Goal: Information Seeking & Learning: Compare options

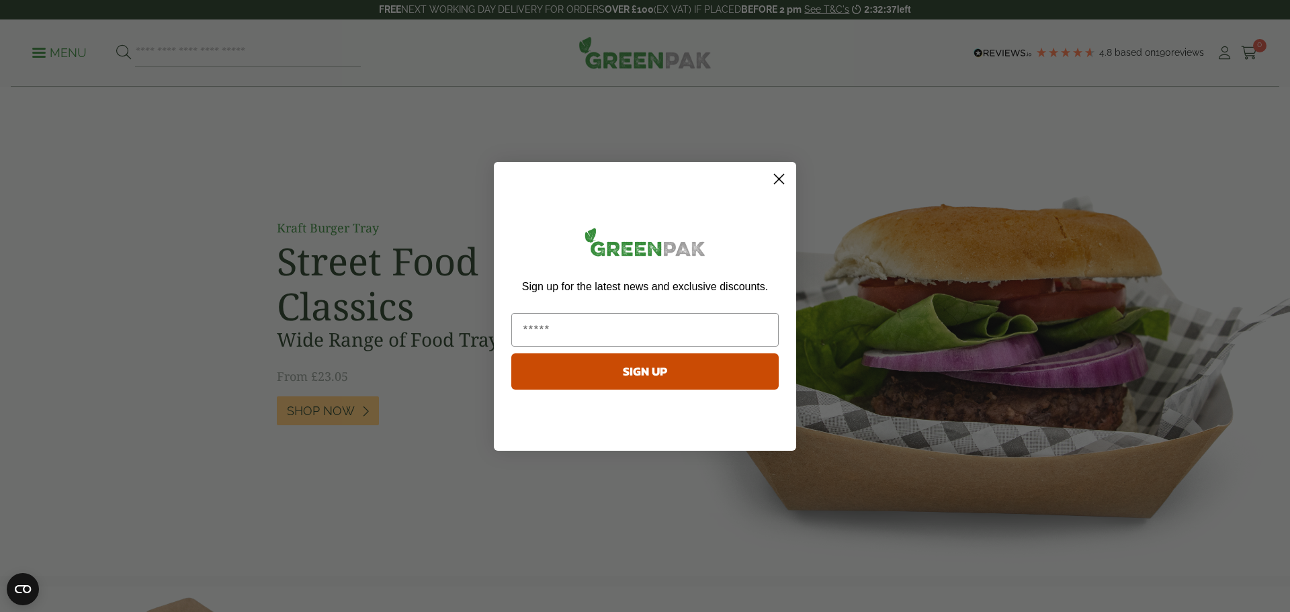
click at [779, 179] on icon "Close dialog" at bounding box center [779, 178] width 9 height 9
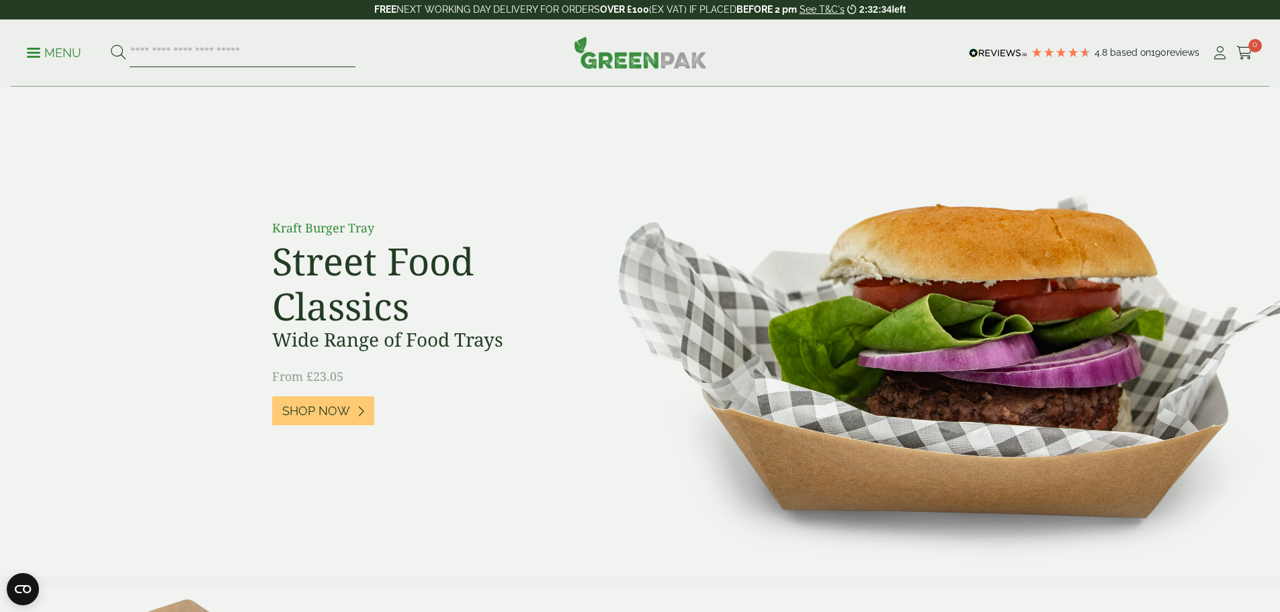
paste input "****"
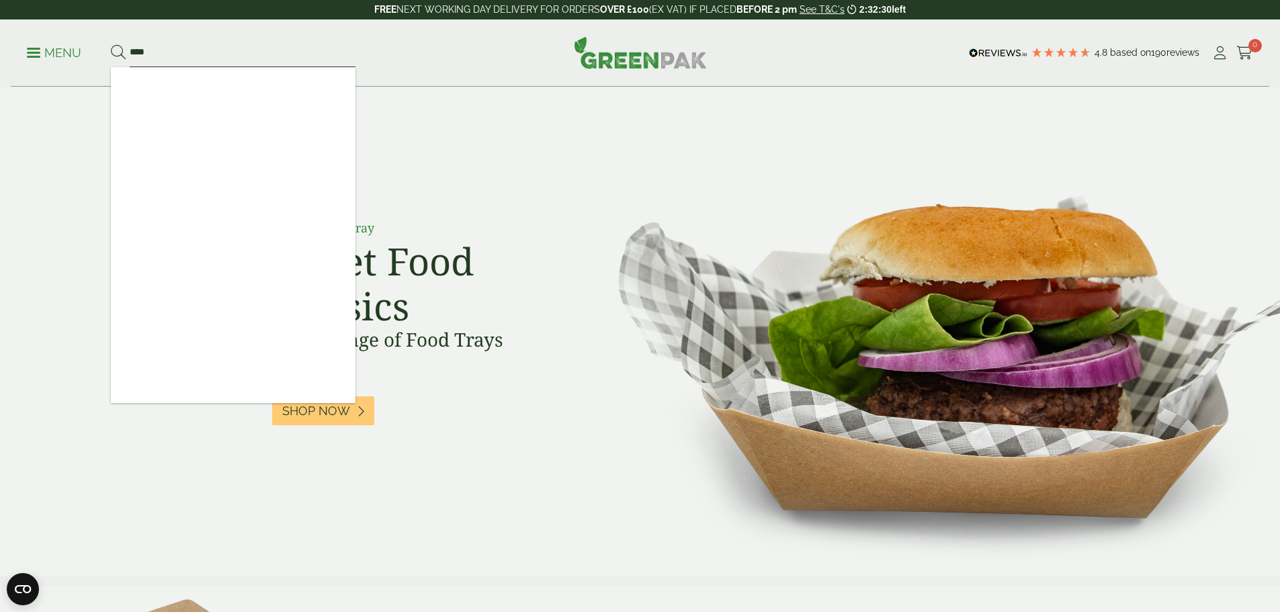
type input "****"
click at [111, 44] on button at bounding box center [118, 52] width 15 height 17
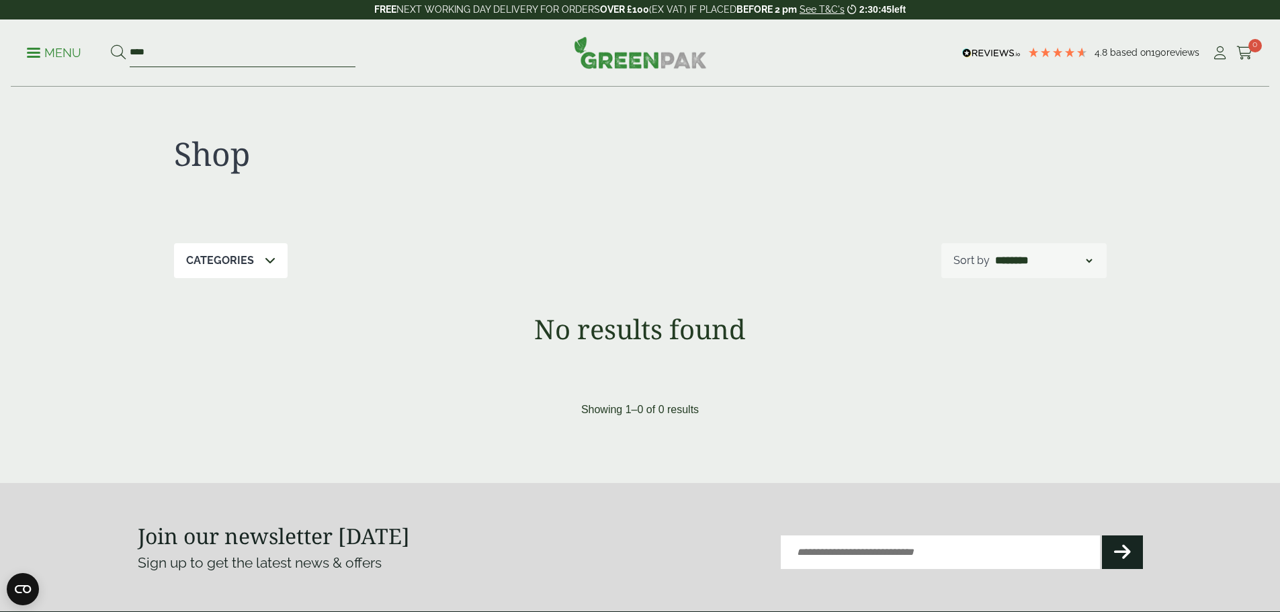
click at [255, 58] on input "****" at bounding box center [243, 53] width 226 height 28
paste input "***"
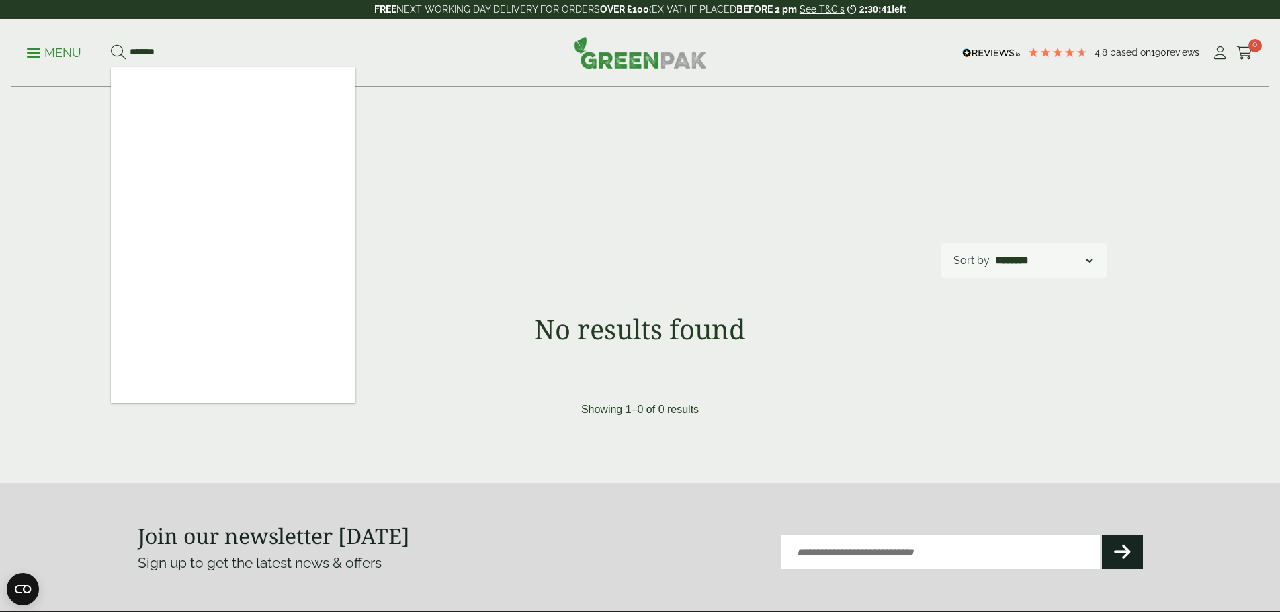
type input "*******"
click at [111, 44] on button at bounding box center [118, 52] width 15 height 17
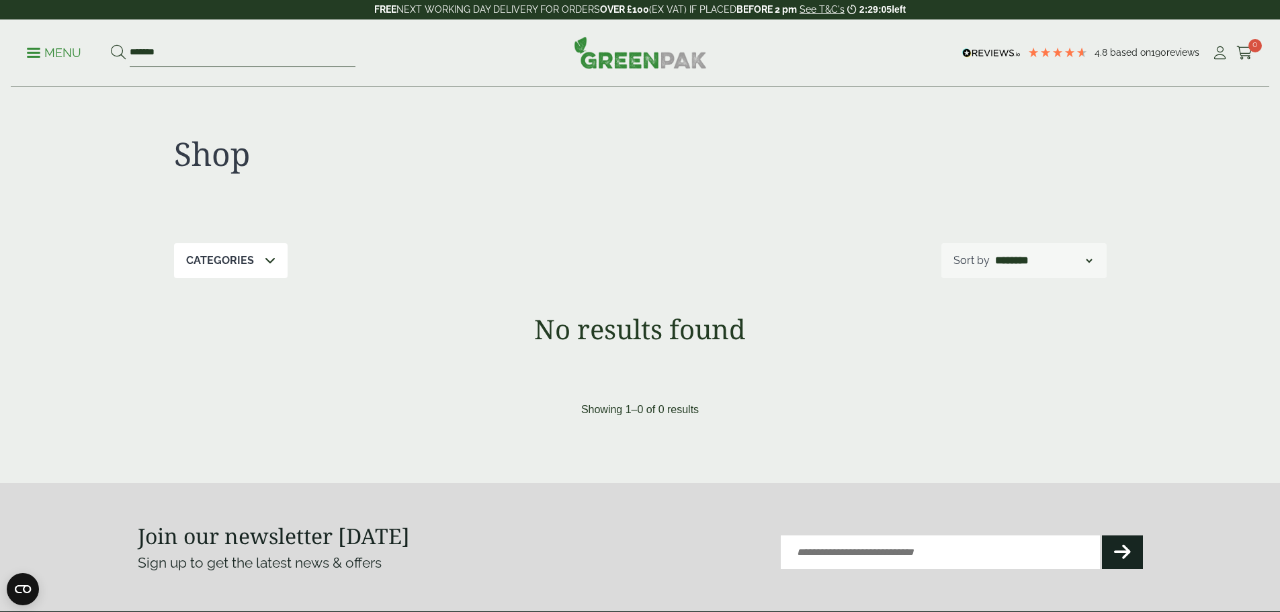
click at [215, 50] on input "*******" at bounding box center [243, 53] width 226 height 28
click at [214, 50] on input "*******" at bounding box center [243, 53] width 226 height 28
paste input "search"
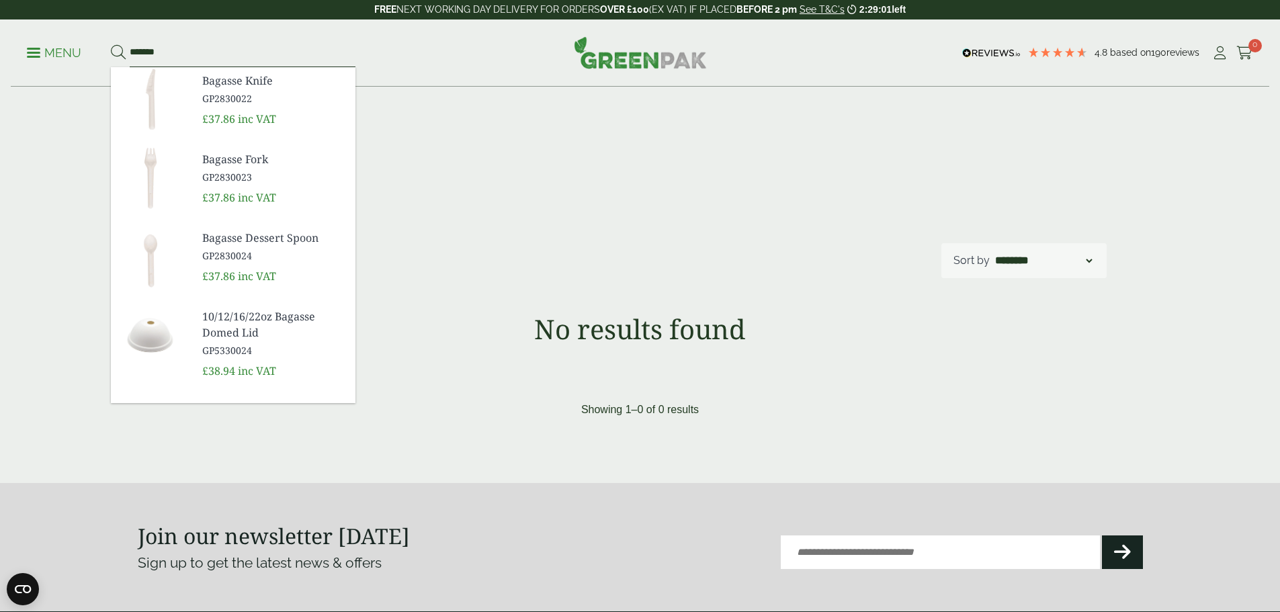
type input "*******"
click at [111, 44] on button at bounding box center [118, 52] width 15 height 17
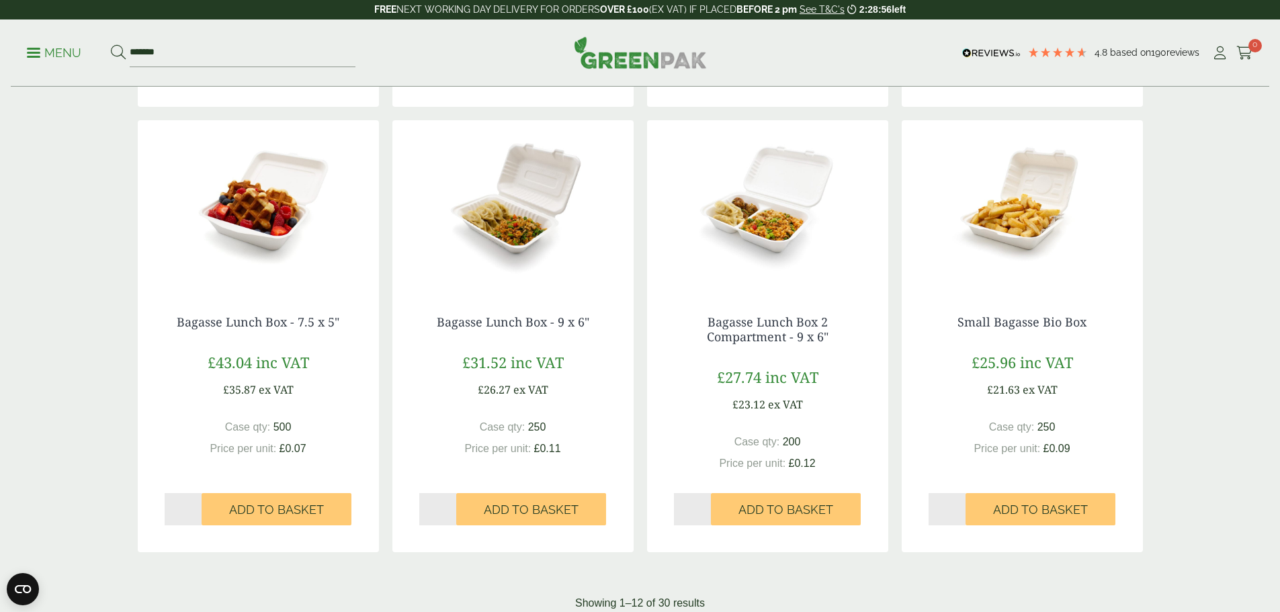
scroll to position [1075, 0]
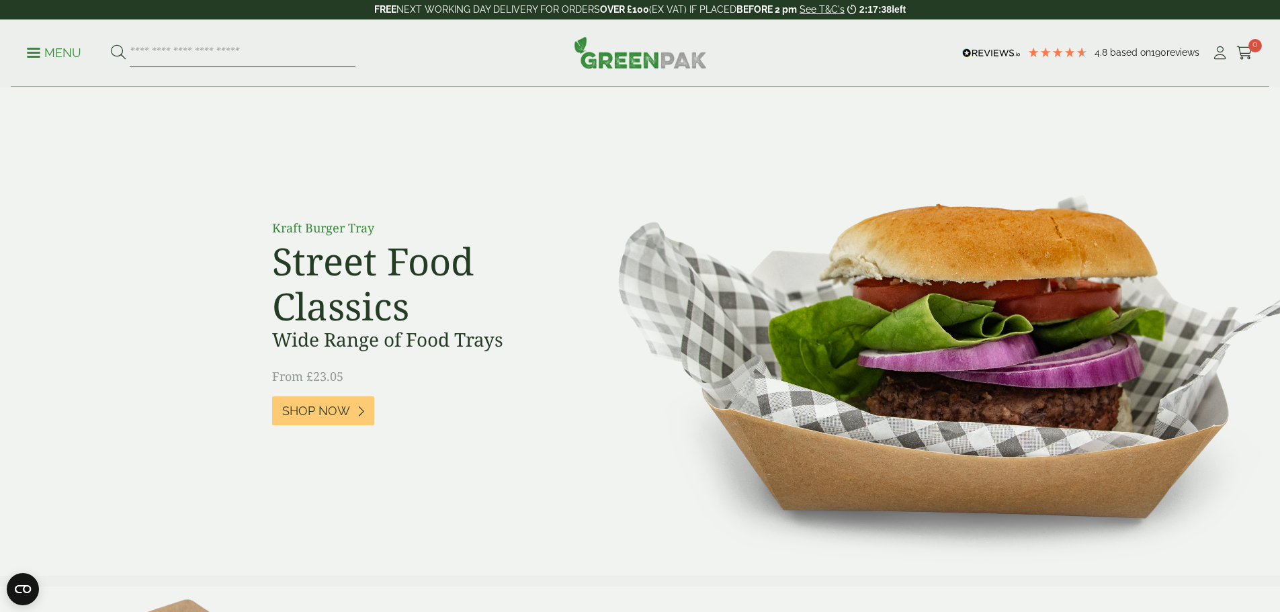
paste input "*******"
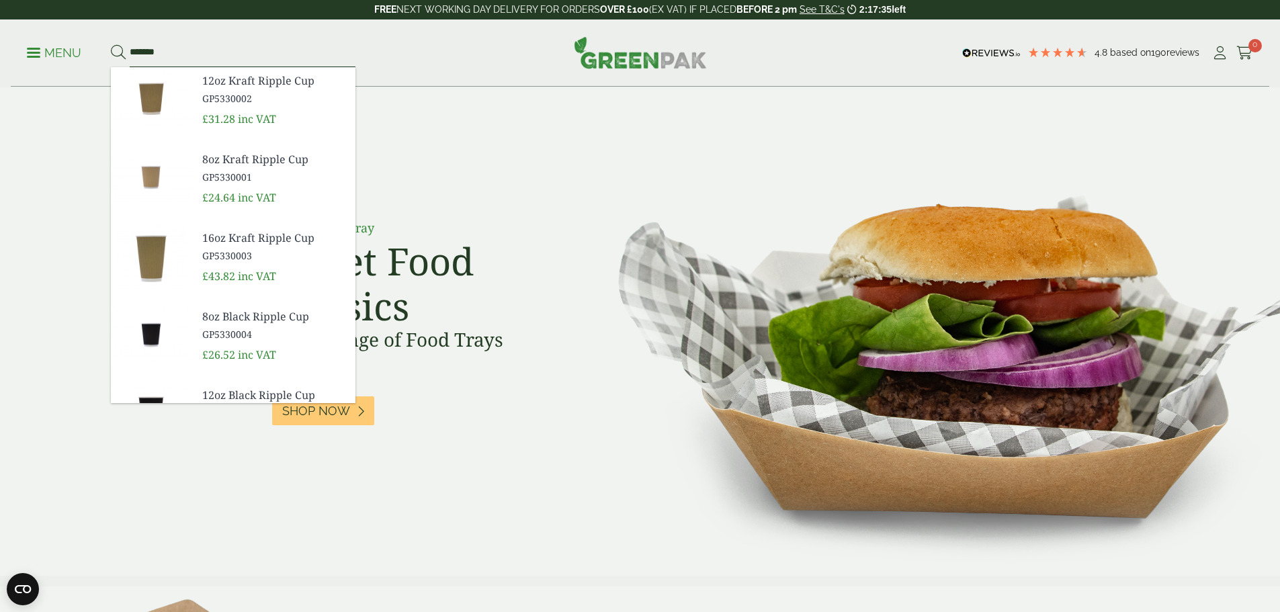
type input "*******"
click at [111, 44] on button at bounding box center [118, 52] width 15 height 17
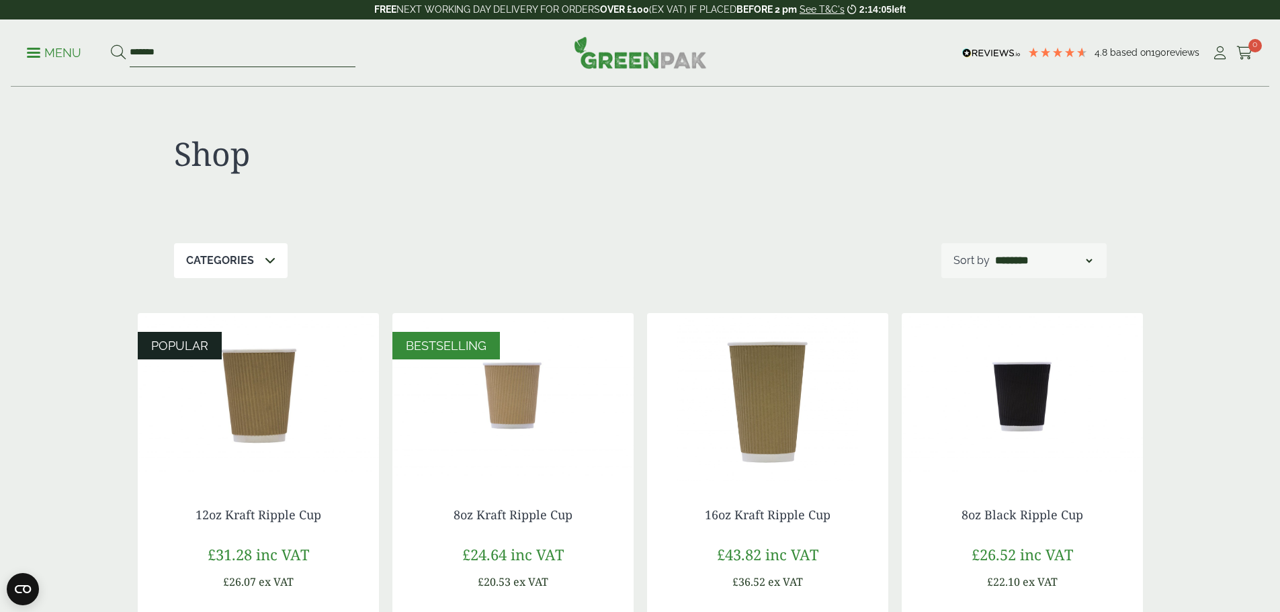
click at [225, 49] on input "*******" at bounding box center [243, 53] width 226 height 28
drag, startPoint x: 218, startPoint y: 49, endPoint x: 191, endPoint y: 49, distance: 26.2
click at [191, 49] on input "*******" at bounding box center [243, 53] width 226 height 28
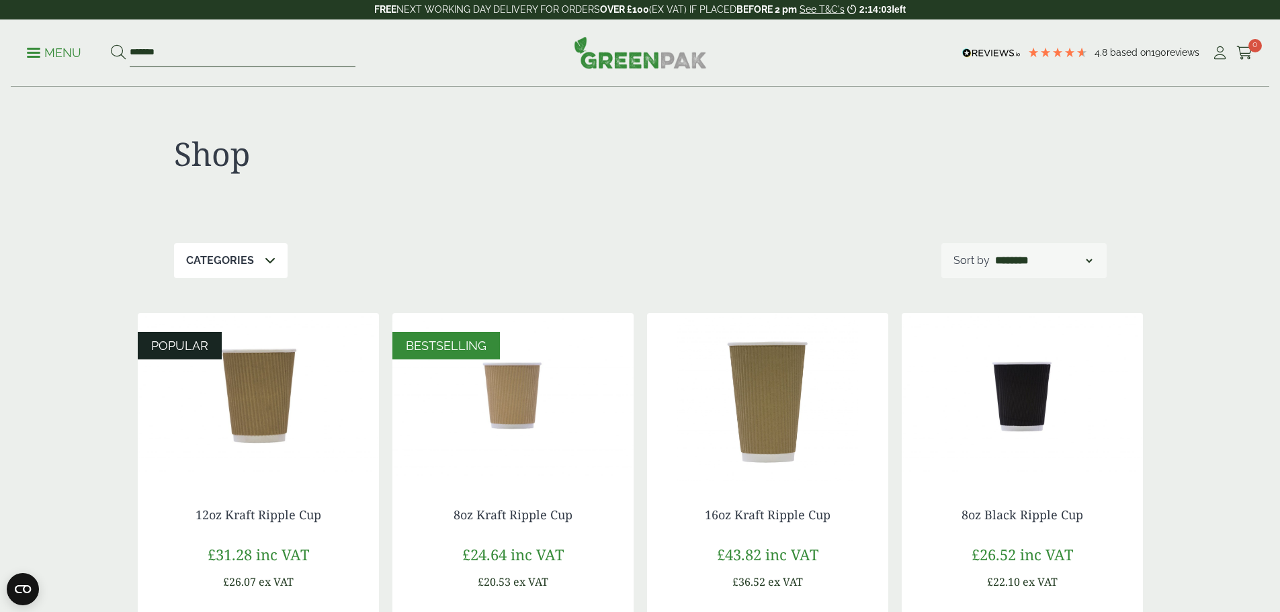
paste input "****"
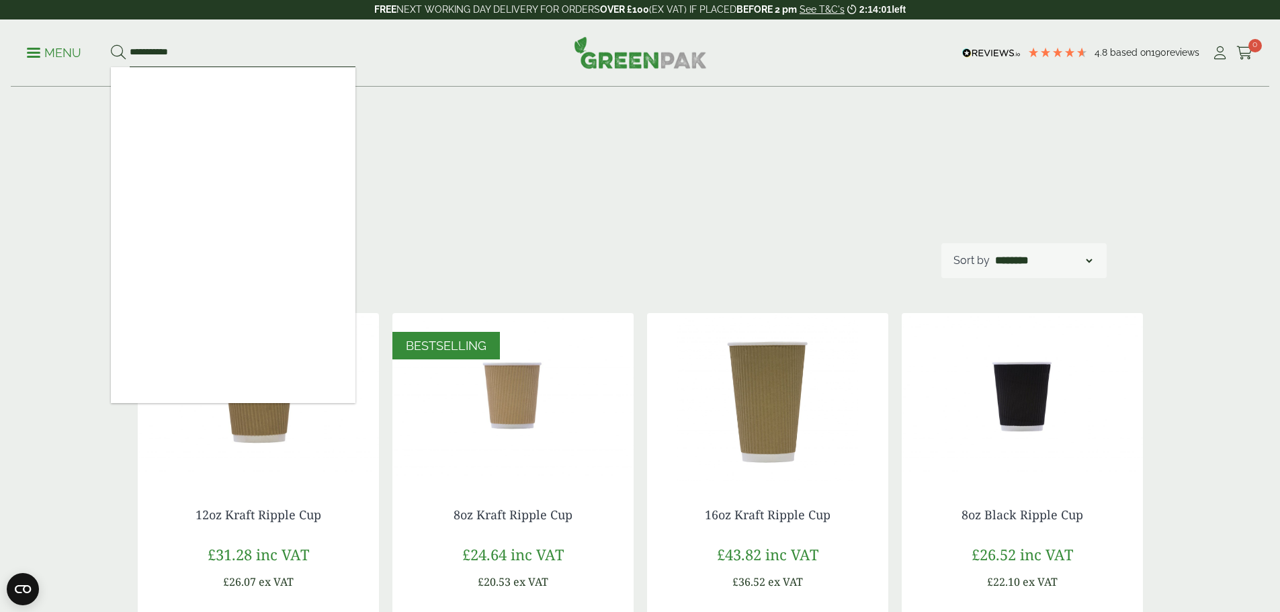
type input "**********"
click at [111, 44] on button at bounding box center [118, 52] width 15 height 17
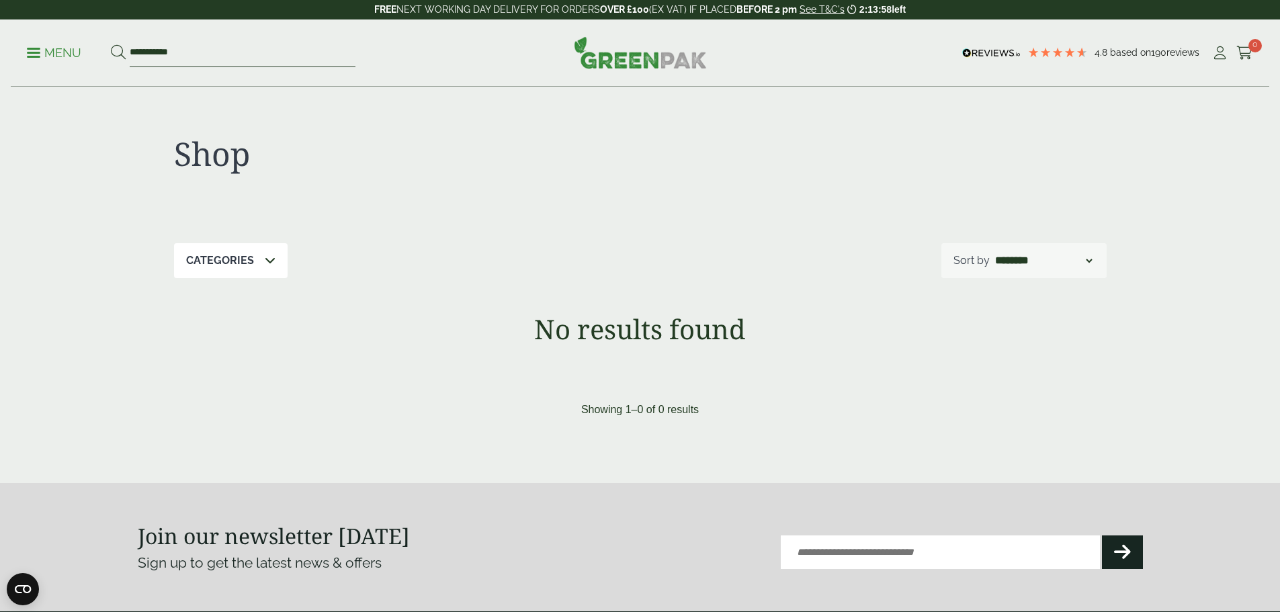
drag, startPoint x: 173, startPoint y: 42, endPoint x: 167, endPoint y: 60, distance: 19.3
click at [167, 60] on input "**********" at bounding box center [243, 53] width 226 height 28
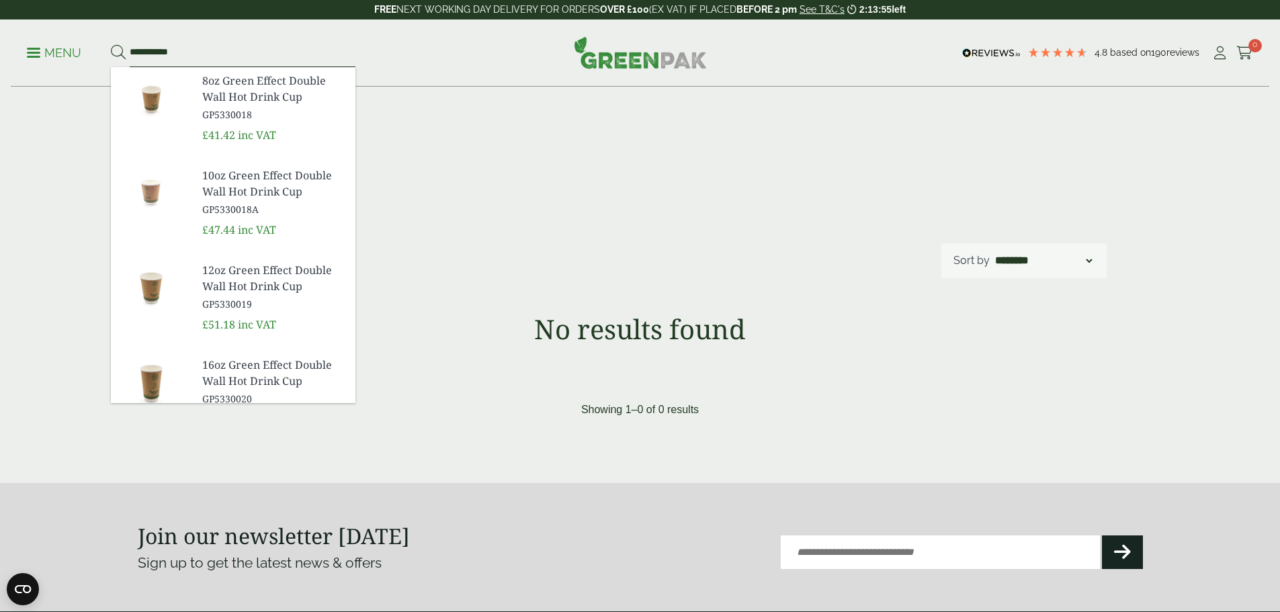
type input "**********"
click at [111, 44] on button at bounding box center [118, 52] width 15 height 17
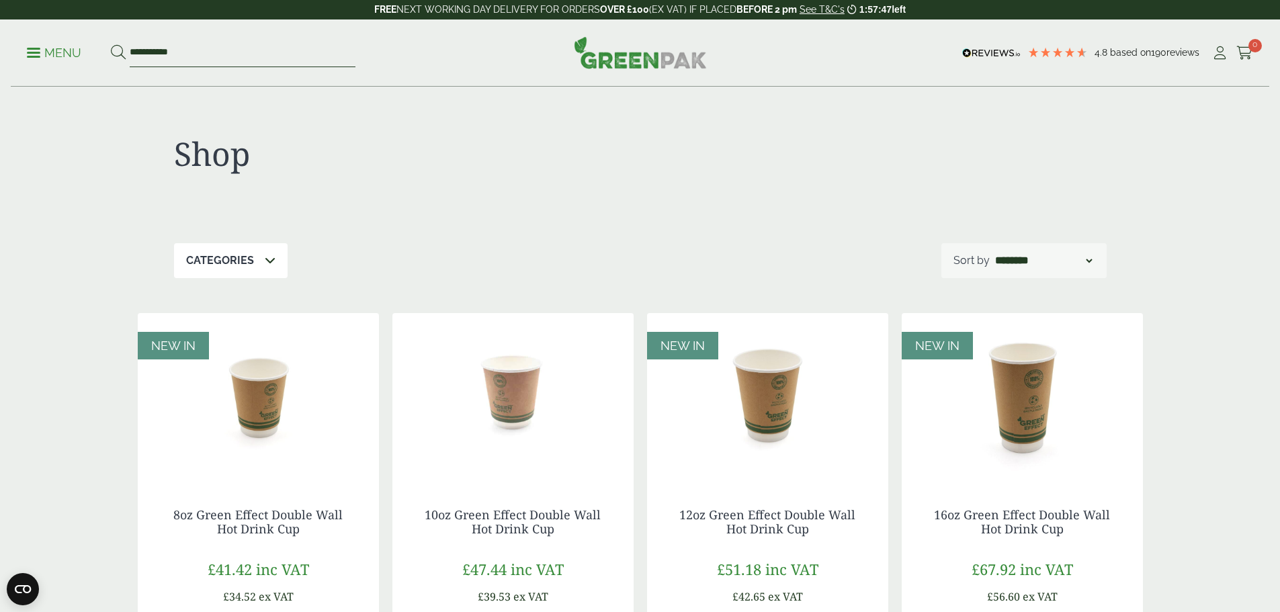
click at [228, 54] on input "**********" at bounding box center [243, 53] width 226 height 28
click at [229, 53] on input "**********" at bounding box center [243, 53] width 226 height 28
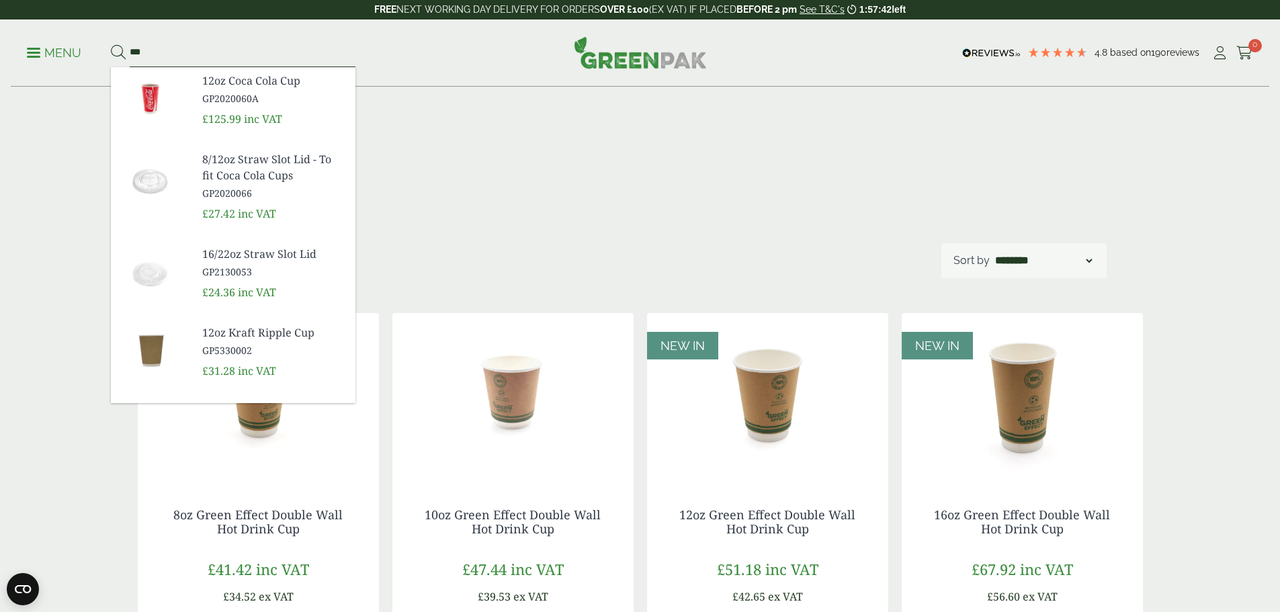
type input "***"
click at [111, 44] on button at bounding box center [118, 52] width 15 height 17
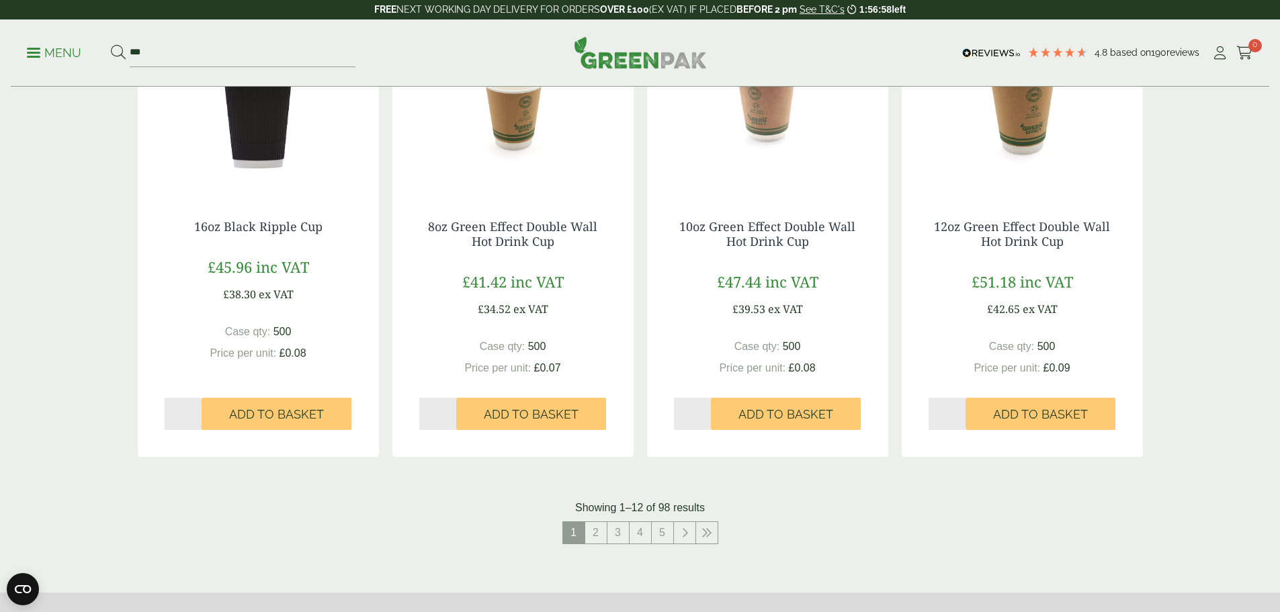
scroll to position [1277, 0]
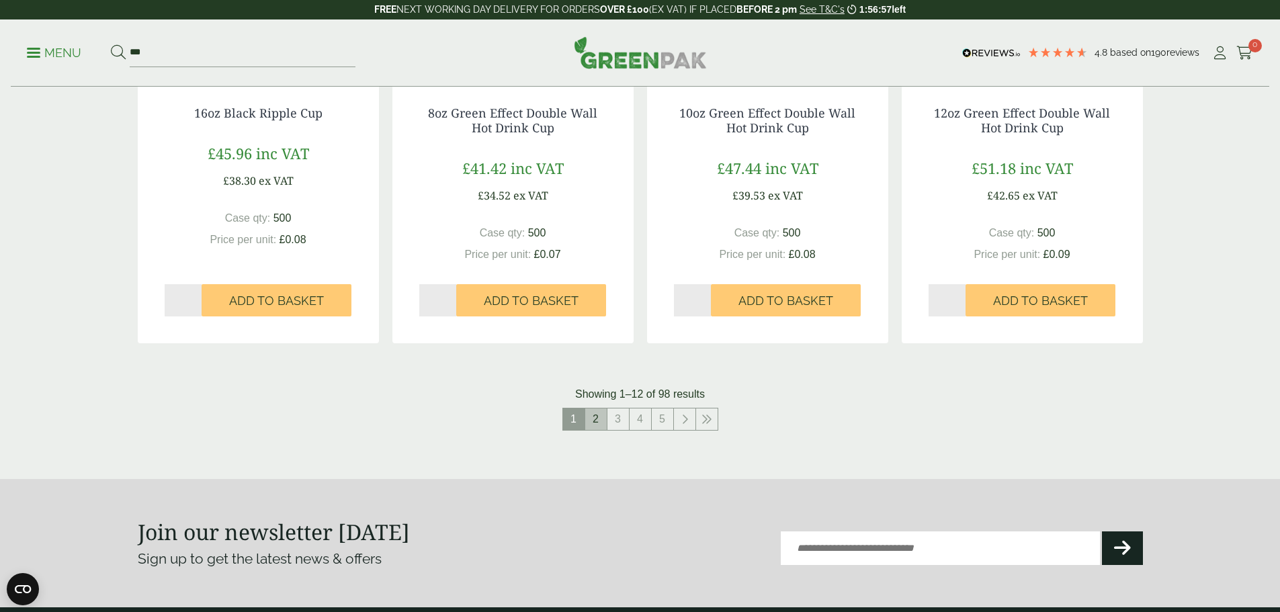
drag, startPoint x: 599, startPoint y: 421, endPoint x: 593, endPoint y: 425, distance: 7.3
click at [599, 421] on link "2" at bounding box center [595, 418] width 21 height 21
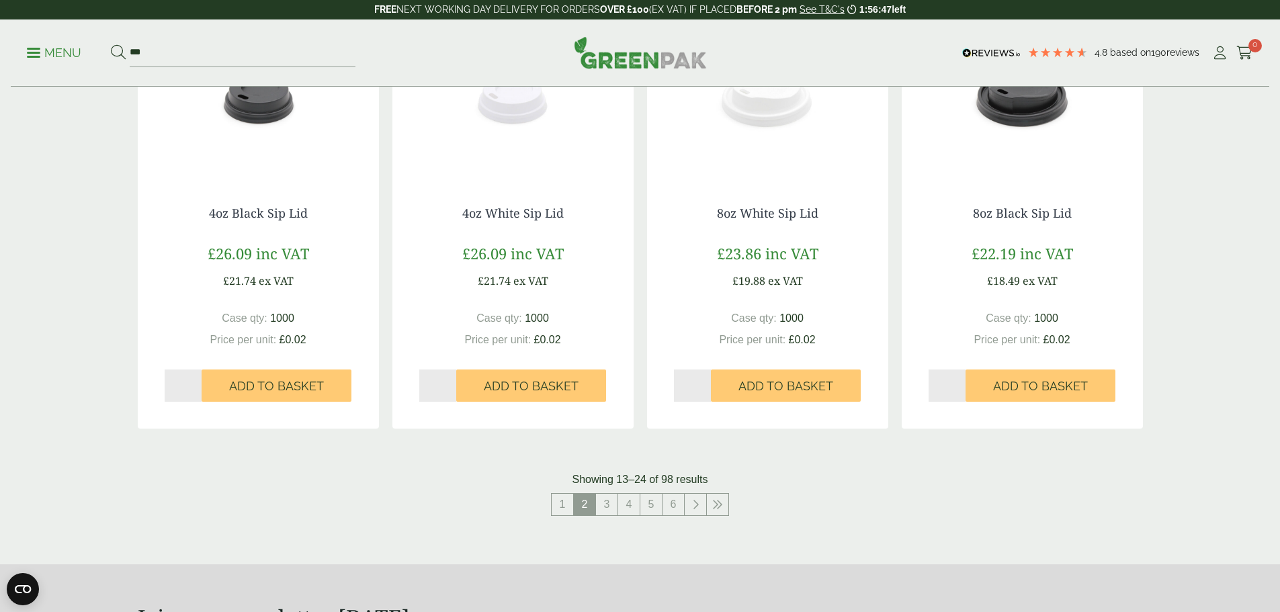
scroll to position [1209, 0]
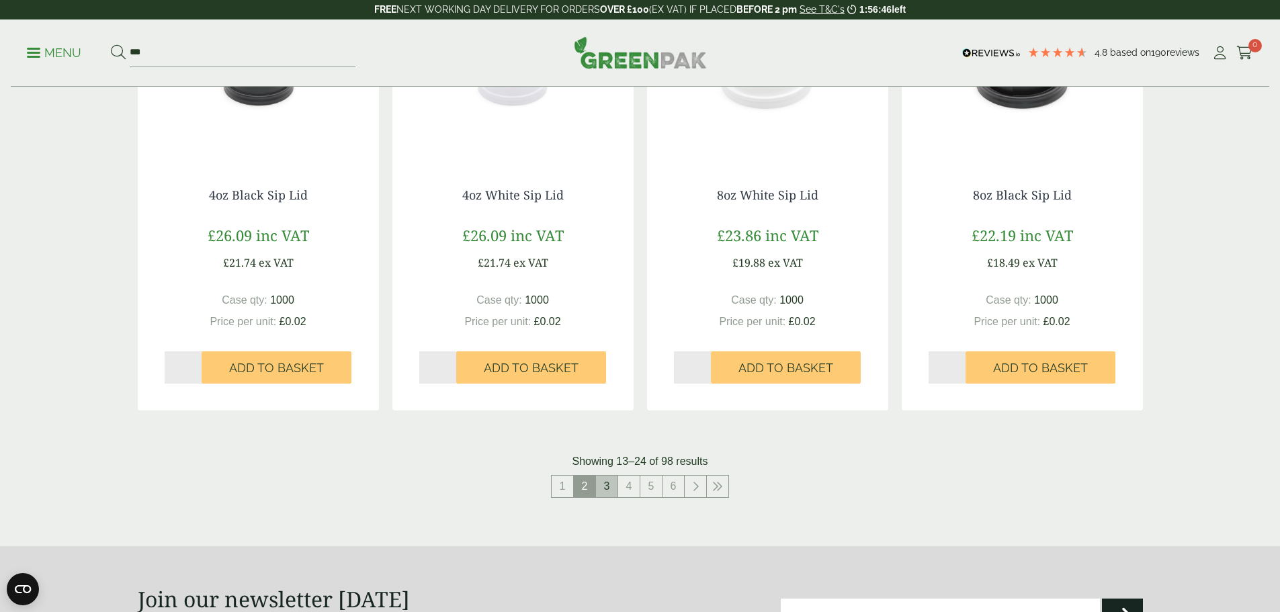
click at [611, 484] on link "3" at bounding box center [606, 486] width 21 height 21
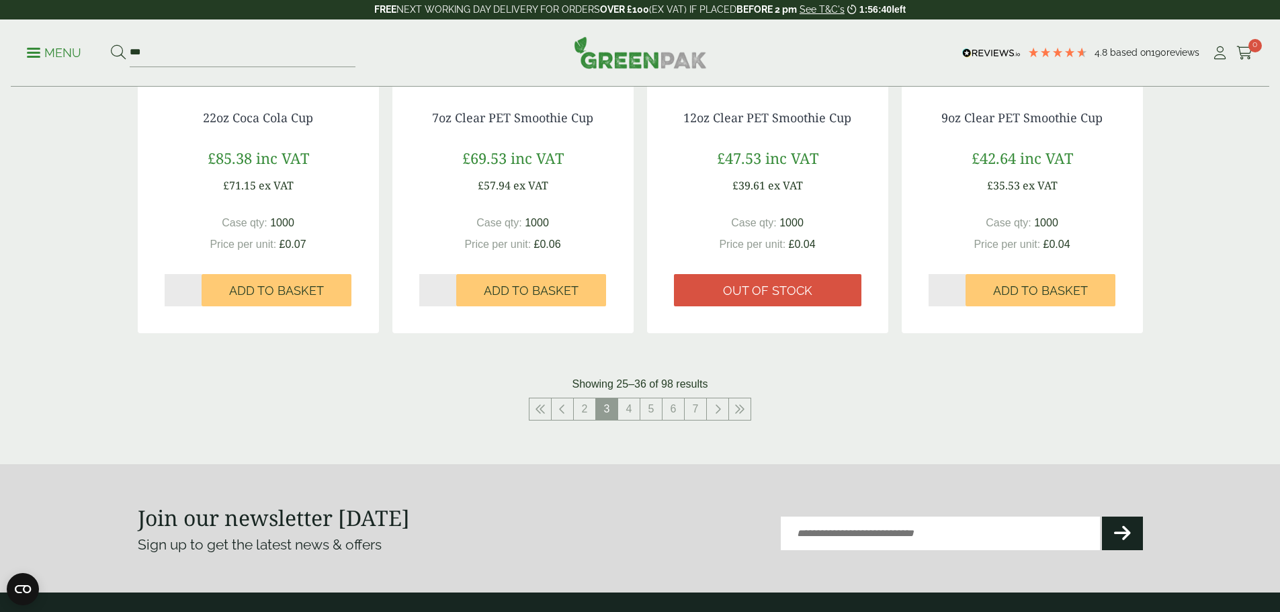
scroll to position [1277, 0]
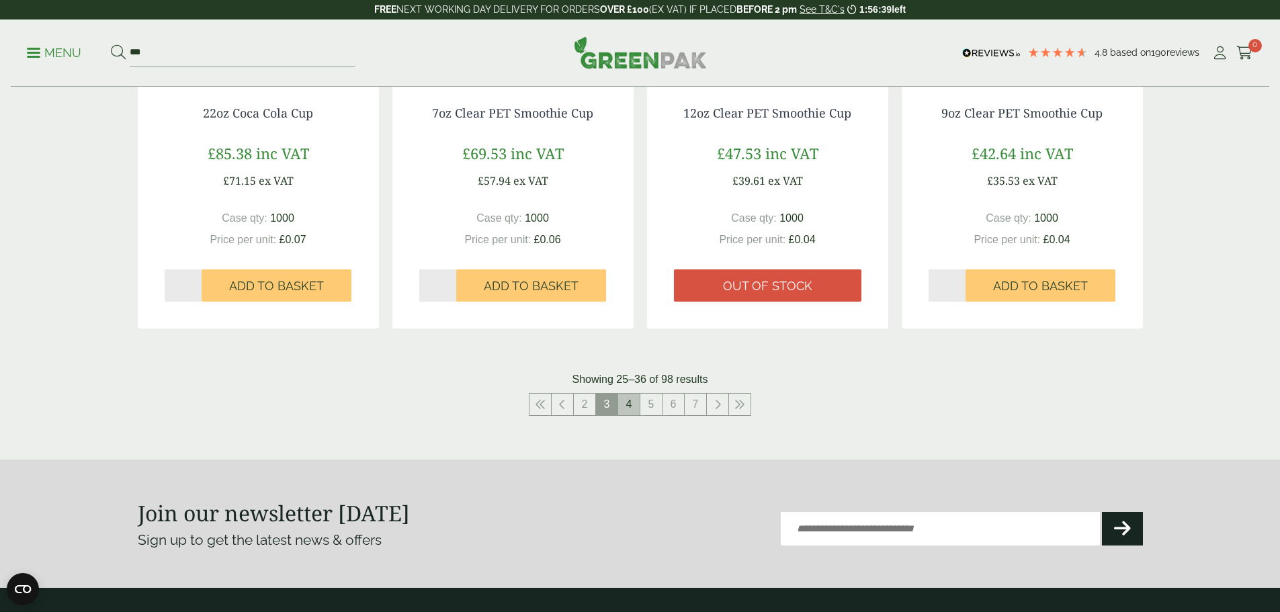
click at [634, 398] on link "4" at bounding box center [628, 404] width 21 height 21
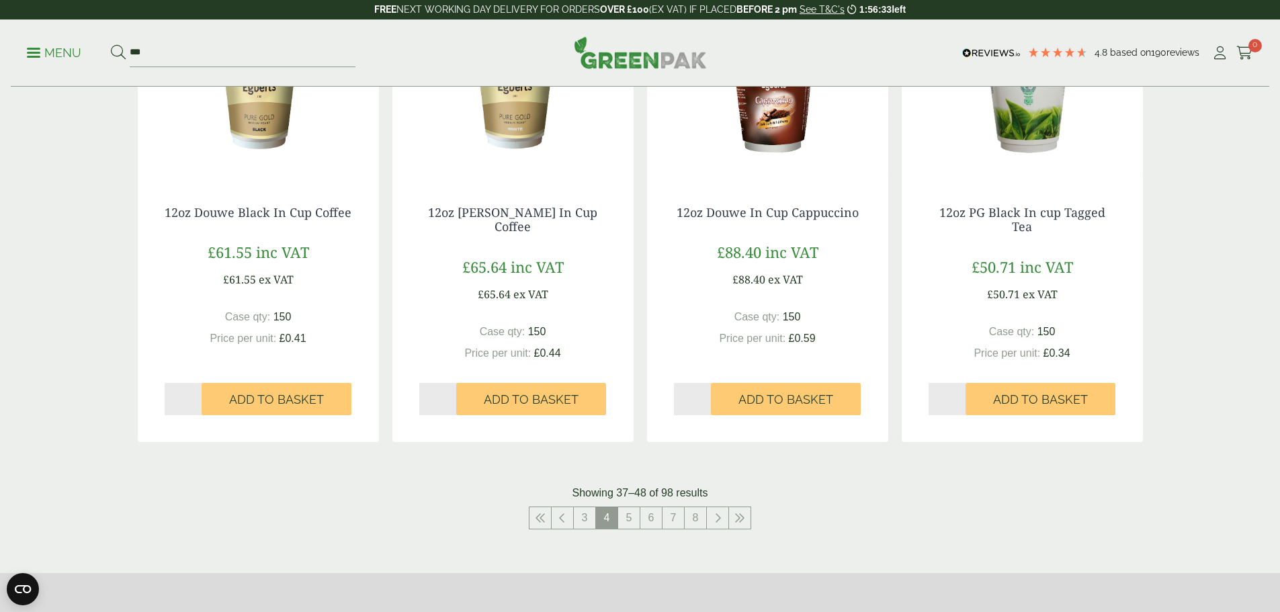
scroll to position [1277, 0]
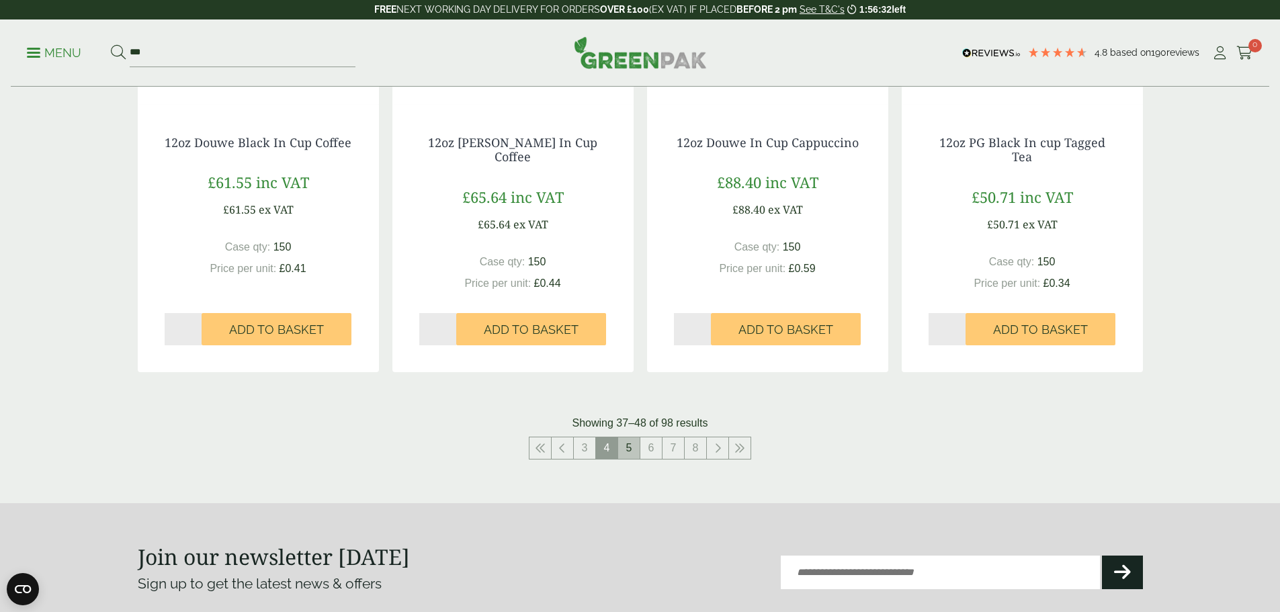
click at [625, 445] on link "5" at bounding box center [628, 447] width 21 height 21
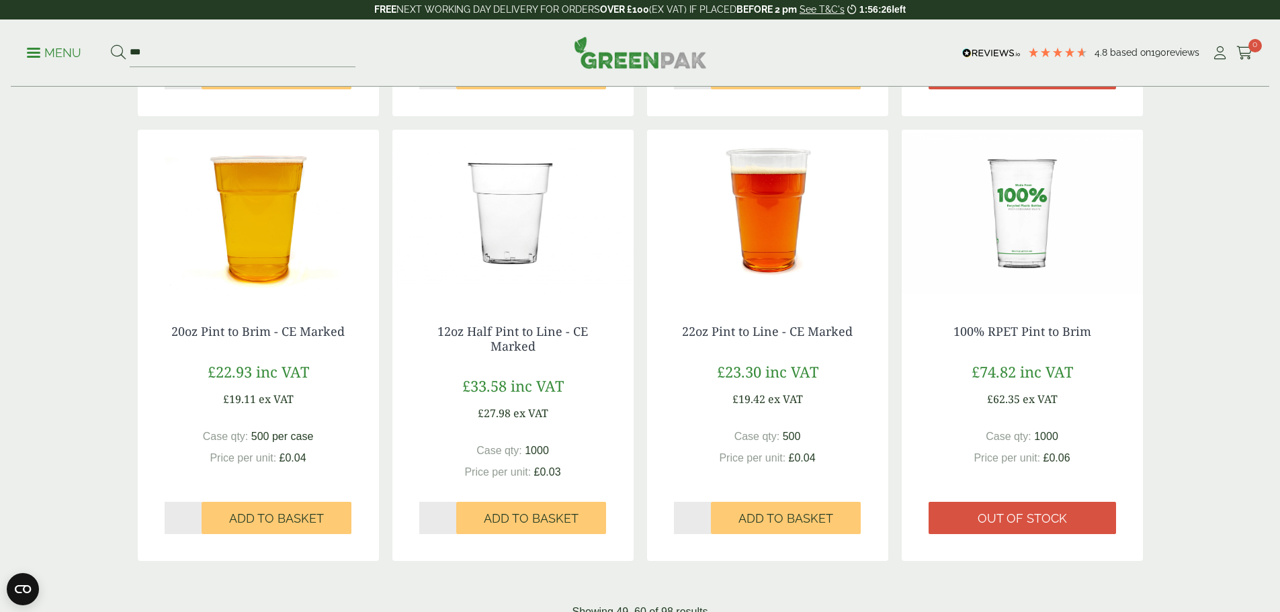
scroll to position [1344, 0]
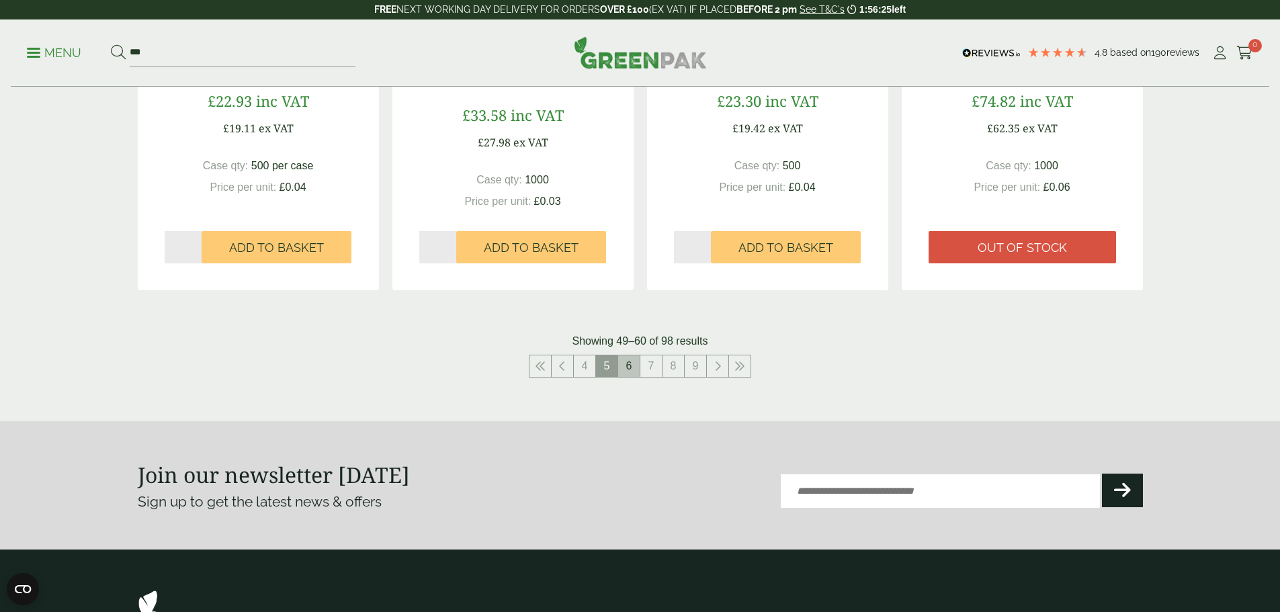
click at [638, 368] on link "6" at bounding box center [628, 365] width 21 height 21
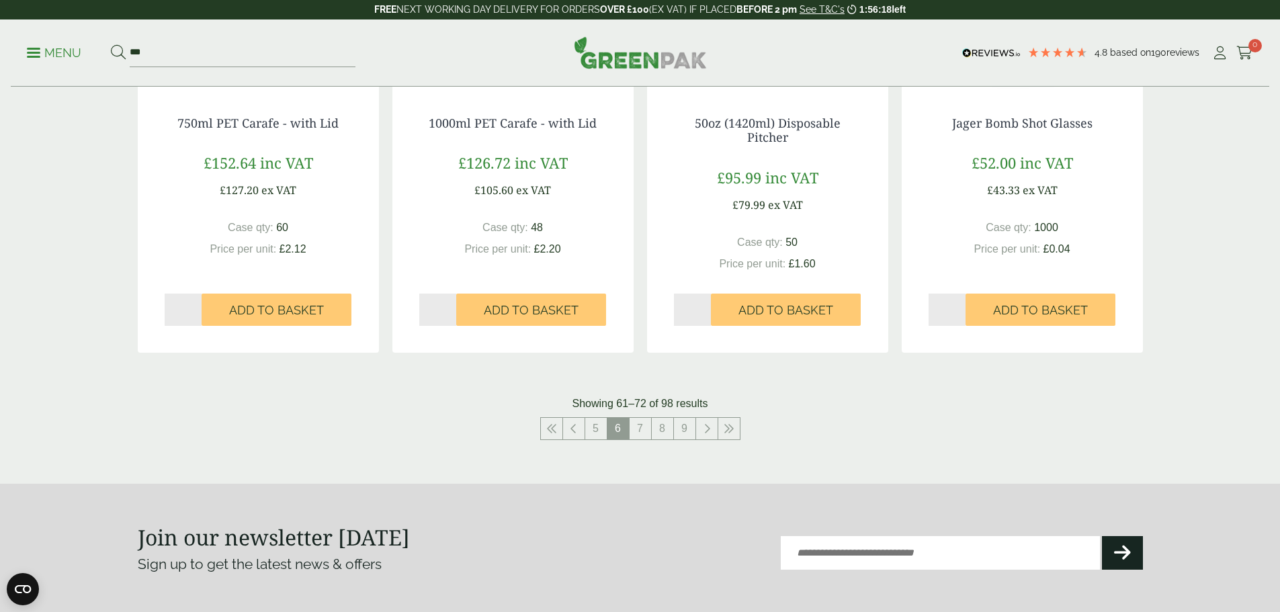
scroll to position [1344, 0]
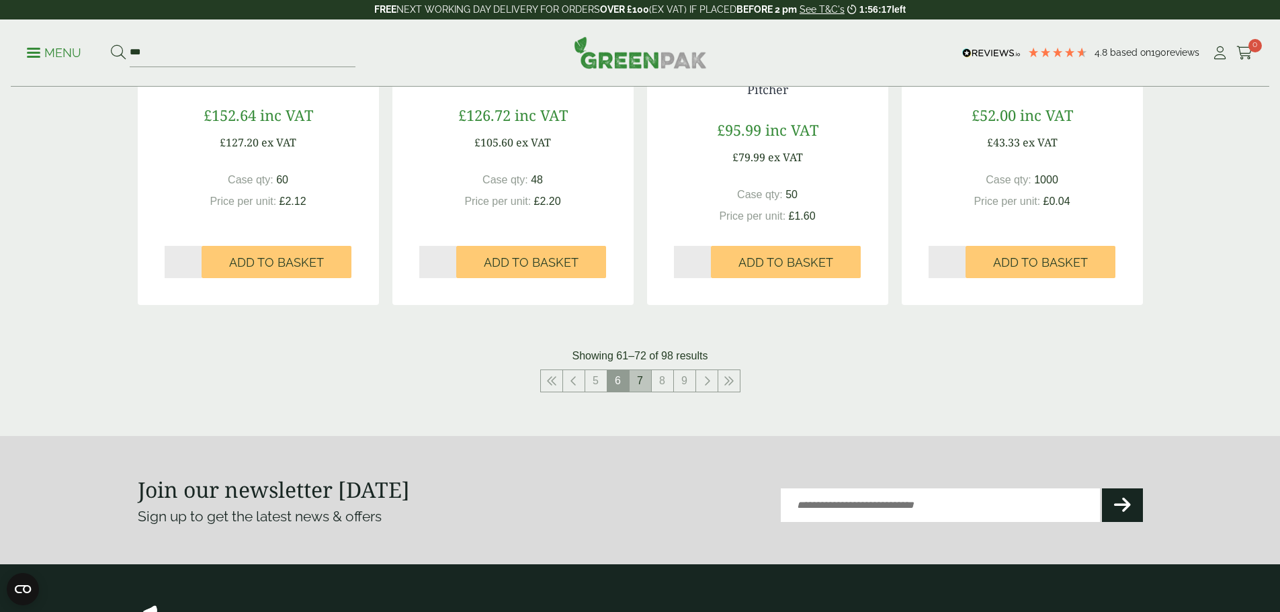
click at [638, 384] on link "7" at bounding box center [640, 380] width 21 height 21
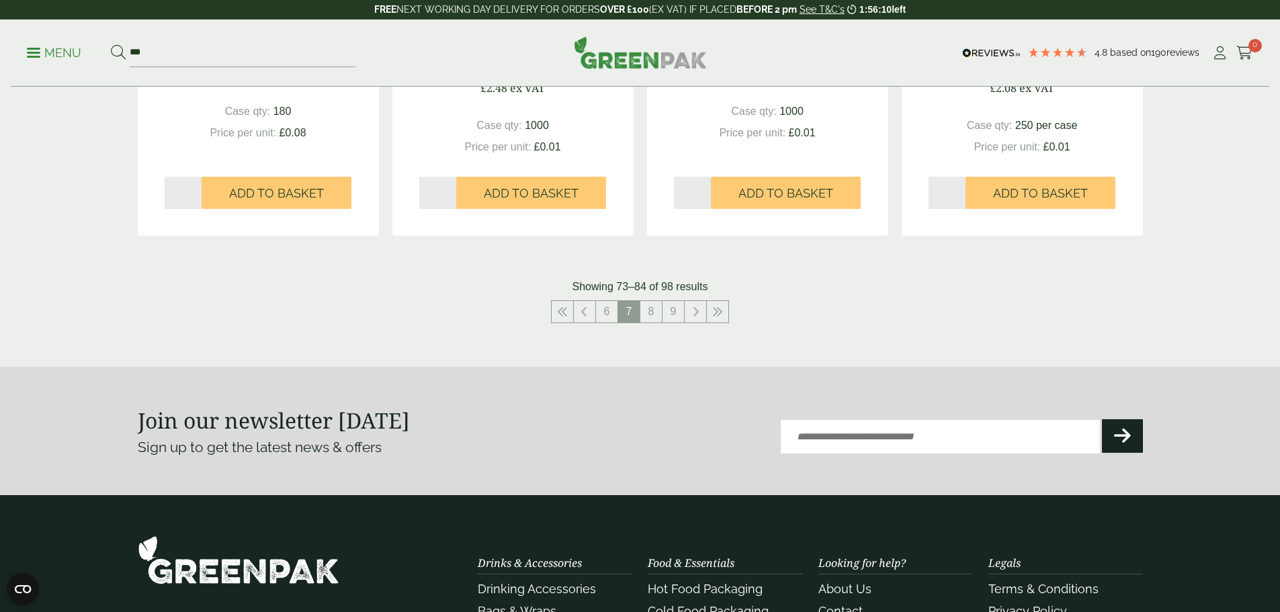
scroll to position [1411, 0]
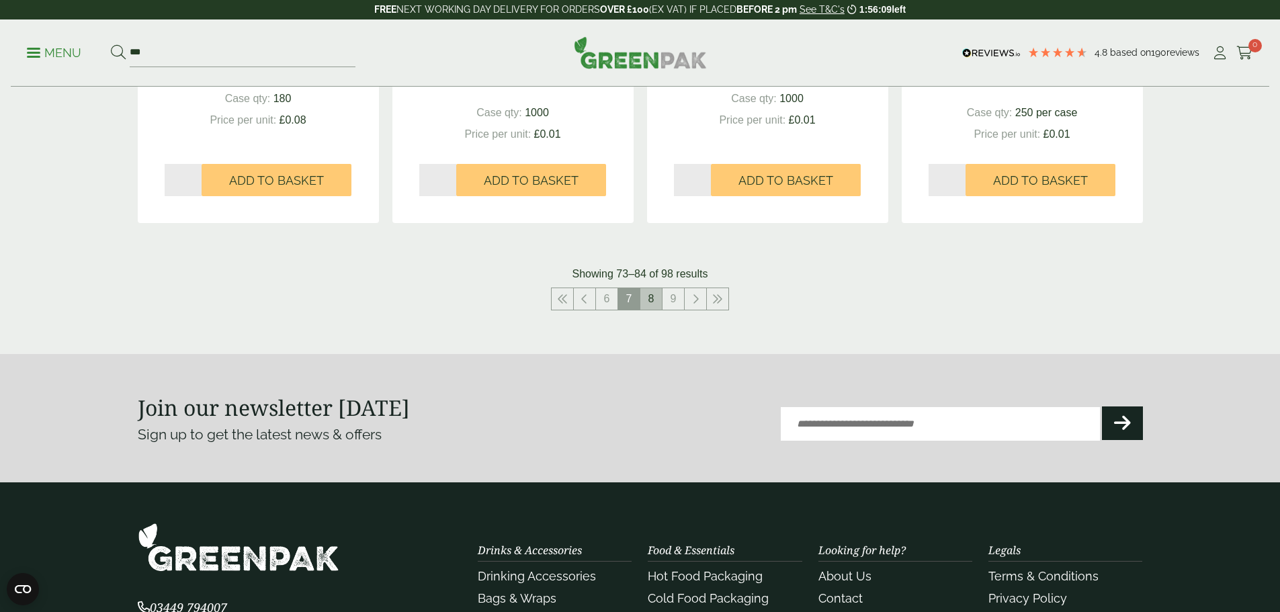
click at [649, 299] on link "8" at bounding box center [650, 298] width 21 height 21
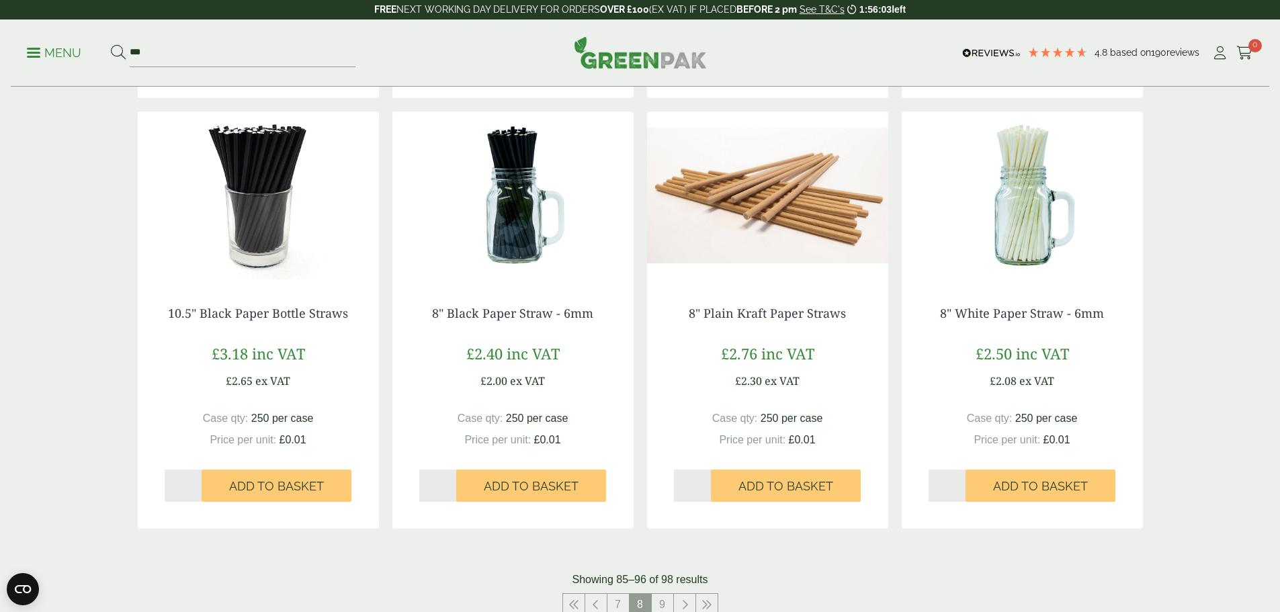
scroll to position [1277, 0]
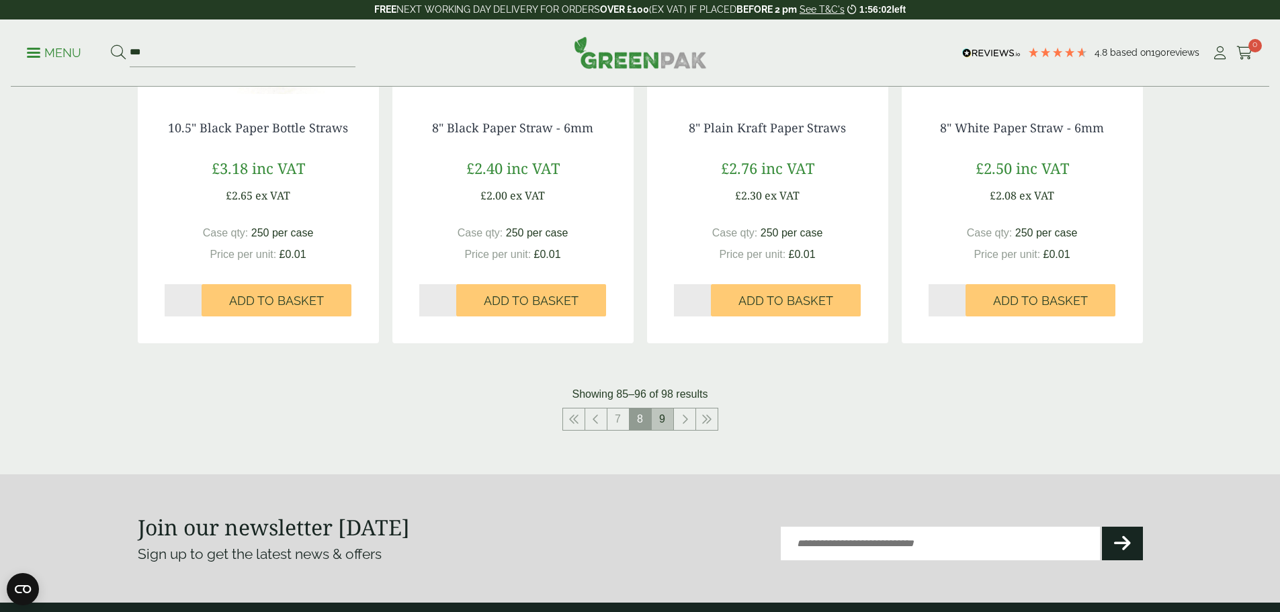
click at [658, 415] on link "9" at bounding box center [662, 418] width 21 height 21
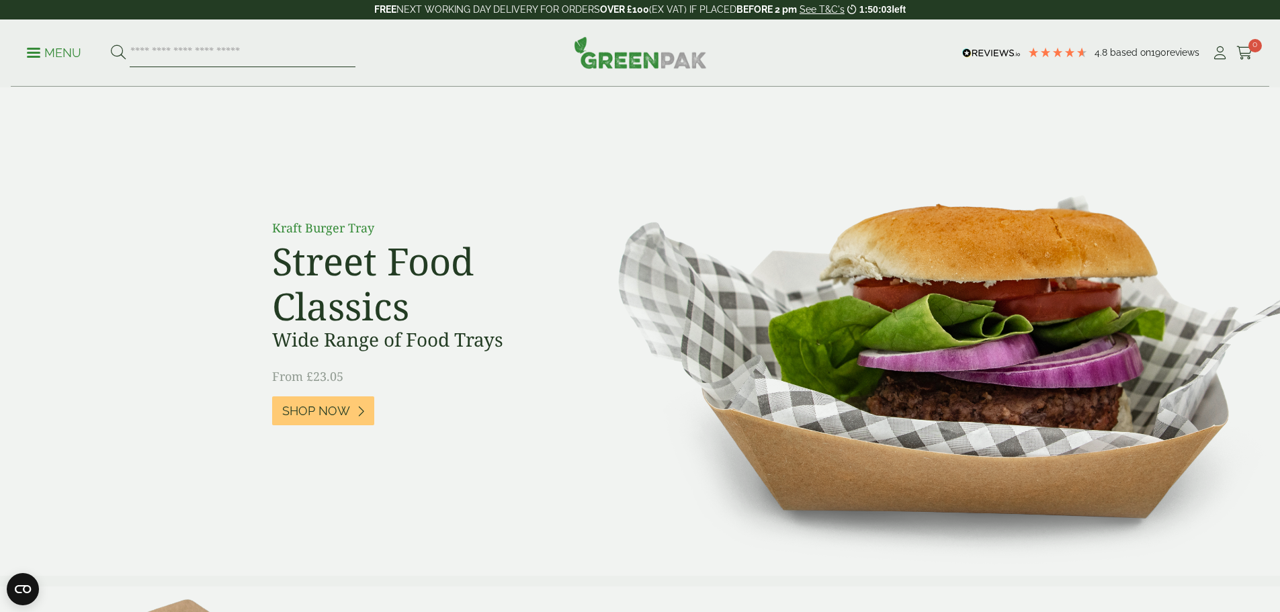
paste input "**********"
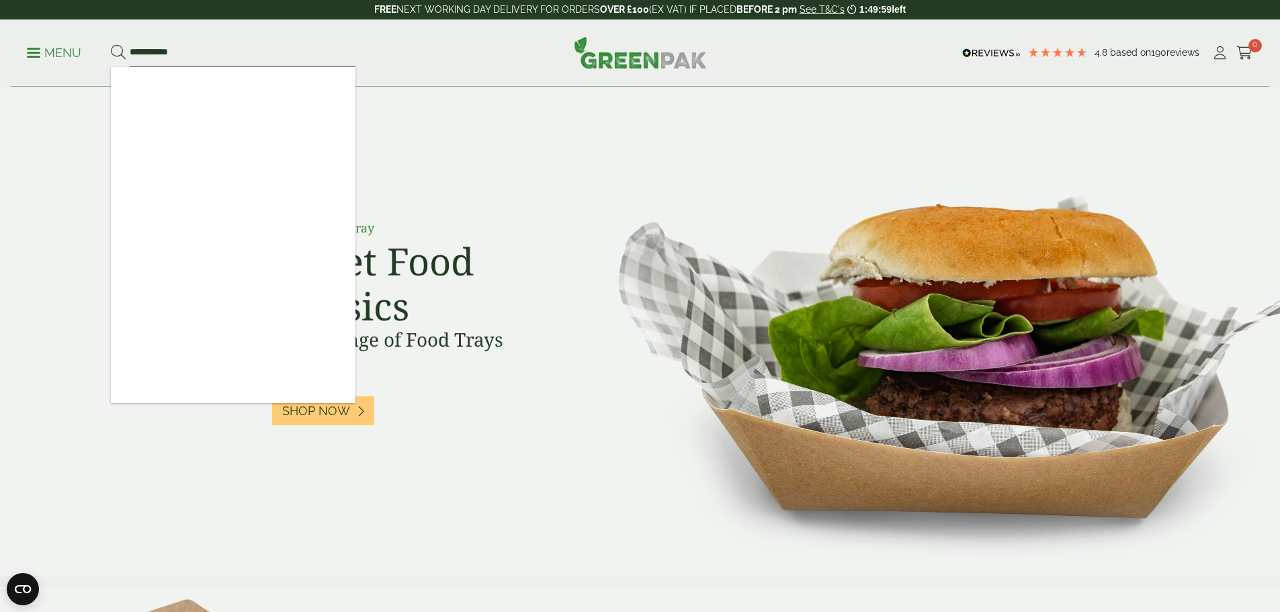
type input "**********"
click at [111, 44] on button at bounding box center [118, 52] width 15 height 17
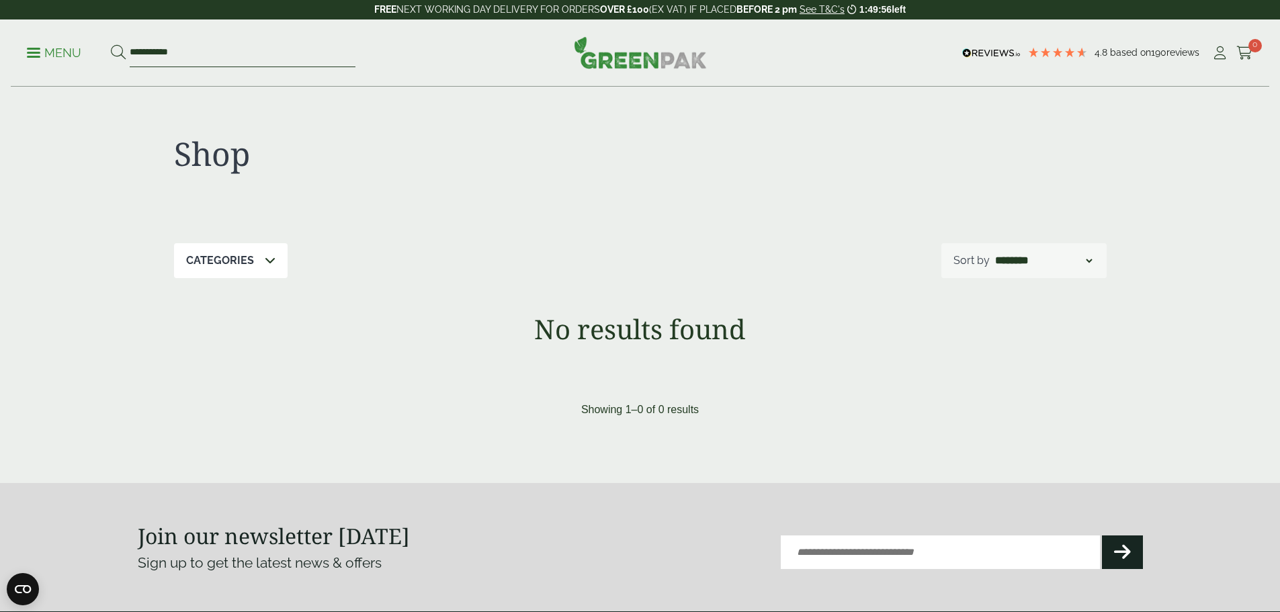
click at [166, 51] on input "**********" at bounding box center [243, 53] width 226 height 28
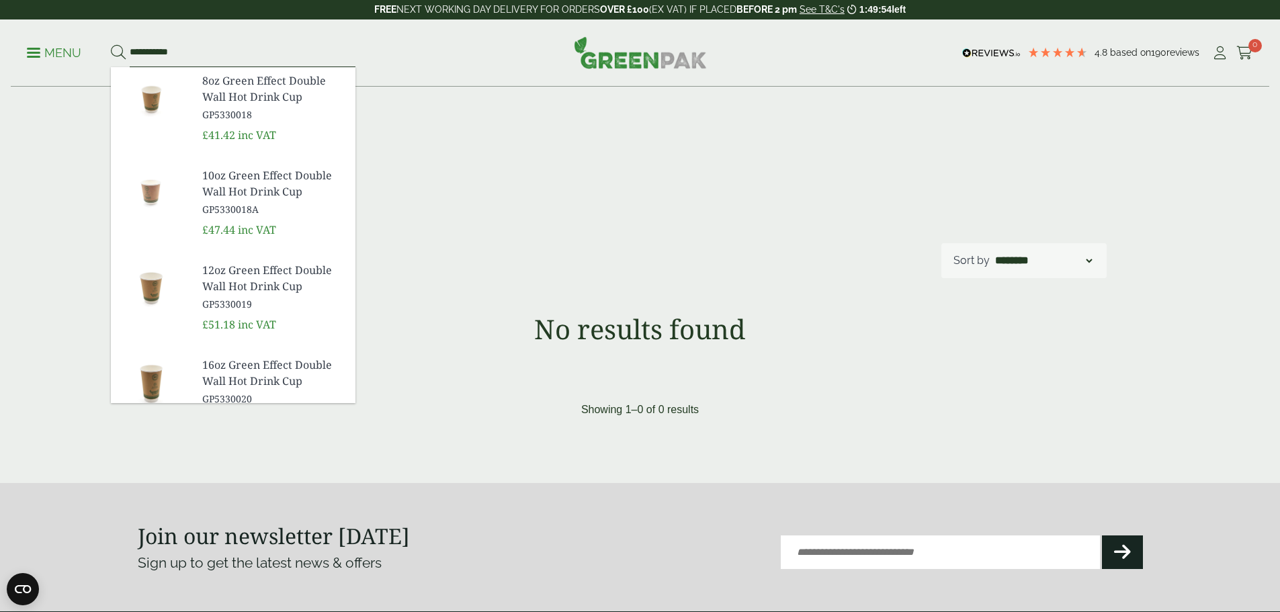
type input "**********"
click at [111, 44] on button at bounding box center [118, 52] width 15 height 17
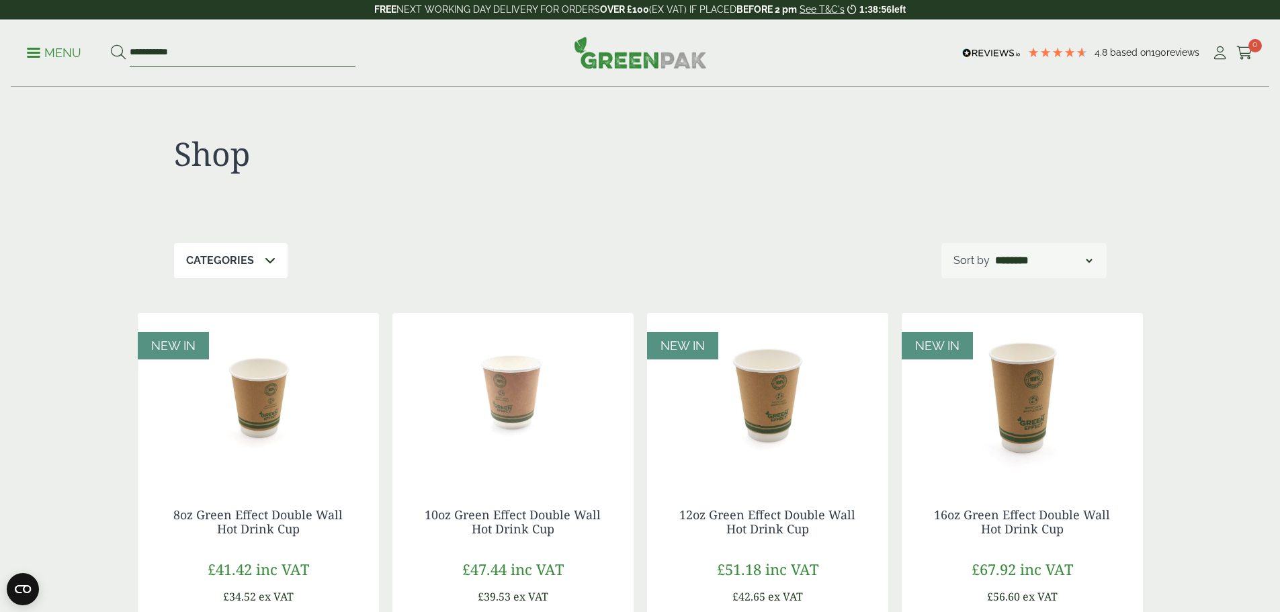
click at [243, 62] on input "**********" at bounding box center [243, 53] width 226 height 28
paste input "search"
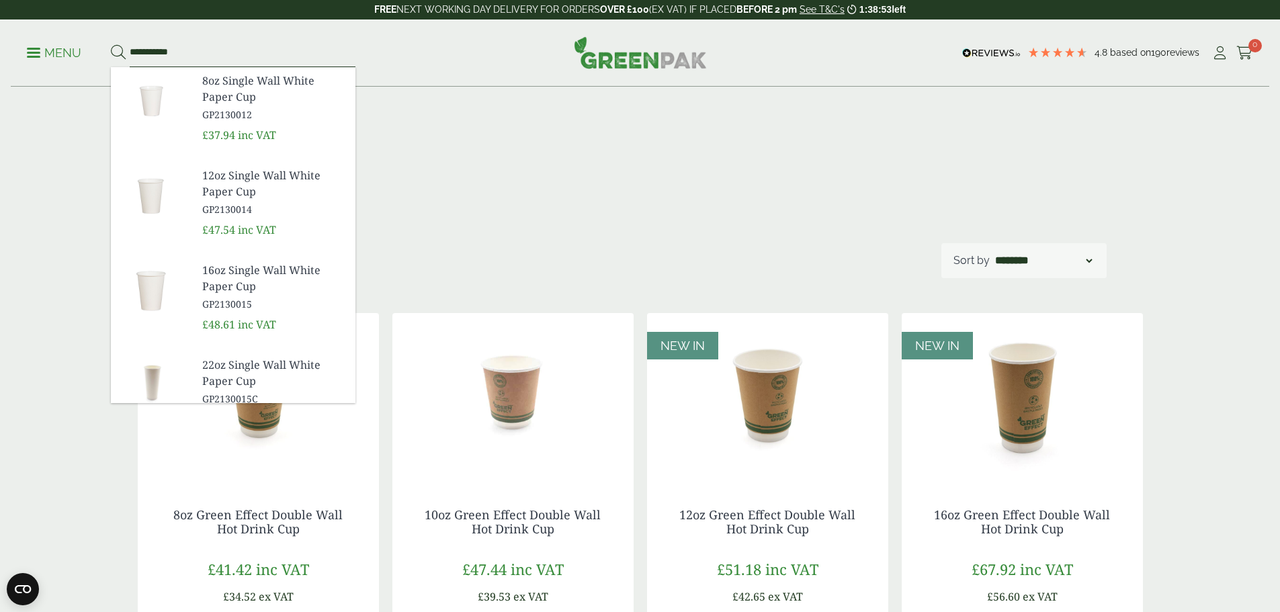
type input "**********"
click at [111, 44] on button at bounding box center [118, 52] width 15 height 17
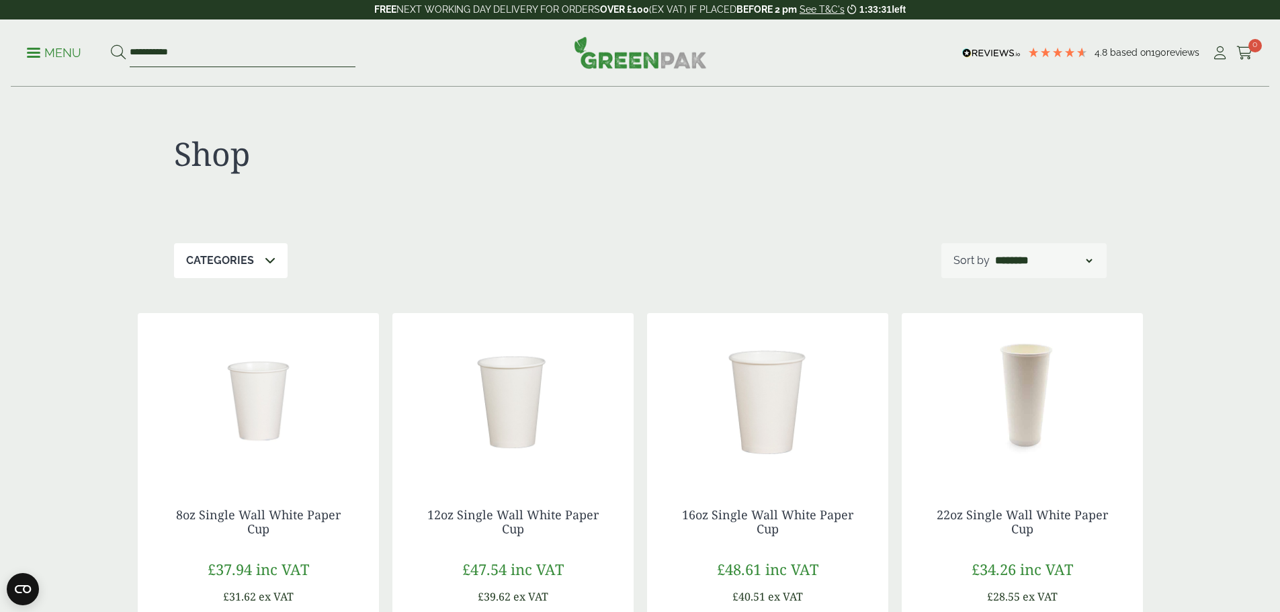
click at [219, 60] on input "**********" at bounding box center [243, 53] width 226 height 28
type input "*********"
click at [111, 44] on button at bounding box center [118, 52] width 15 height 17
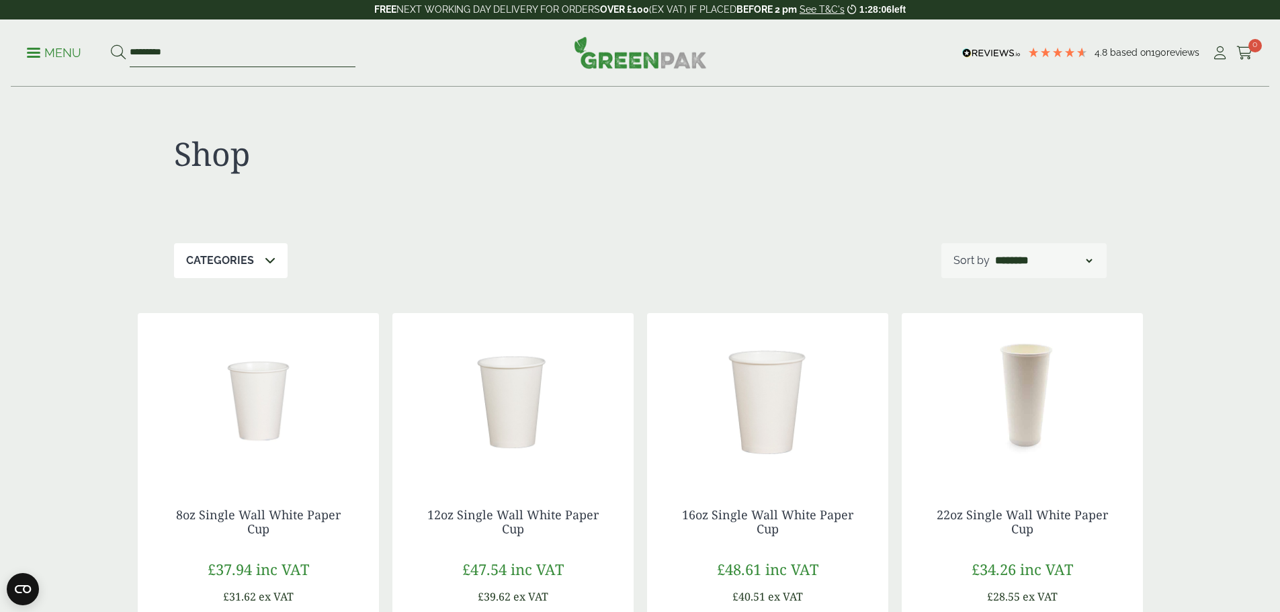
click at [233, 59] on input "*********" at bounding box center [243, 53] width 226 height 28
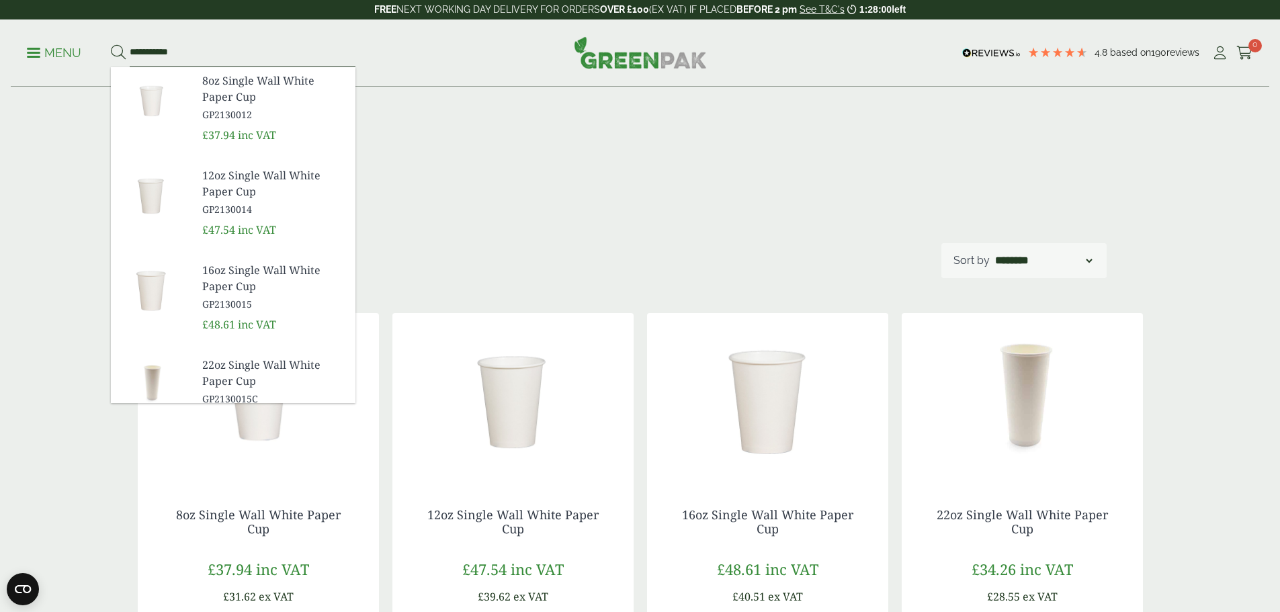
type input "**********"
click at [111, 44] on button at bounding box center [118, 52] width 15 height 17
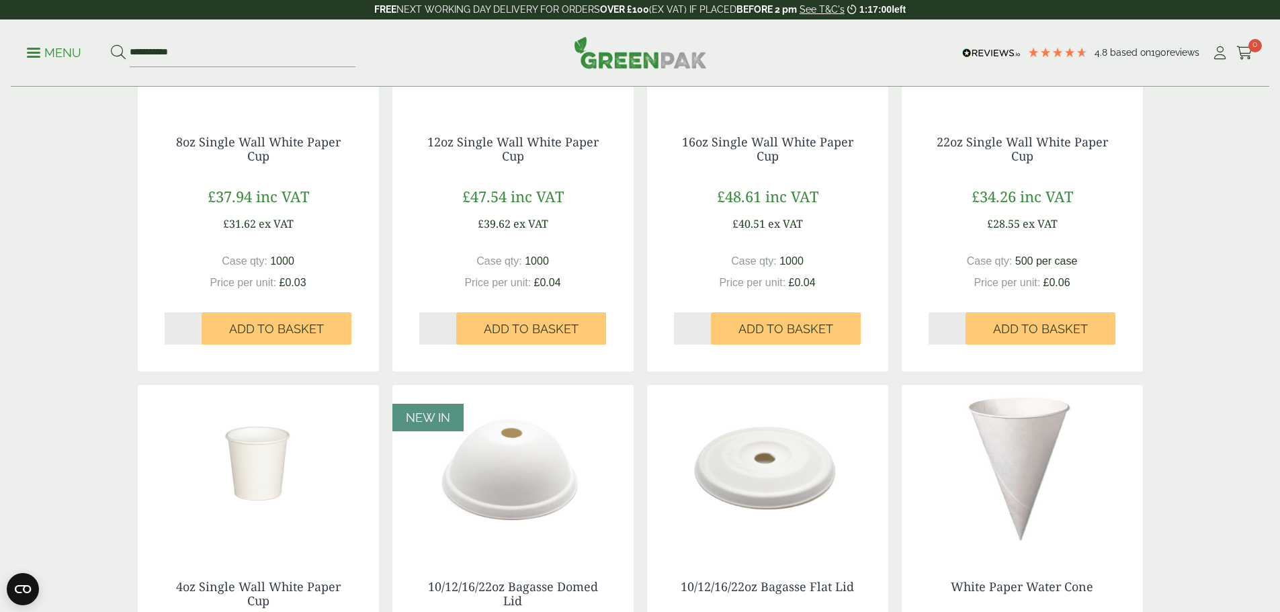
scroll to position [202, 0]
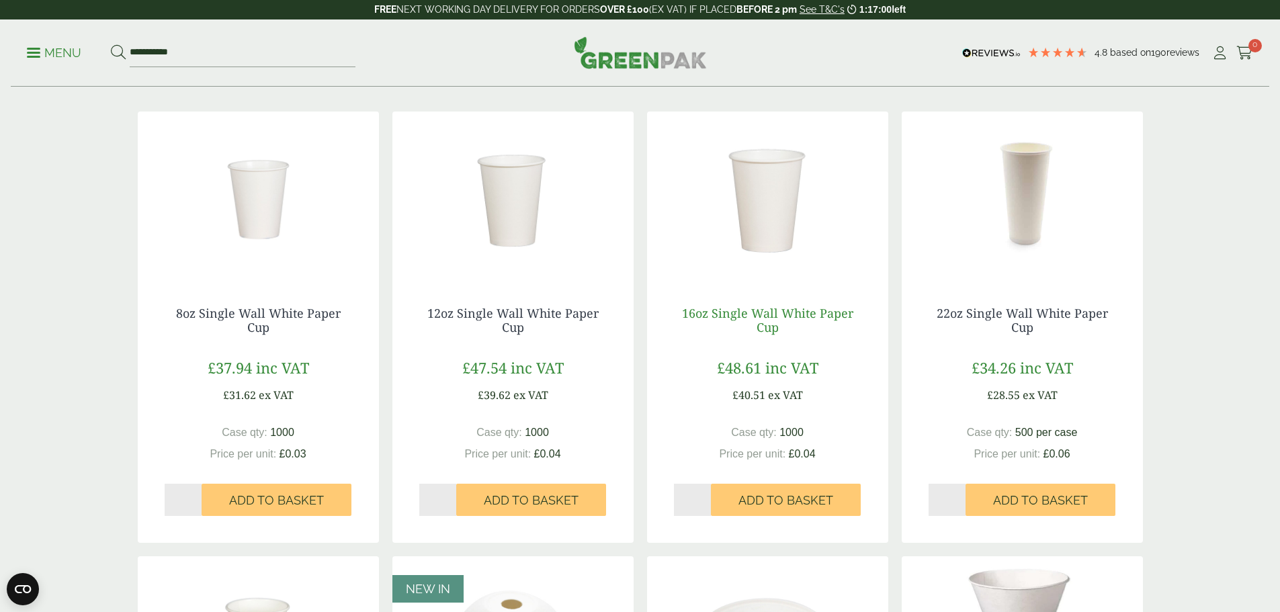
click at [761, 316] on link "16oz Single Wall White Paper Cup" at bounding box center [767, 320] width 171 height 31
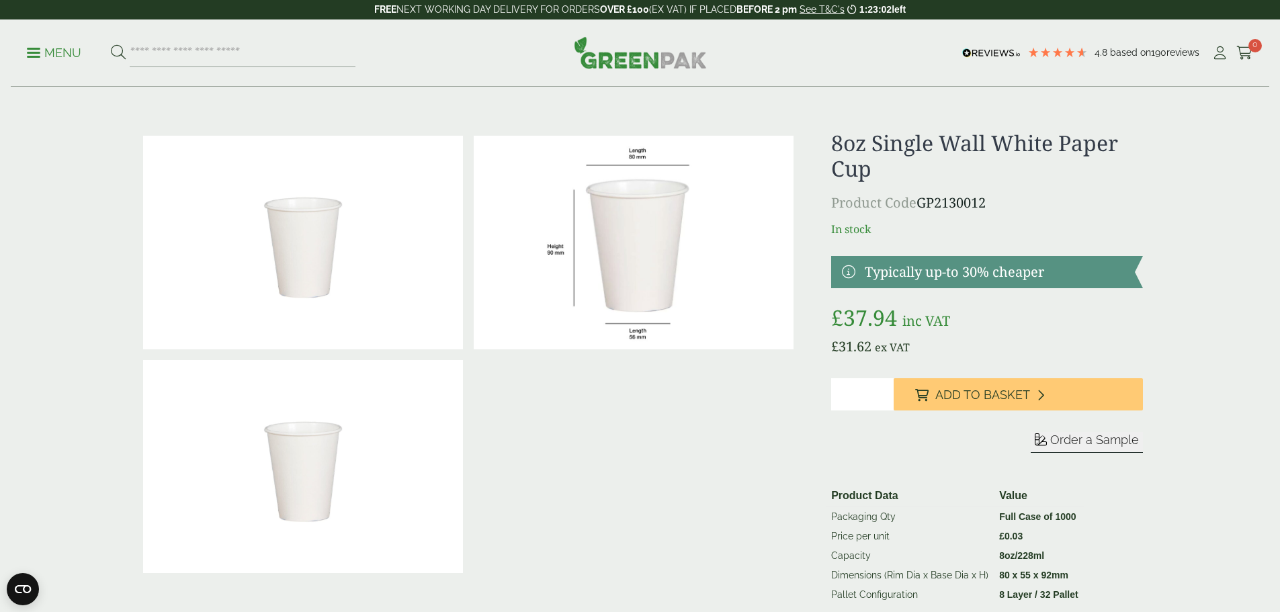
scroll to position [134, 0]
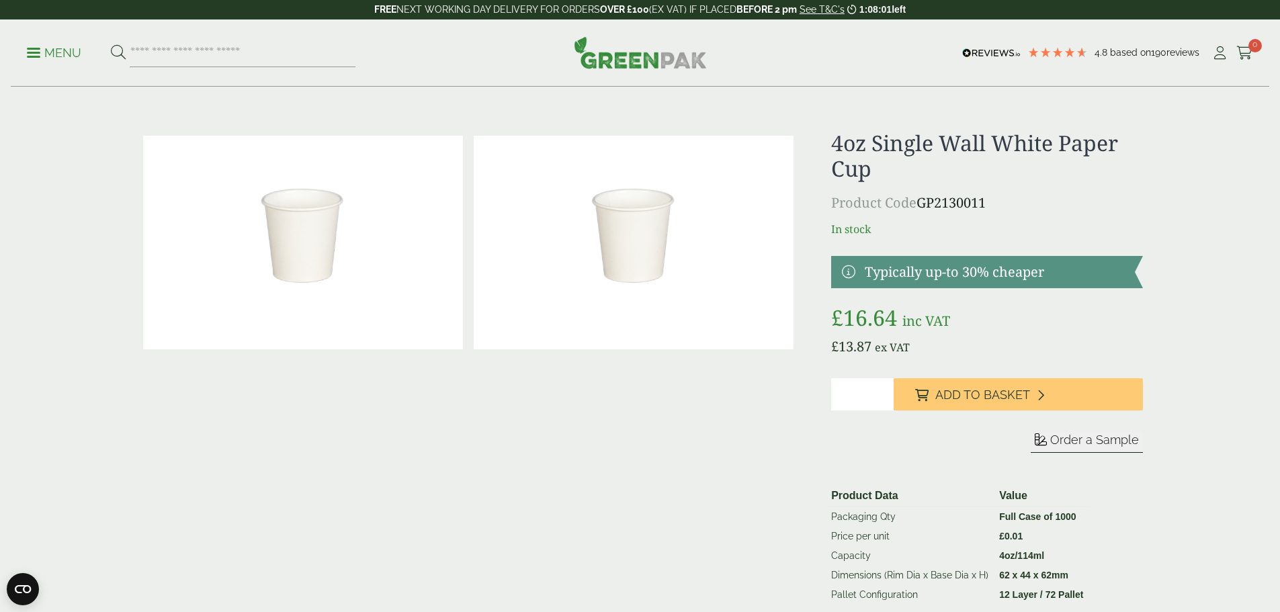
click at [963, 208] on p "Product Code GP2130011" at bounding box center [986, 203] width 311 height 20
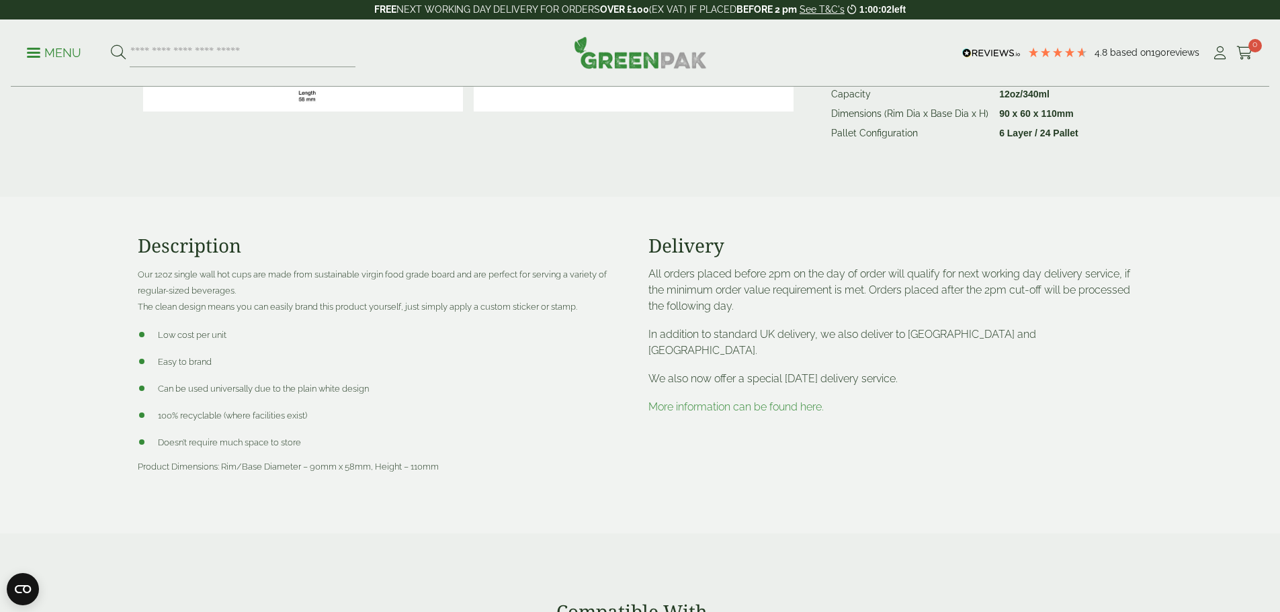
scroll to position [470, 0]
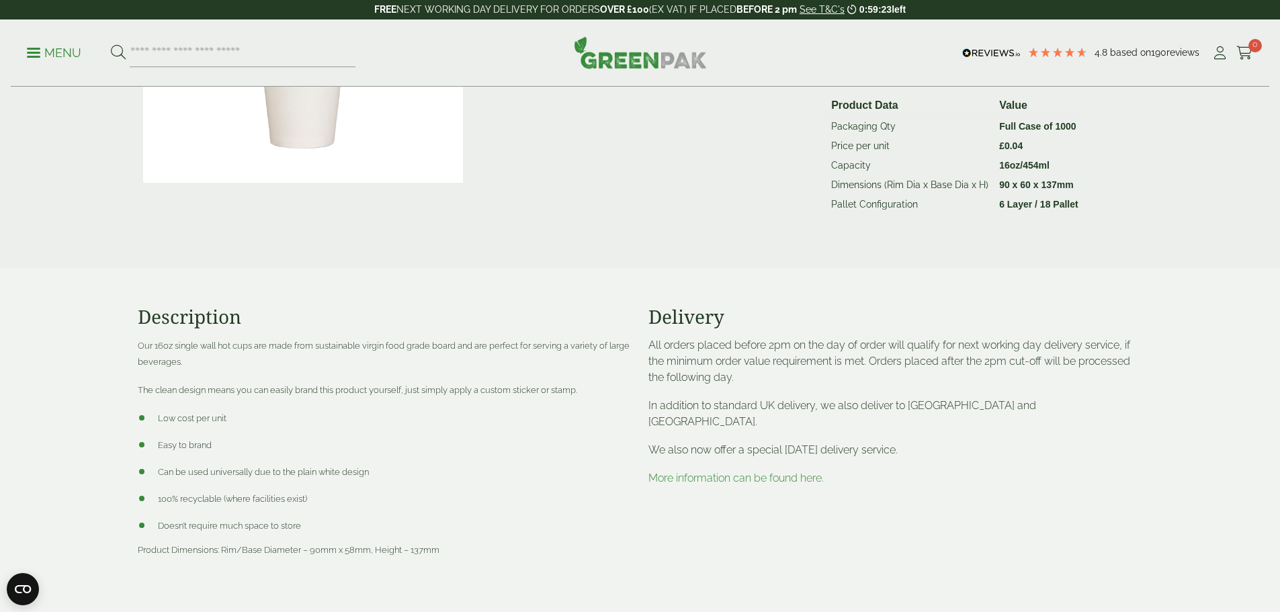
scroll to position [403, 0]
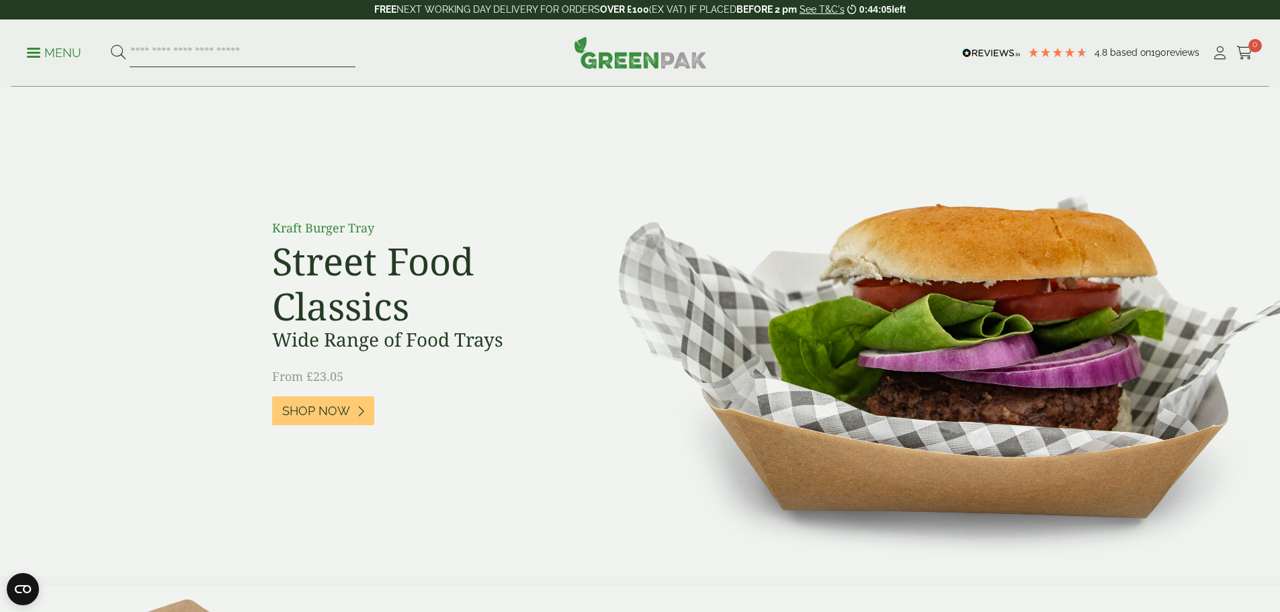
click at [216, 50] on input "search" at bounding box center [243, 53] width 226 height 28
type input "*"
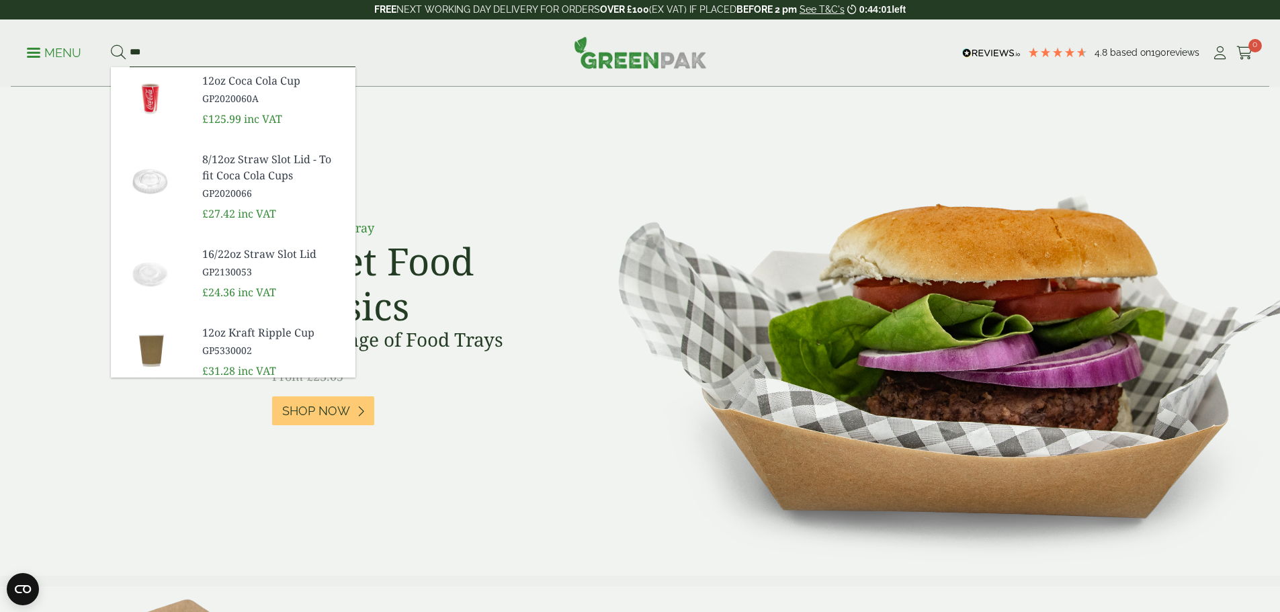
type input "***"
click at [111, 44] on button at bounding box center [118, 52] width 15 height 17
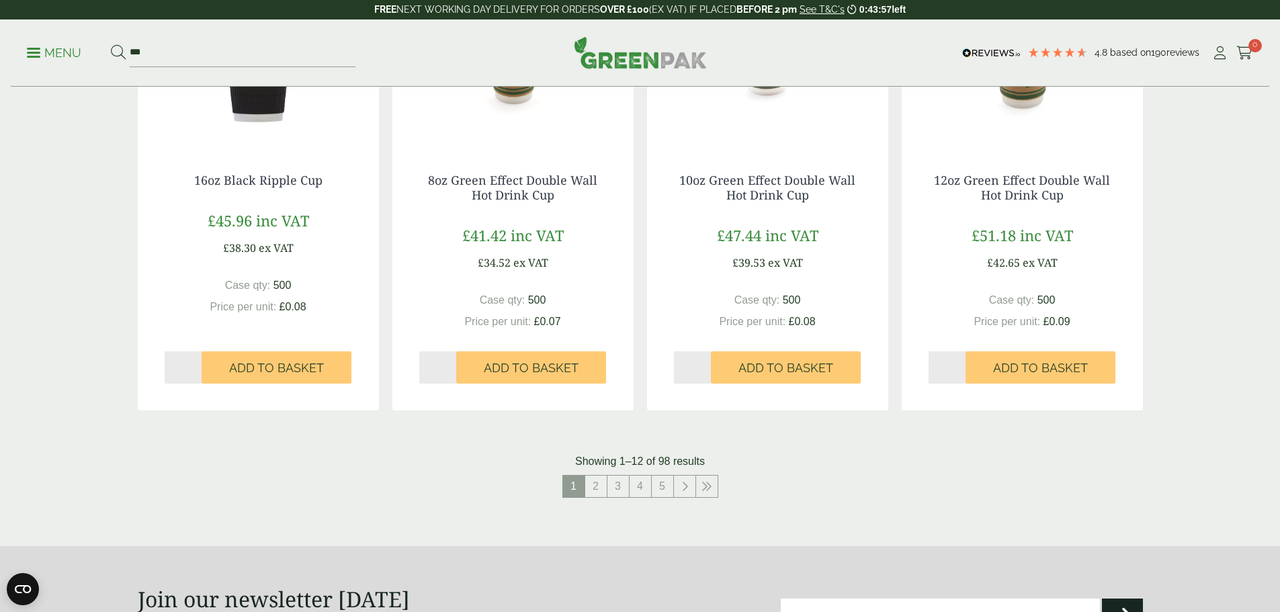
scroll to position [1411, 0]
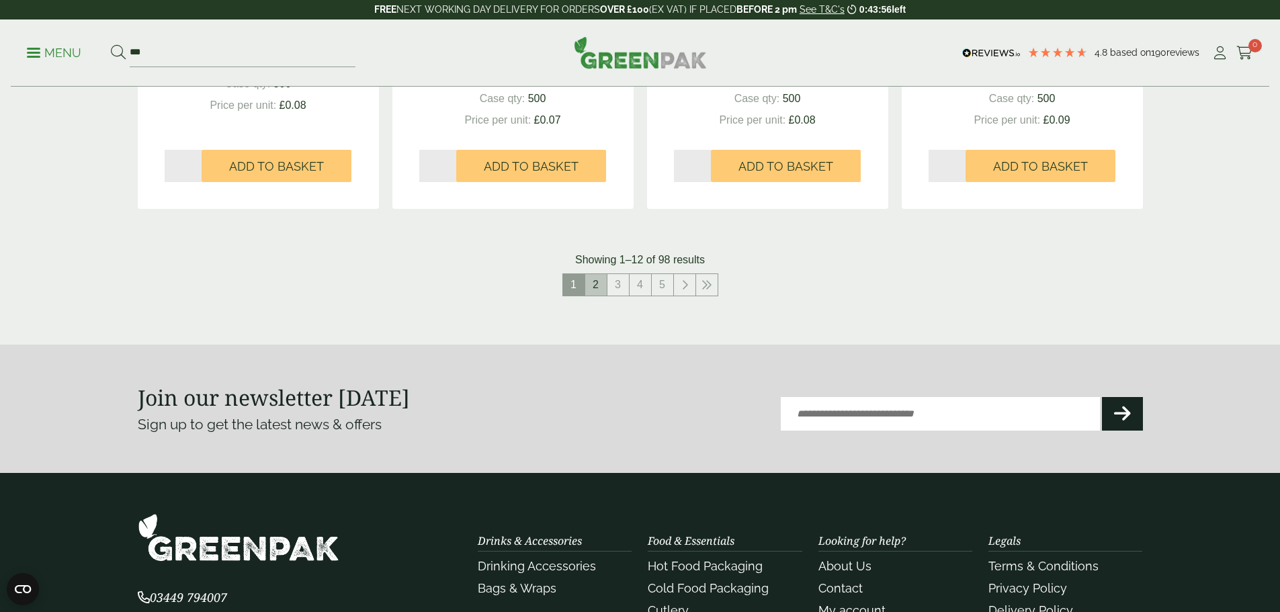
click at [596, 282] on link "2" at bounding box center [595, 284] width 21 height 21
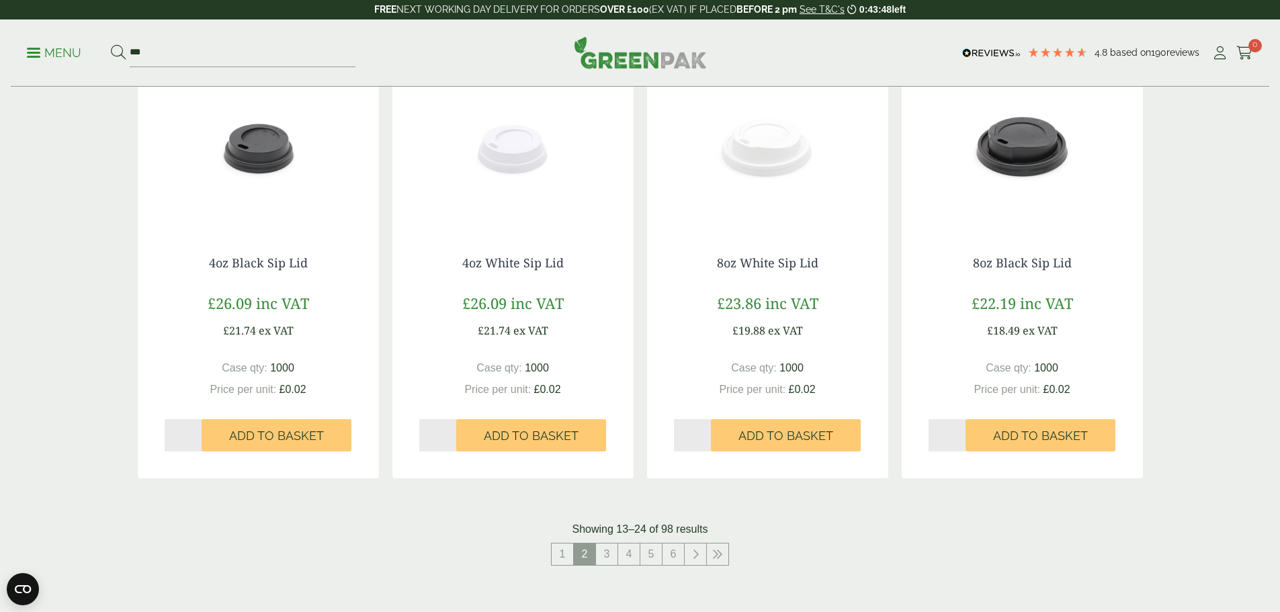
scroll to position [1142, 0]
click at [615, 550] on link "3" at bounding box center [606, 553] width 21 height 21
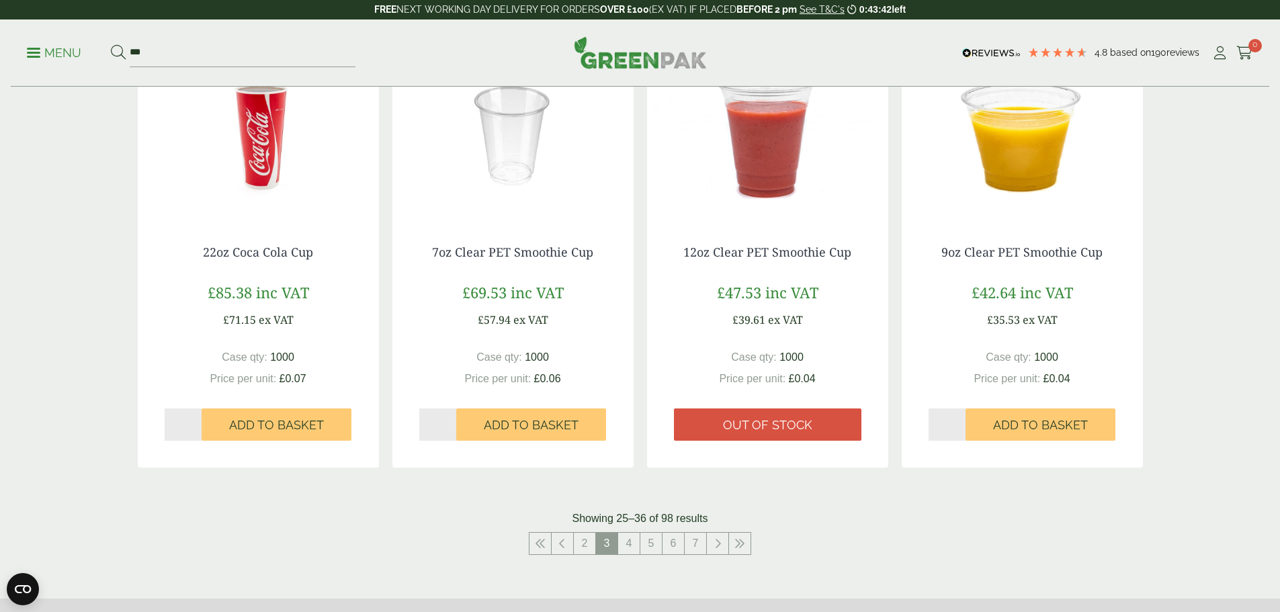
scroll to position [1209, 0]
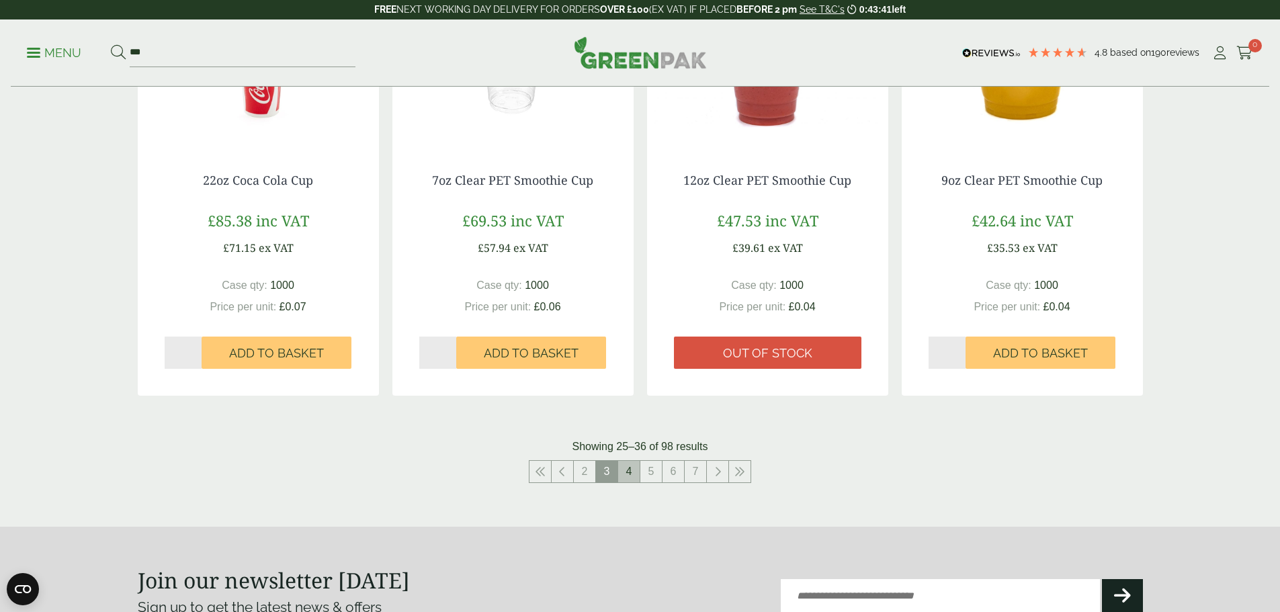
click at [636, 467] on link "4" at bounding box center [628, 471] width 21 height 21
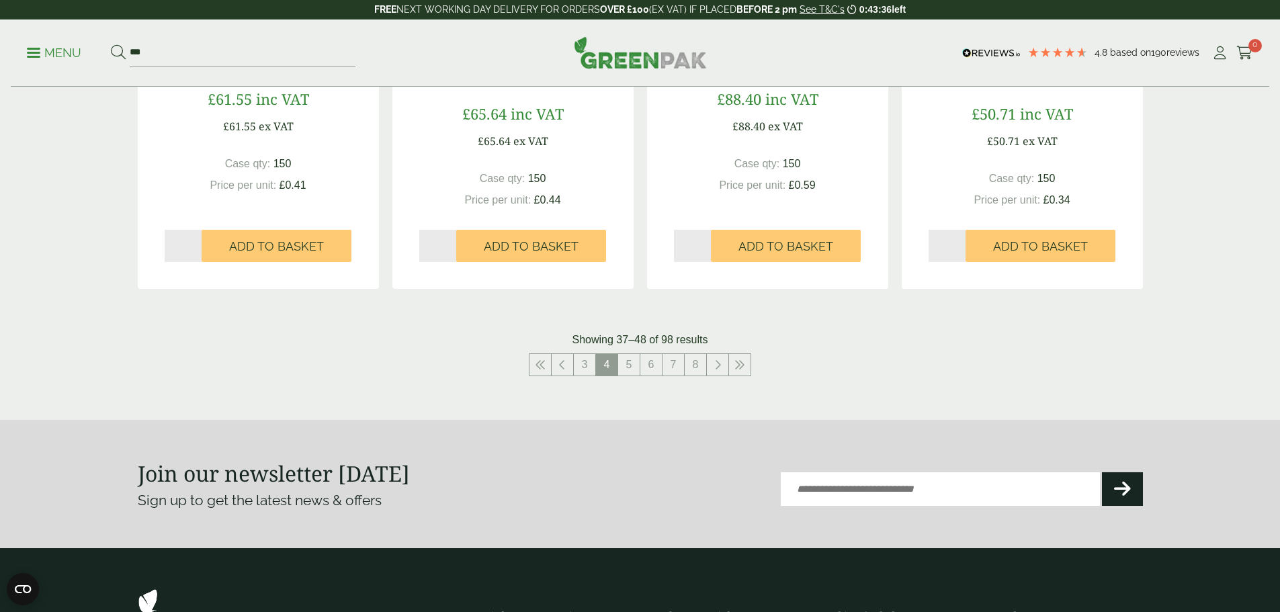
scroll to position [1411, 0]
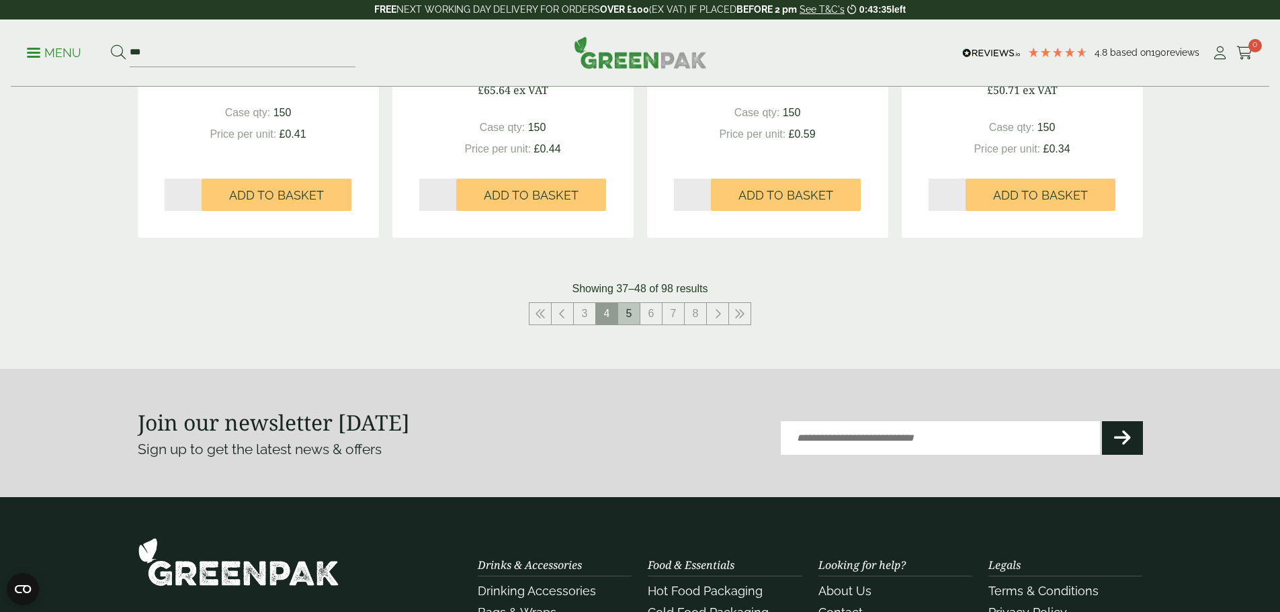
click at [623, 316] on link "5" at bounding box center [628, 313] width 21 height 21
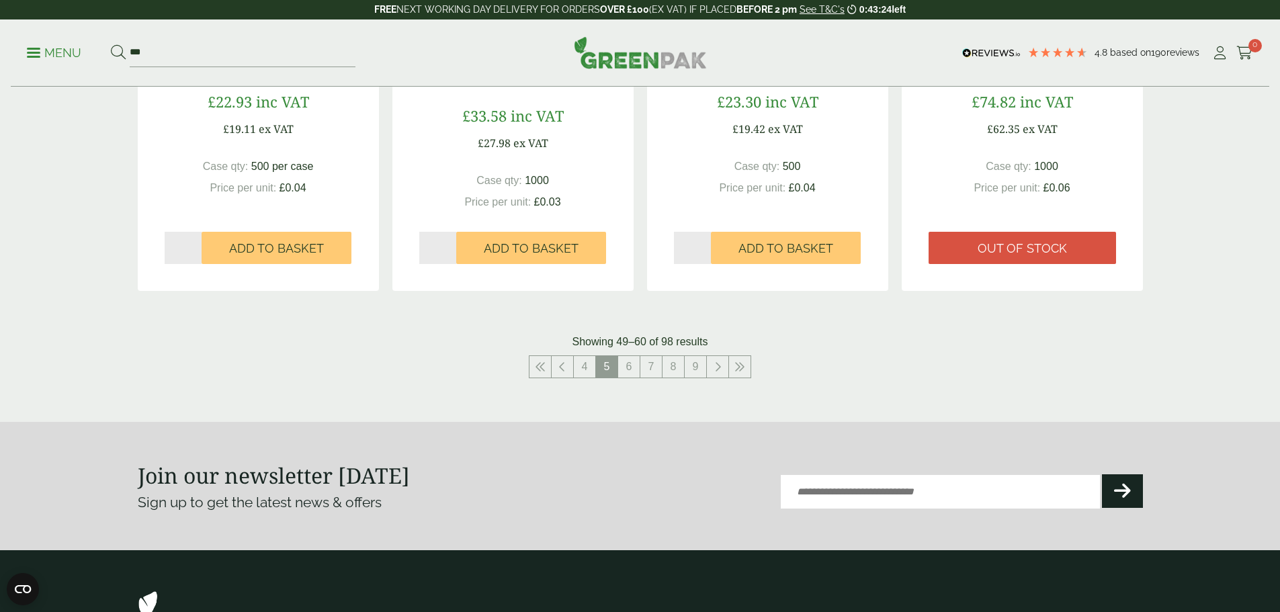
scroll to position [1344, 0]
click at [635, 369] on link "6" at bounding box center [628, 365] width 21 height 21
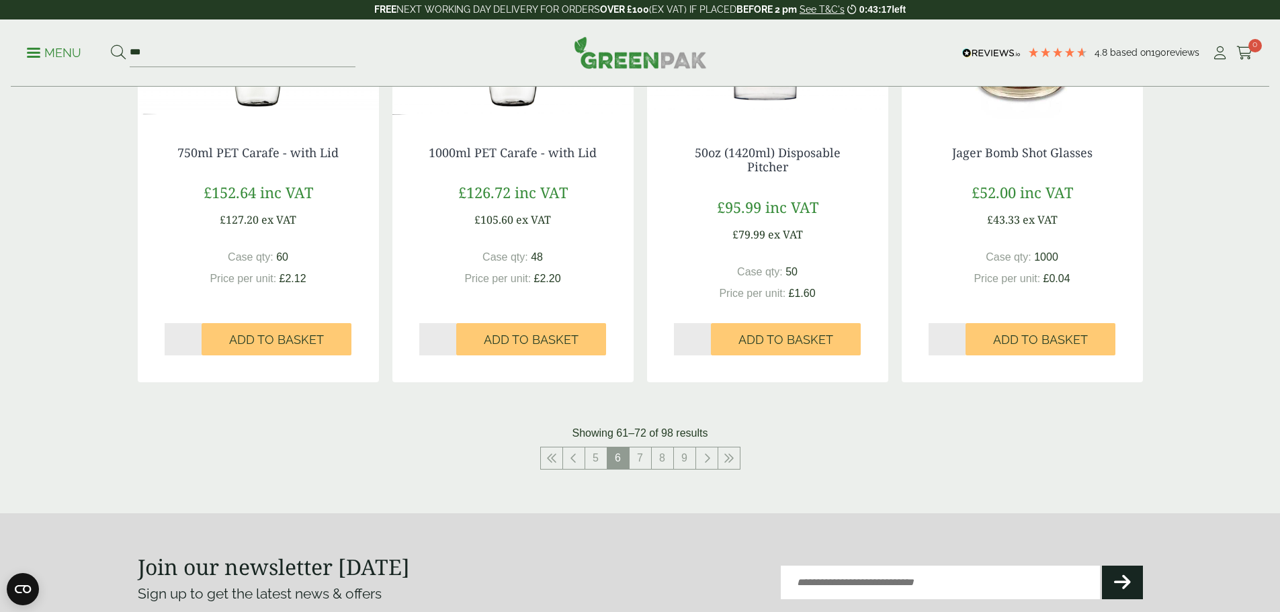
scroll to position [1344, 0]
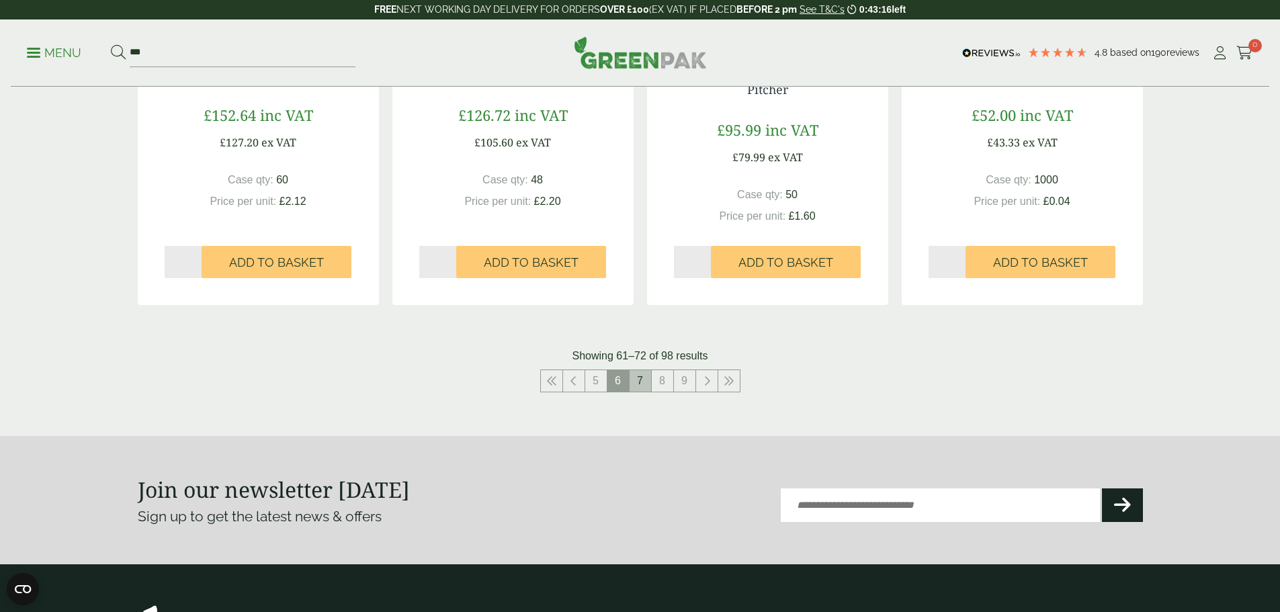
click at [640, 383] on link "7" at bounding box center [640, 380] width 21 height 21
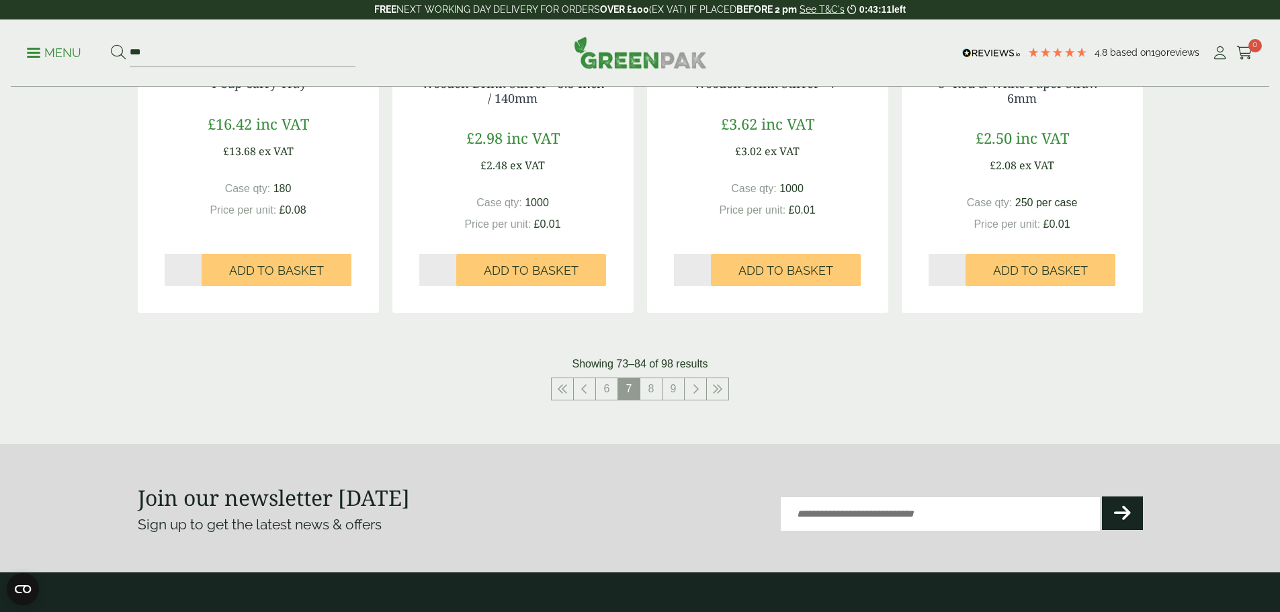
scroll to position [1344, 0]
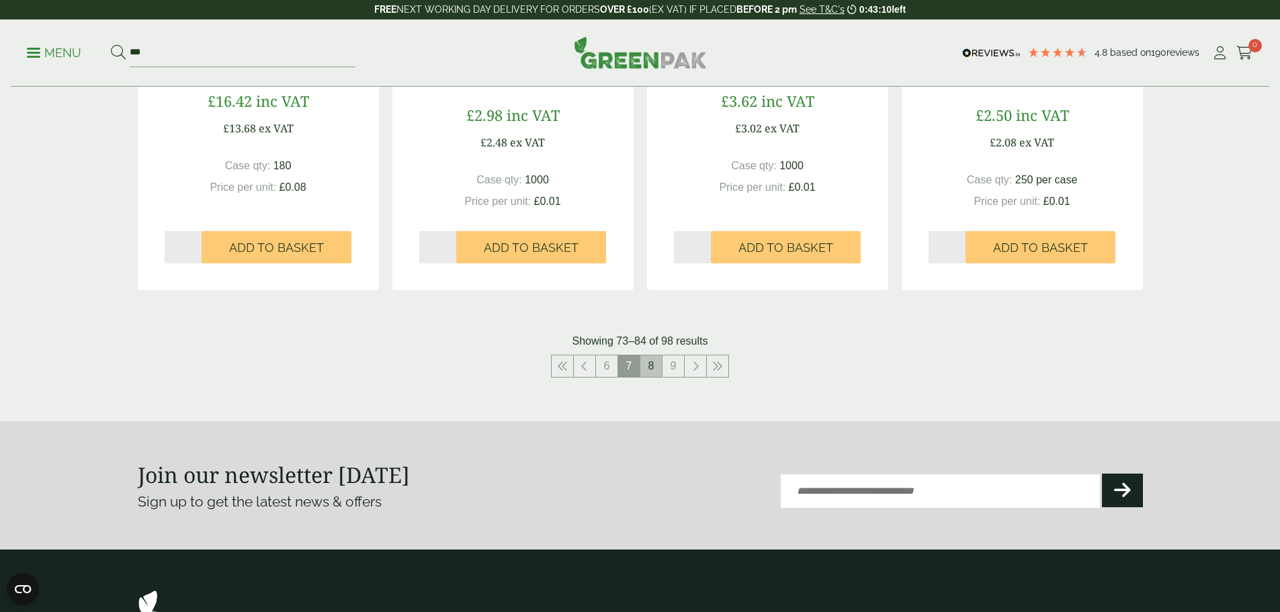
click at [652, 367] on link "8" at bounding box center [650, 365] width 21 height 21
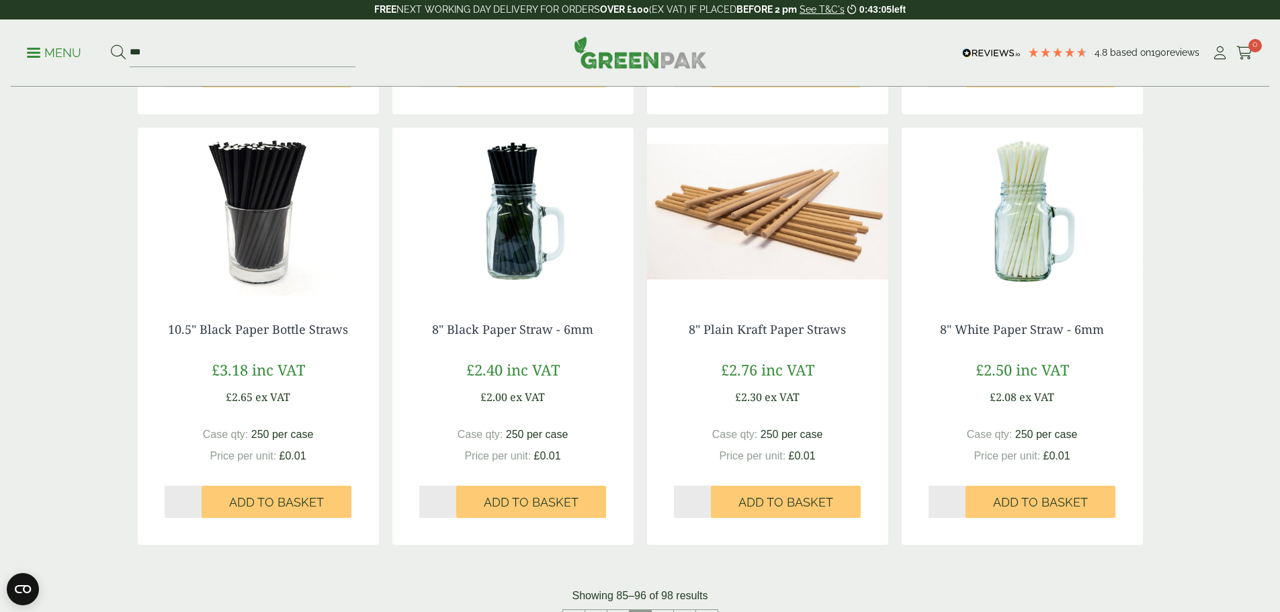
scroll to position [1277, 0]
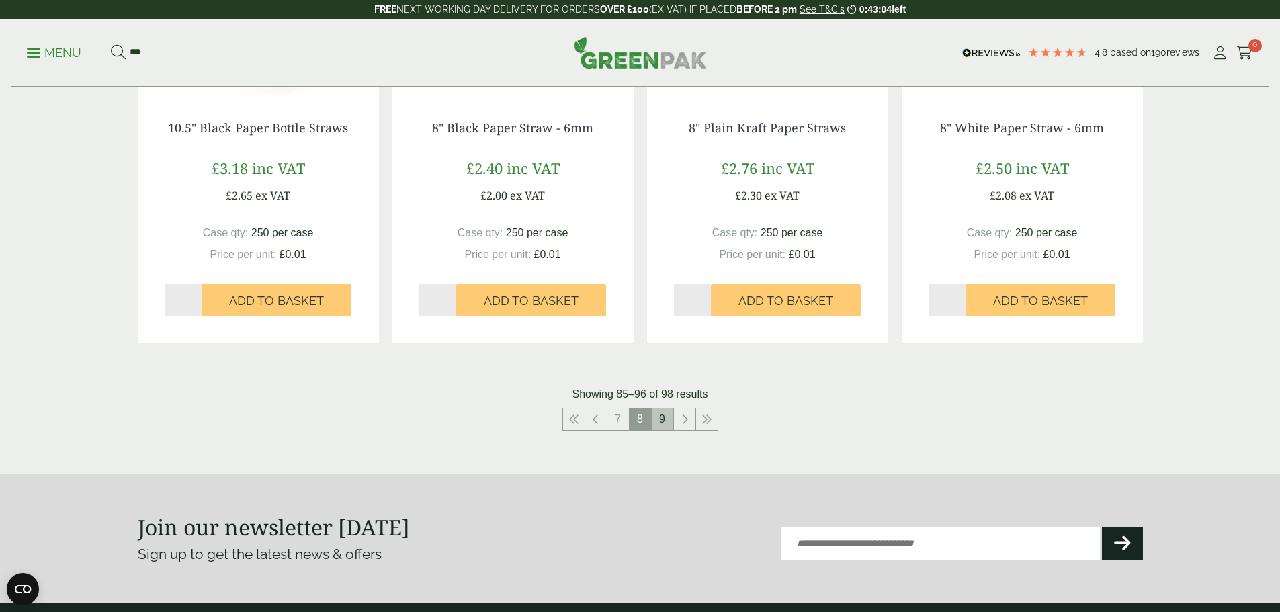
click at [668, 418] on link "9" at bounding box center [662, 418] width 21 height 21
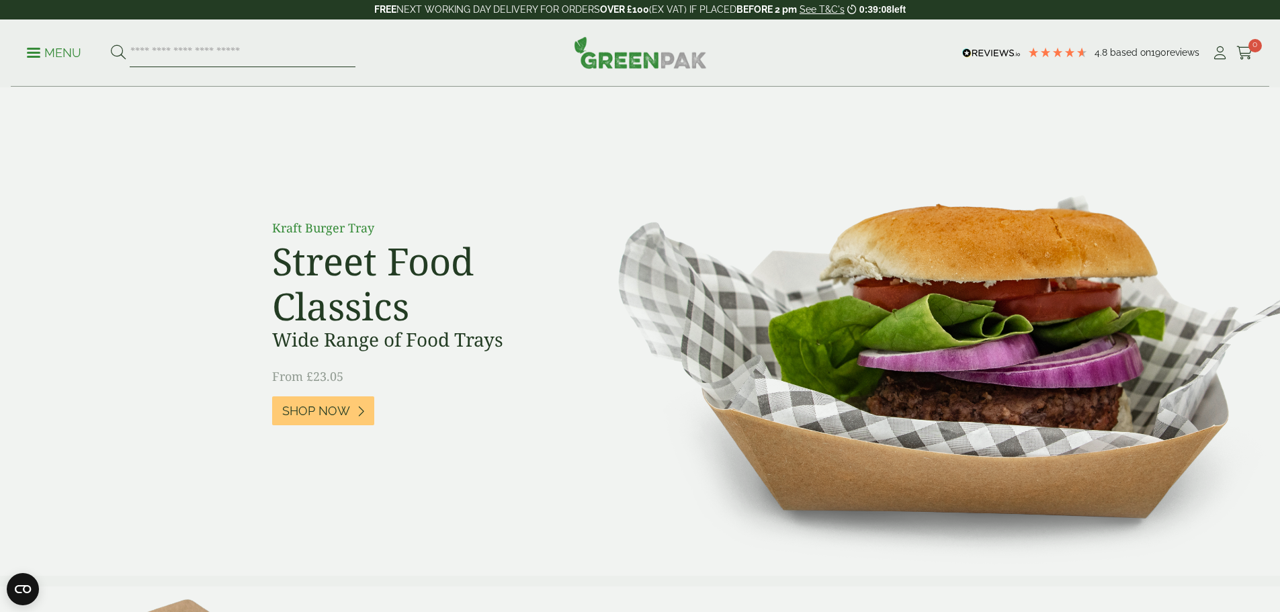
click at [216, 48] on input "search" at bounding box center [243, 53] width 226 height 28
paste input "********"
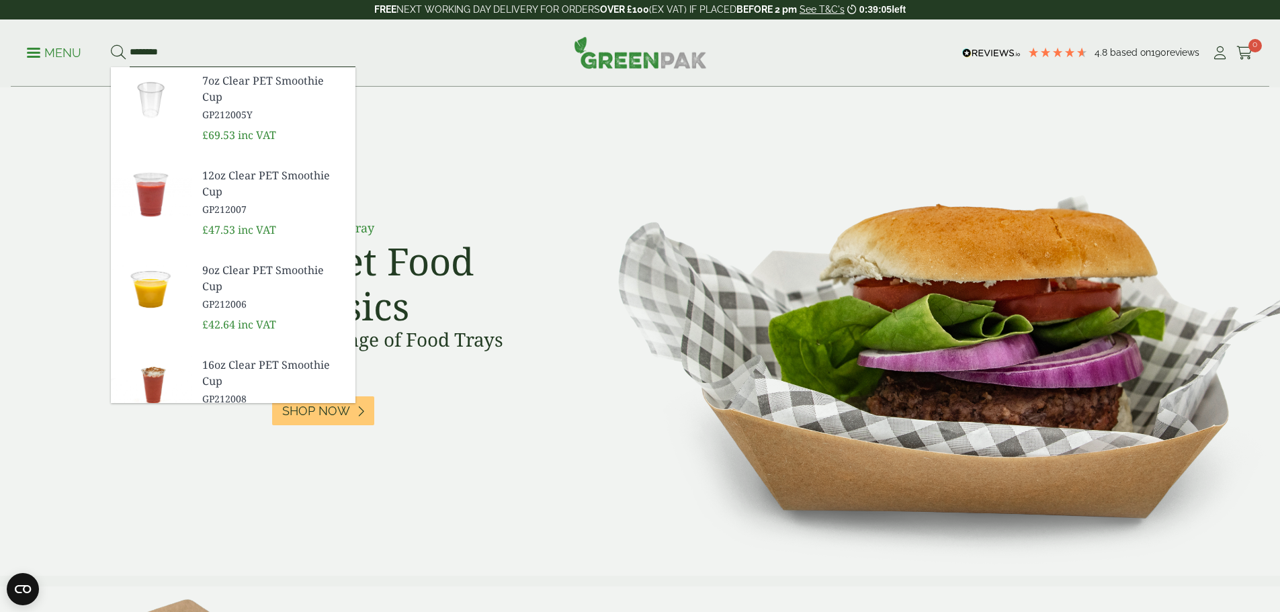
type input "********"
click at [111, 44] on button at bounding box center [118, 52] width 15 height 17
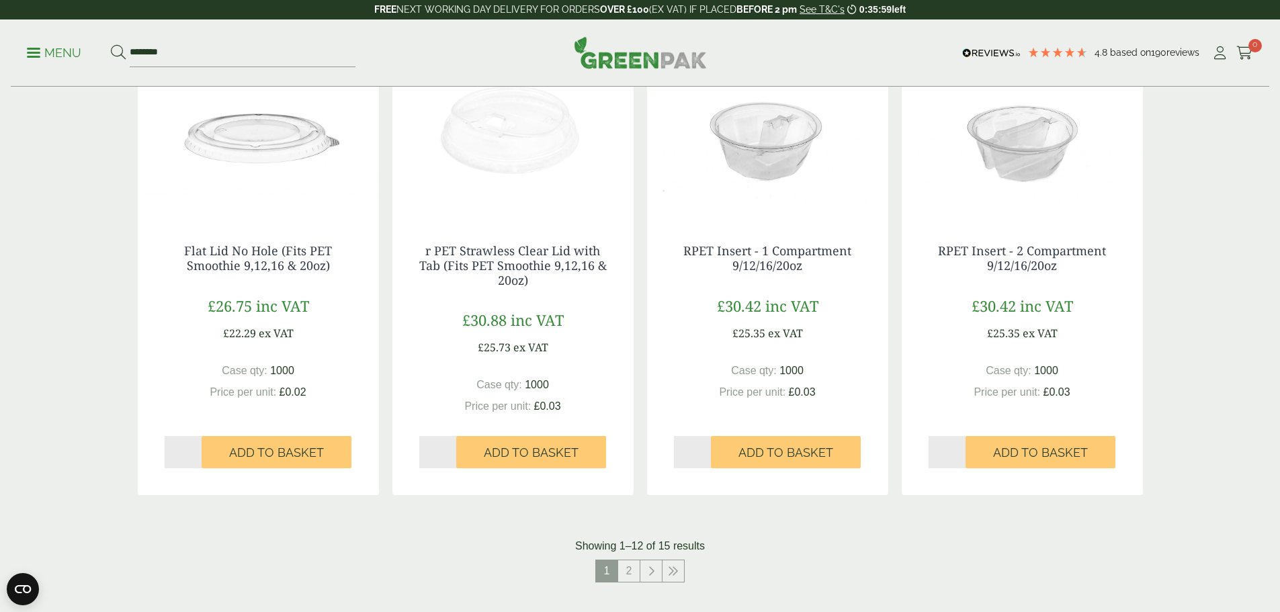
scroll to position [1209, 0]
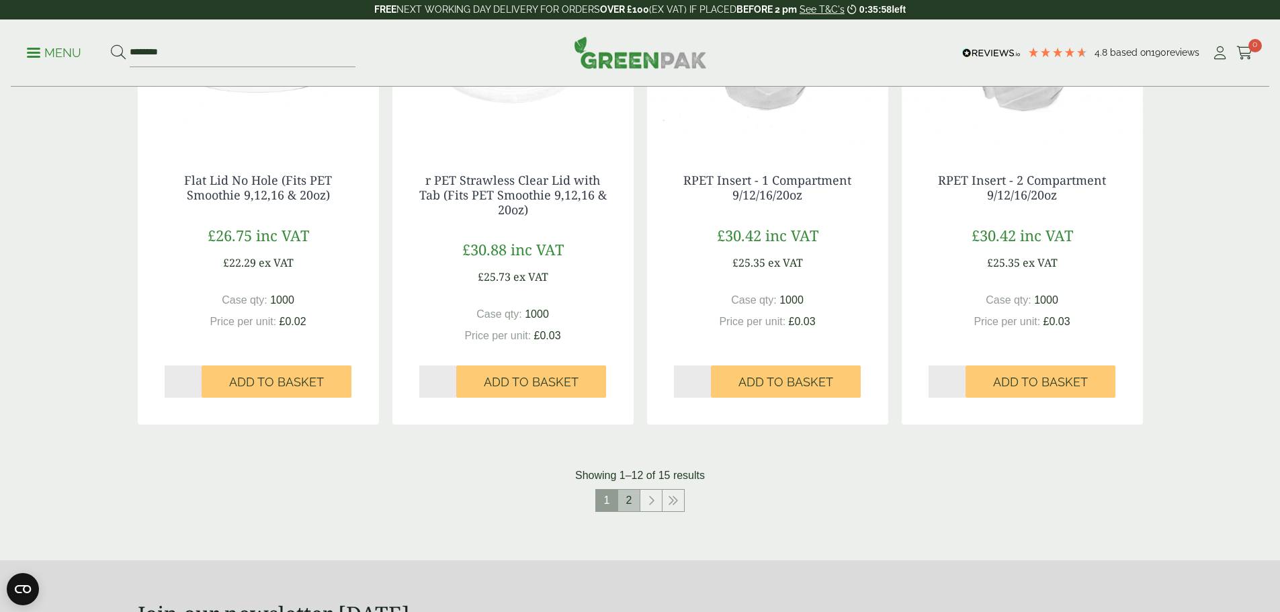
click at [625, 506] on link "2" at bounding box center [628, 500] width 21 height 21
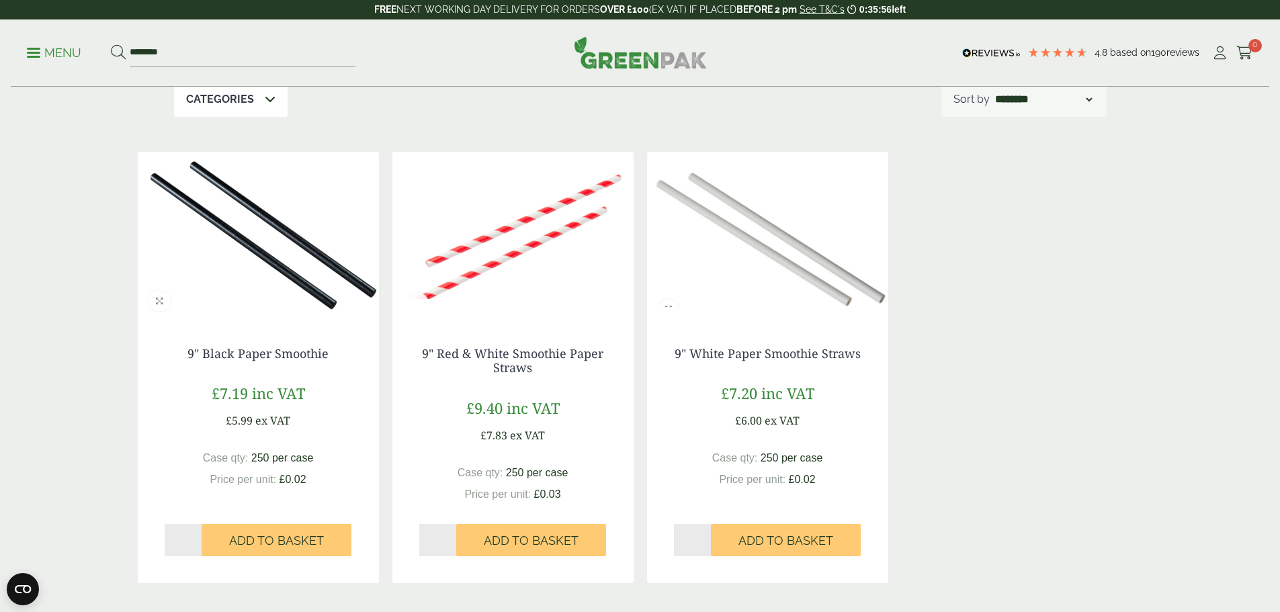
scroll to position [153, 0]
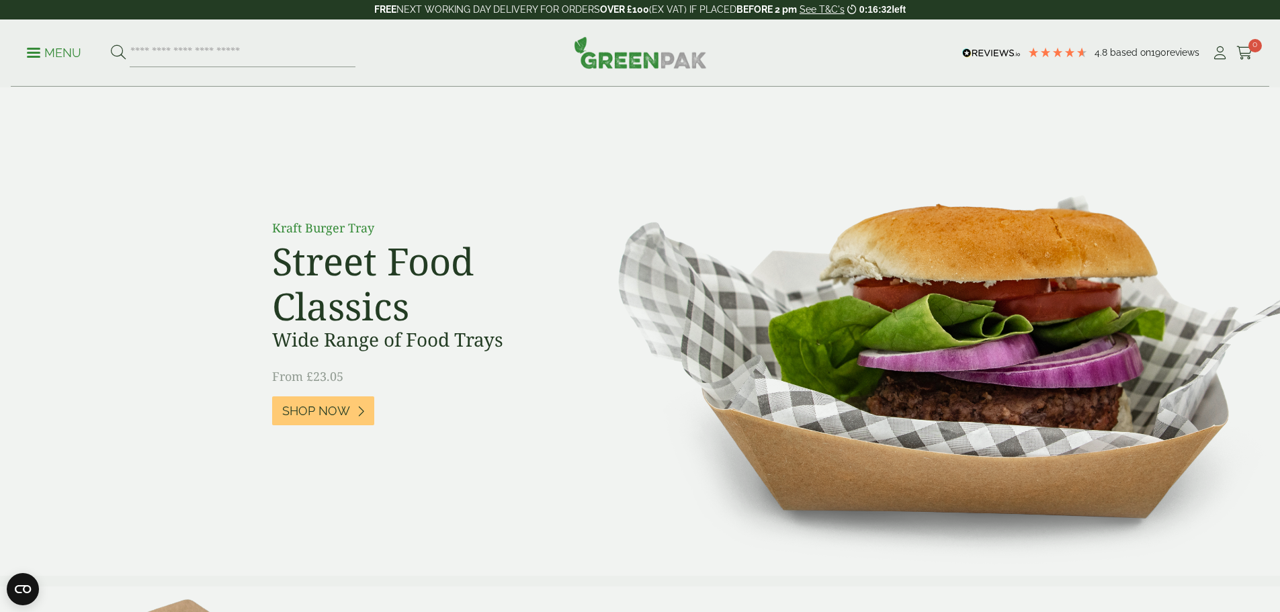
click at [165, 36] on div "Menu 4.8 Based on 190 reviews My Account" at bounding box center [640, 52] width 1258 height 67
click at [170, 44] on input "search" at bounding box center [243, 53] width 226 height 28
paste input "********"
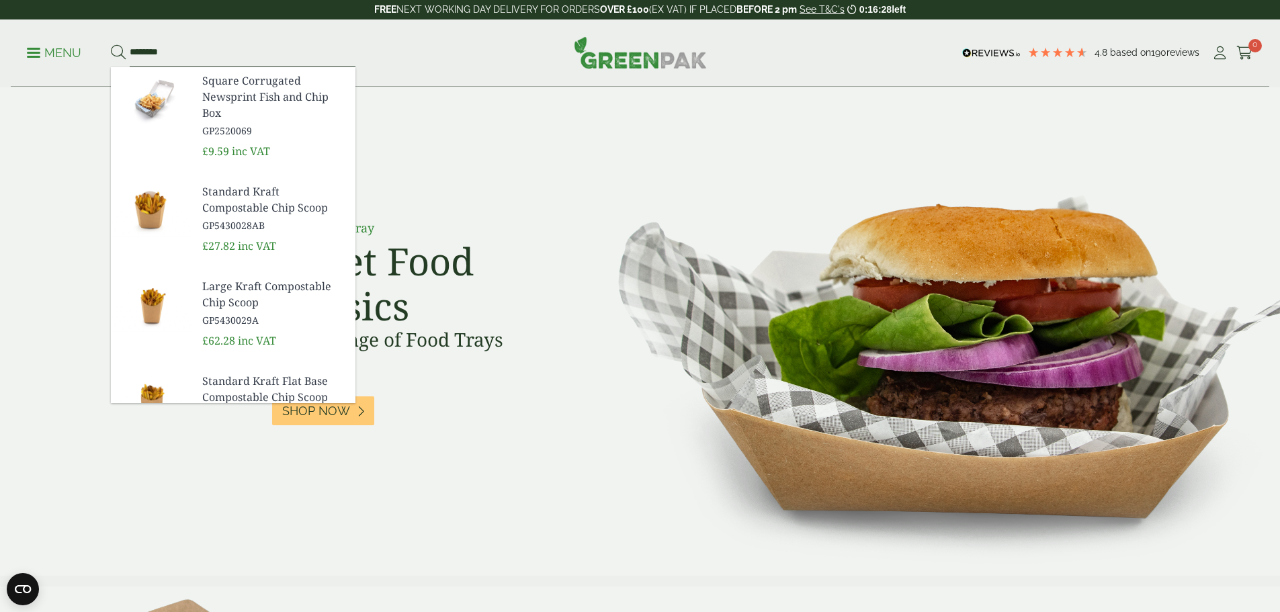
type input "********"
click at [111, 44] on button at bounding box center [118, 52] width 15 height 17
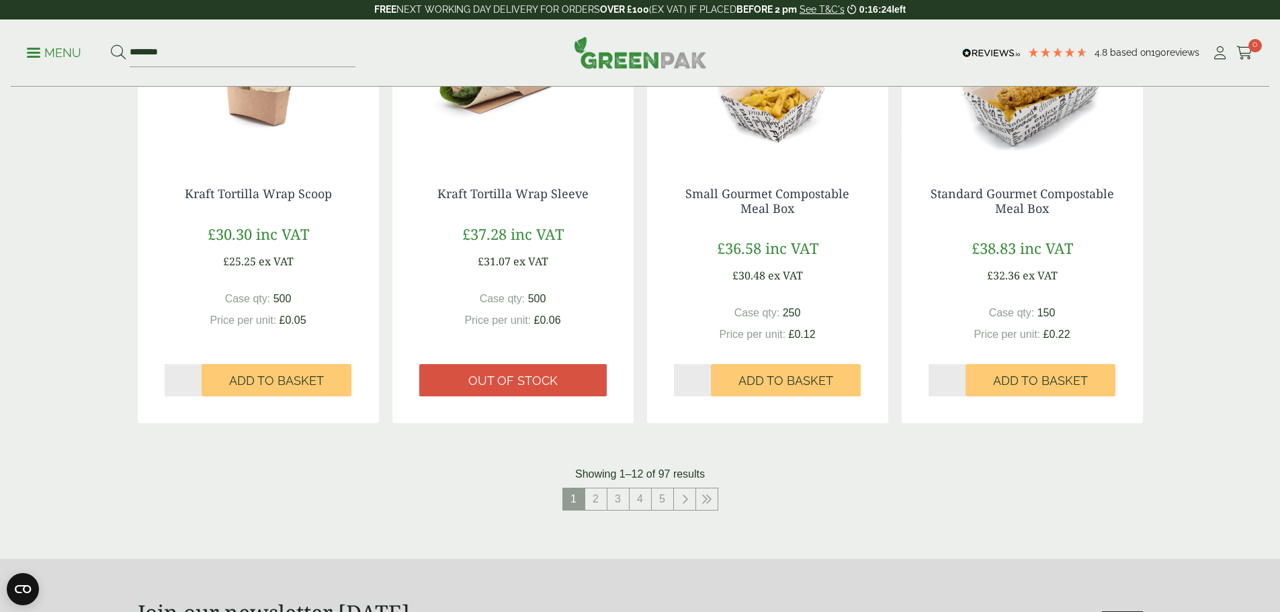
scroll to position [1411, 0]
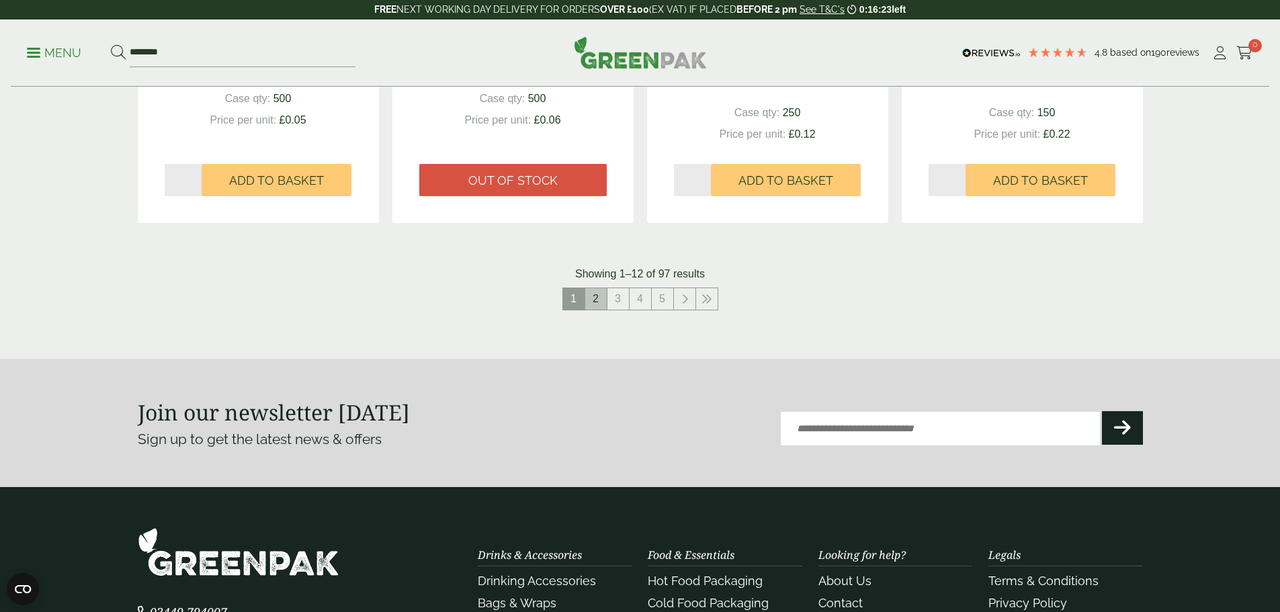
click at [605, 304] on link "2" at bounding box center [595, 298] width 21 height 21
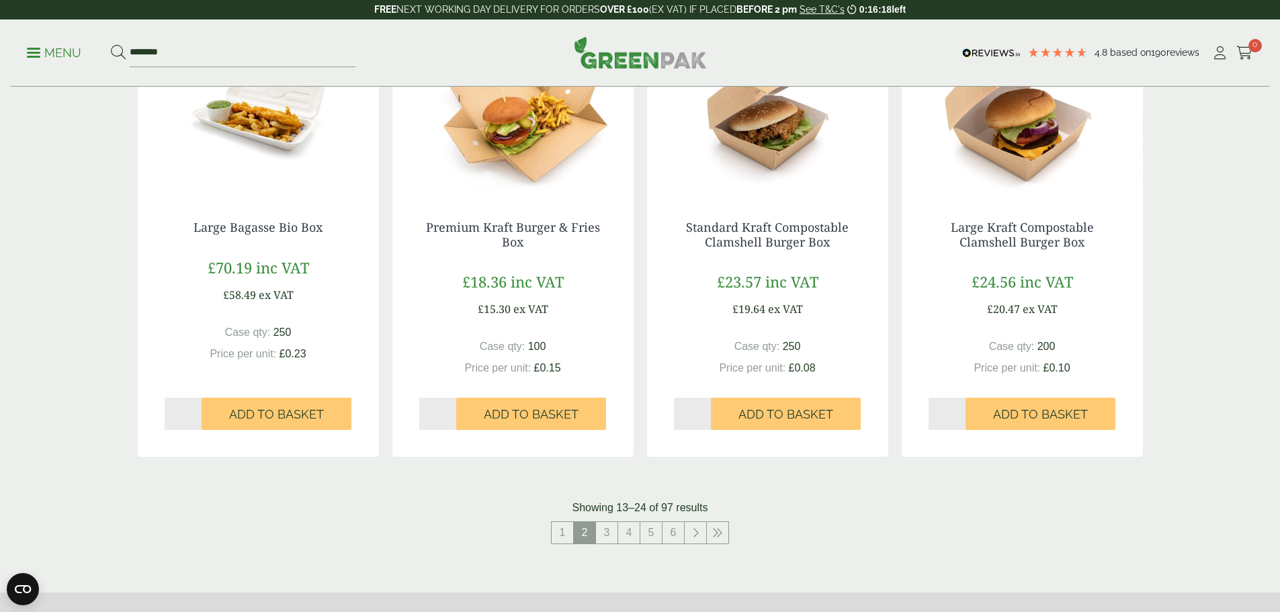
scroll to position [1344, 0]
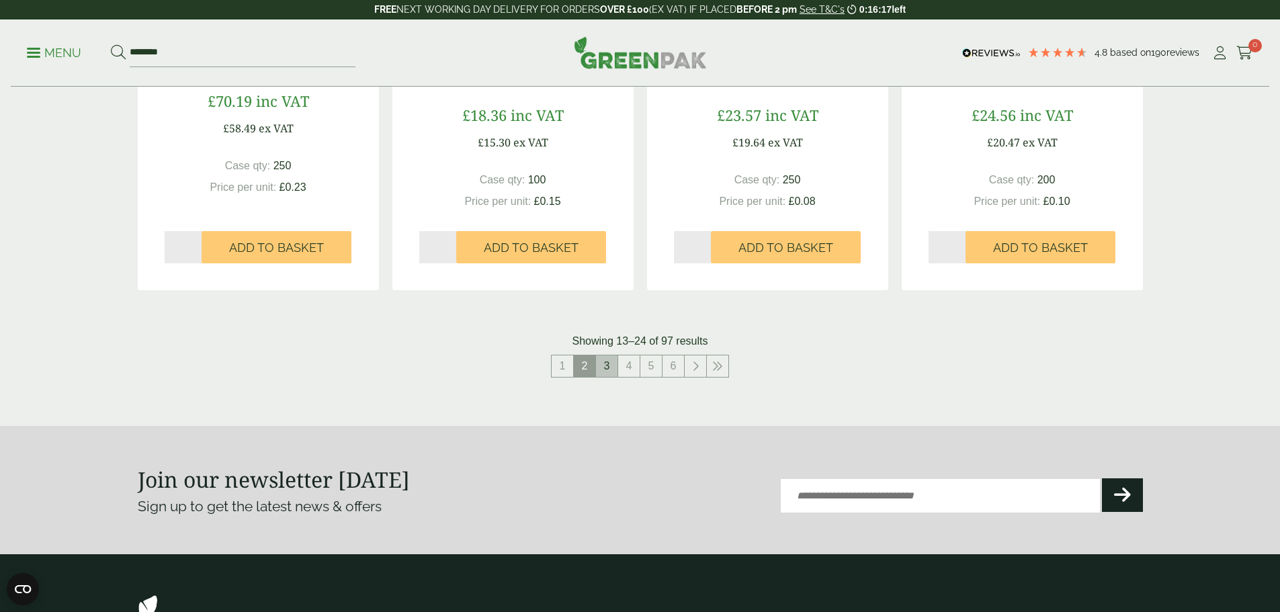
click at [611, 365] on link "3" at bounding box center [606, 365] width 21 height 21
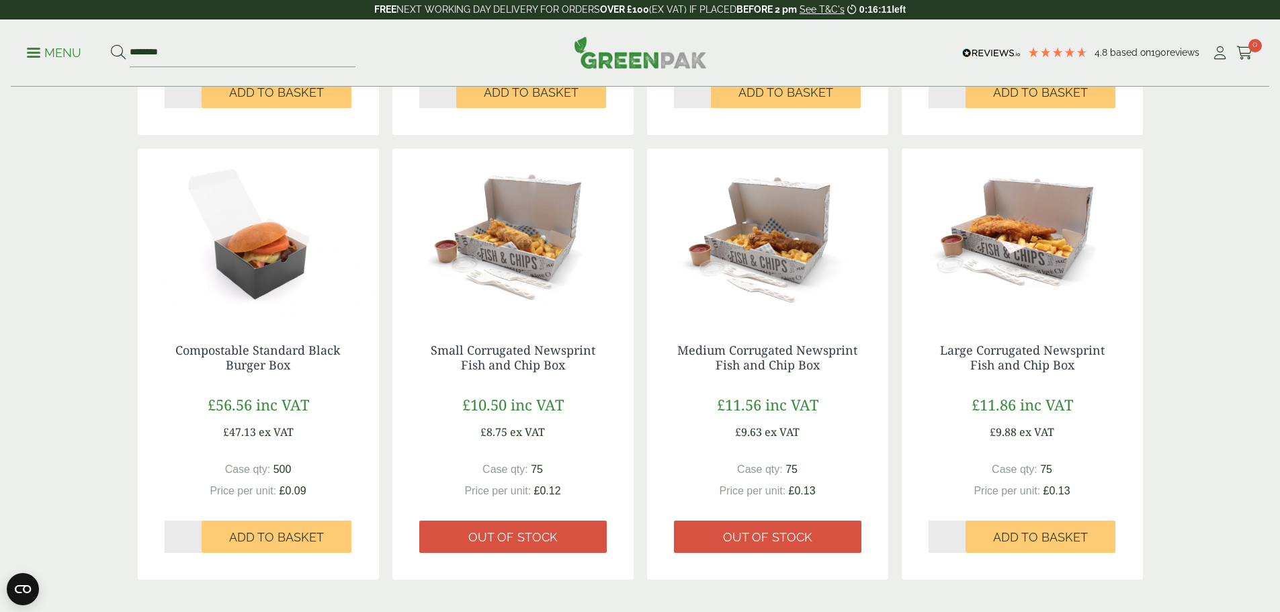
scroll to position [1344, 0]
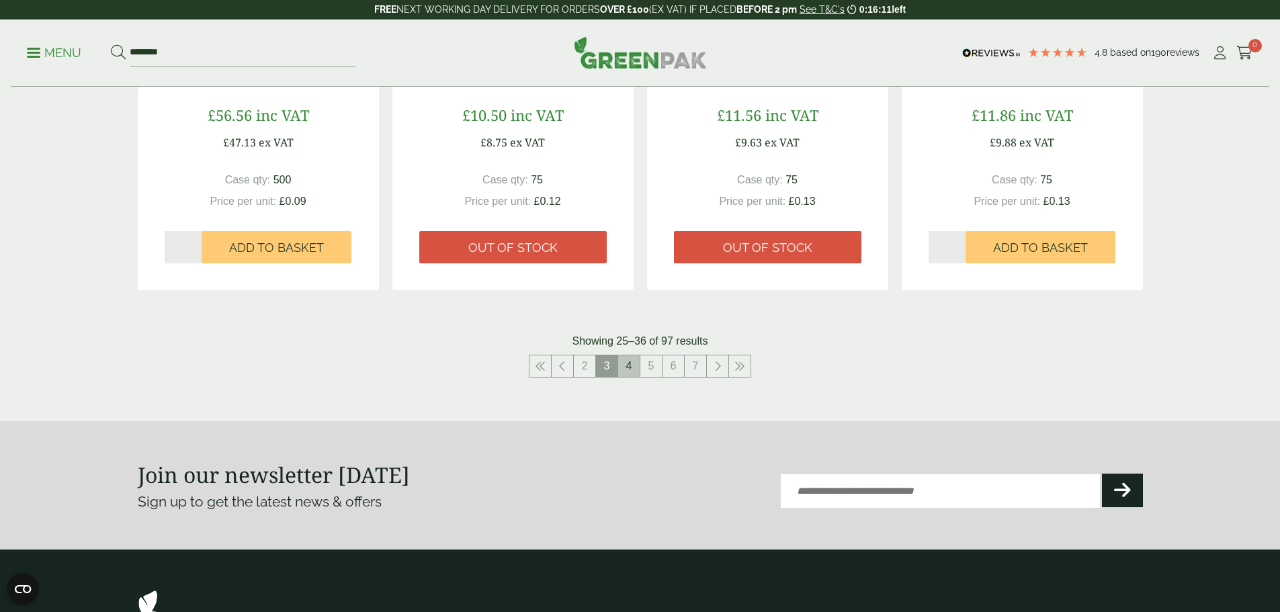
click at [619, 361] on link "4" at bounding box center [628, 365] width 21 height 21
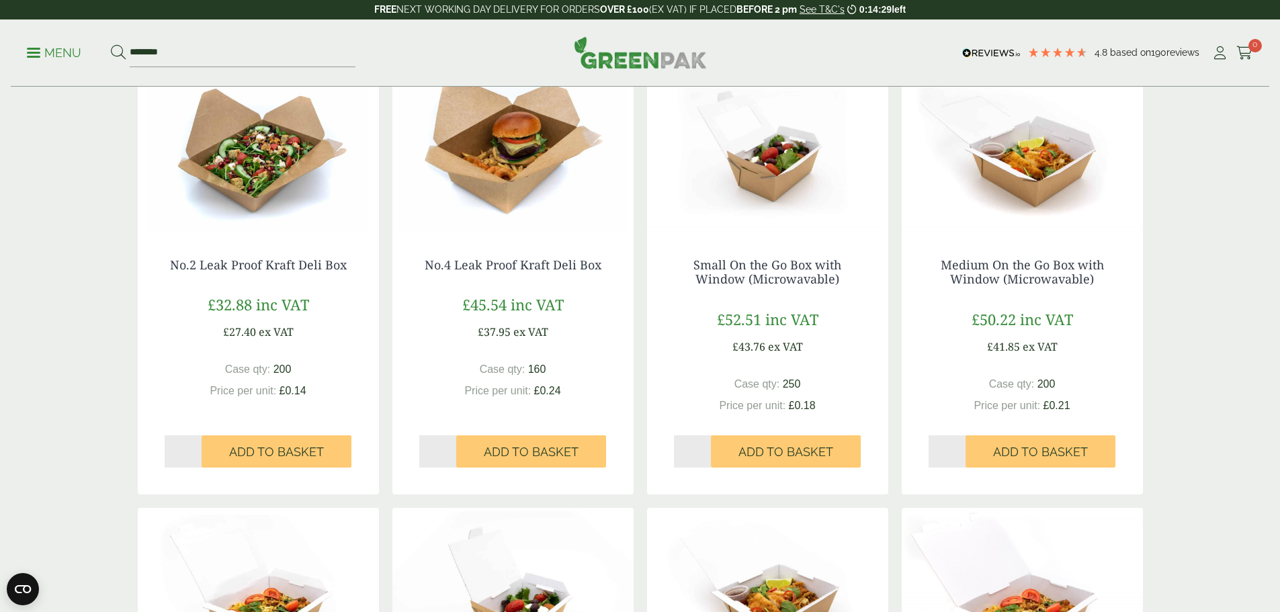
scroll to position [537, 0]
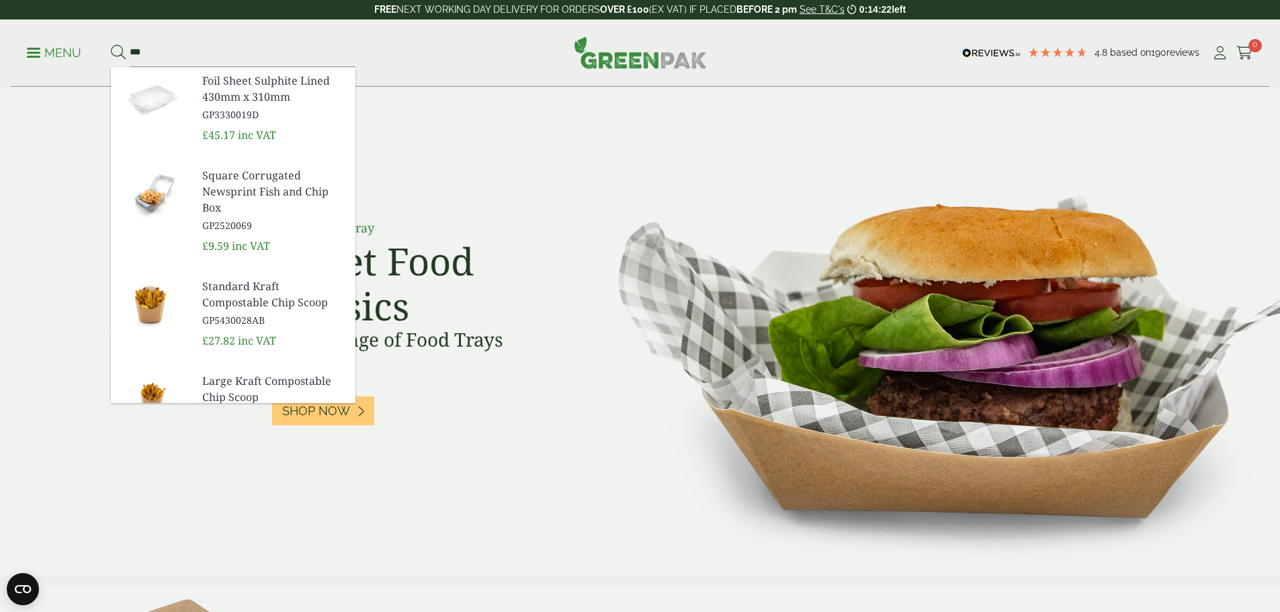
type input "***"
click at [111, 44] on button at bounding box center [118, 52] width 15 height 17
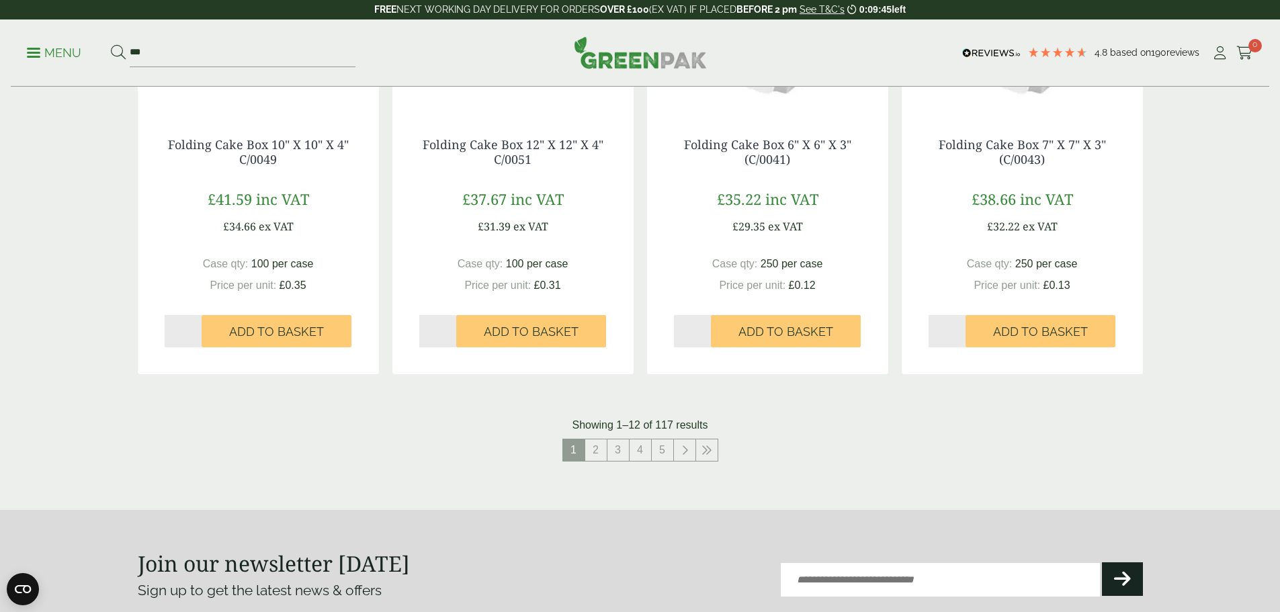
scroll to position [1267, 0]
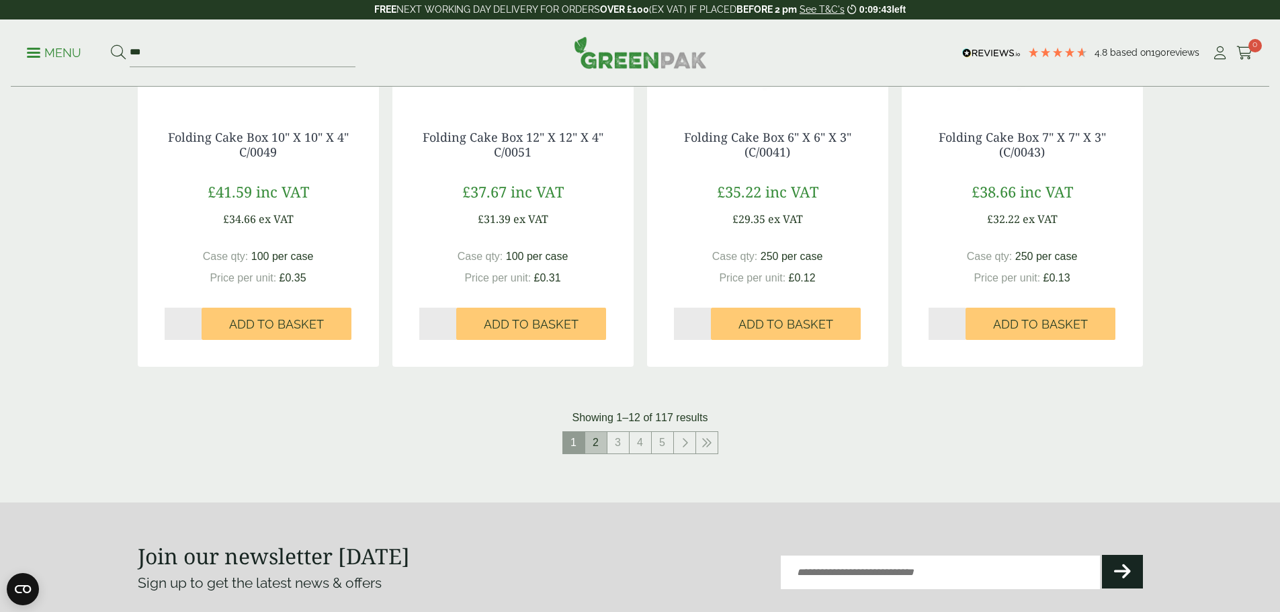
click at [603, 447] on link "2" at bounding box center [595, 442] width 21 height 21
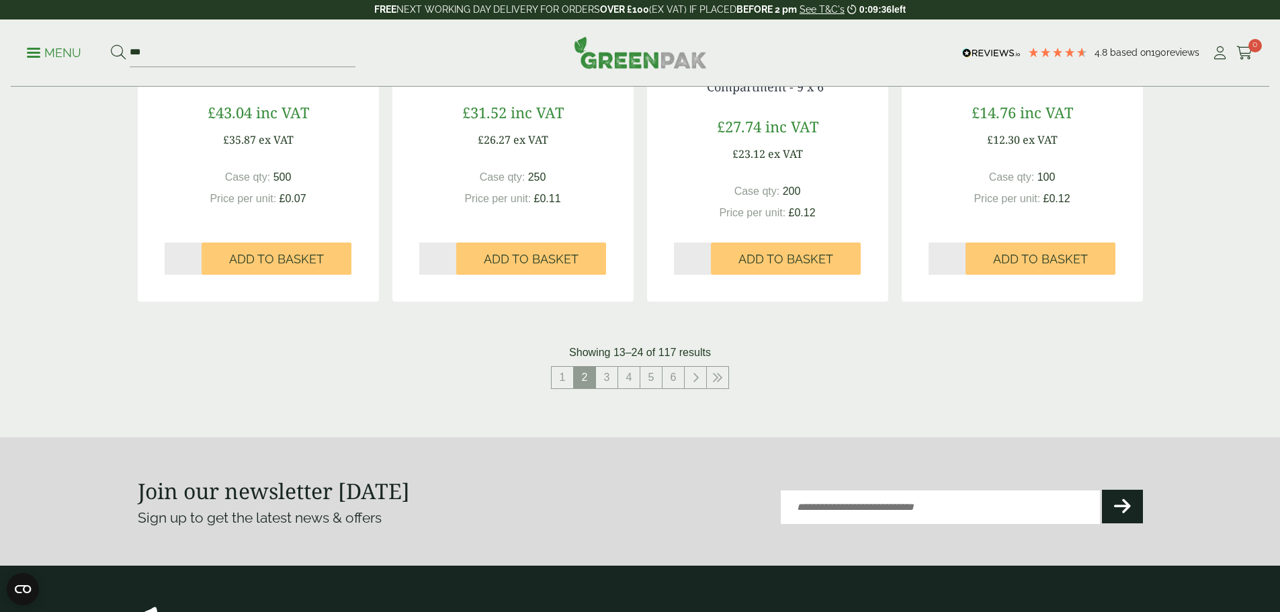
scroll to position [1344, 0]
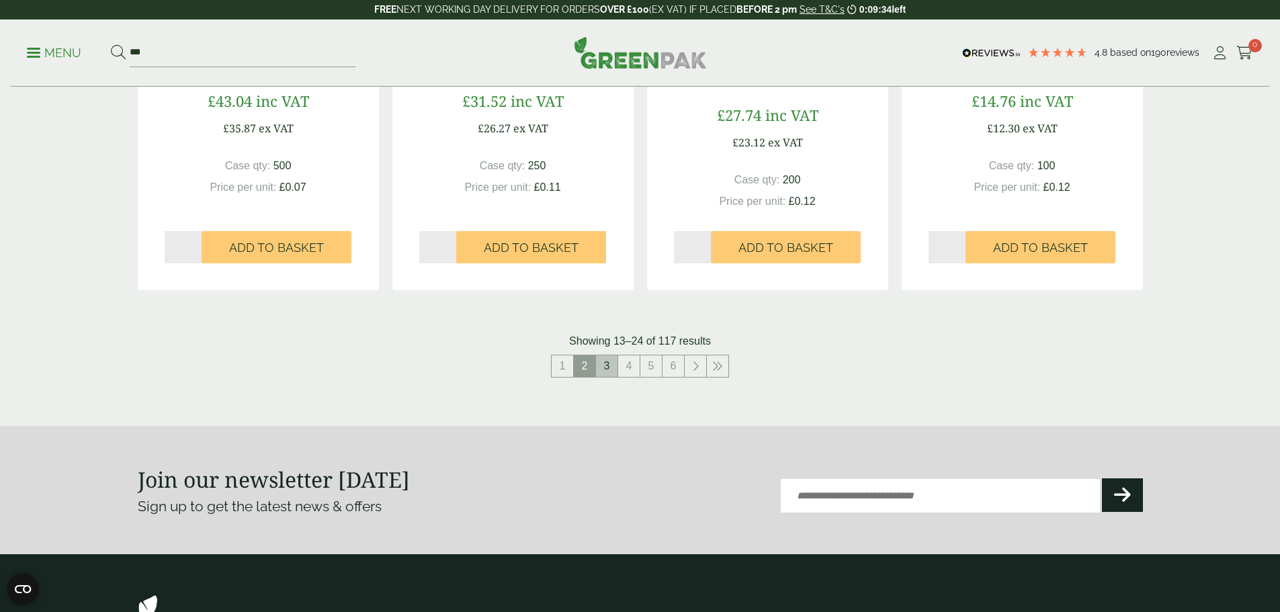
click at [604, 361] on link "3" at bounding box center [606, 365] width 21 height 21
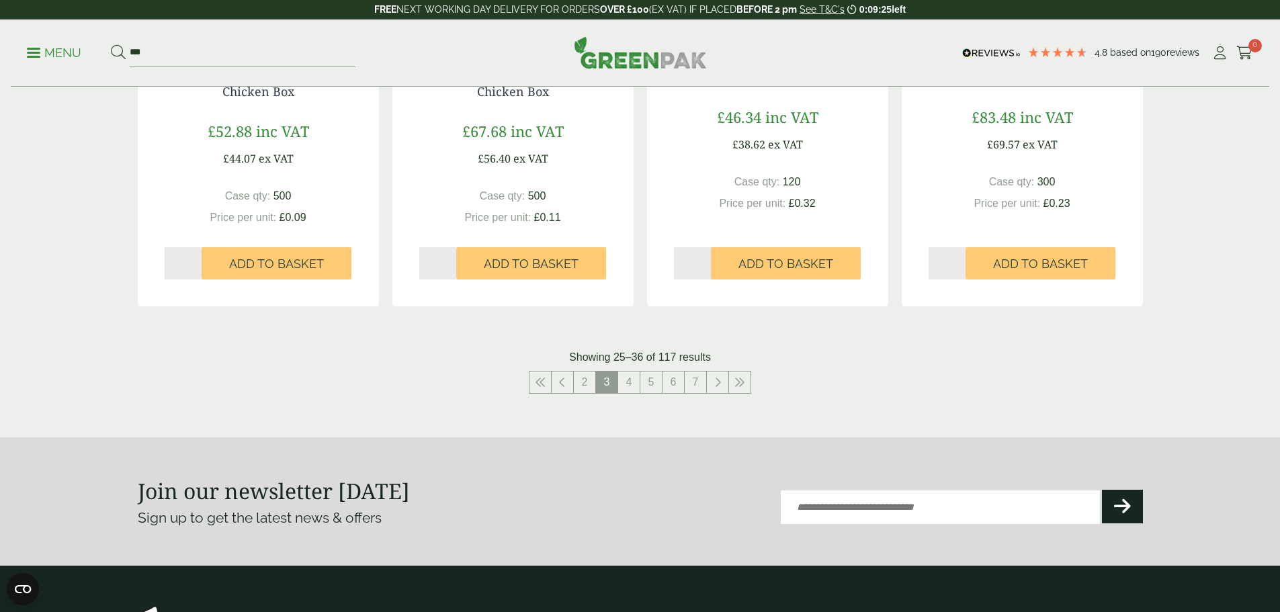
scroll to position [1344, 0]
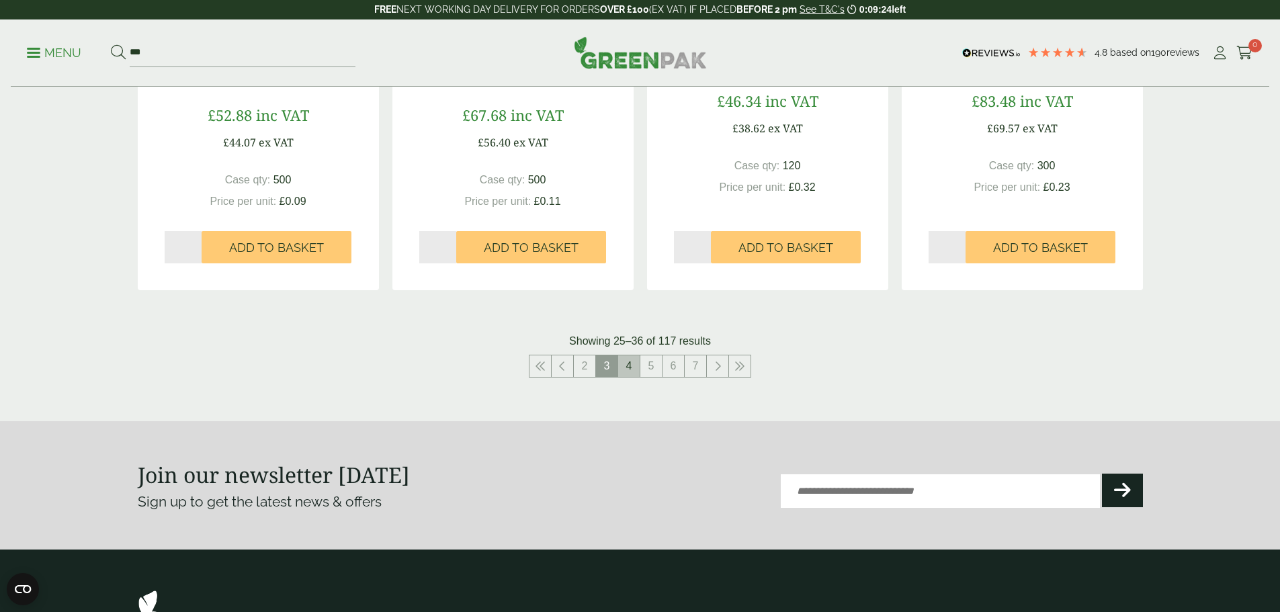
click at [623, 369] on link "4" at bounding box center [628, 365] width 21 height 21
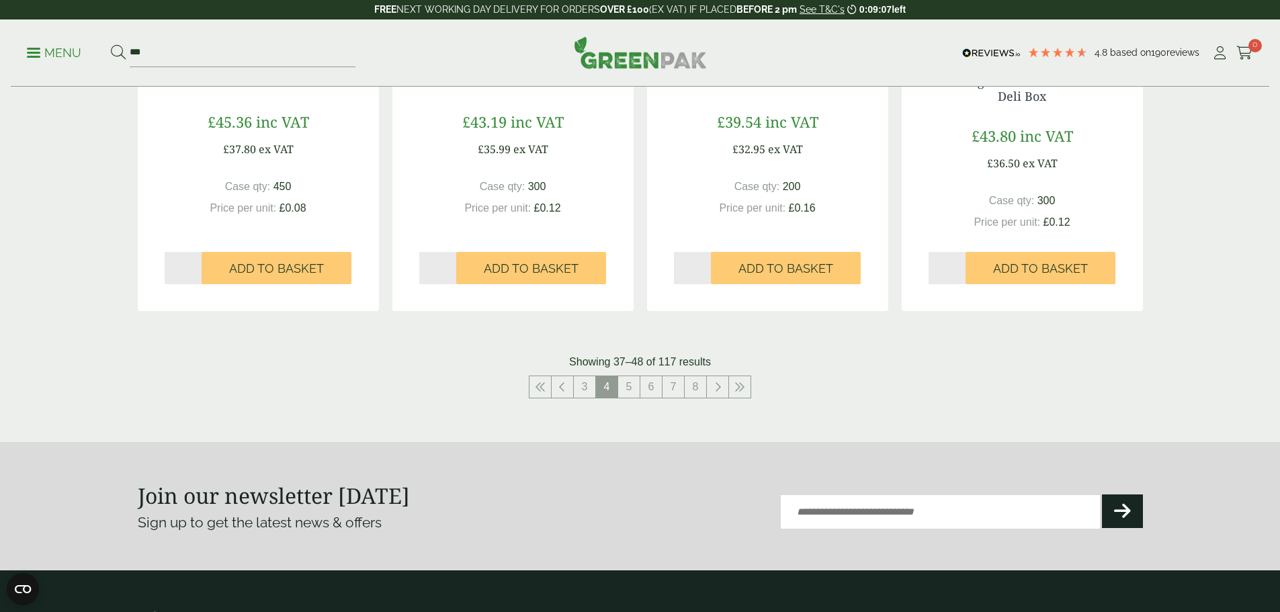
scroll to position [1411, 0]
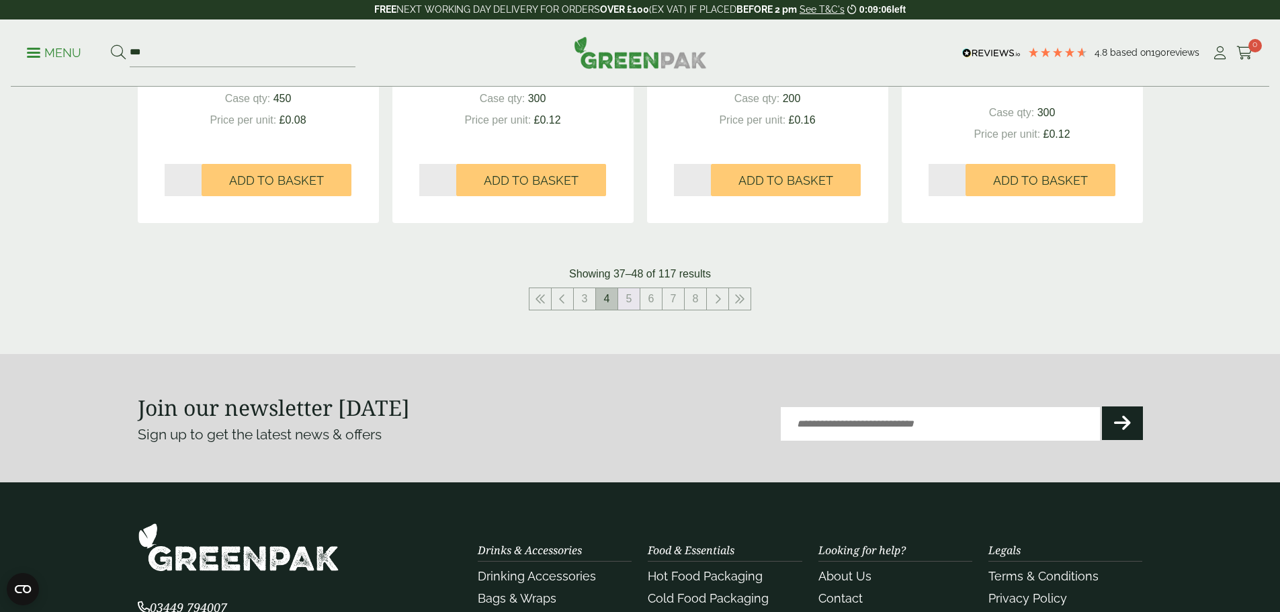
drag, startPoint x: 626, startPoint y: 297, endPoint x: 616, endPoint y: 310, distance: 16.8
click at [626, 297] on link "5" at bounding box center [628, 298] width 21 height 21
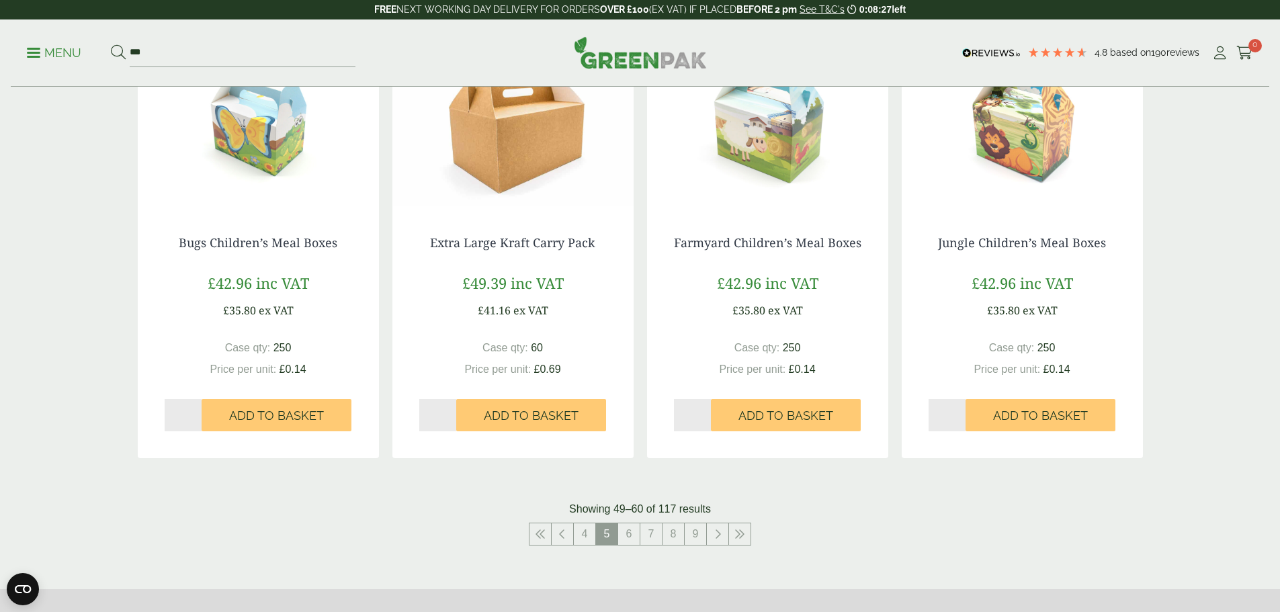
scroll to position [1277, 0]
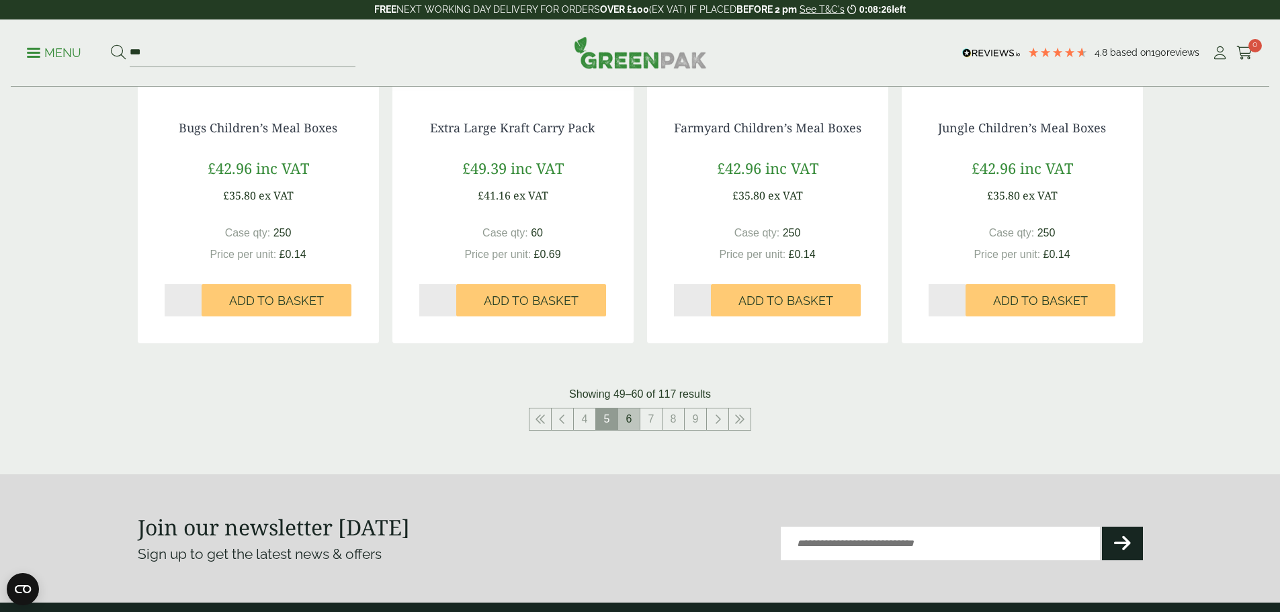
click at [632, 415] on link "6" at bounding box center [628, 418] width 21 height 21
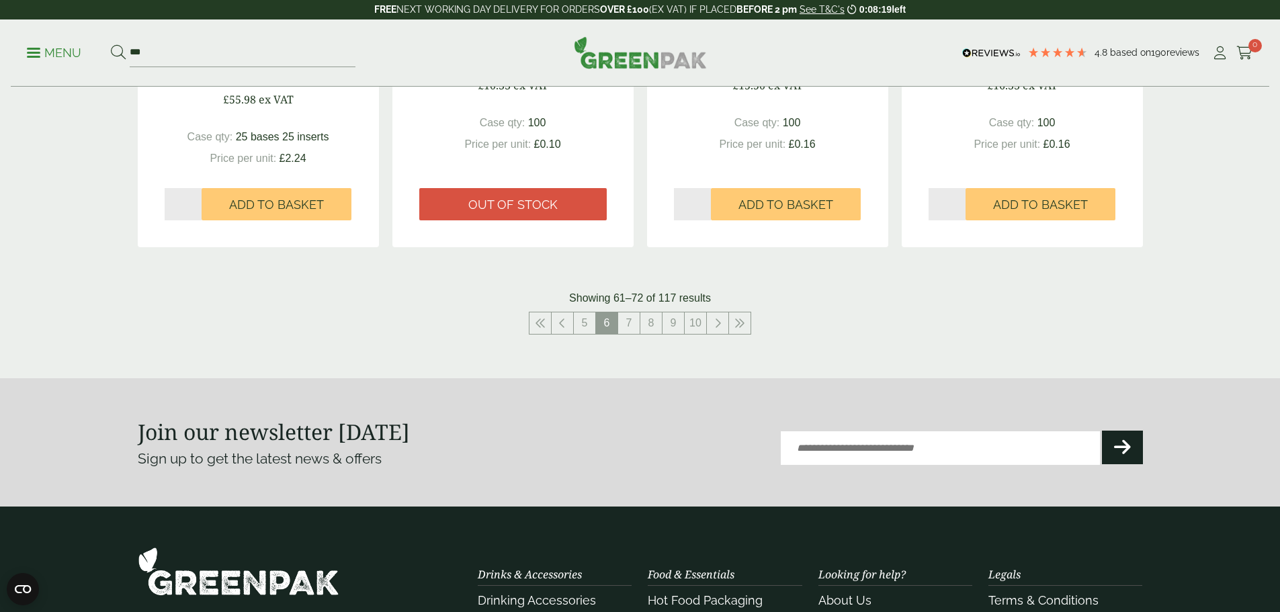
scroll to position [1478, 0]
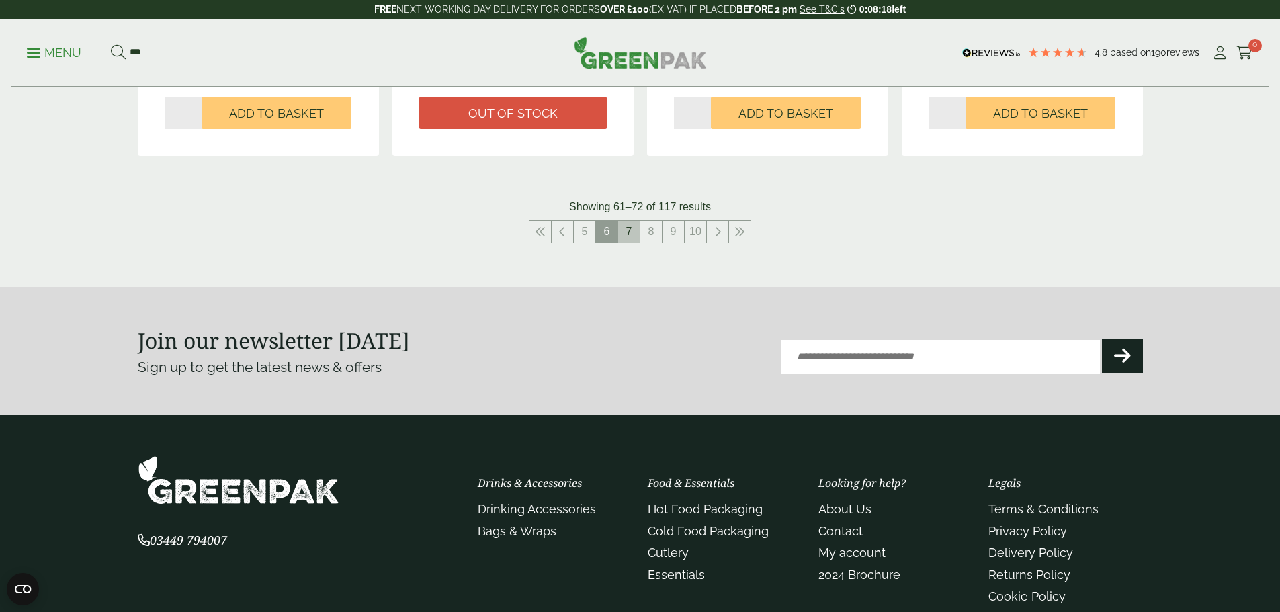
click at [633, 234] on link "7" at bounding box center [628, 231] width 21 height 21
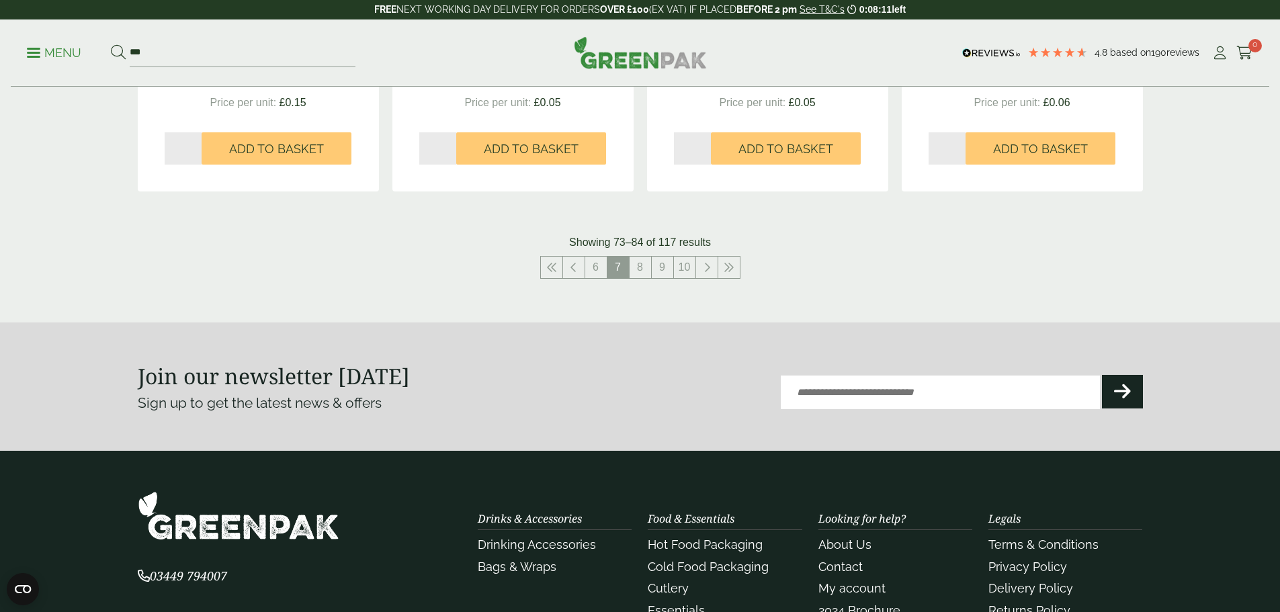
scroll to position [1478, 0]
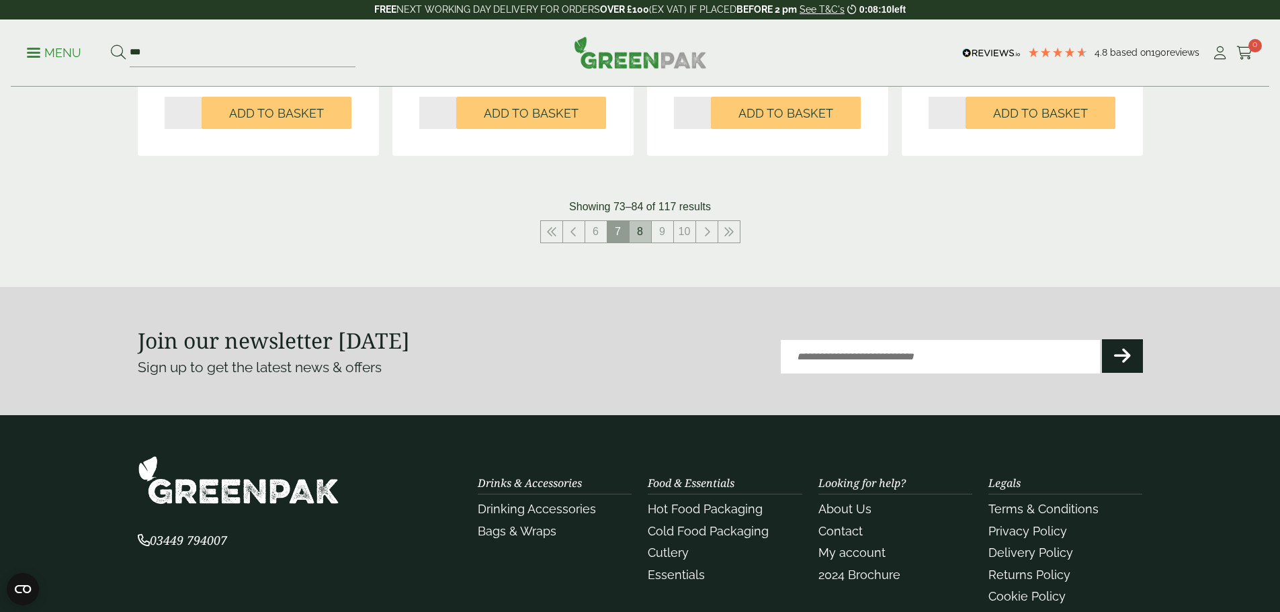
click at [635, 233] on link "8" at bounding box center [640, 231] width 21 height 21
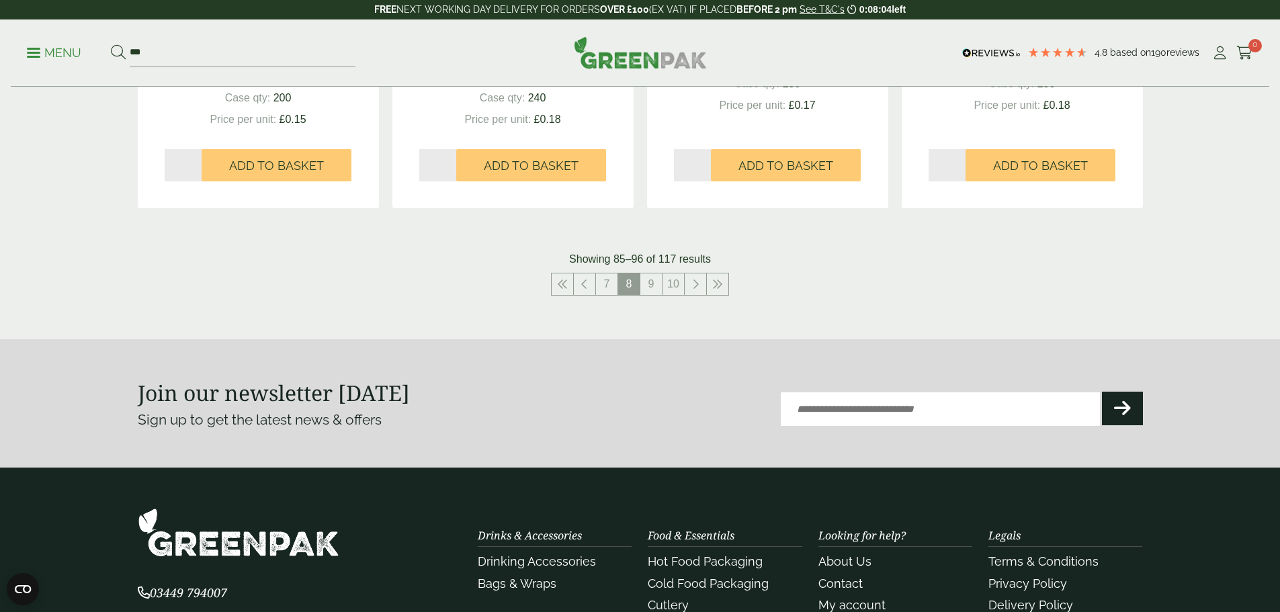
scroll to position [1478, 0]
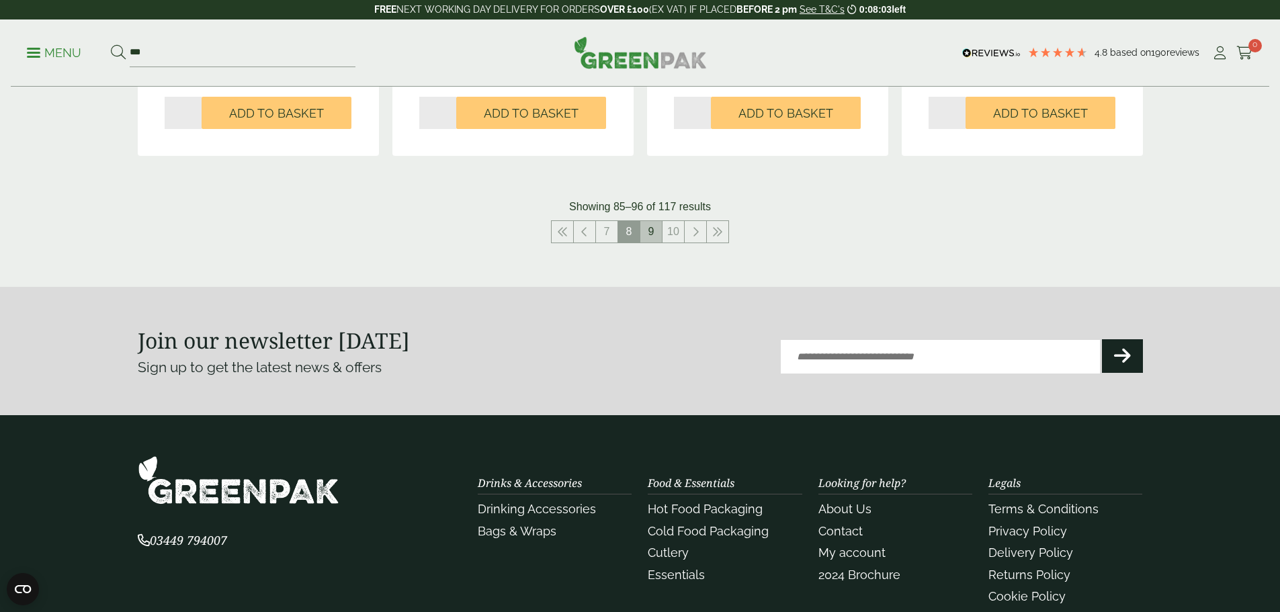
click at [653, 232] on link "9" at bounding box center [650, 231] width 21 height 21
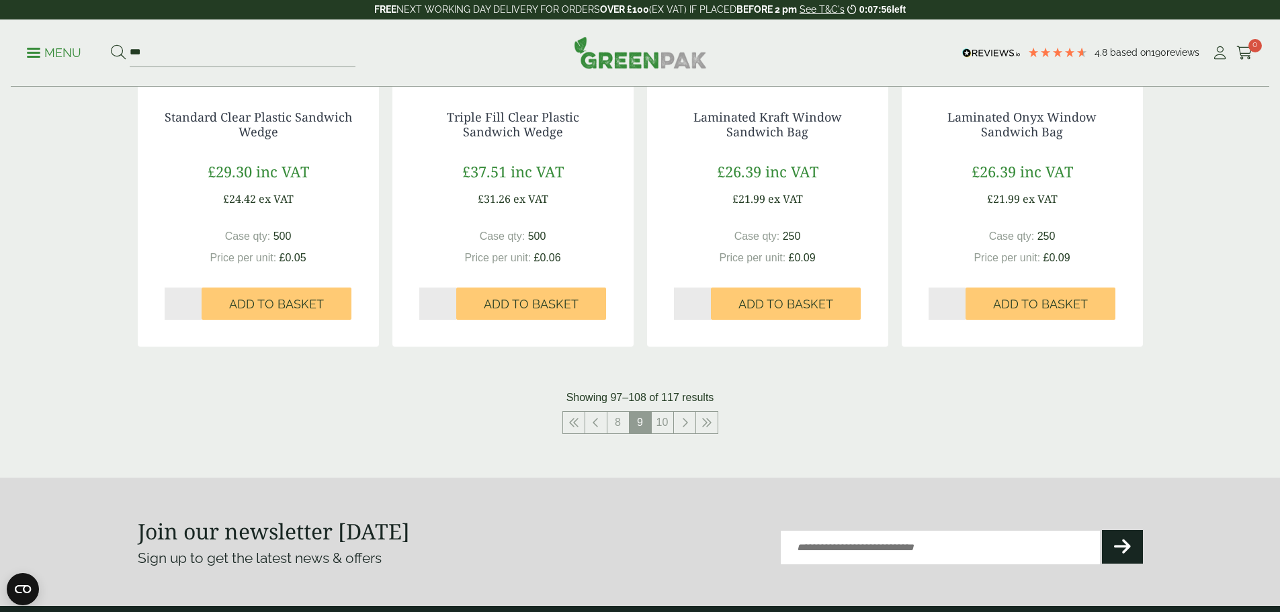
scroll to position [1478, 0]
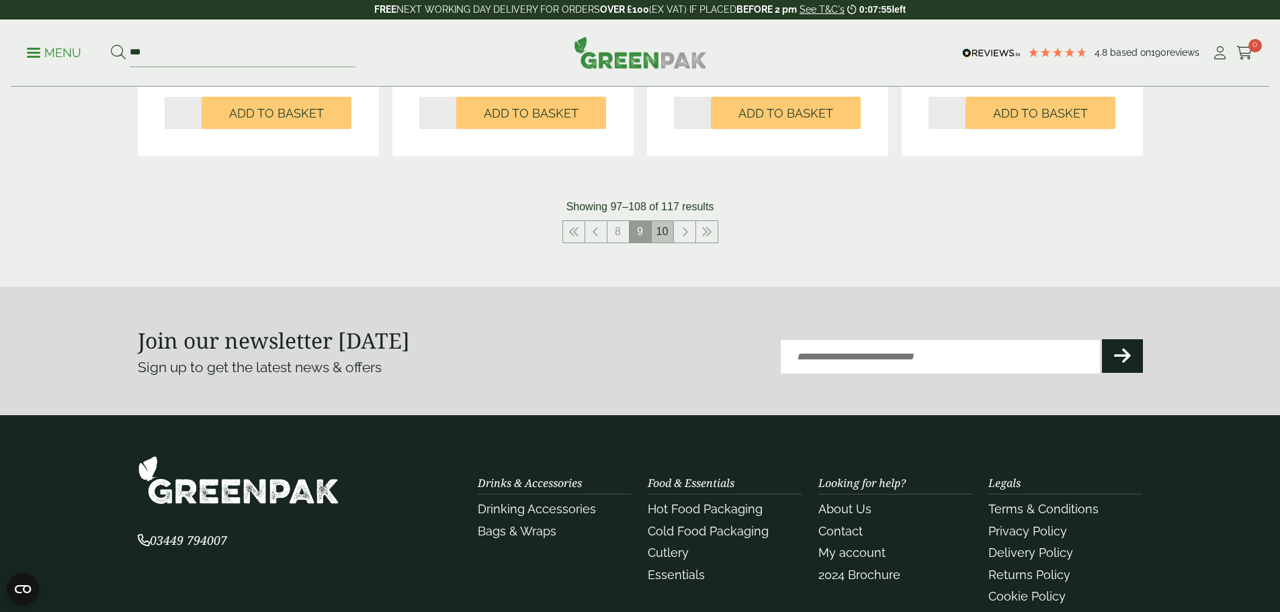
drag, startPoint x: 669, startPoint y: 232, endPoint x: 667, endPoint y: 241, distance: 9.0
click at [668, 230] on link "10" at bounding box center [662, 231] width 21 height 21
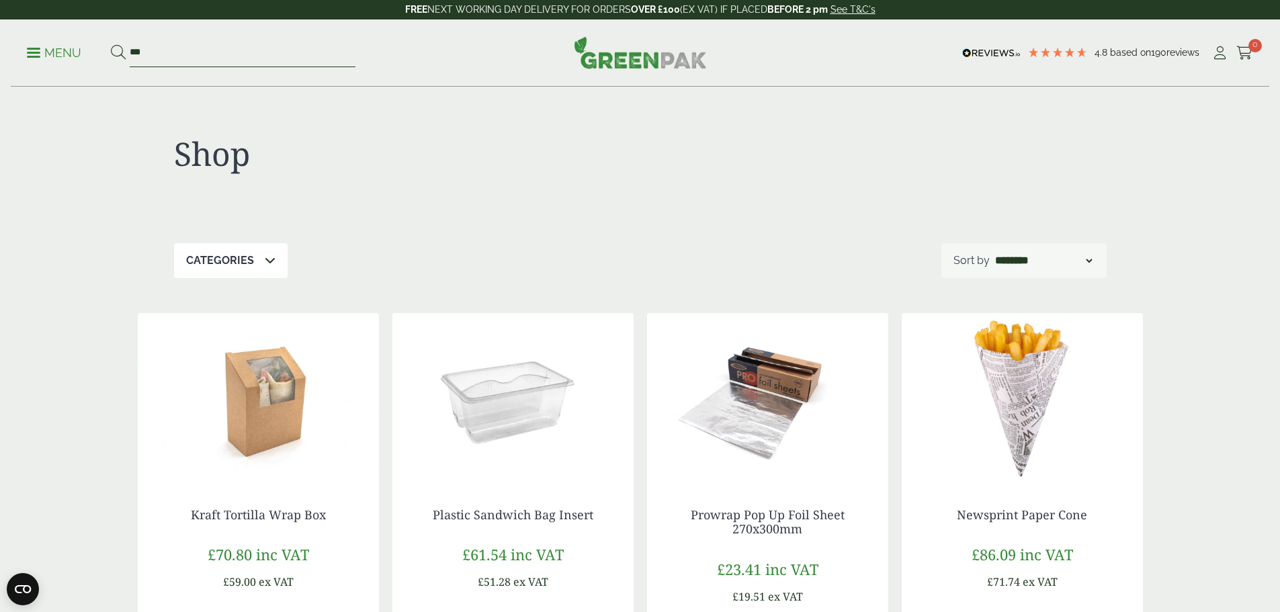
click at [247, 57] on input "***" at bounding box center [243, 53] width 226 height 28
click at [111, 44] on button at bounding box center [118, 52] width 15 height 17
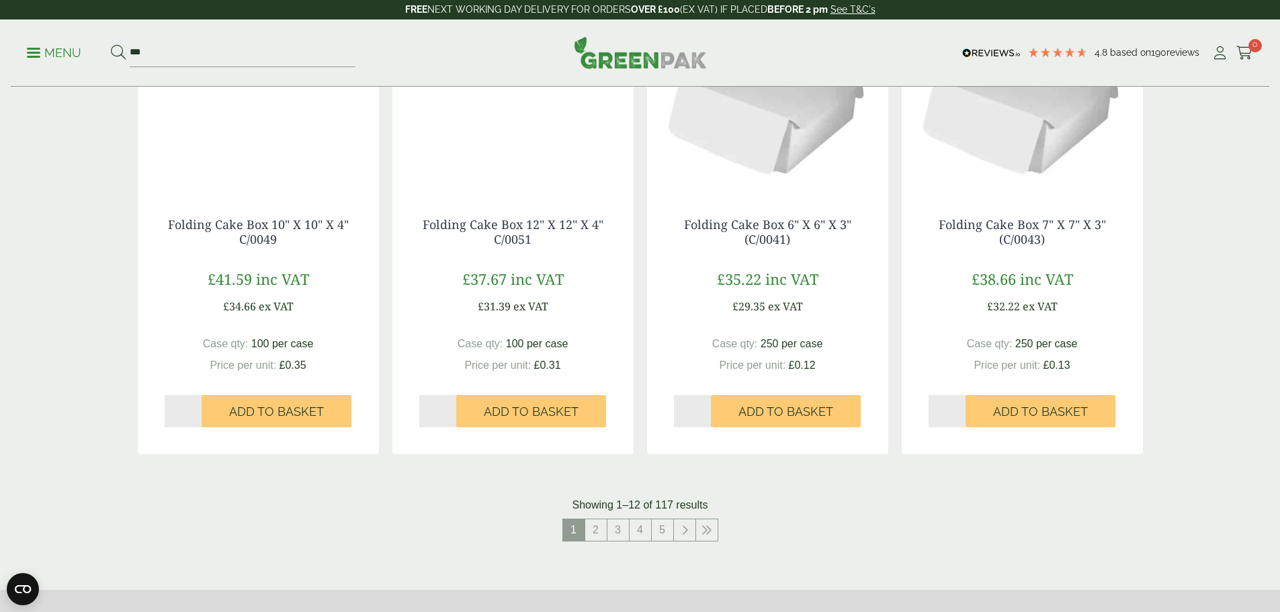
scroll to position [1190, 0]
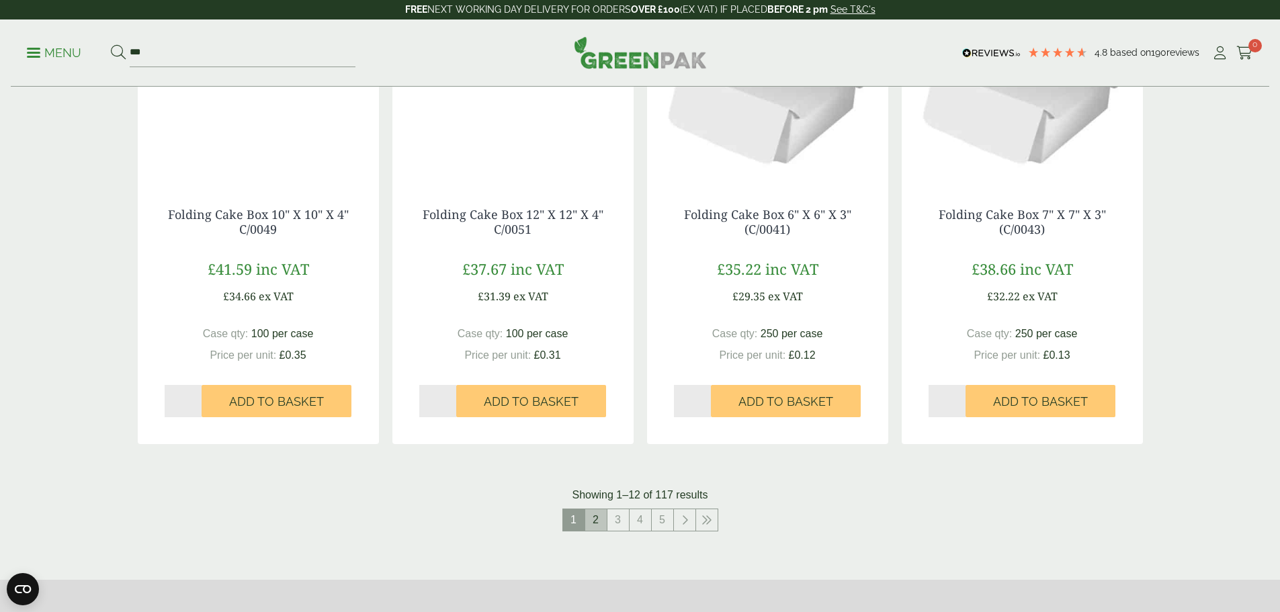
click at [604, 525] on link "2" at bounding box center [595, 519] width 21 height 21
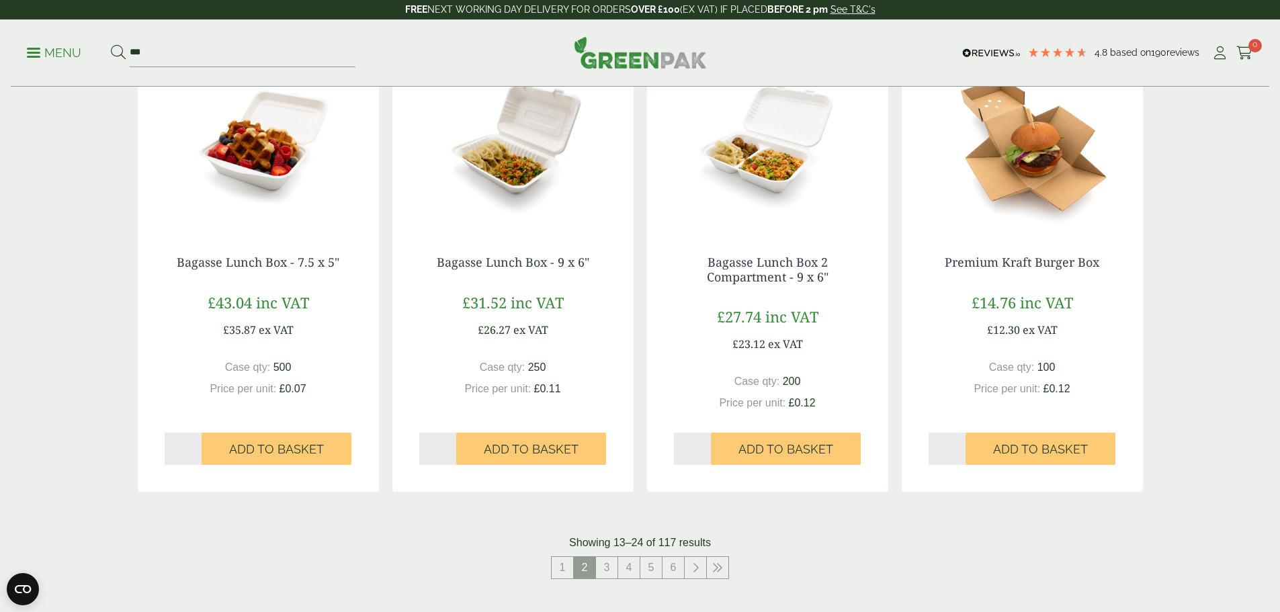
scroll to position [1277, 0]
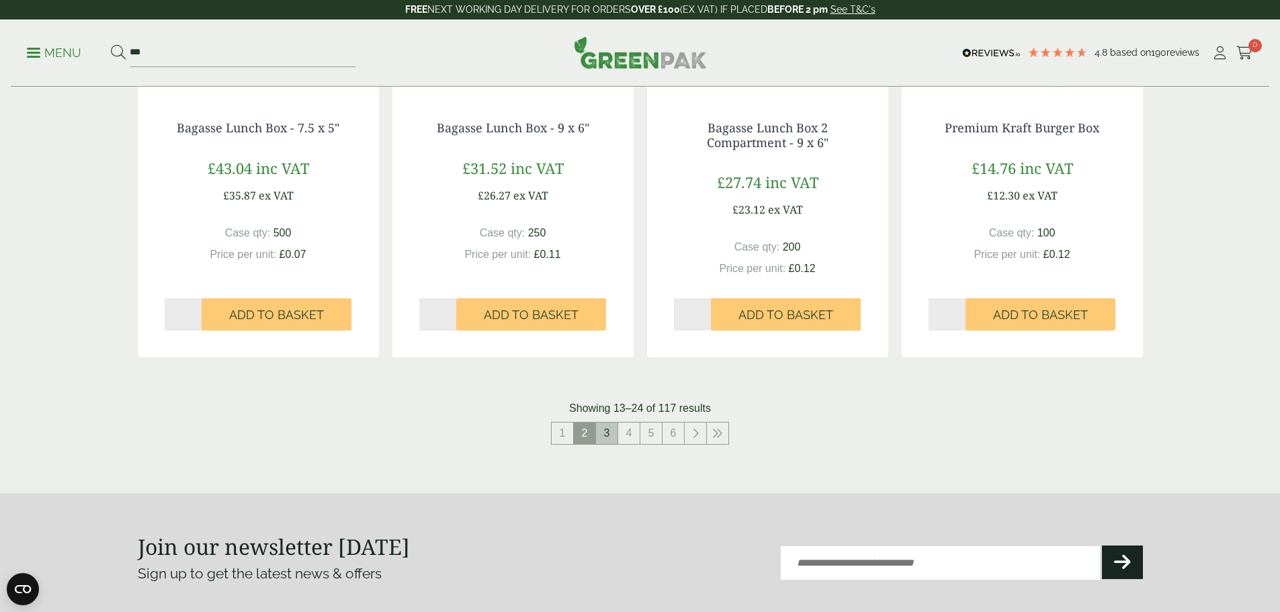
click at [603, 433] on link "3" at bounding box center [606, 433] width 21 height 21
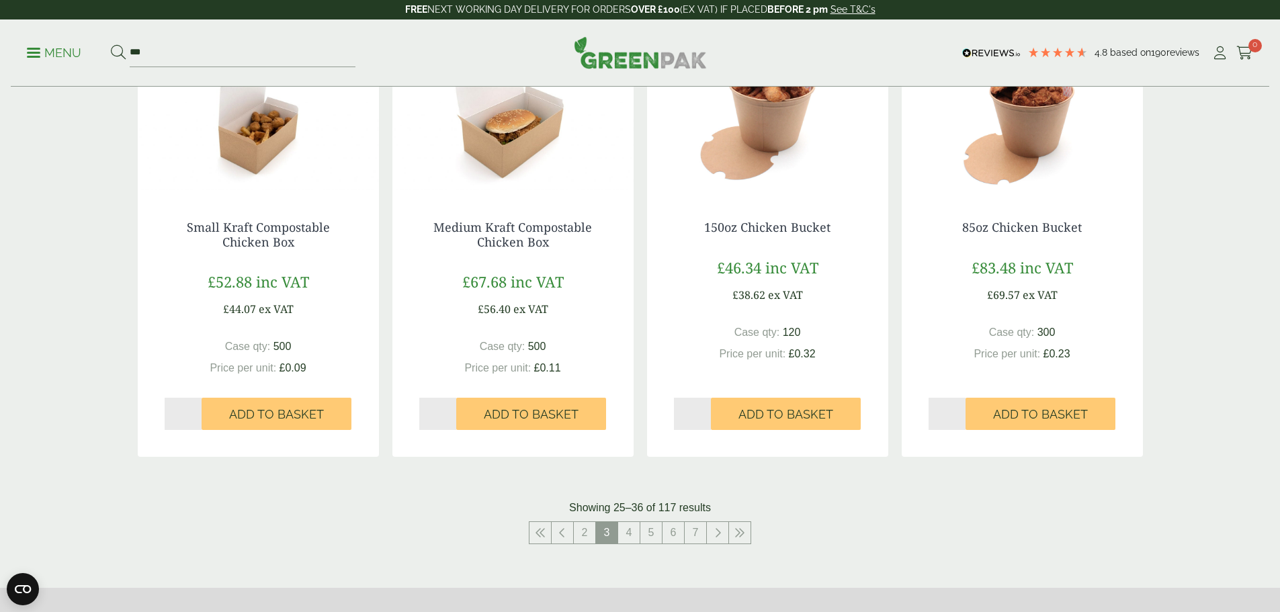
scroll to position [1344, 0]
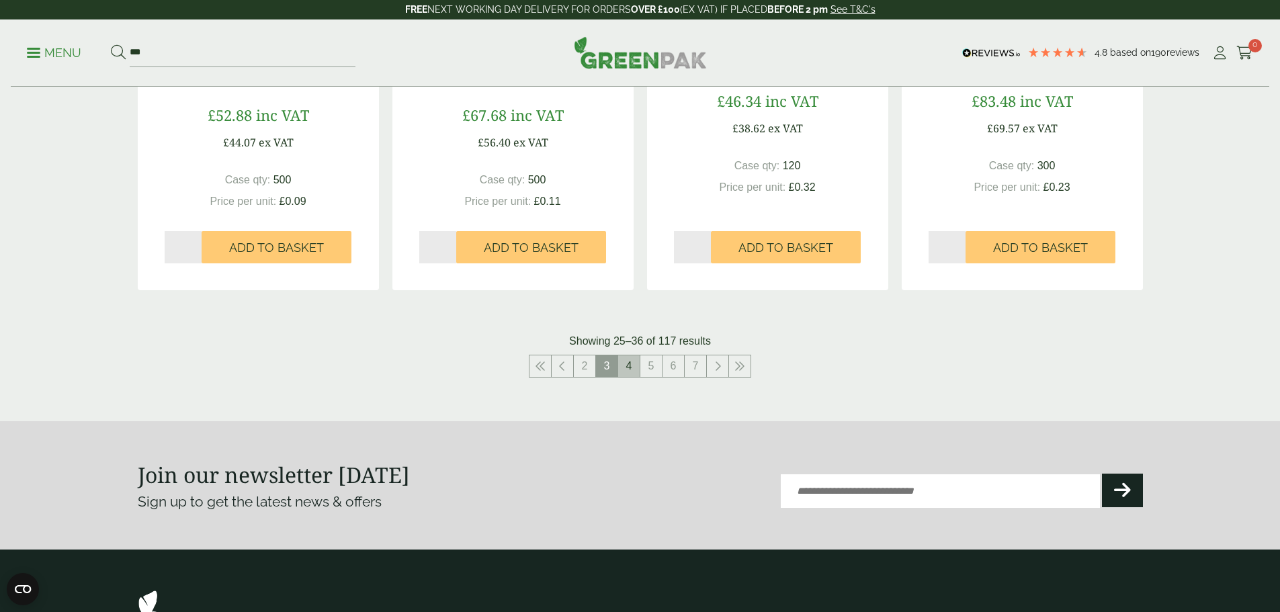
click at [623, 365] on link "4" at bounding box center [628, 365] width 21 height 21
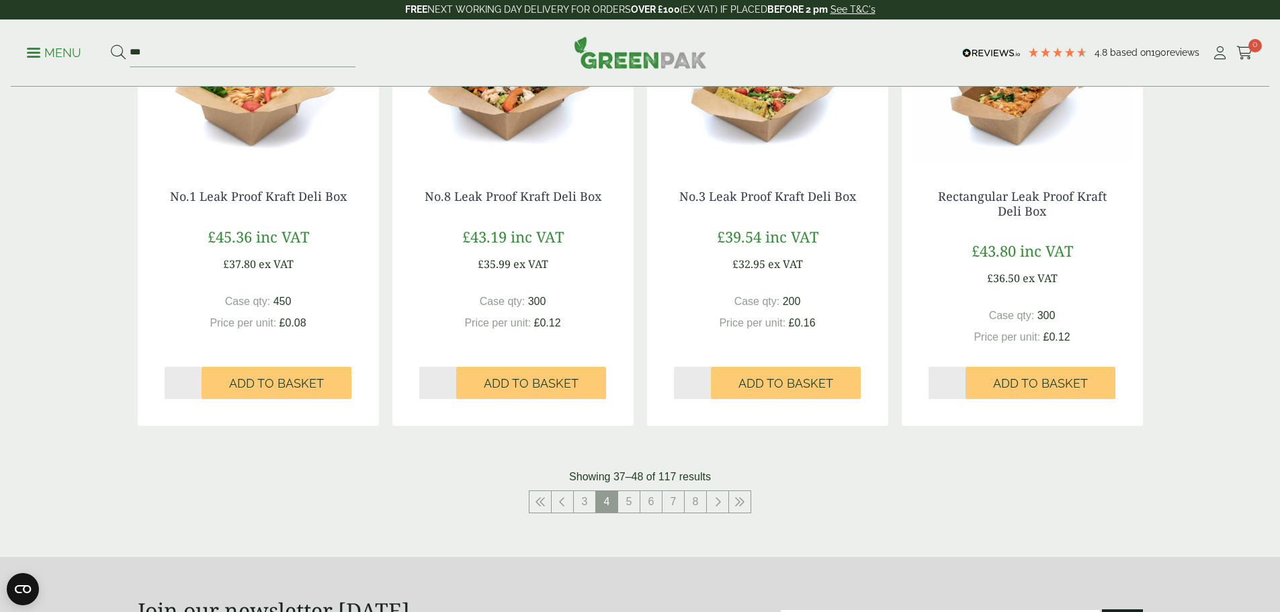
scroll to position [1209, 0]
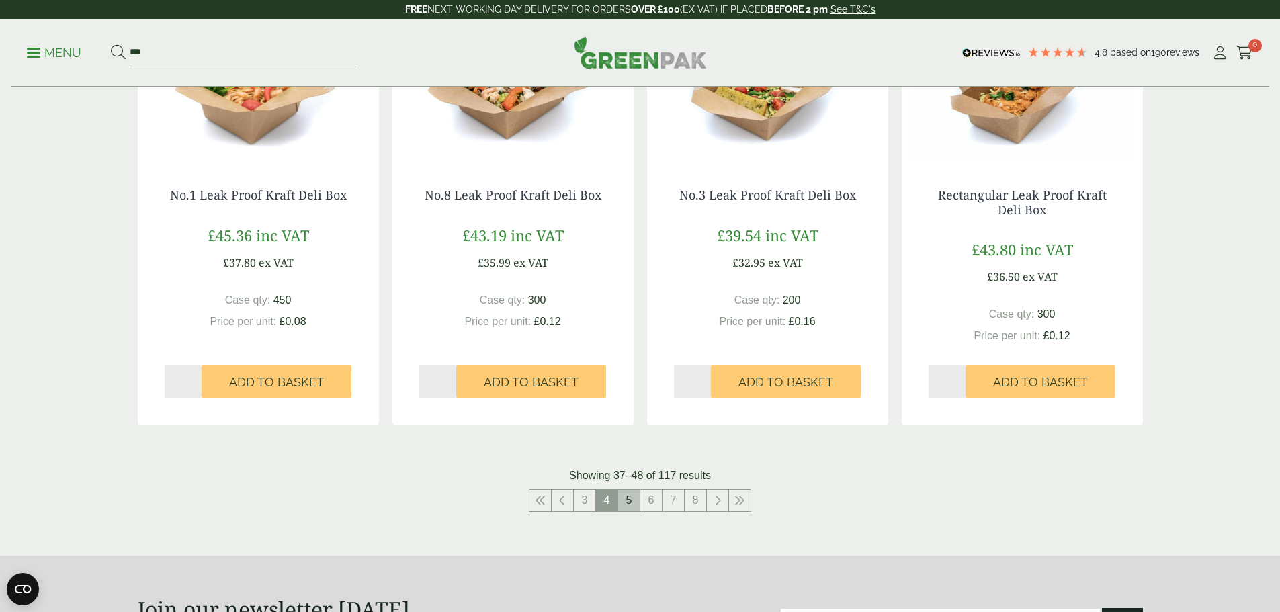
click at [635, 507] on link "5" at bounding box center [628, 500] width 21 height 21
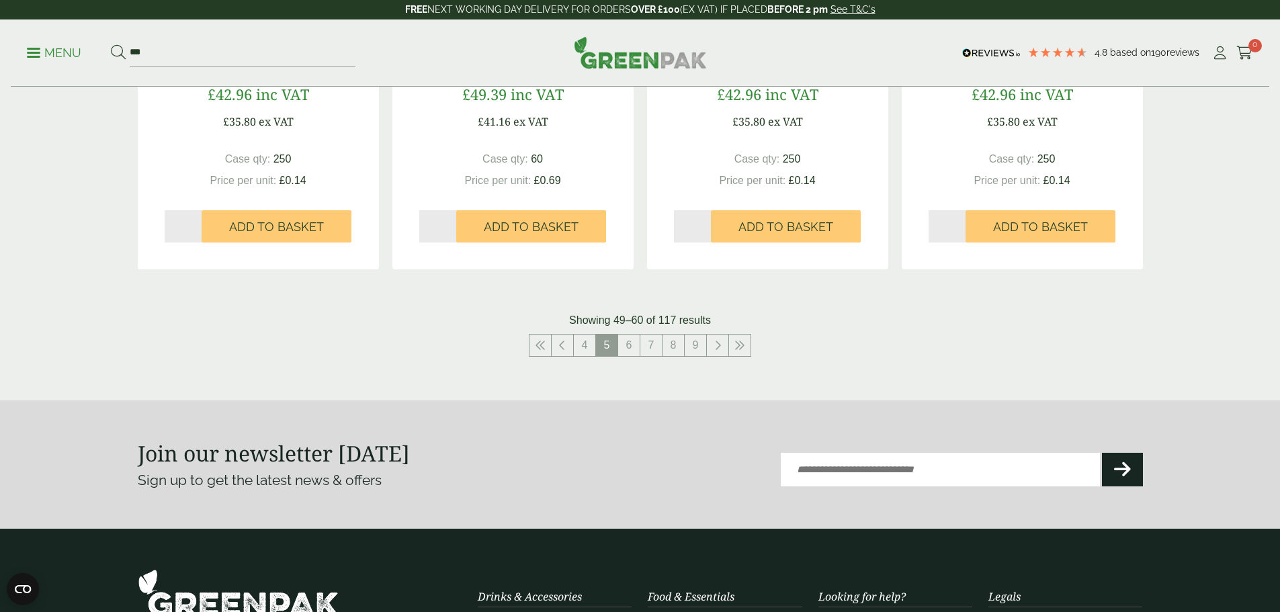
scroll to position [1411, 0]
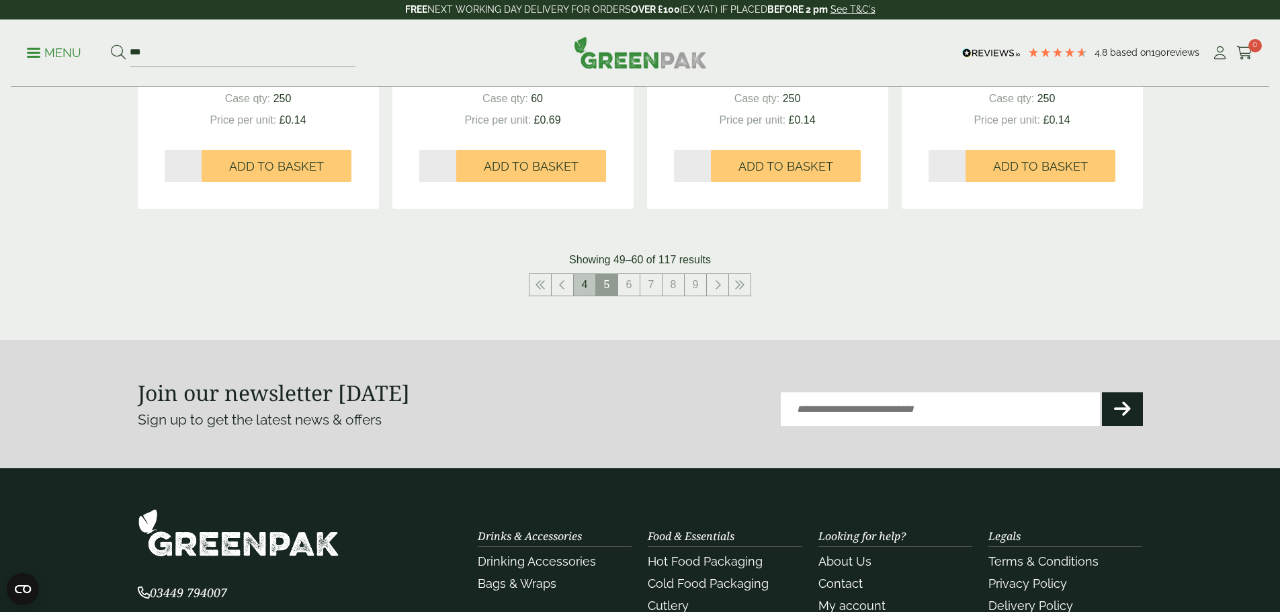
click at [584, 282] on link "4" at bounding box center [584, 284] width 21 height 21
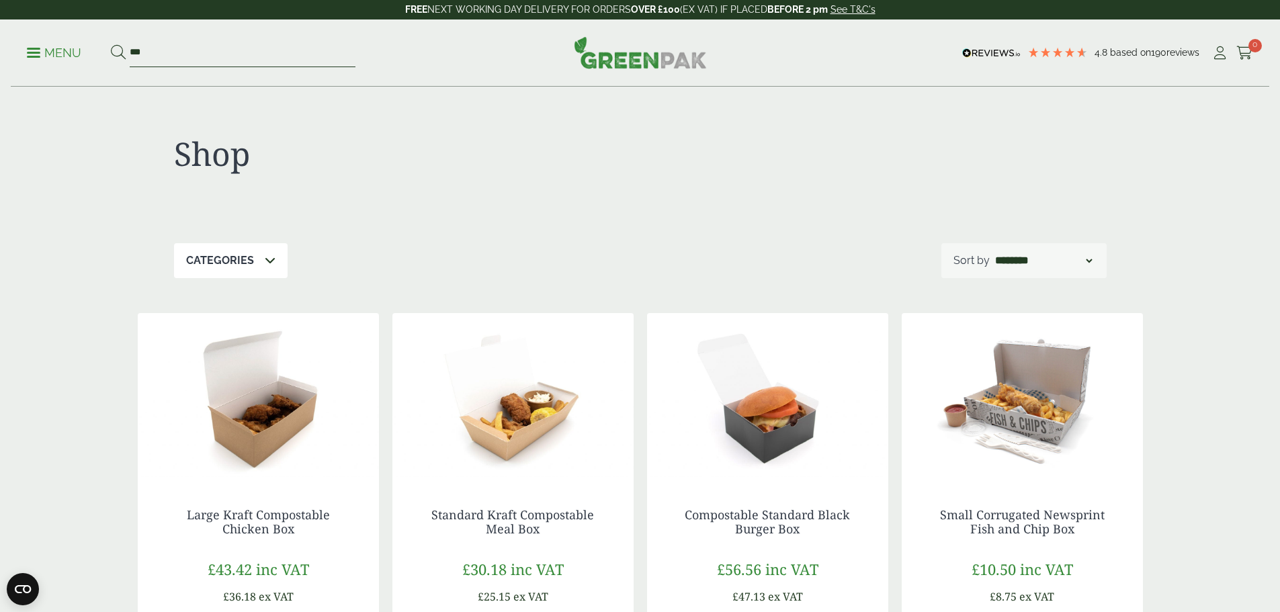
click at [242, 42] on input "***" at bounding box center [243, 53] width 226 height 28
click at [111, 44] on button at bounding box center [118, 52] width 15 height 17
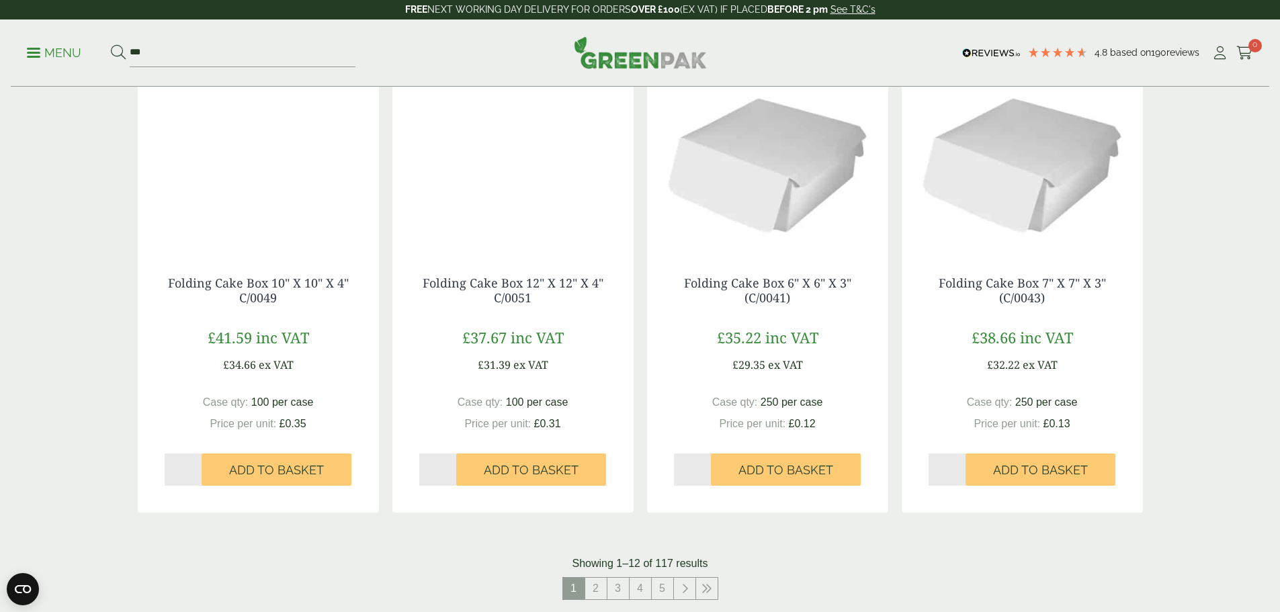
scroll to position [1344, 0]
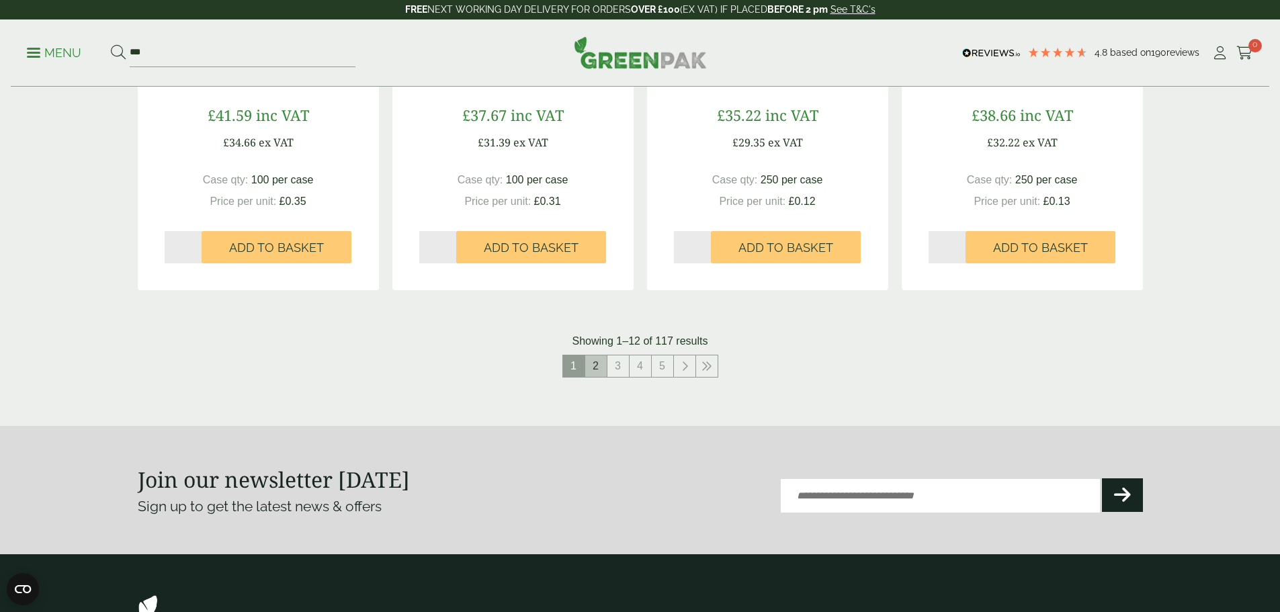
click at [601, 370] on link "2" at bounding box center [595, 365] width 21 height 21
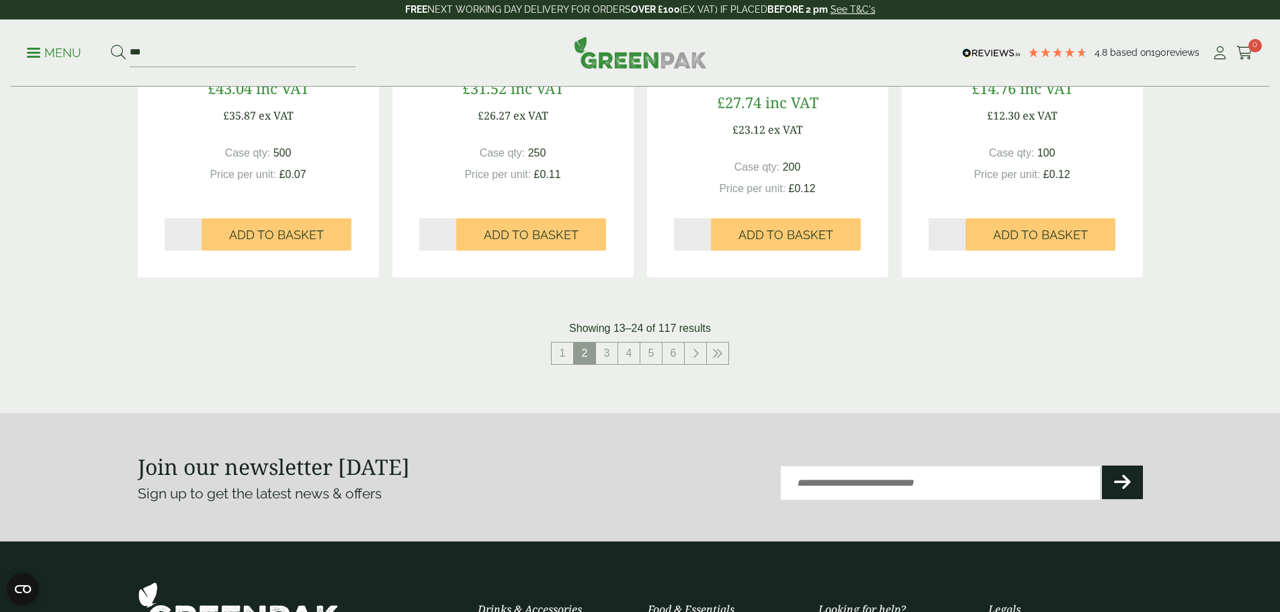
scroll to position [1395, 0]
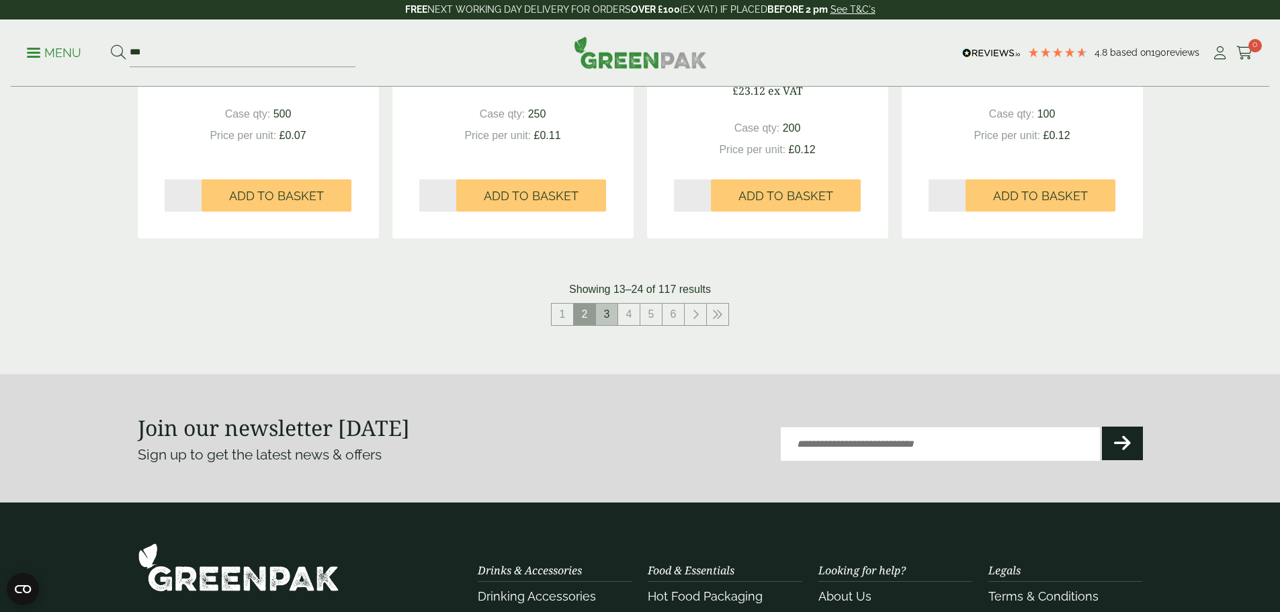
click at [611, 320] on link "3" at bounding box center [606, 314] width 21 height 21
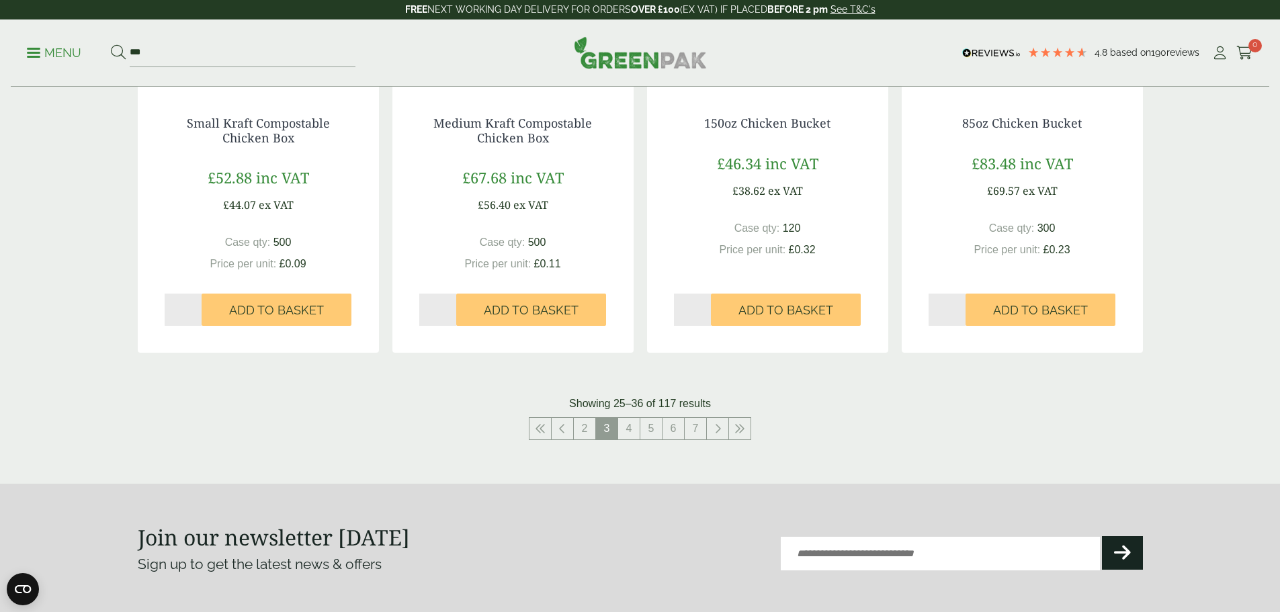
scroll to position [1340, 0]
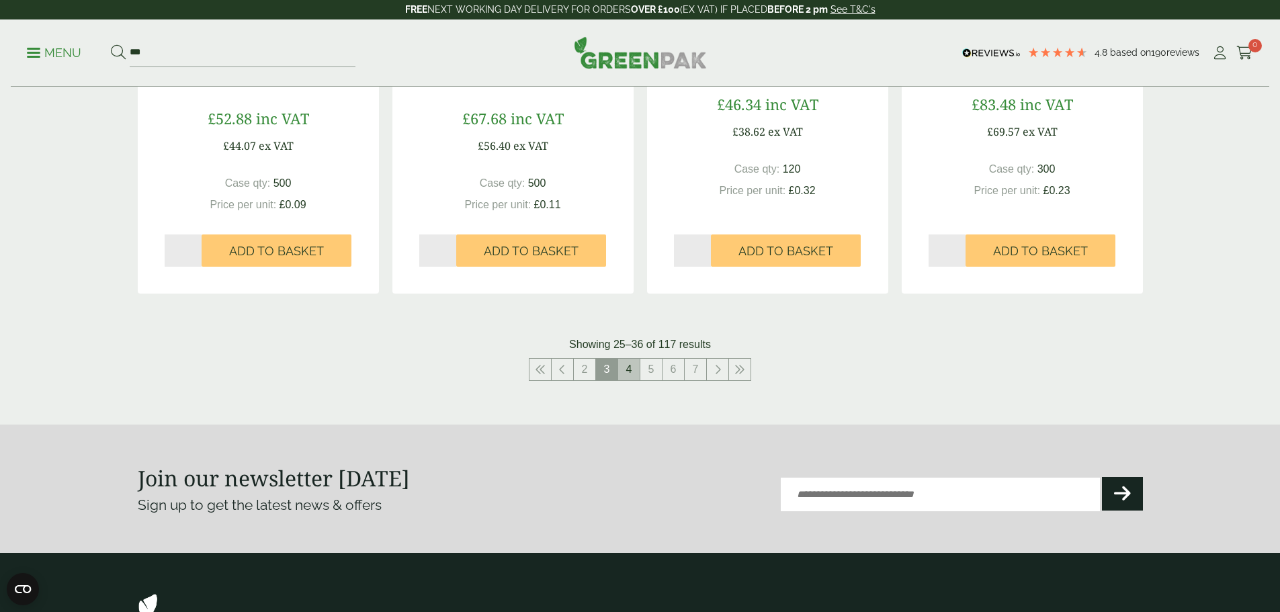
click at [621, 368] on link "4" at bounding box center [628, 369] width 21 height 21
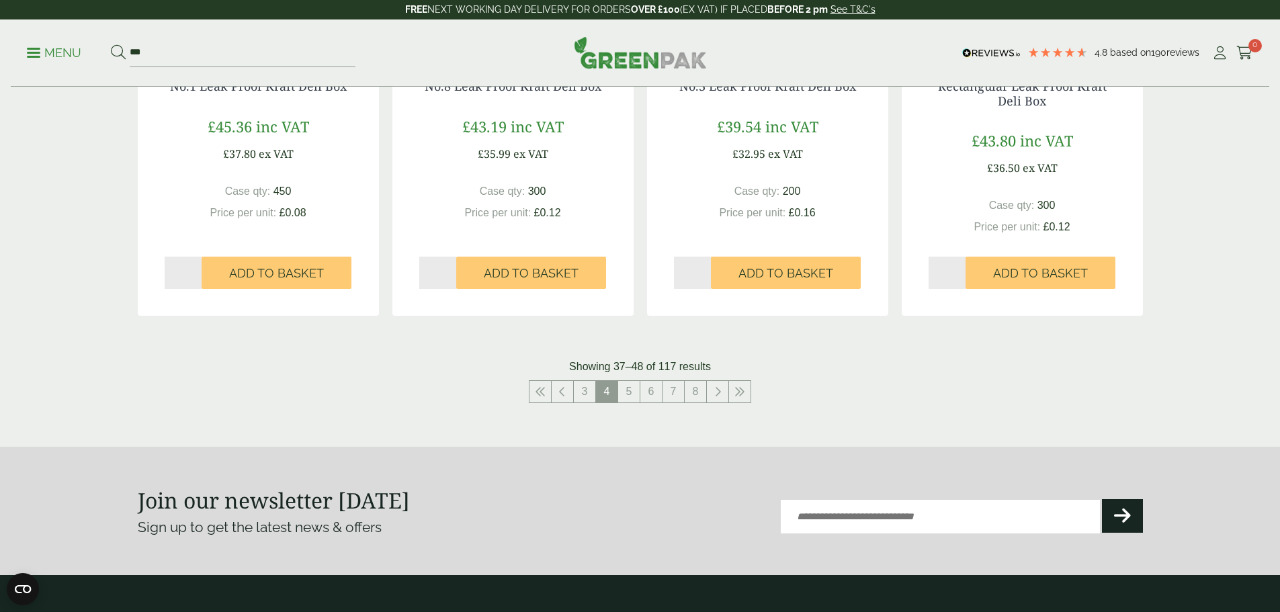
scroll to position [1321, 0]
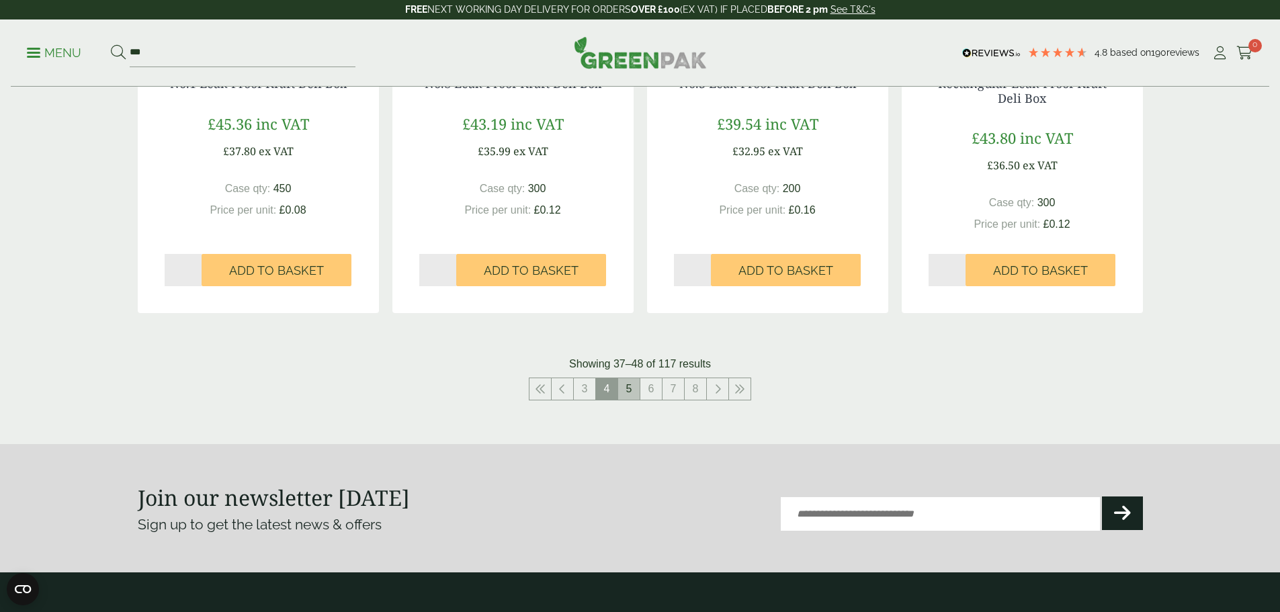
click at [630, 384] on link "5" at bounding box center [628, 388] width 21 height 21
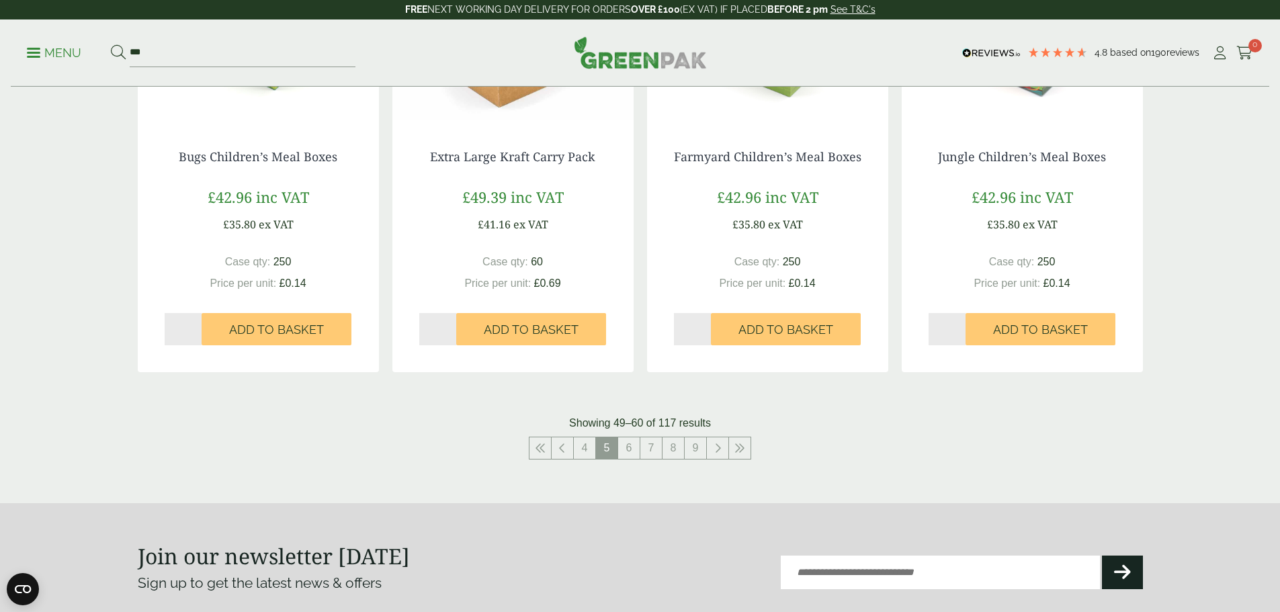
scroll to position [1254, 0]
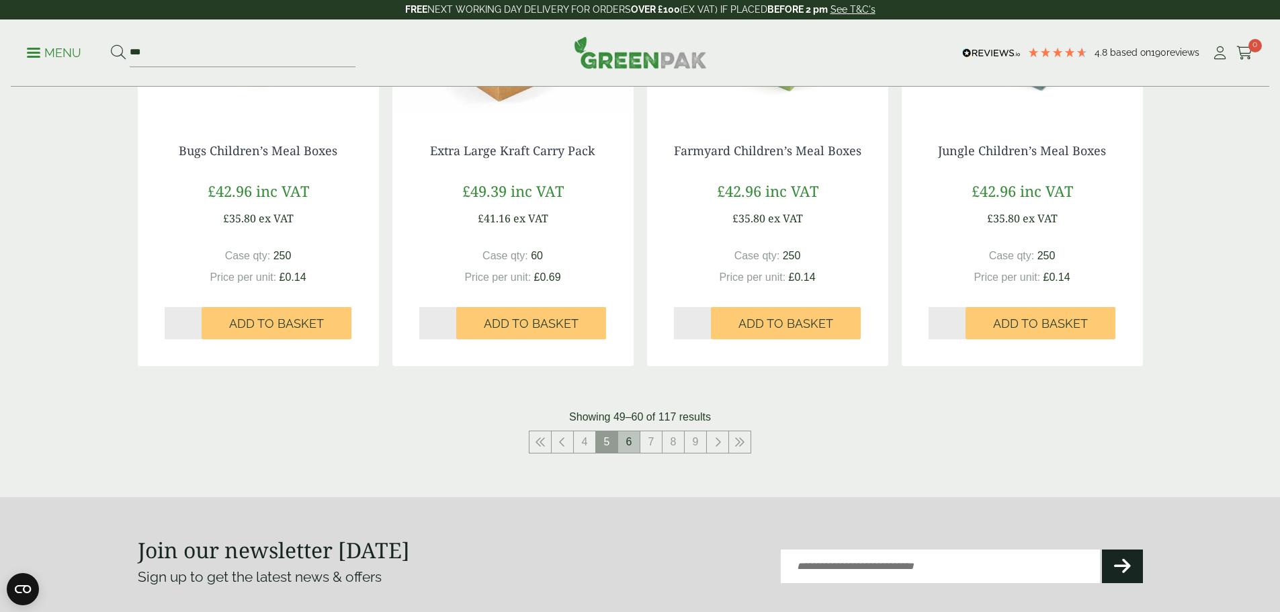
click at [625, 441] on link "6" at bounding box center [628, 441] width 21 height 21
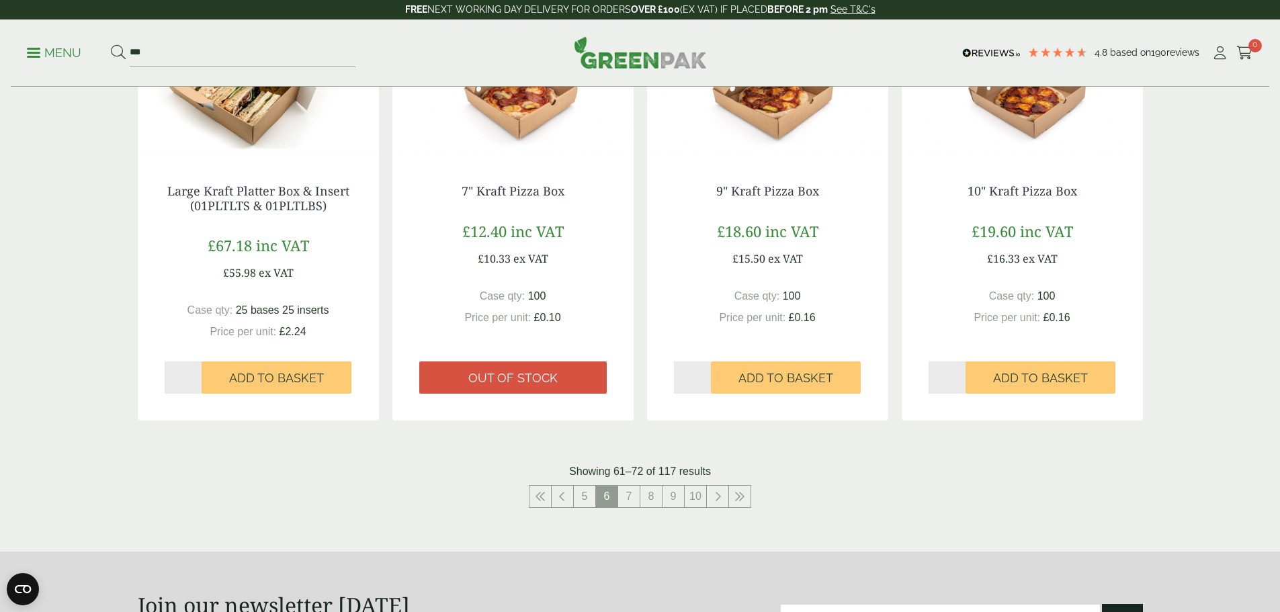
scroll to position [1254, 0]
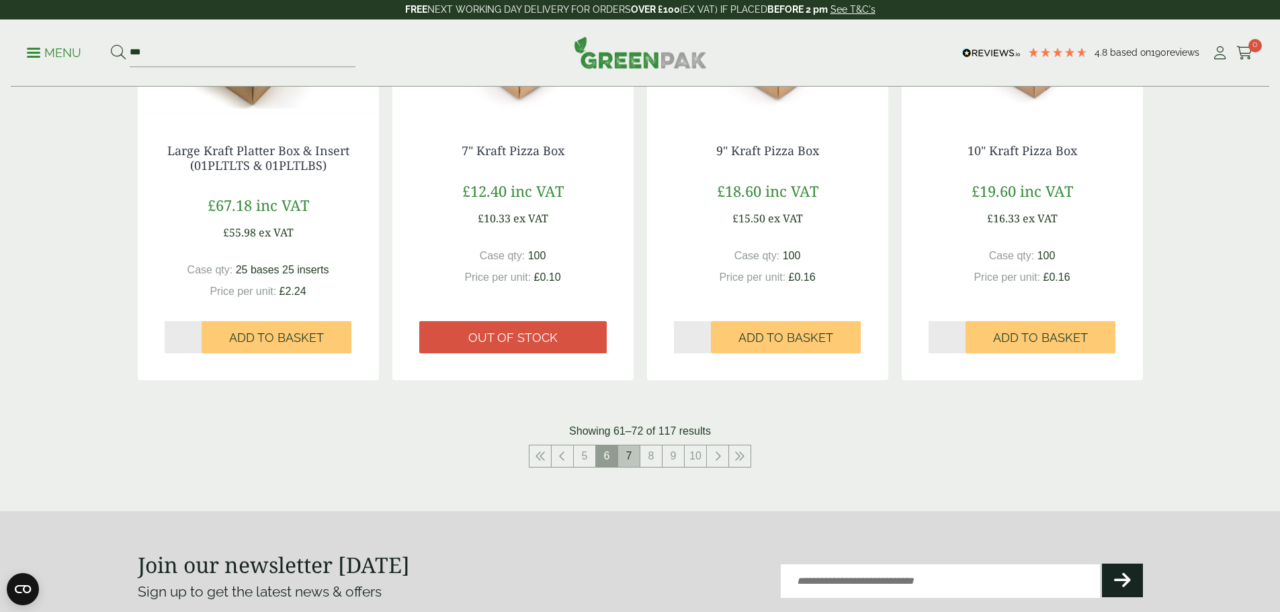
click at [628, 464] on link "7" at bounding box center [628, 455] width 21 height 21
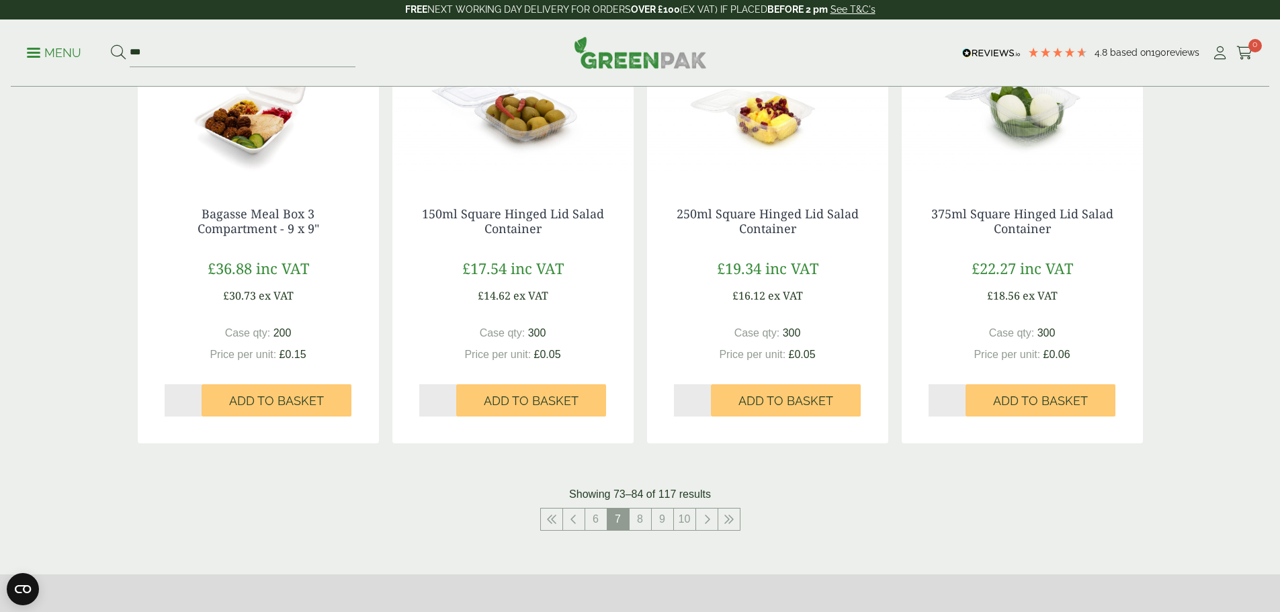
scroll to position [1254, 0]
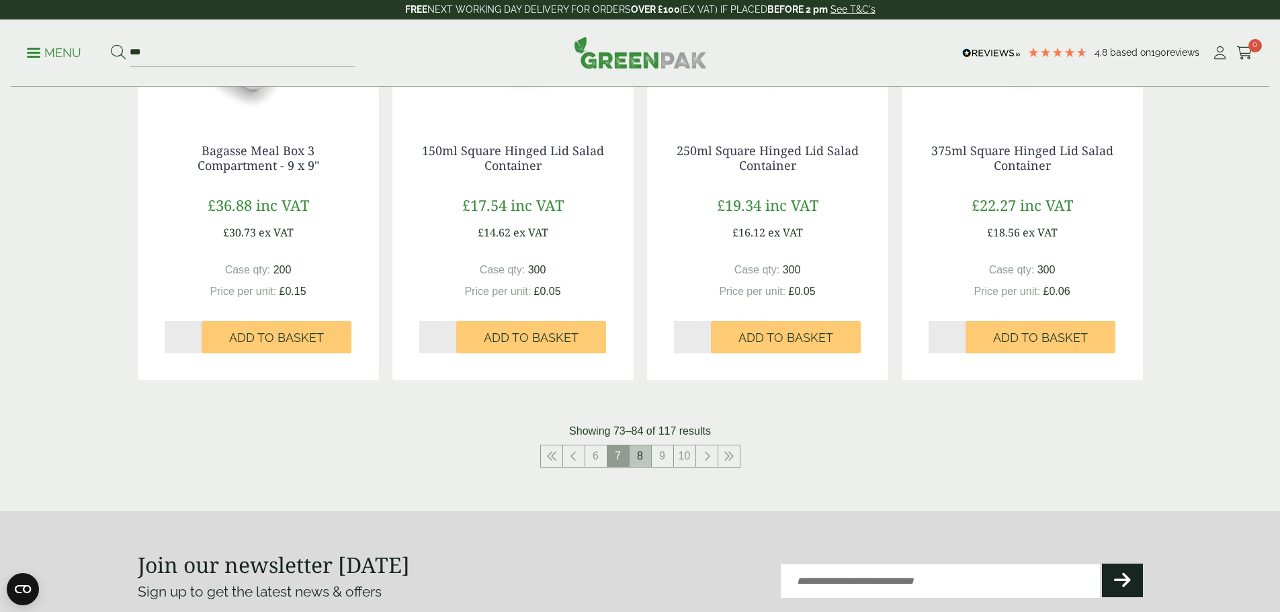
click at [634, 458] on link "8" at bounding box center [640, 455] width 21 height 21
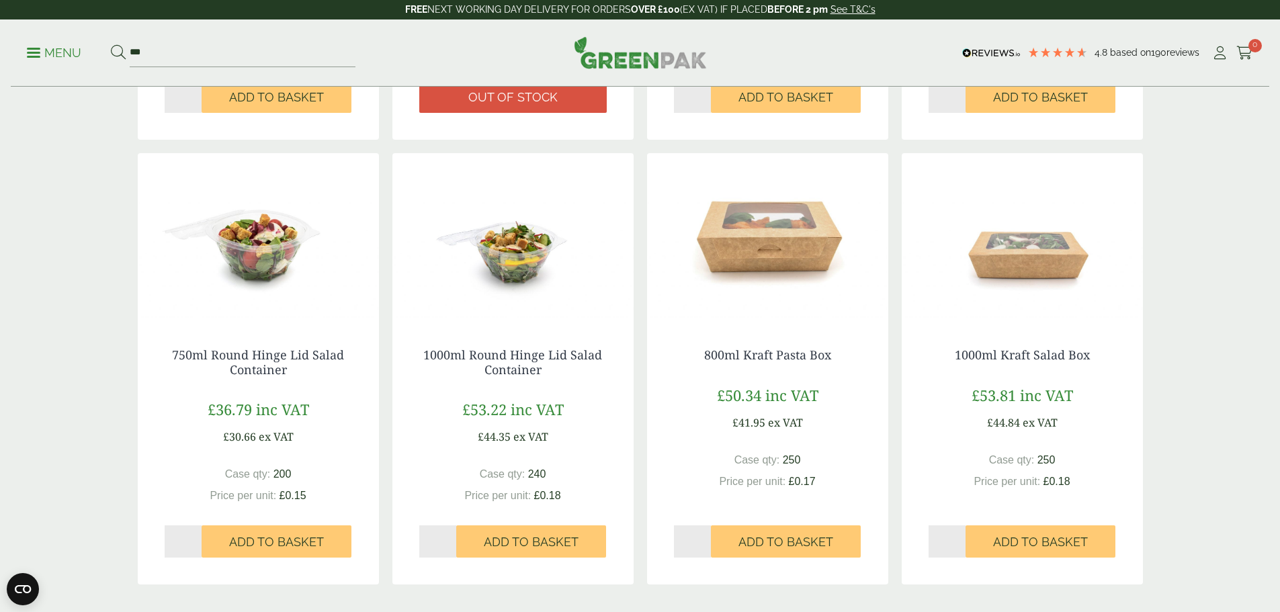
scroll to position [1344, 0]
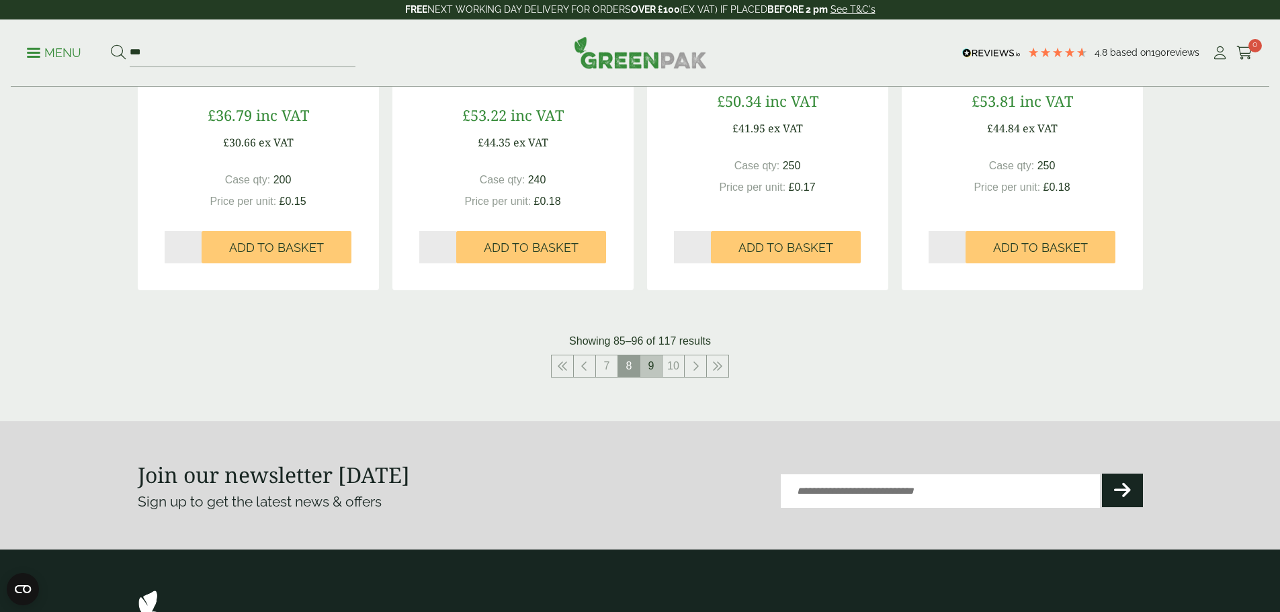
click at [646, 368] on link "9" at bounding box center [650, 365] width 21 height 21
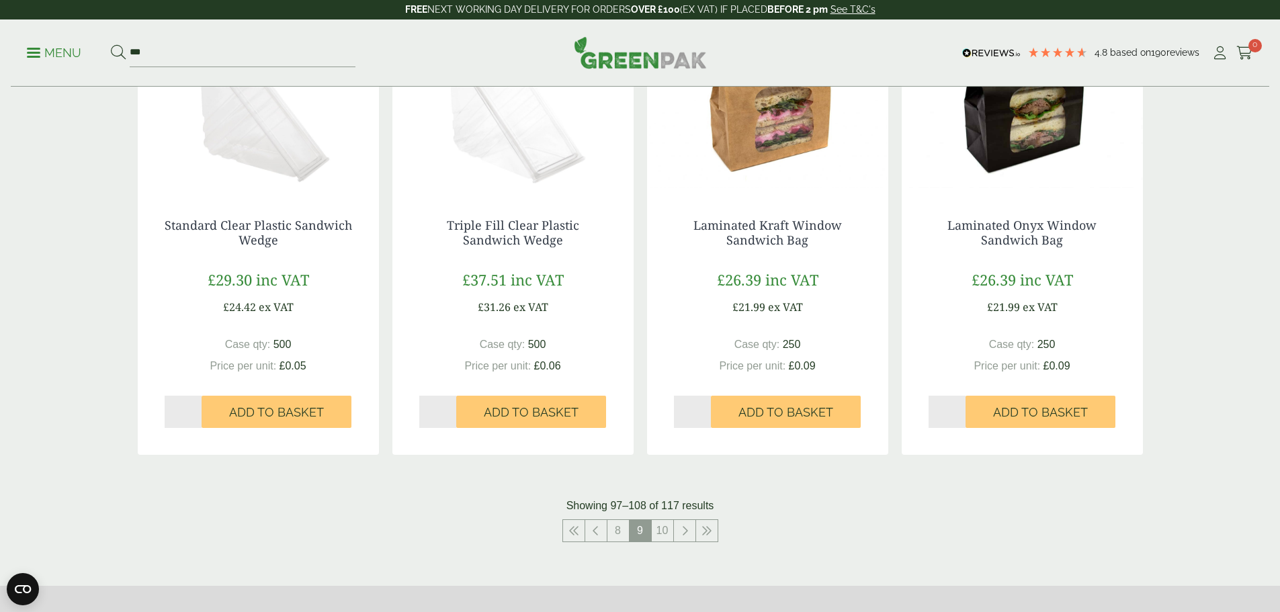
scroll to position [1209, 0]
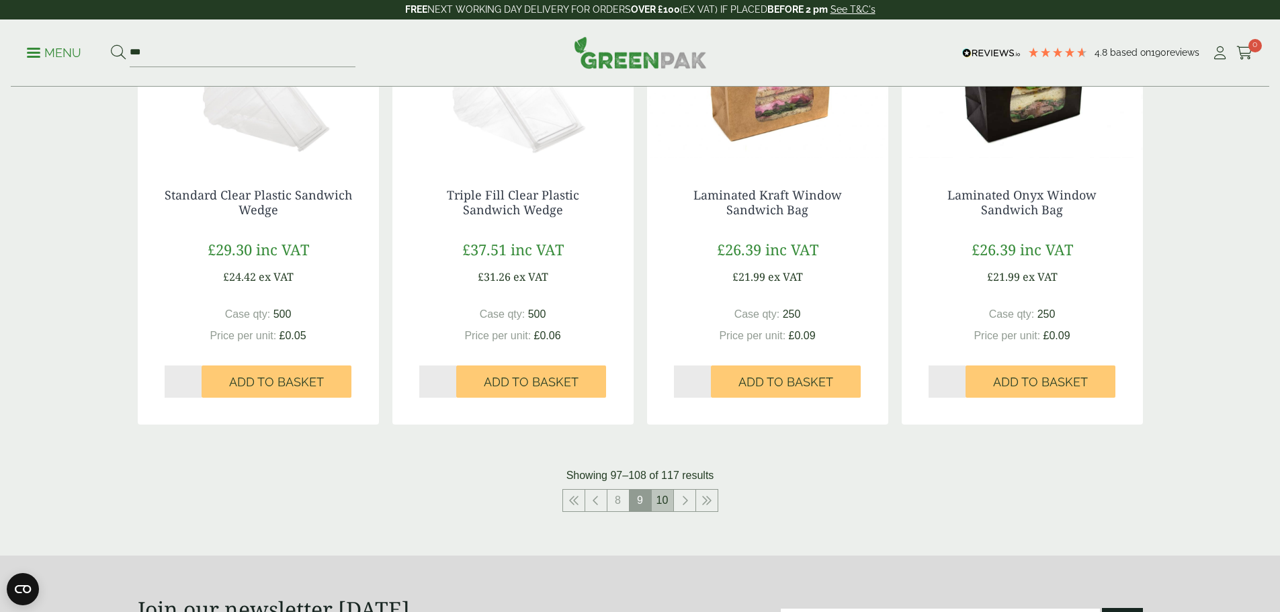
click at [671, 507] on link "10" at bounding box center [662, 500] width 21 height 21
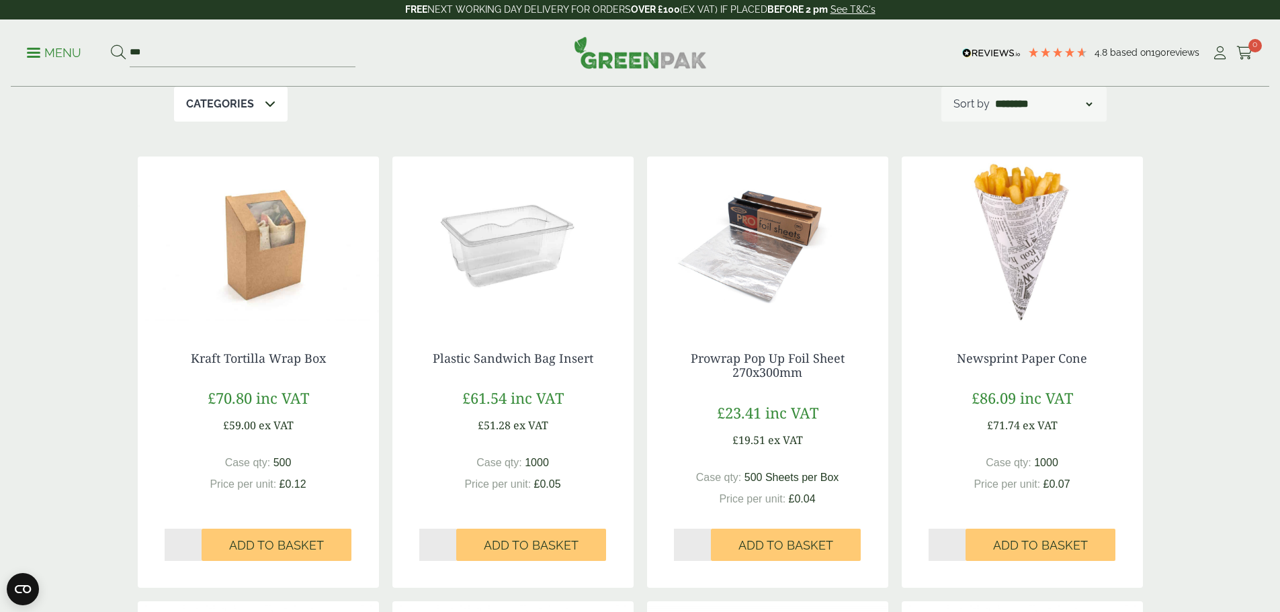
scroll to position [67, 0]
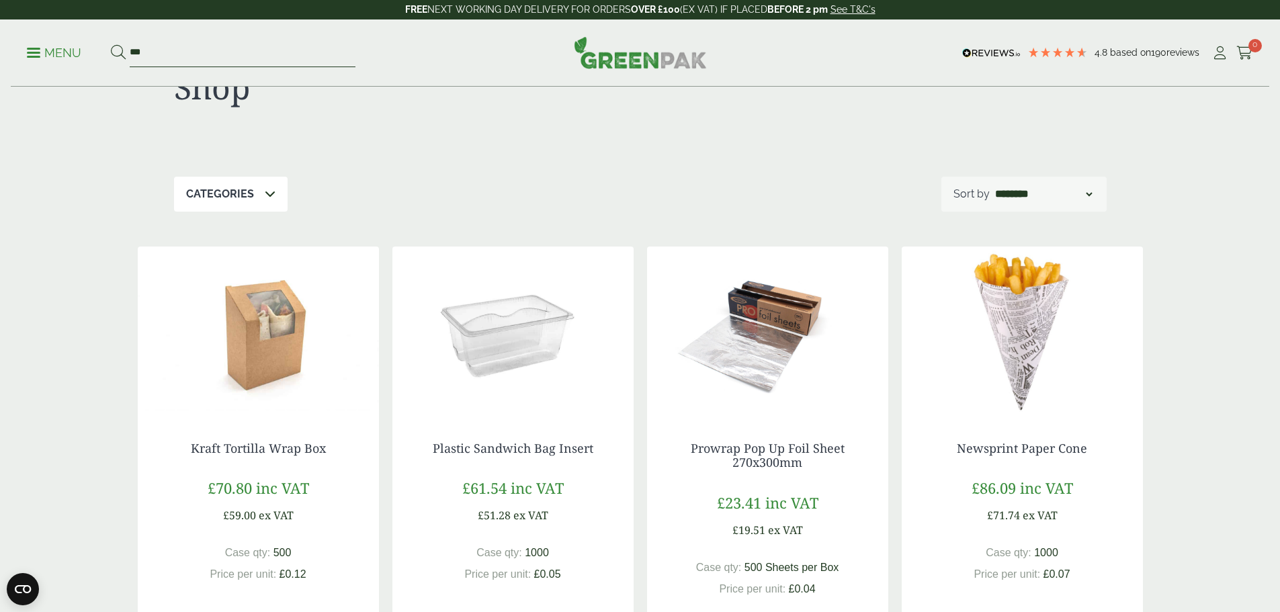
click at [241, 54] on input "***" at bounding box center [243, 53] width 226 height 28
click at [111, 44] on button at bounding box center [118, 52] width 15 height 17
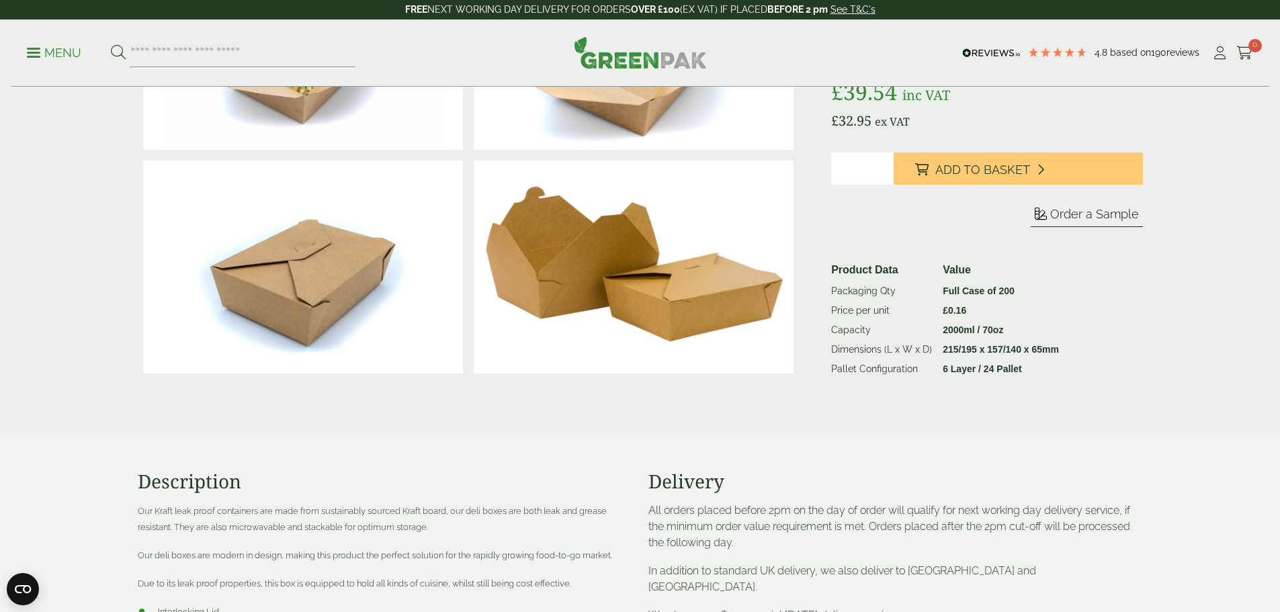
scroll to position [202, 0]
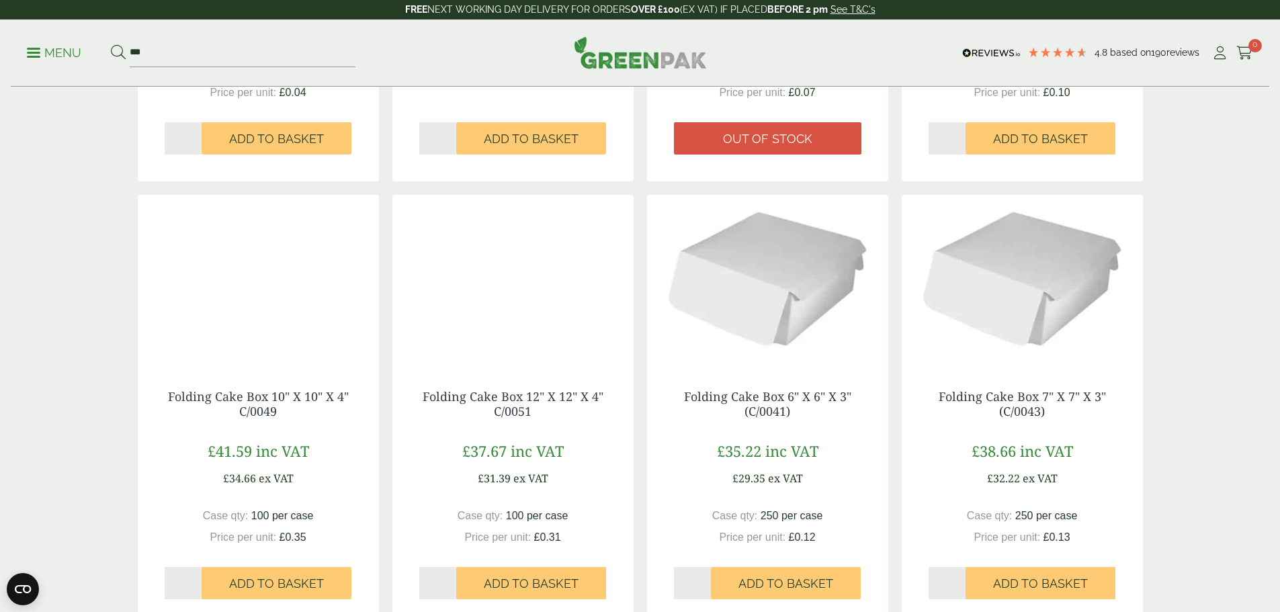
scroll to position [1209, 0]
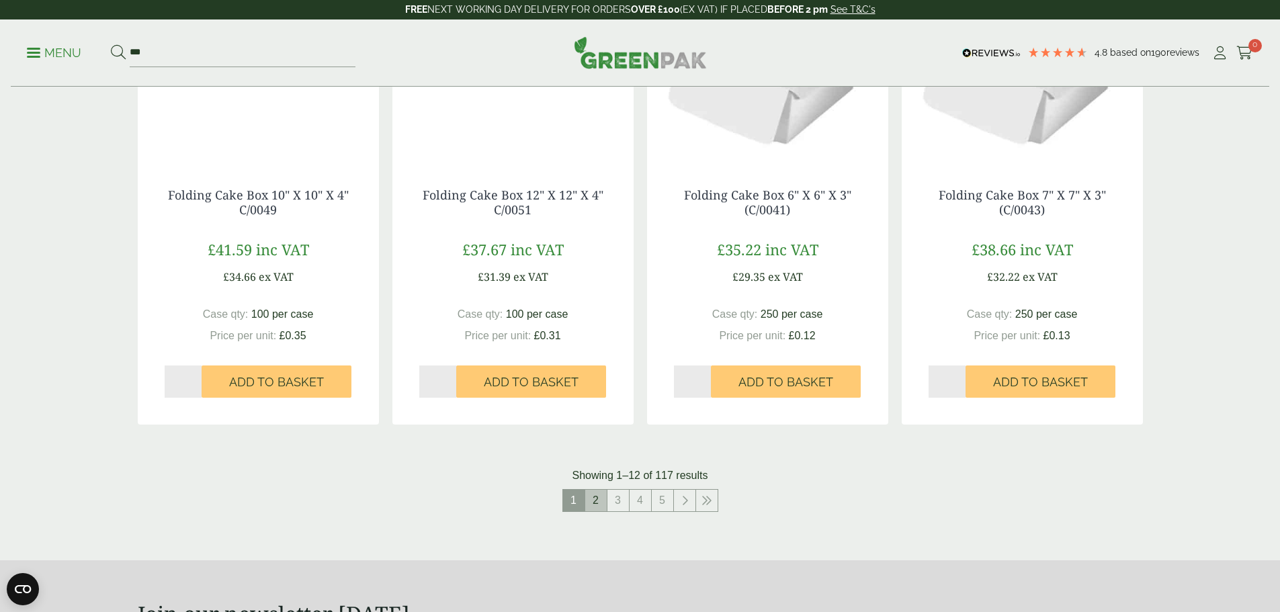
click at [596, 504] on link "2" at bounding box center [595, 500] width 21 height 21
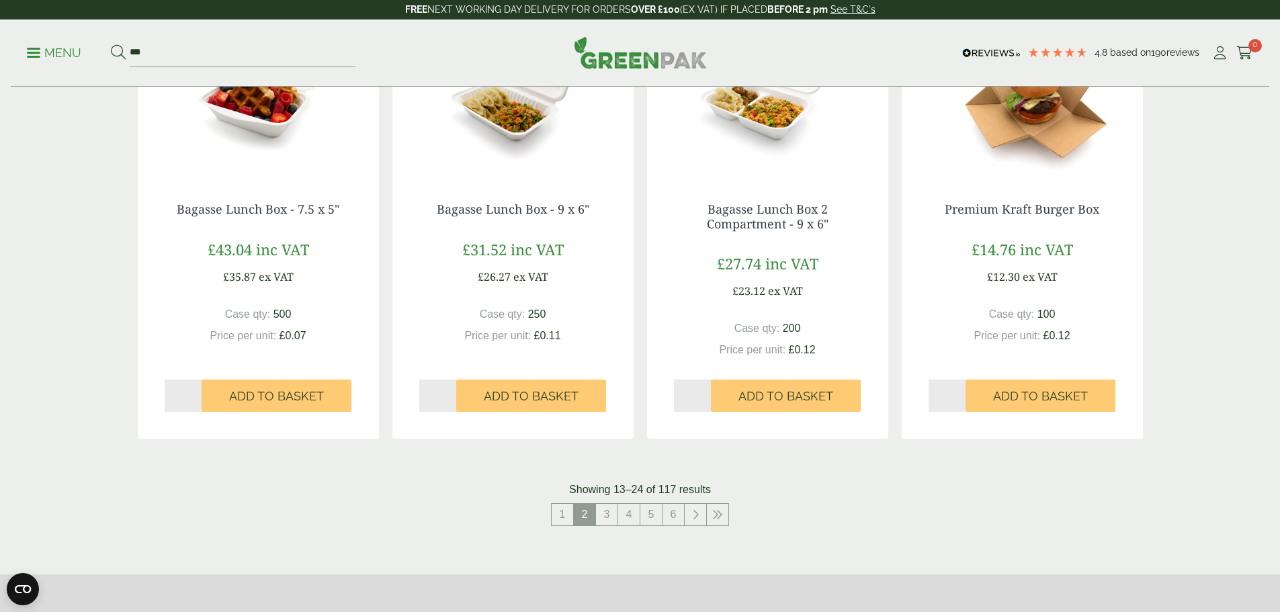
scroll to position [1209, 0]
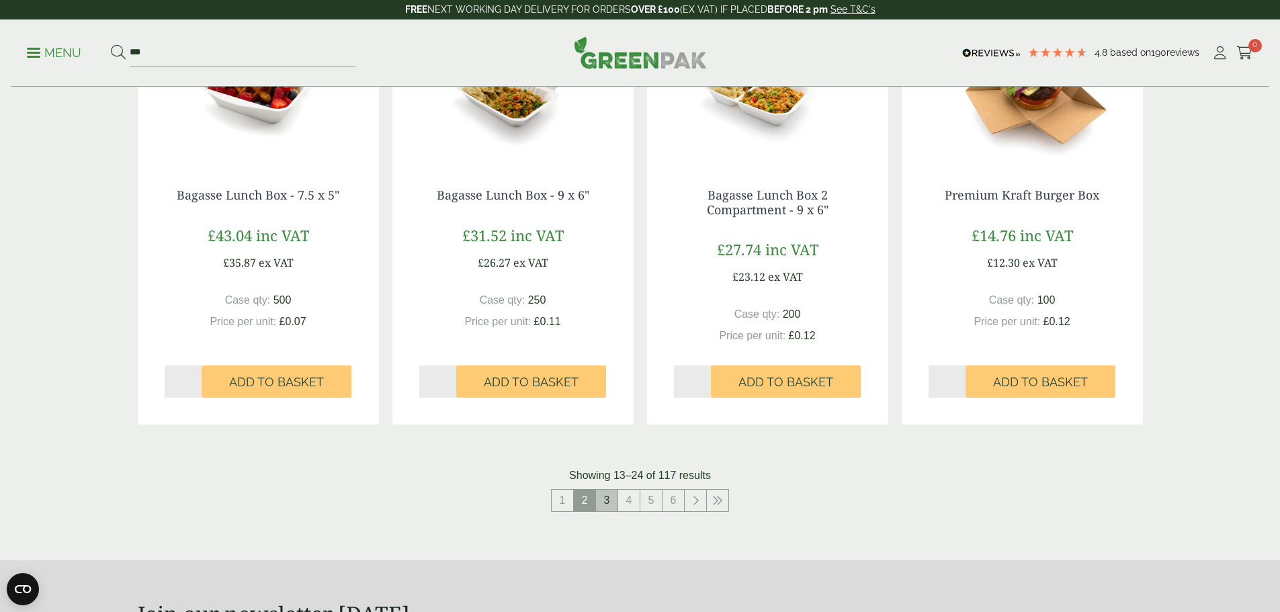
click at [606, 499] on link "3" at bounding box center [606, 500] width 21 height 21
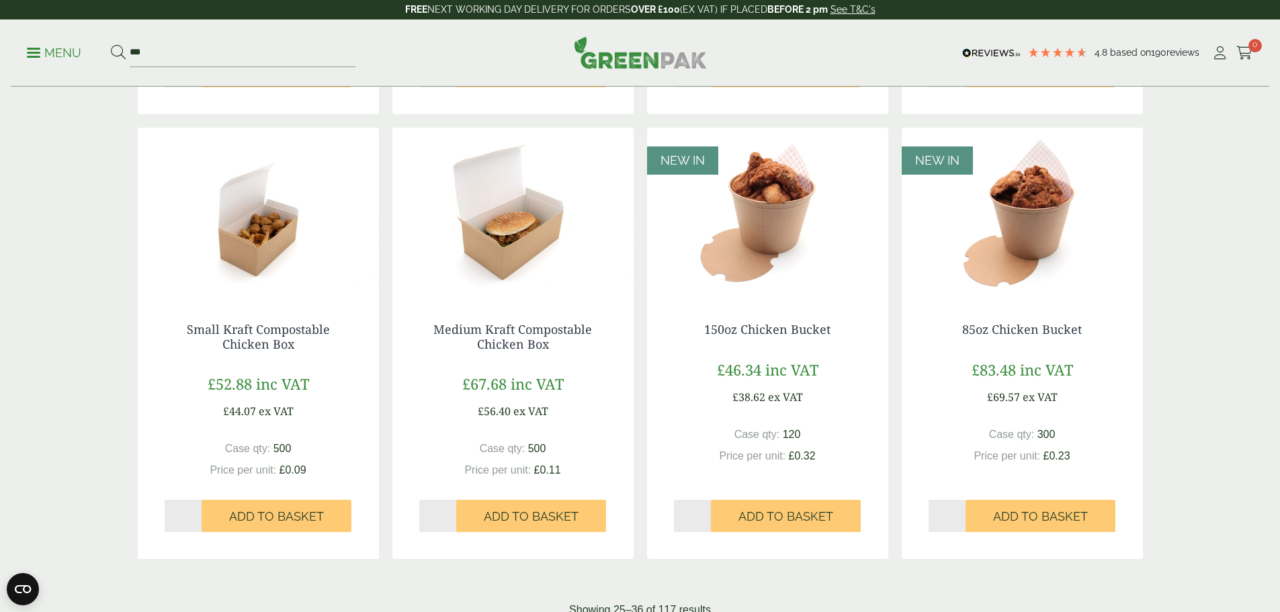
scroll to position [1277, 0]
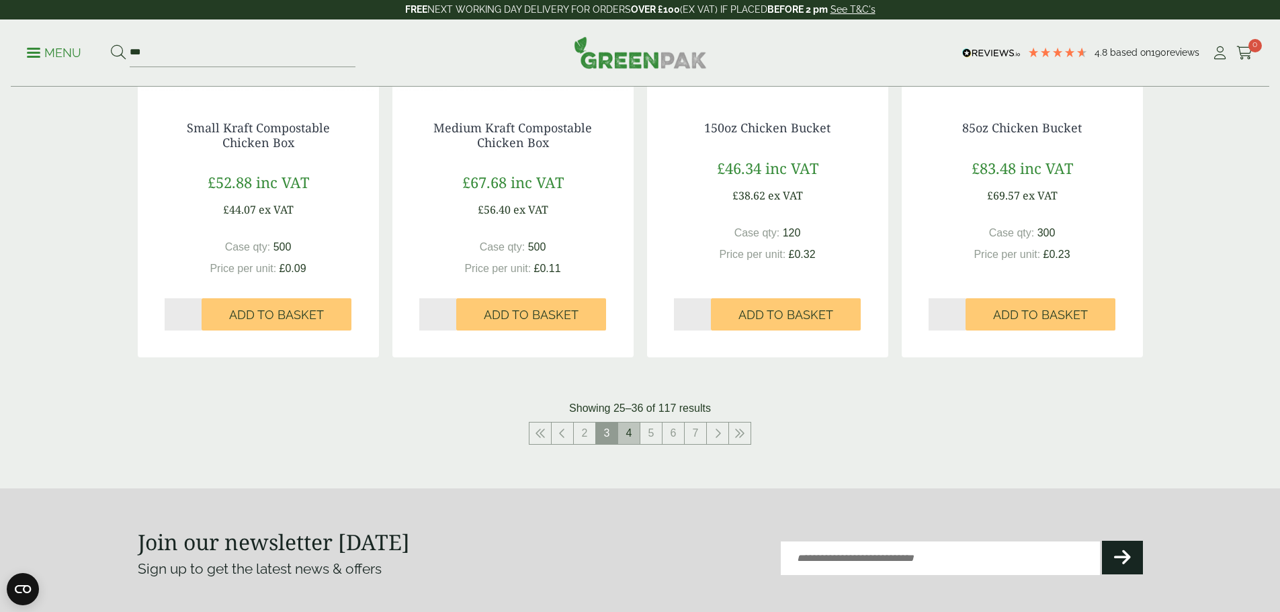
click at [634, 436] on link "4" at bounding box center [628, 433] width 21 height 21
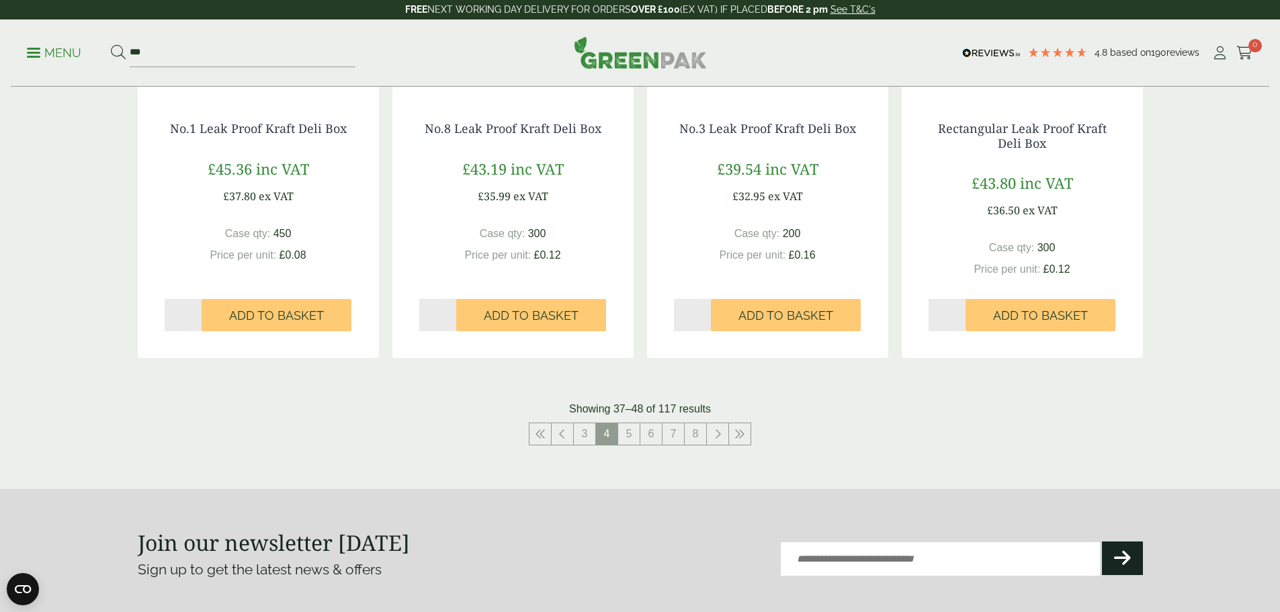
scroll to position [1277, 0]
click at [628, 433] on link "5" at bounding box center [628, 433] width 21 height 21
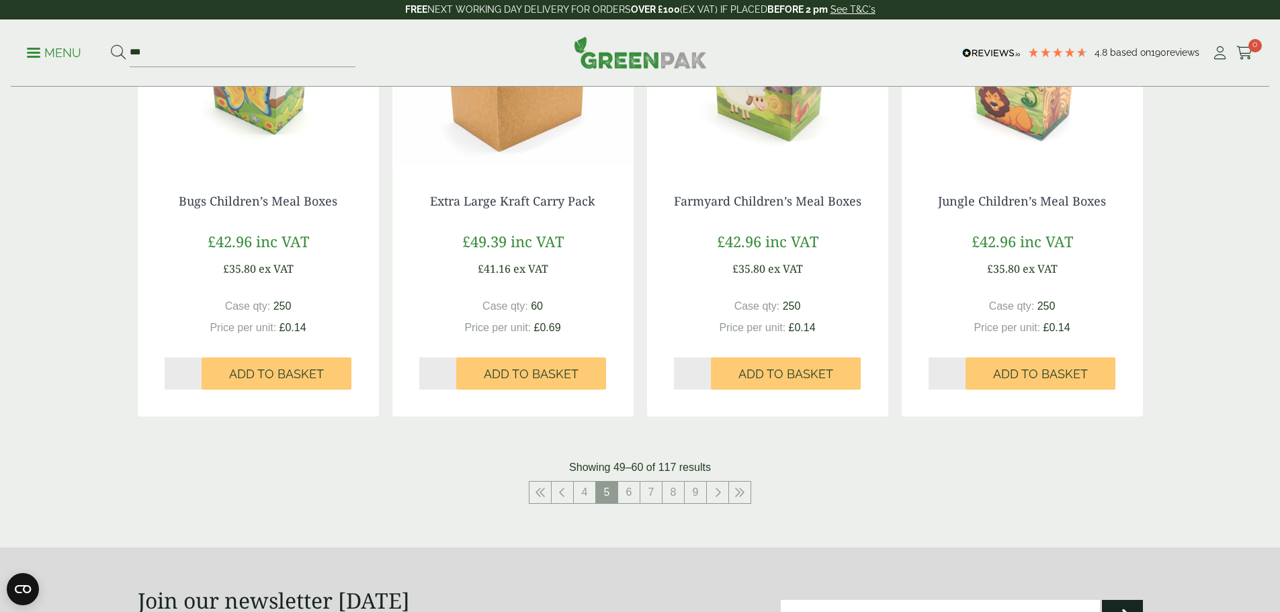
scroll to position [1277, 0]
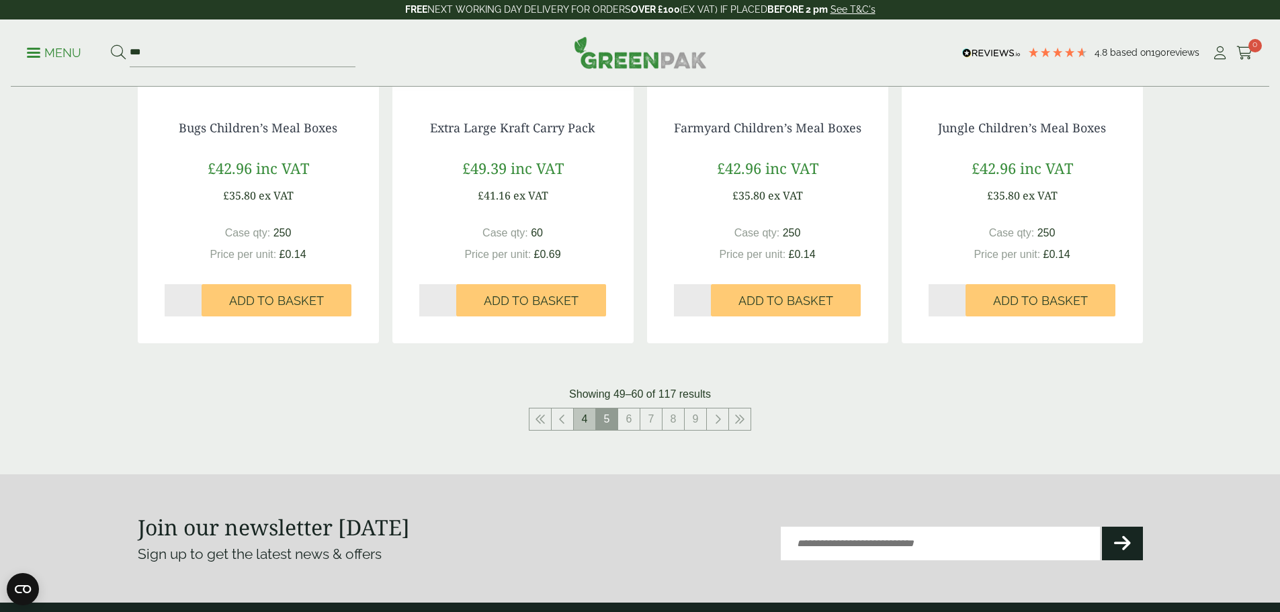
click at [580, 415] on link "4" at bounding box center [584, 418] width 21 height 21
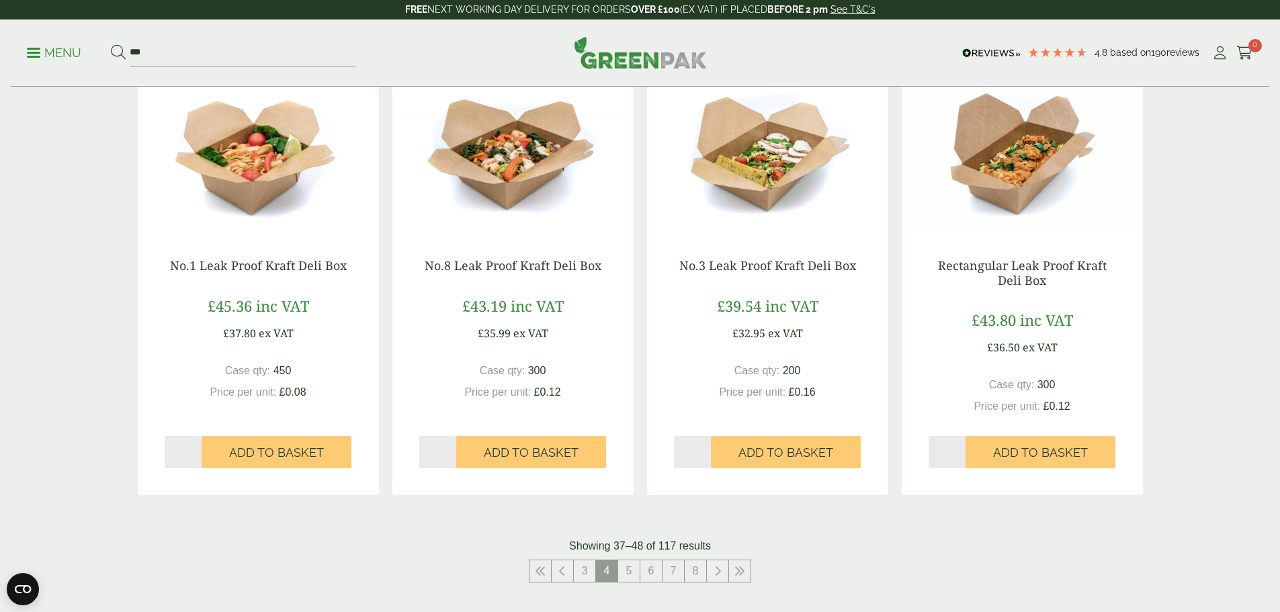
scroll to position [1209, 0]
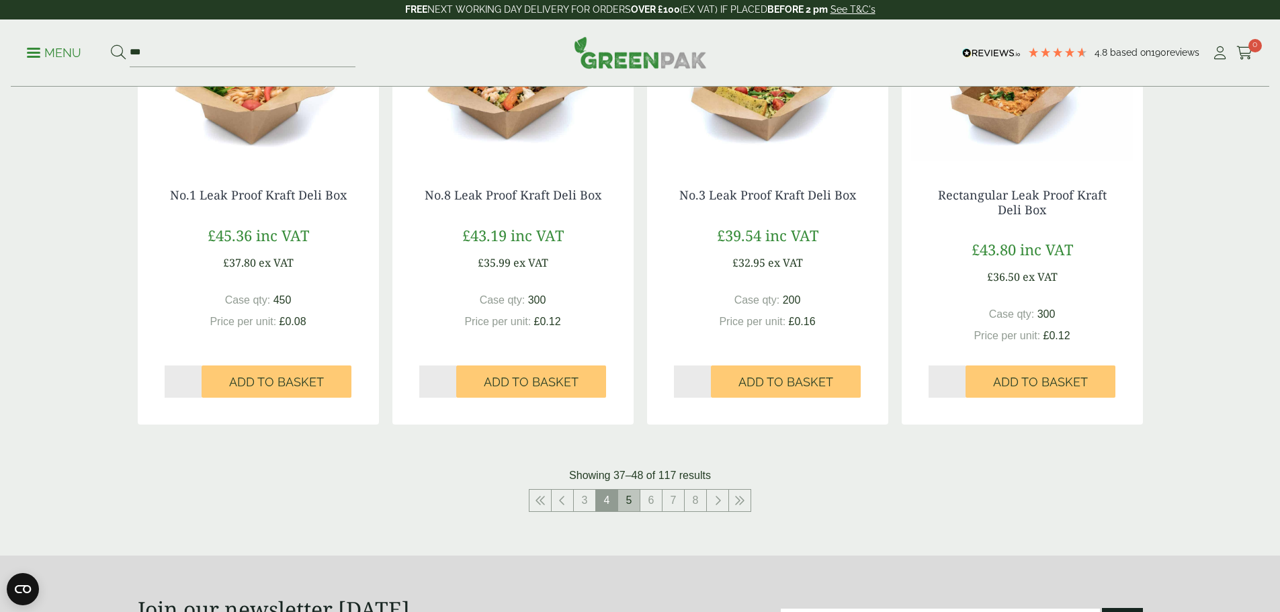
click at [628, 501] on link "5" at bounding box center [628, 500] width 21 height 21
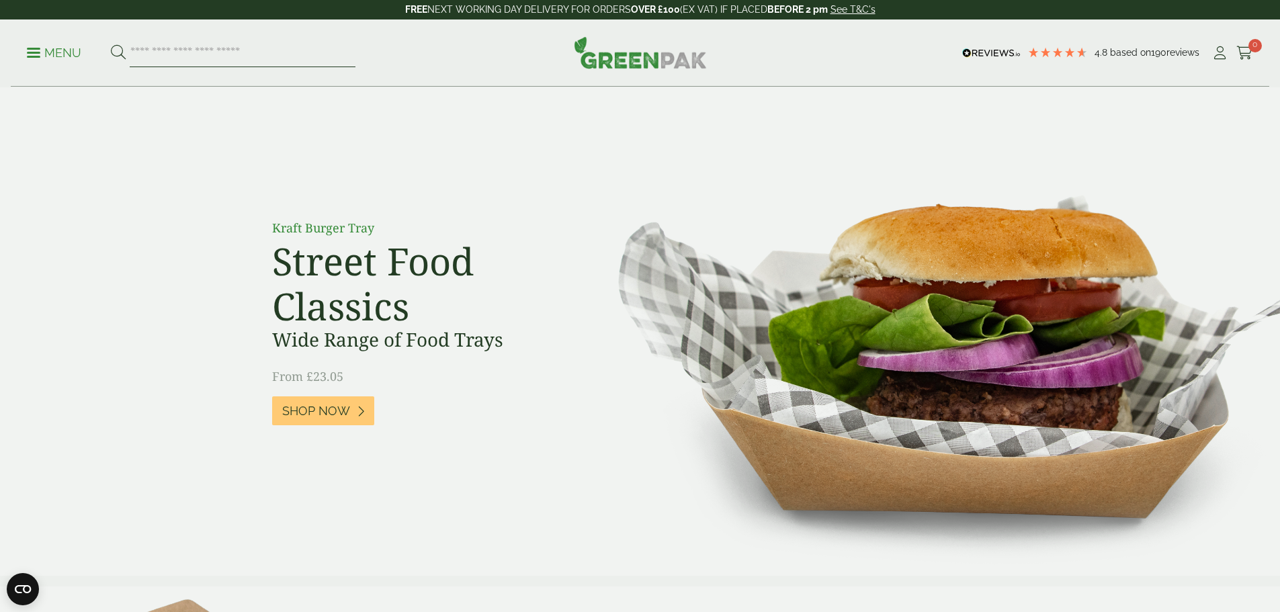
click at [251, 51] on input "search" at bounding box center [243, 53] width 226 height 28
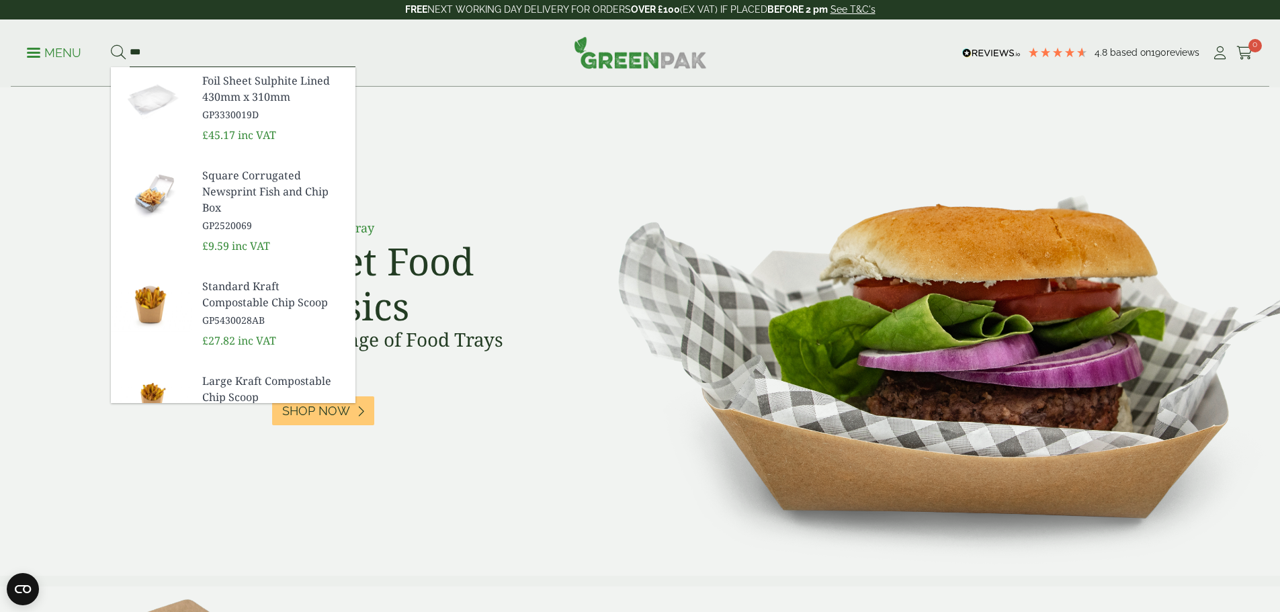
type input "***"
click at [111, 44] on button at bounding box center [118, 52] width 15 height 17
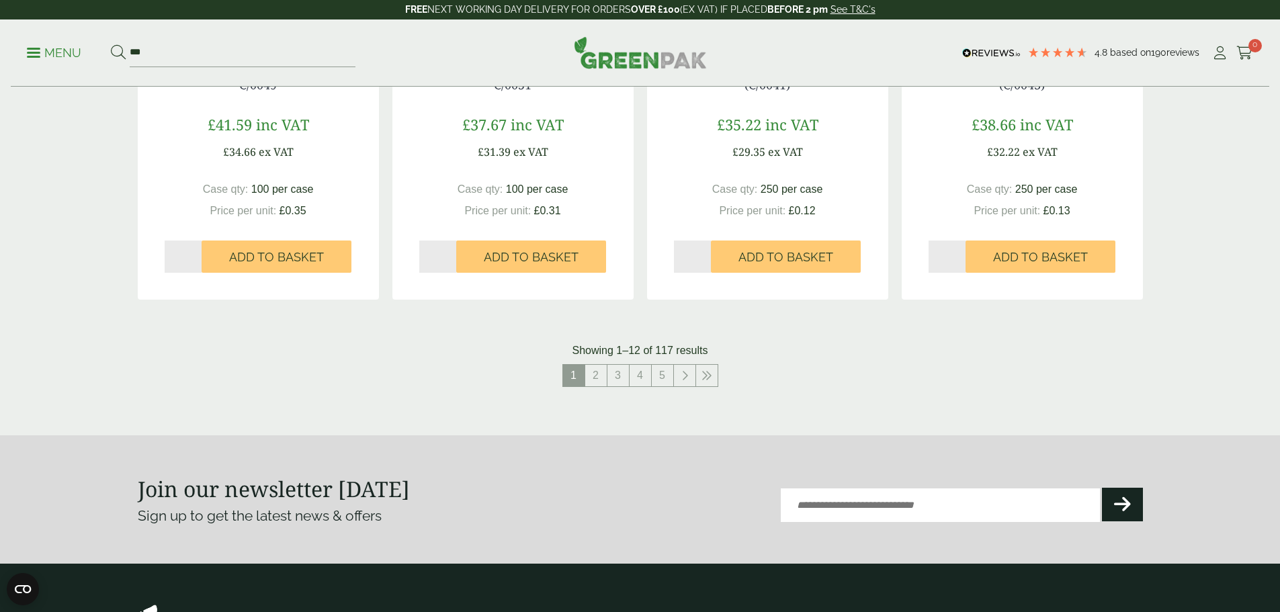
scroll to position [1365, 0]
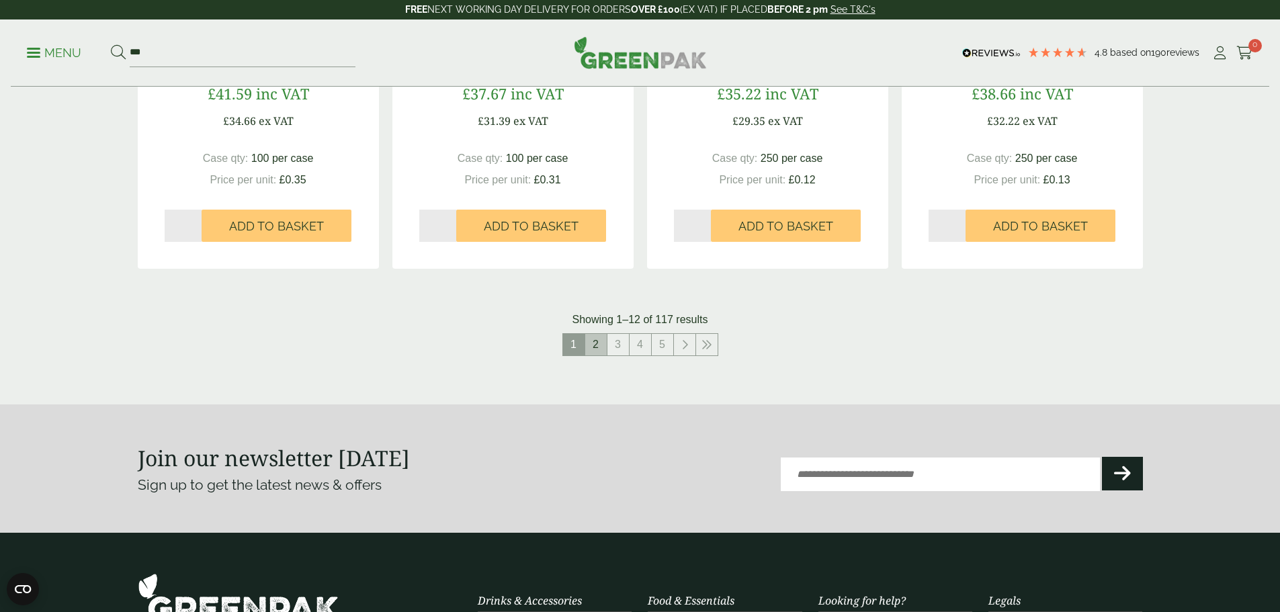
click at [603, 341] on link "2" at bounding box center [595, 344] width 21 height 21
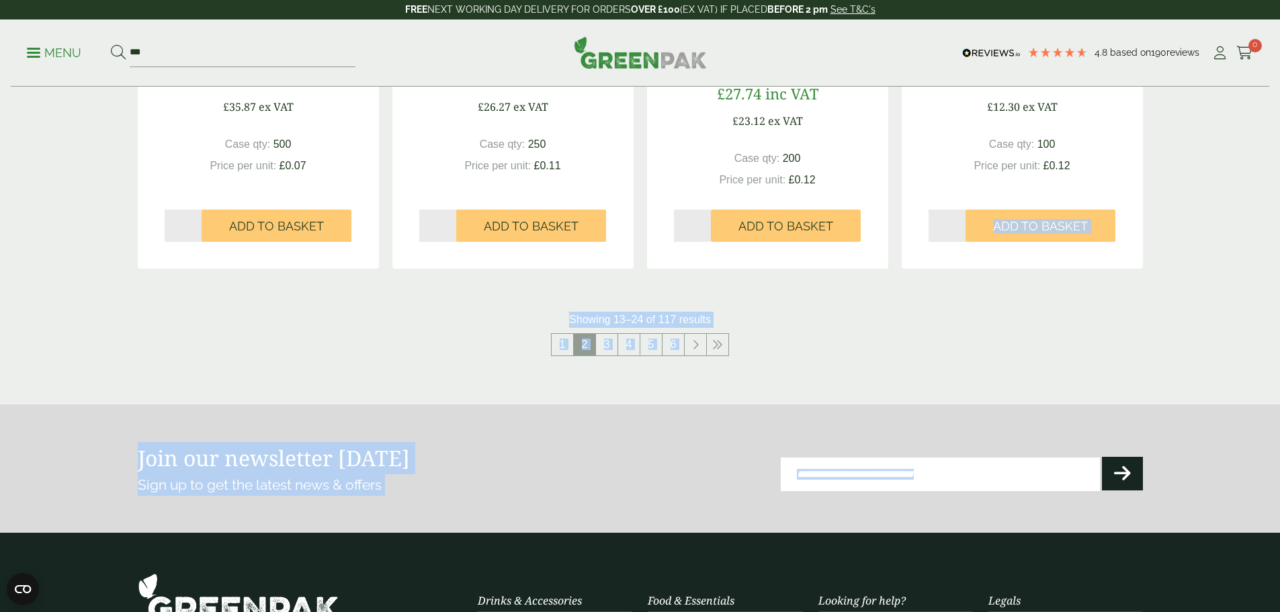
drag, startPoint x: 1277, startPoint y: 420, endPoint x: 1289, endPoint y: 172, distance: 248.2
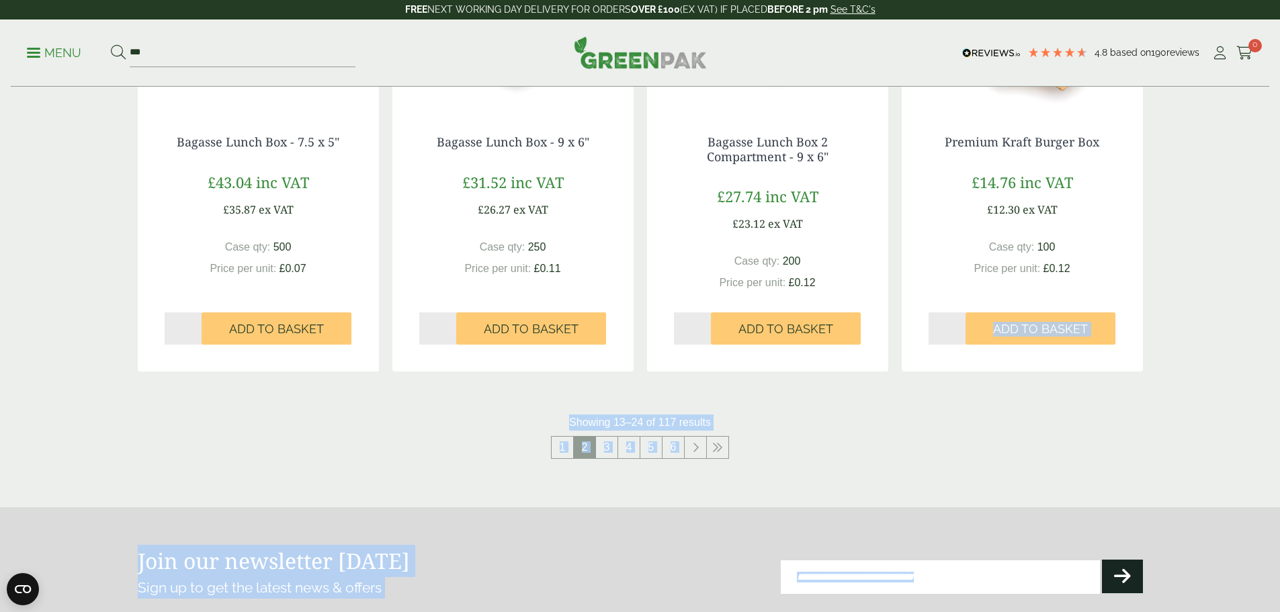
scroll to position [1283, 0]
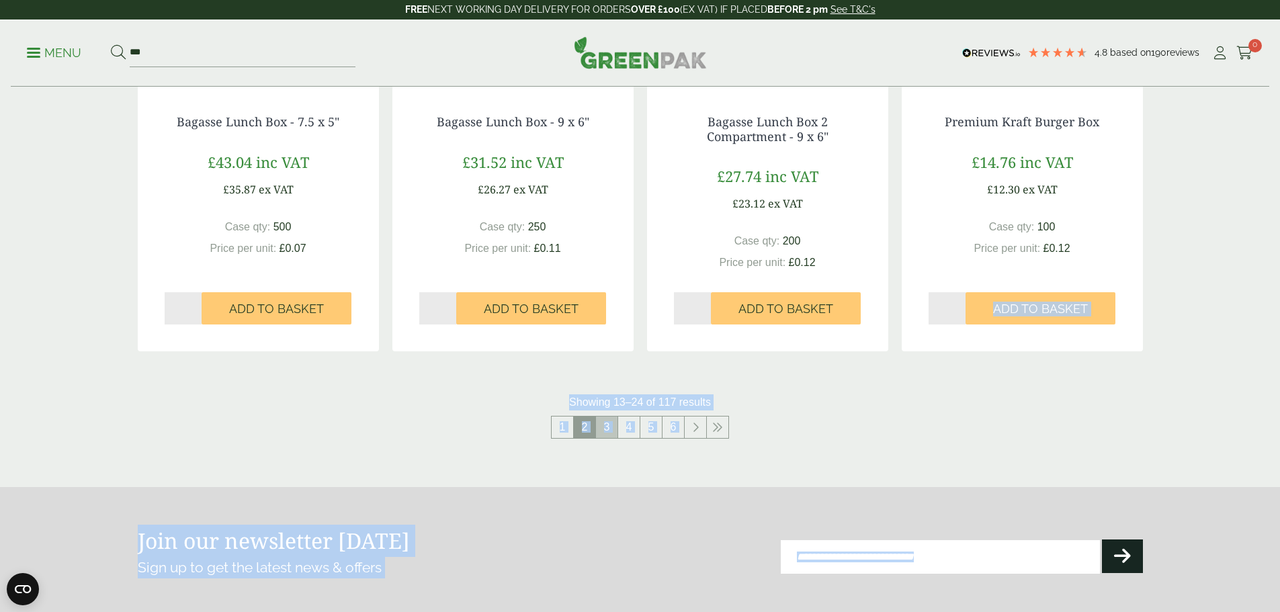
click at [607, 432] on link "3" at bounding box center [606, 427] width 21 height 21
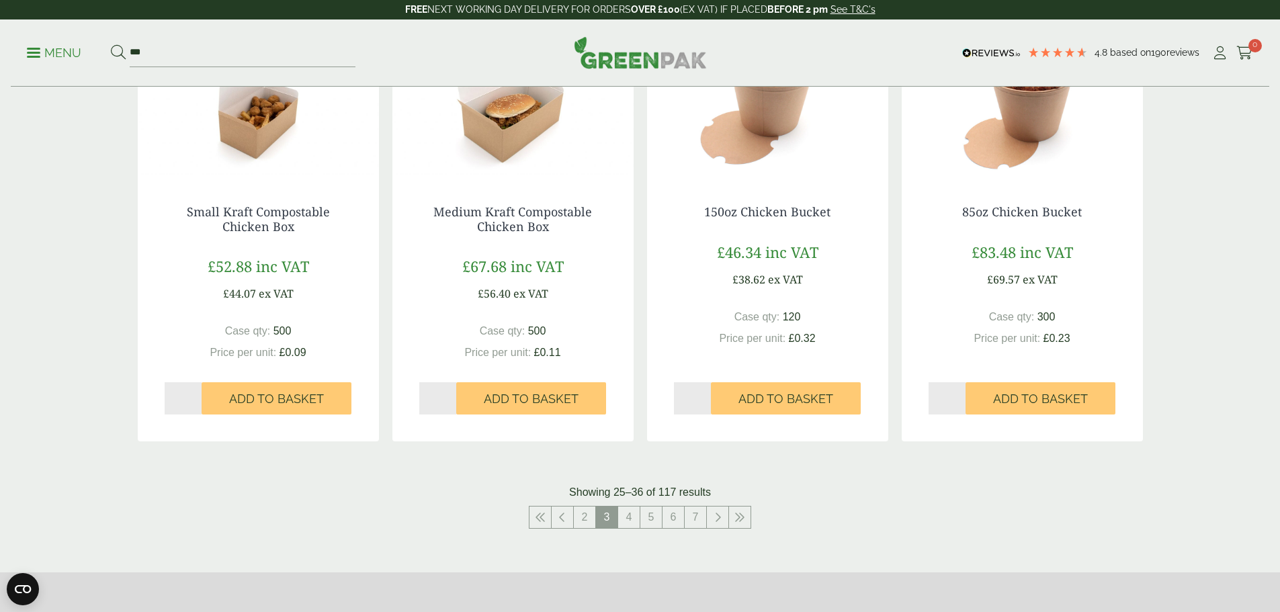
scroll to position [1218, 0]
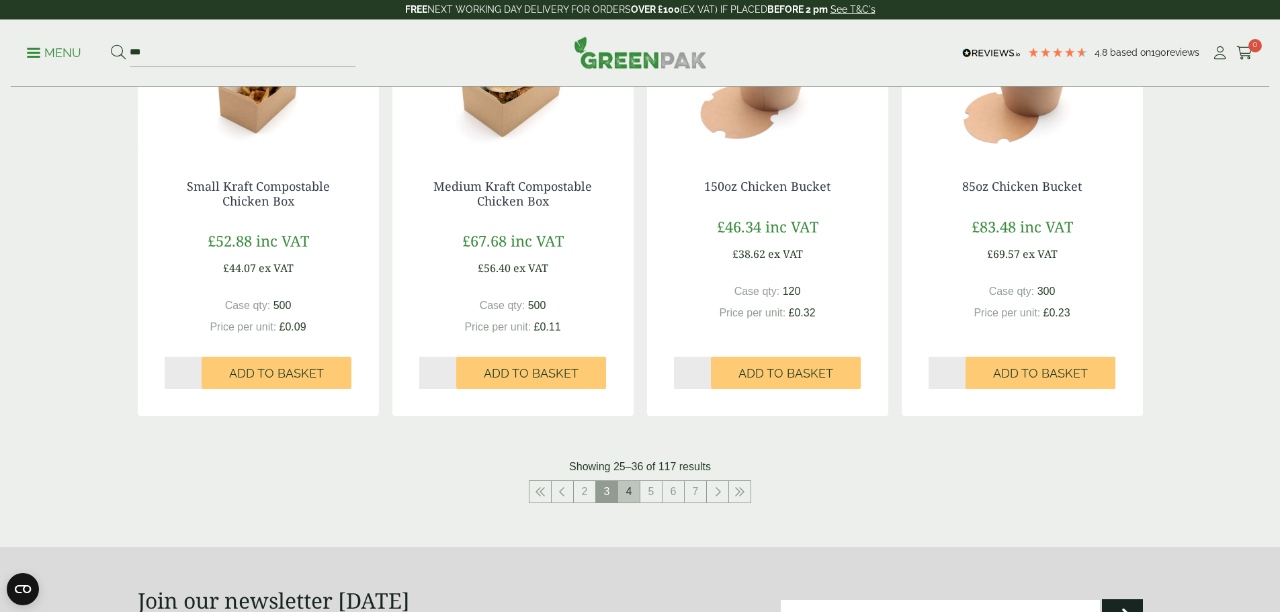
click at [631, 494] on link "4" at bounding box center [628, 491] width 21 height 21
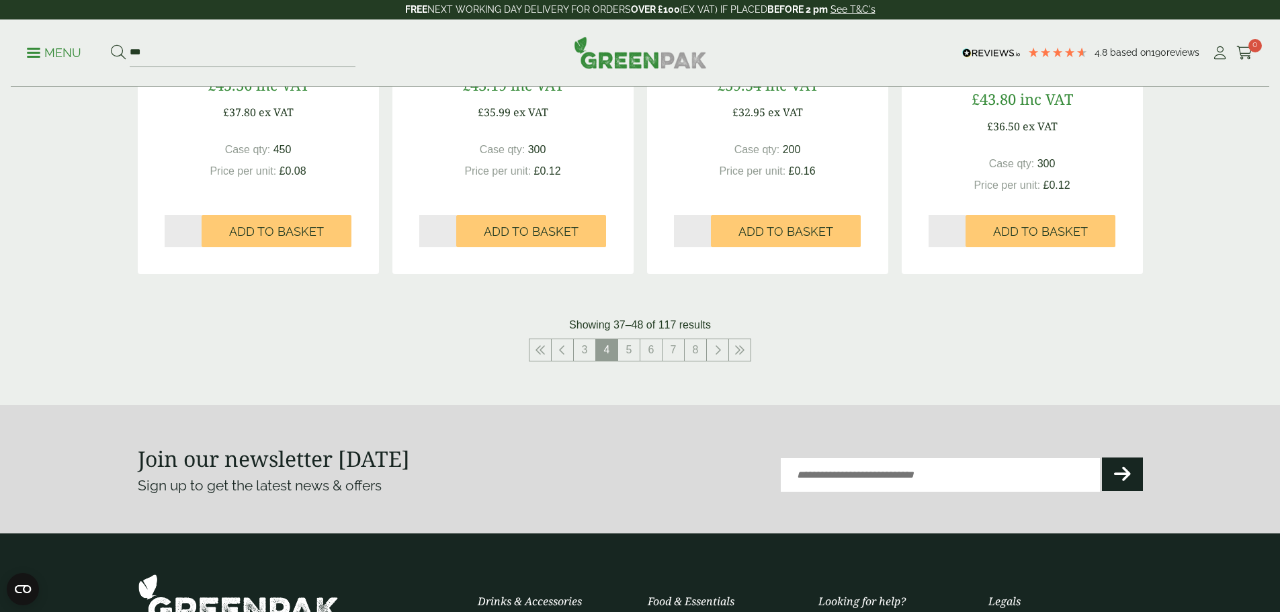
scroll to position [1361, 0]
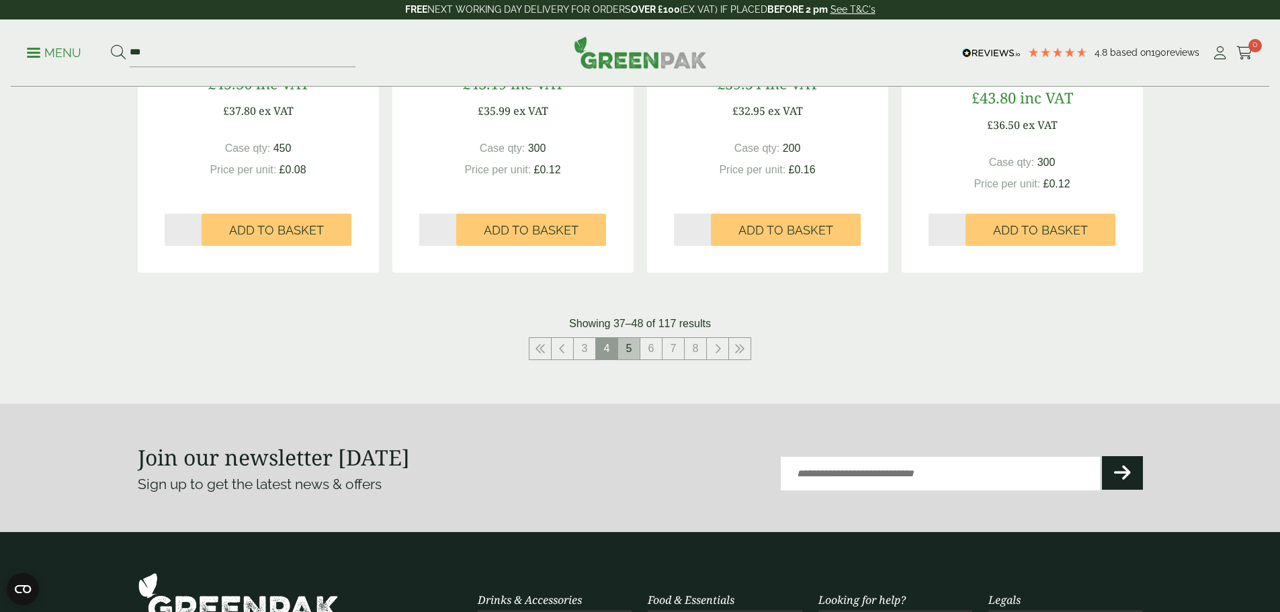
click at [633, 355] on link "5" at bounding box center [628, 348] width 21 height 21
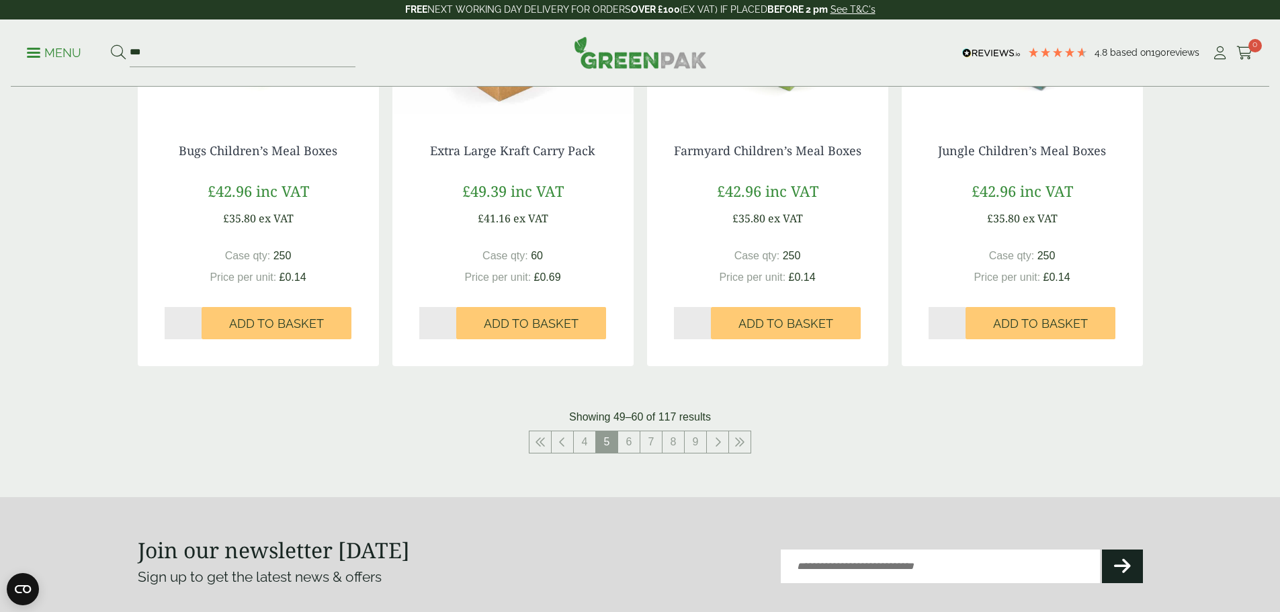
scroll to position [1315, 0]
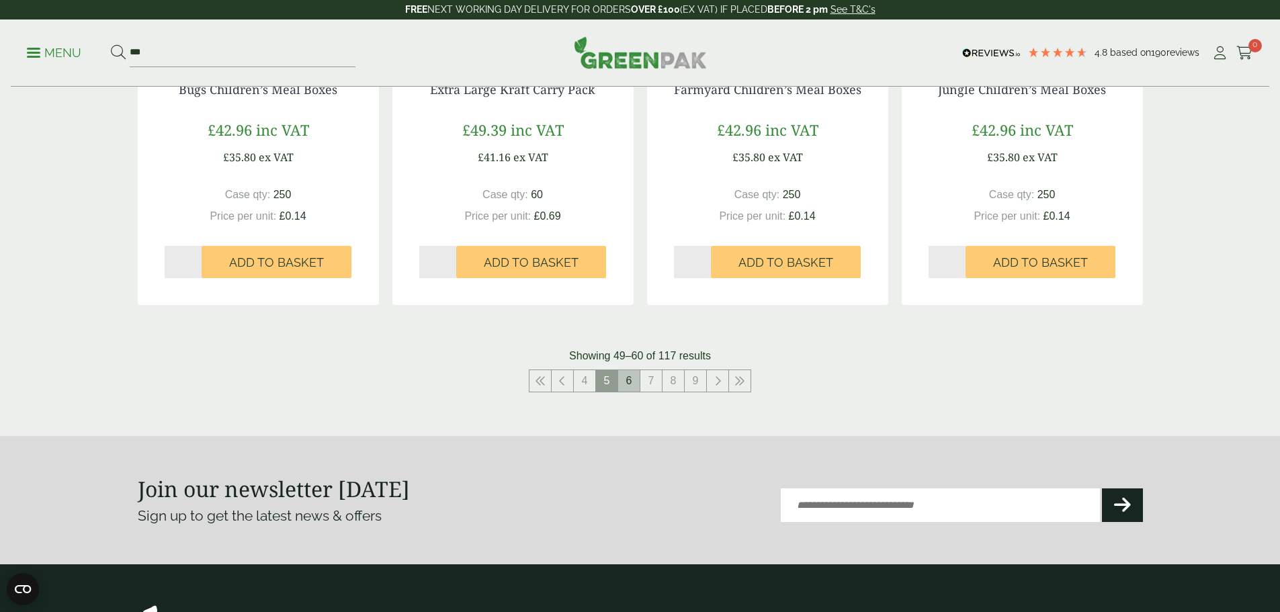
click at [630, 384] on link "6" at bounding box center [628, 380] width 21 height 21
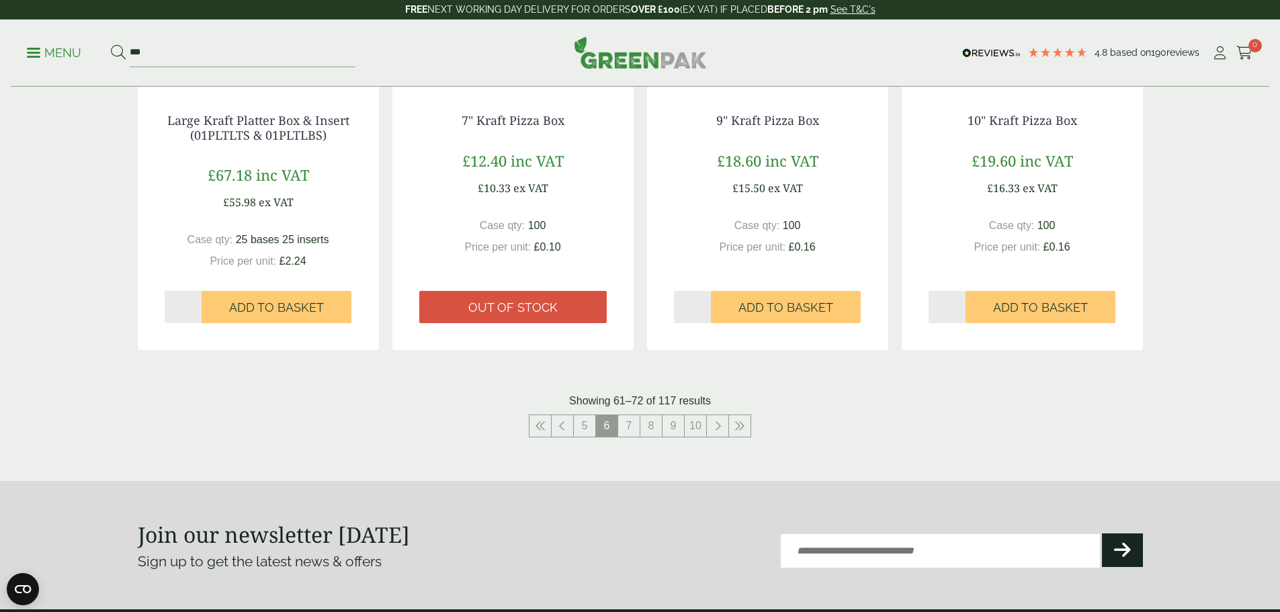
scroll to position [1287, 0]
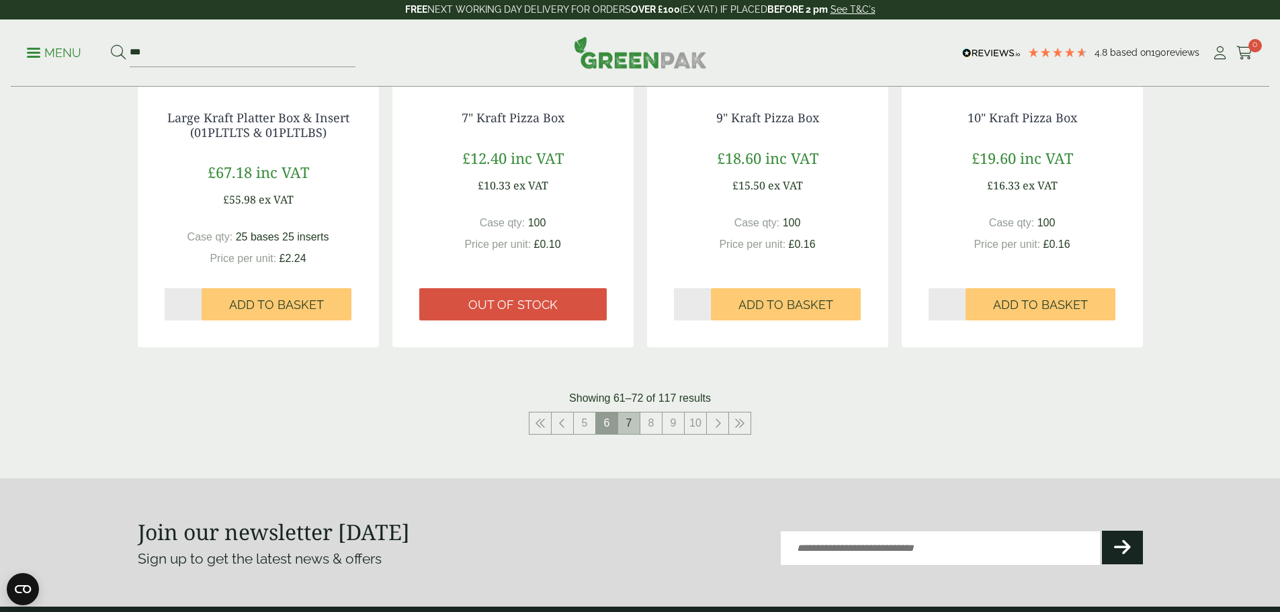
click at [625, 425] on link "7" at bounding box center [628, 423] width 21 height 21
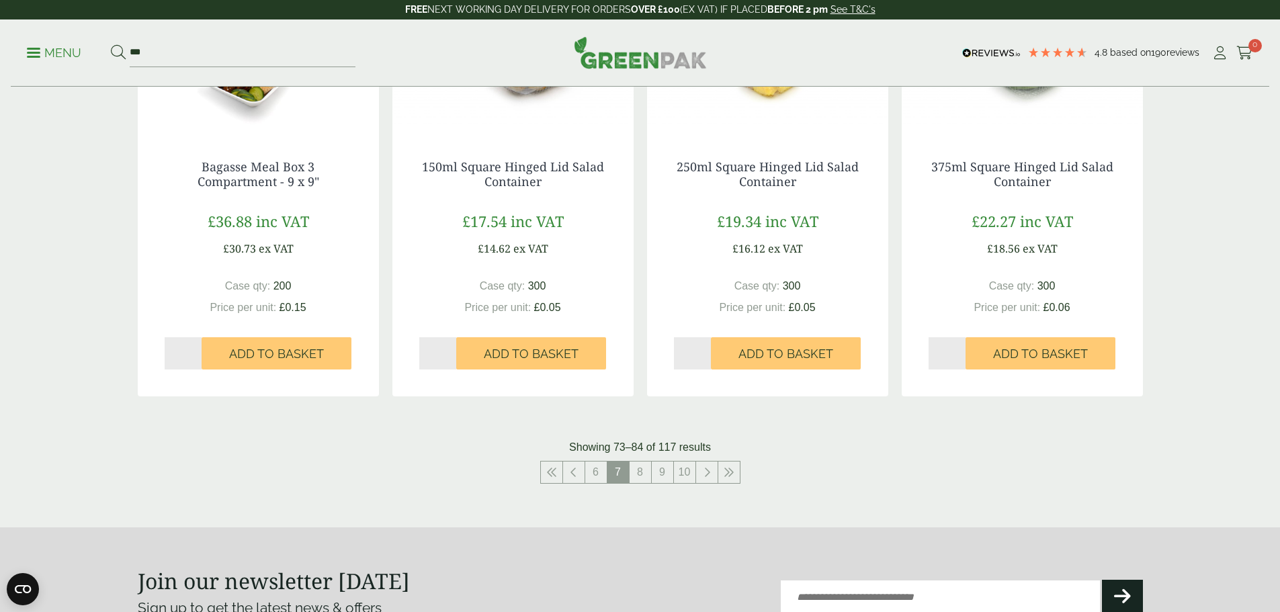
scroll to position [1248, 0]
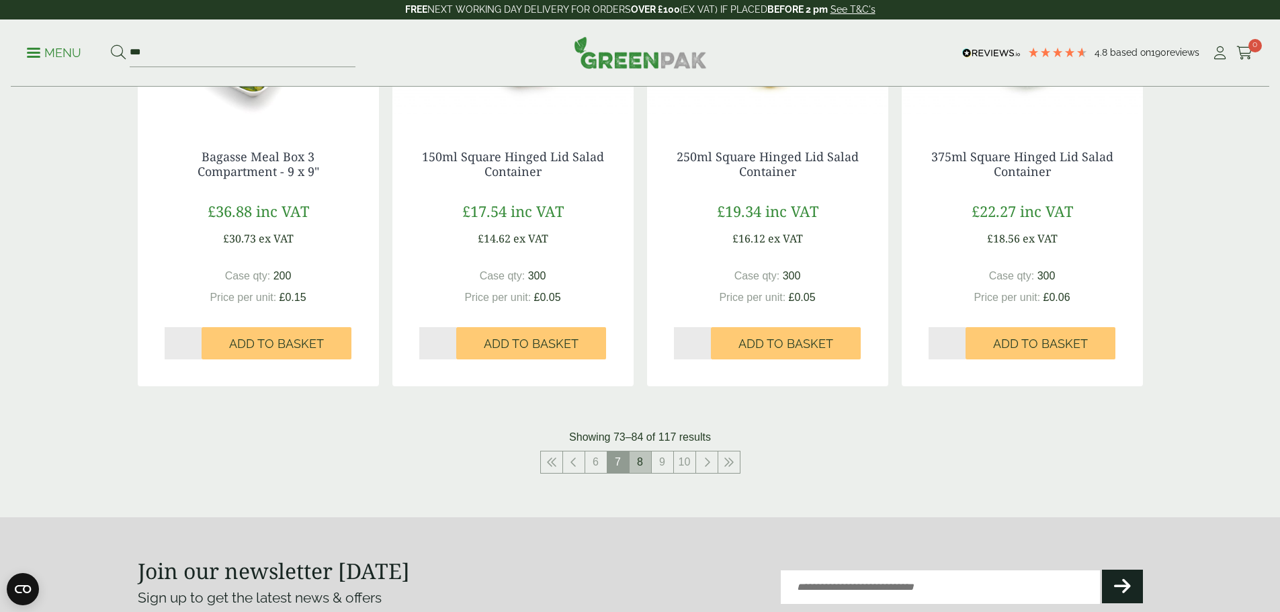
click at [644, 462] on link "8" at bounding box center [640, 461] width 21 height 21
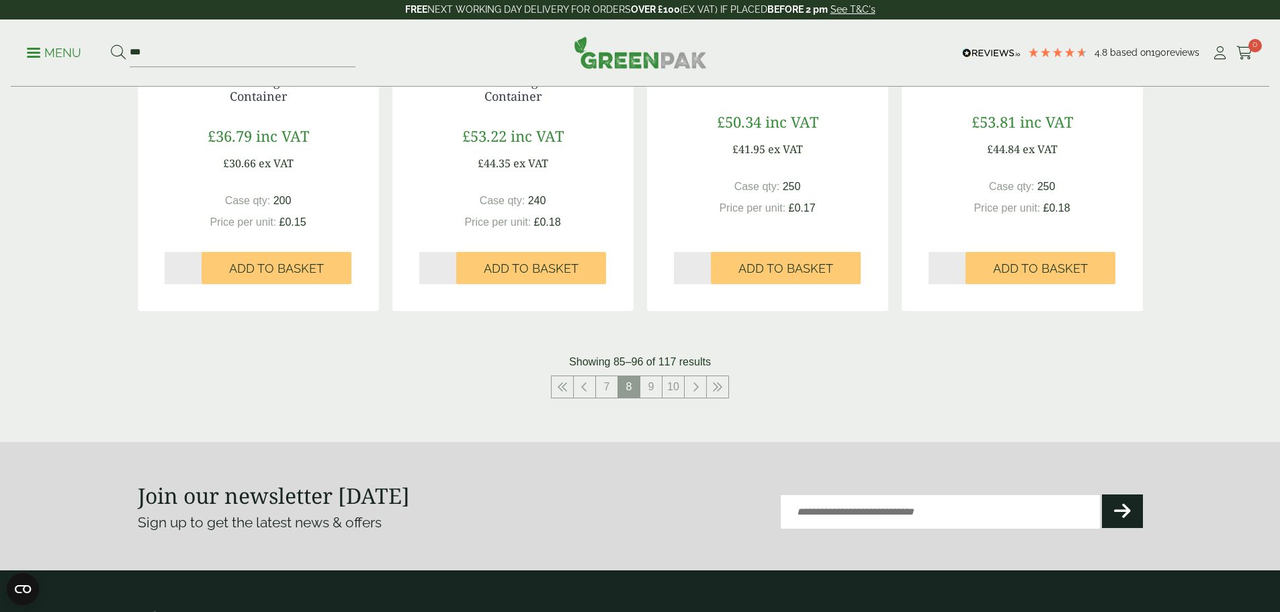
scroll to position [1328, 0]
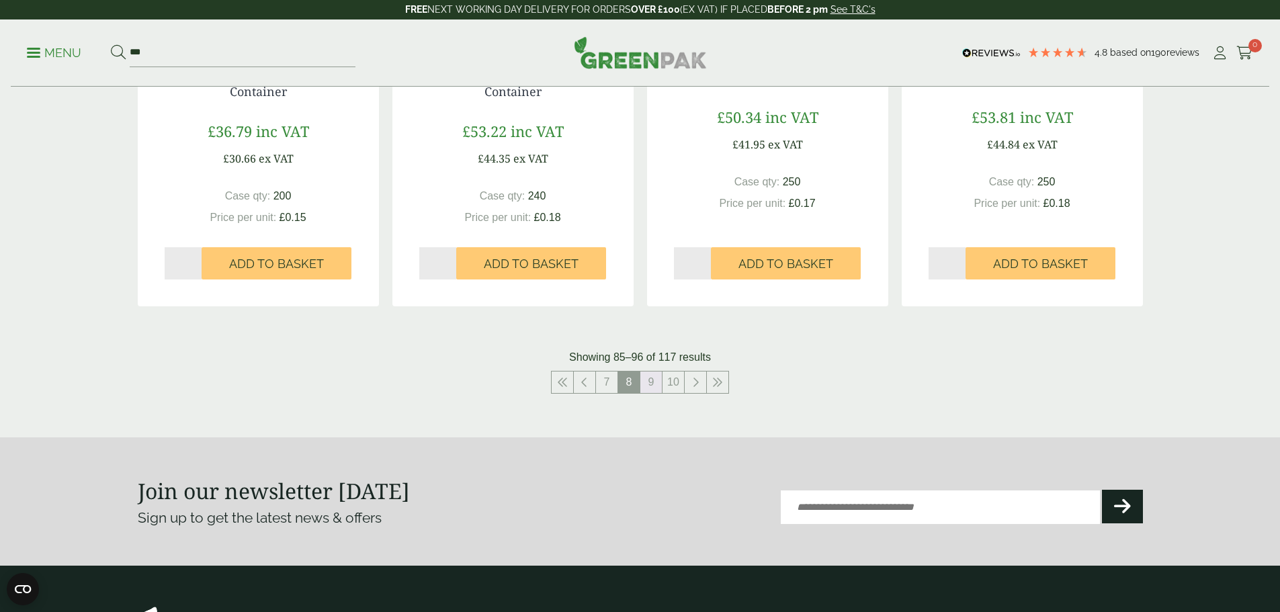
drag, startPoint x: 656, startPoint y: 386, endPoint x: 650, endPoint y: 398, distance: 12.9
click at [656, 386] on link "9" at bounding box center [650, 382] width 21 height 21
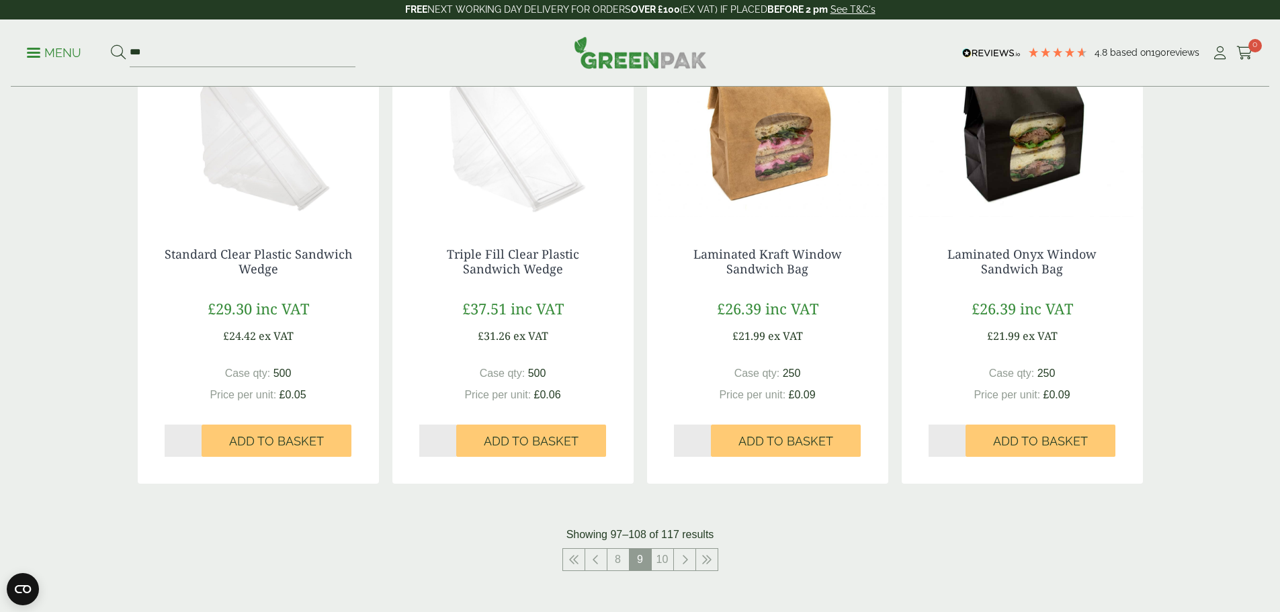
scroll to position [1344, 0]
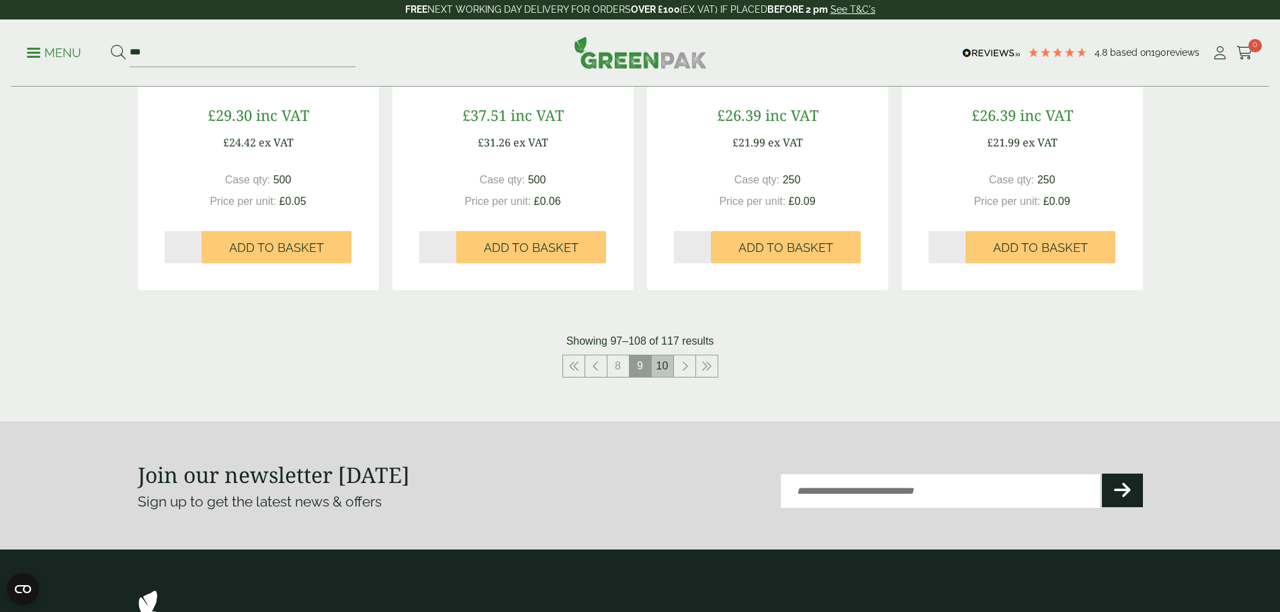
click at [664, 363] on link "10" at bounding box center [662, 365] width 21 height 21
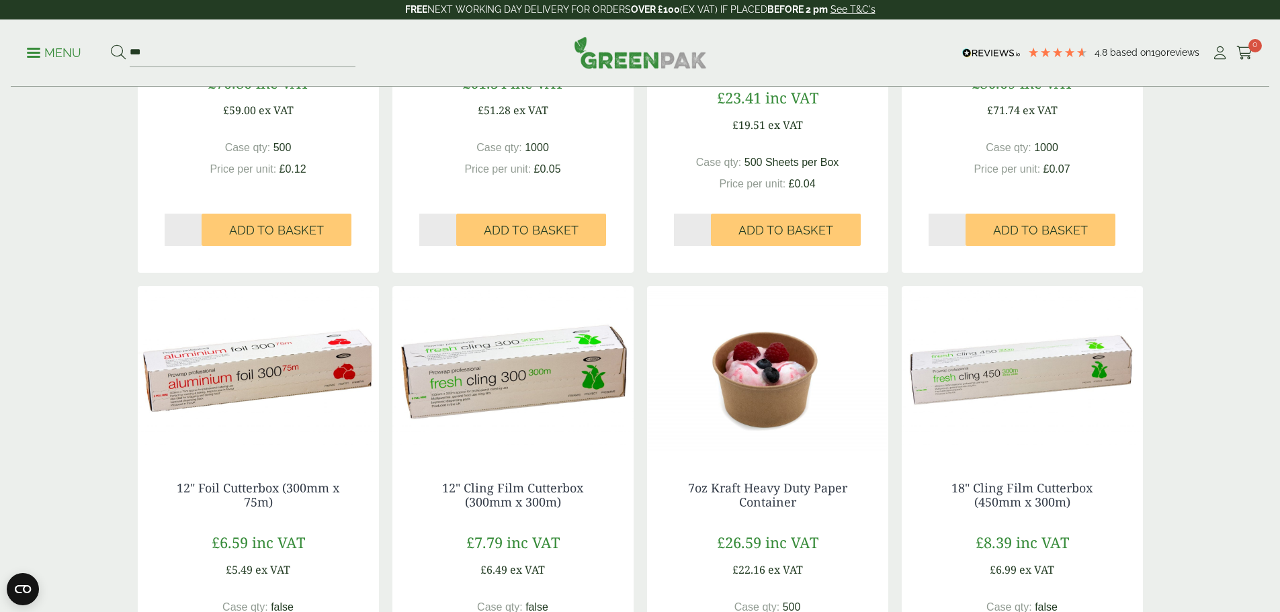
scroll to position [403, 0]
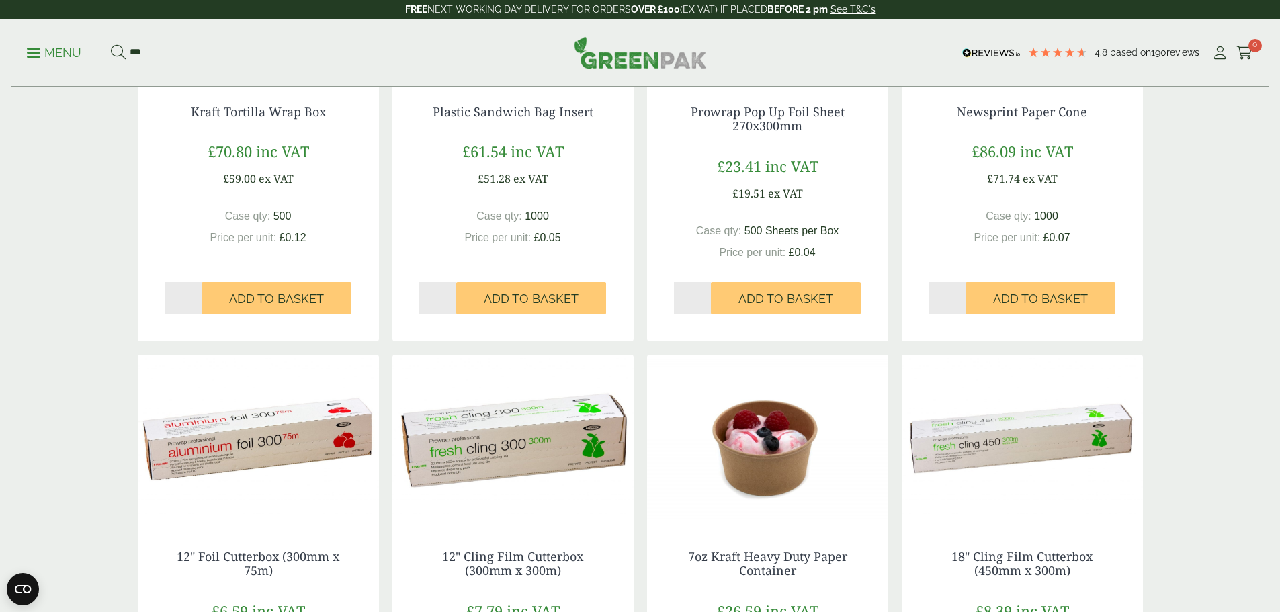
click at [252, 64] on input "***" at bounding box center [243, 53] width 226 height 28
click at [111, 44] on button at bounding box center [118, 52] width 15 height 17
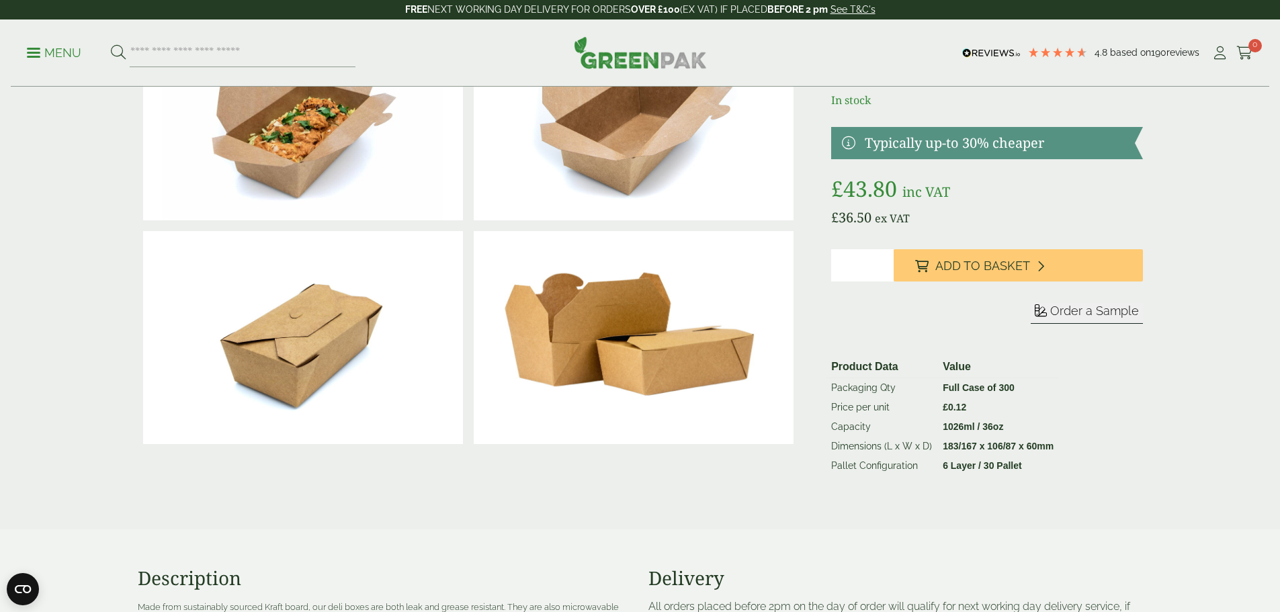
scroll to position [134, 0]
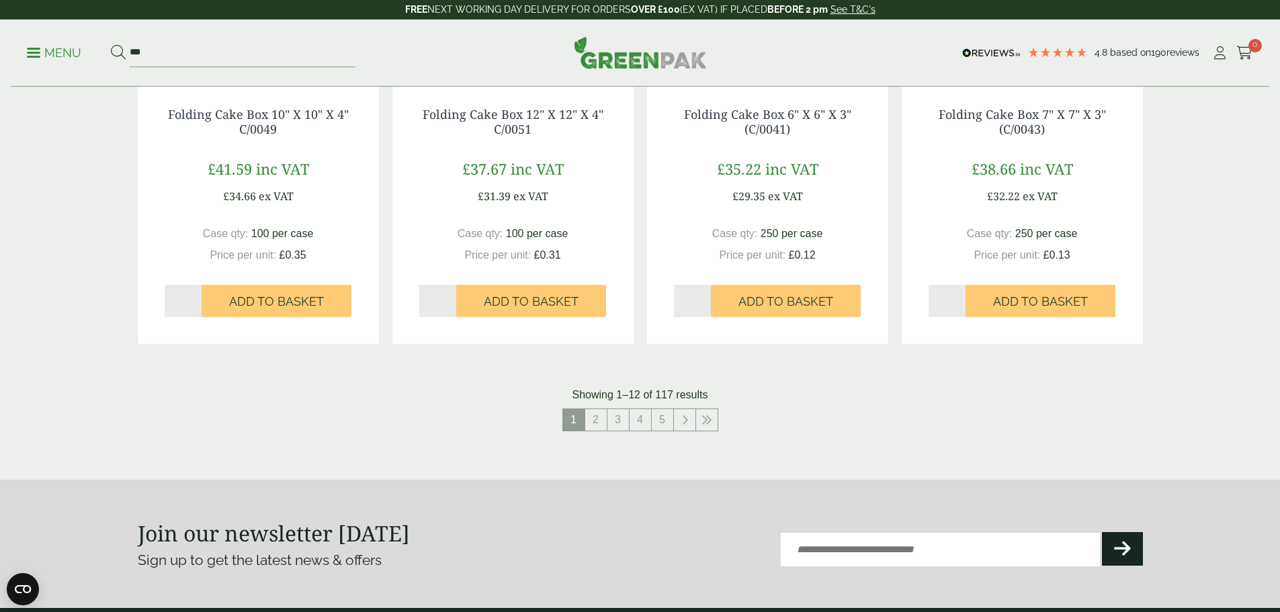
scroll to position [1411, 0]
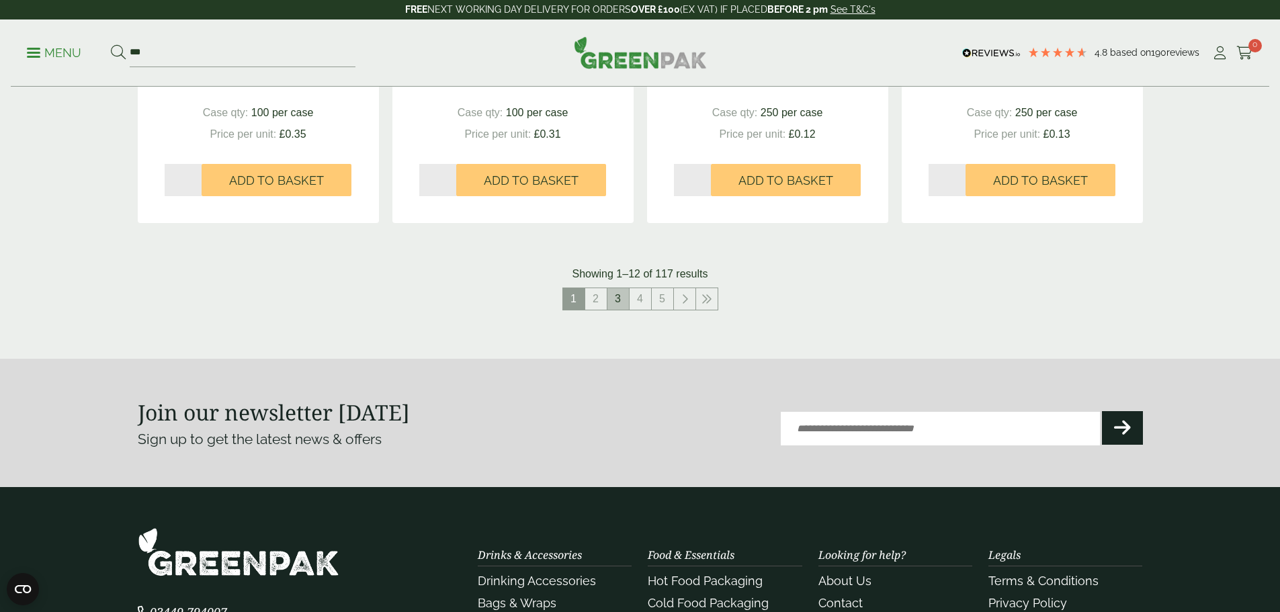
click at [618, 302] on link "3" at bounding box center [617, 298] width 21 height 21
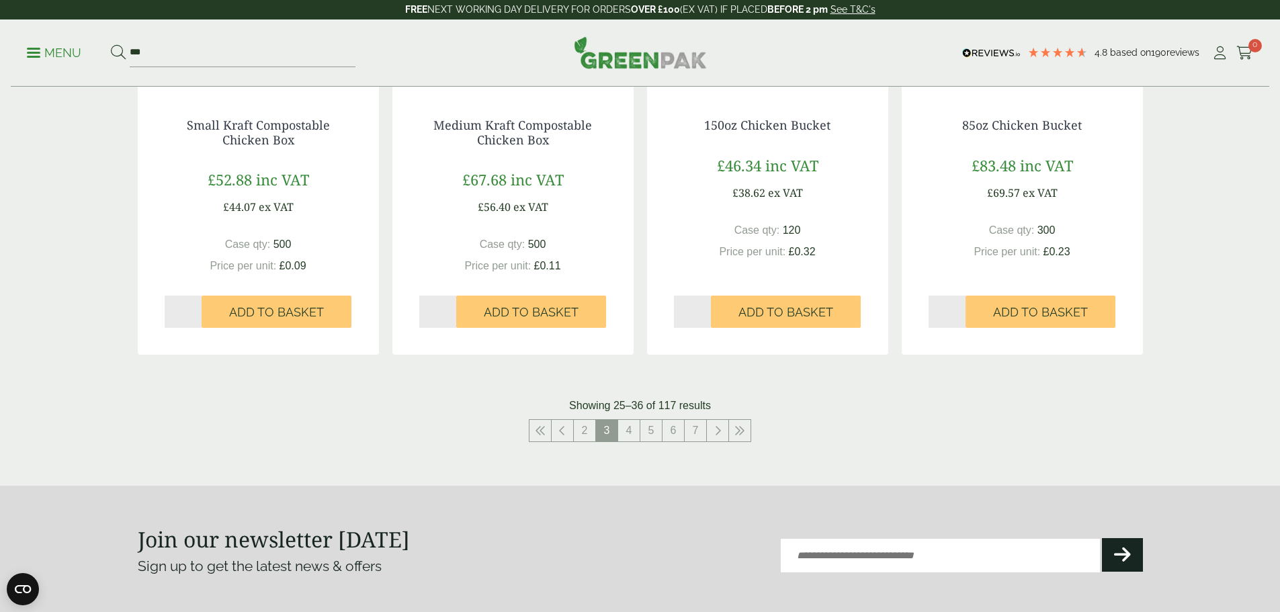
scroll to position [1411, 0]
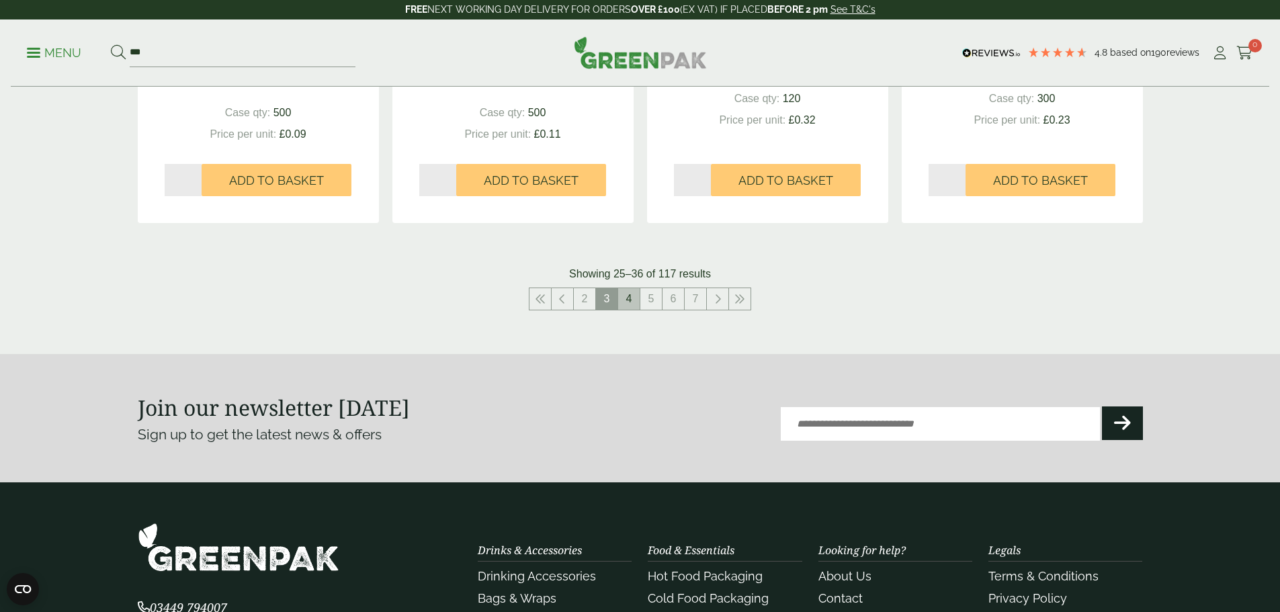
click at [636, 299] on link "4" at bounding box center [628, 298] width 21 height 21
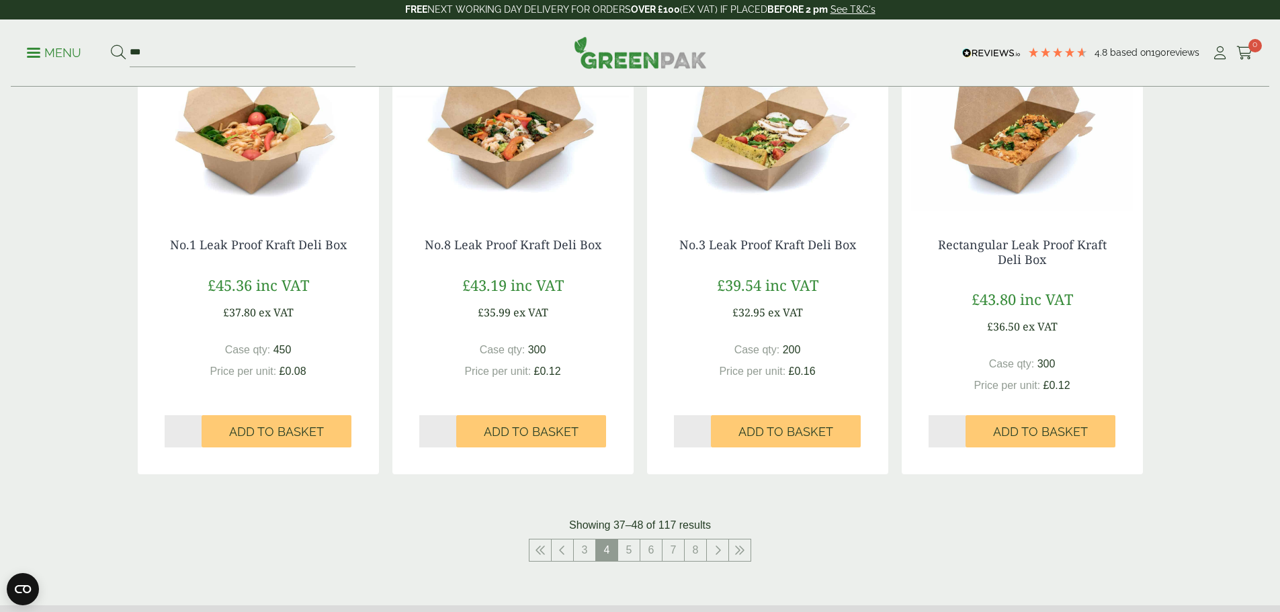
scroll to position [1142, 0]
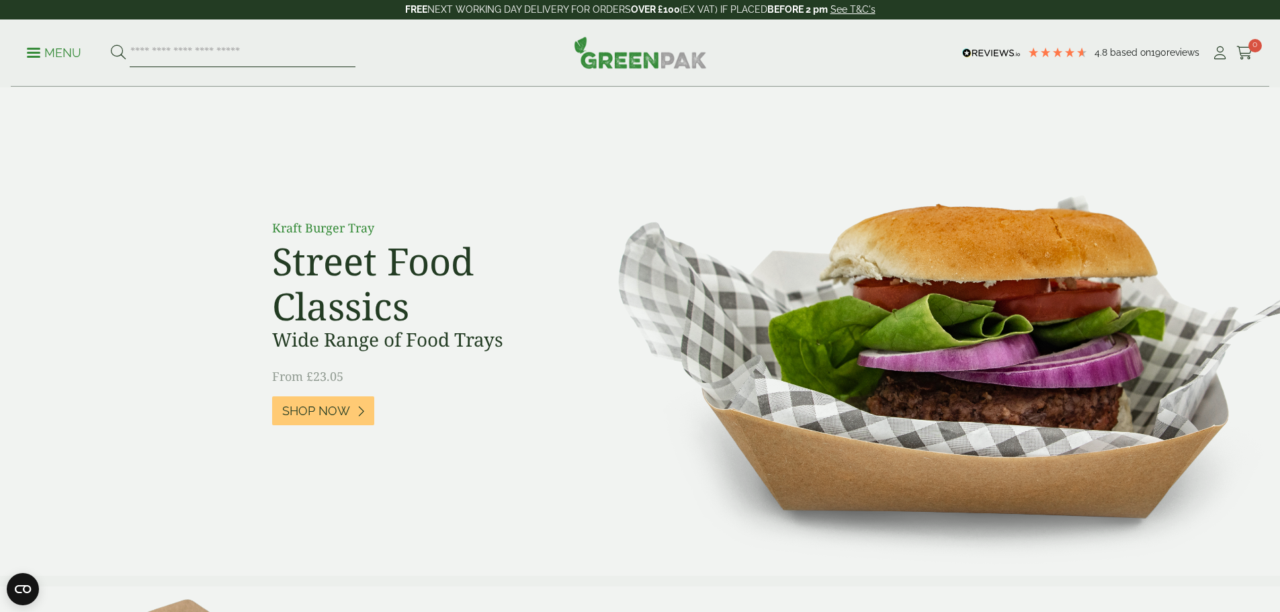
paste input "**********"
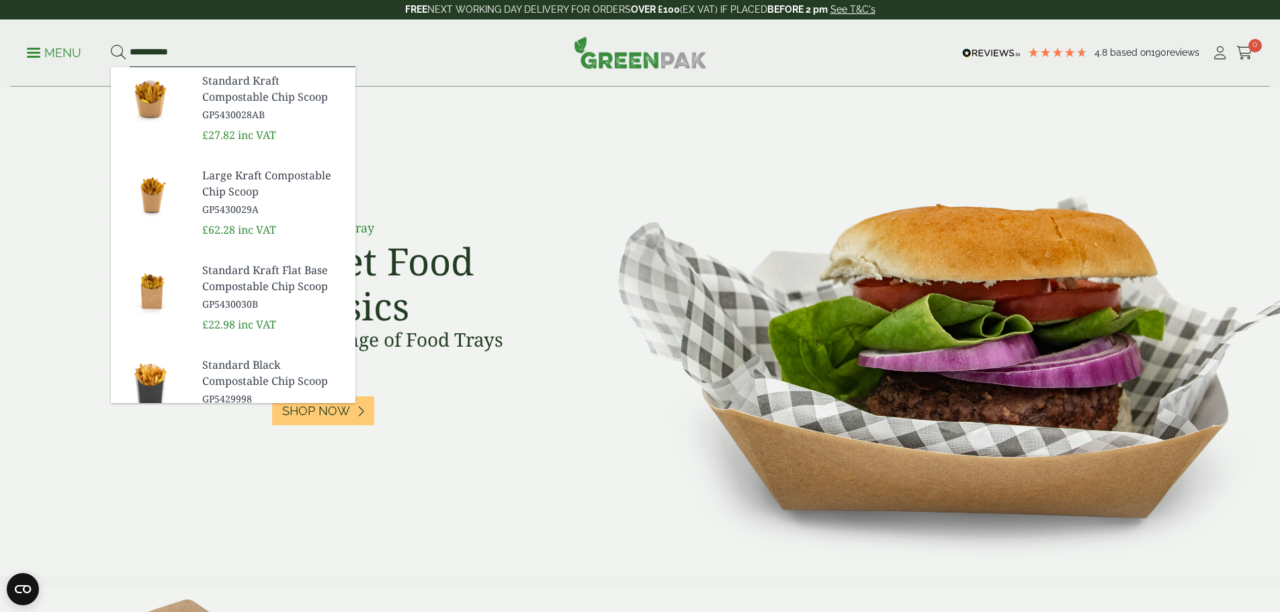
type input "**********"
click at [111, 44] on button at bounding box center [118, 52] width 15 height 17
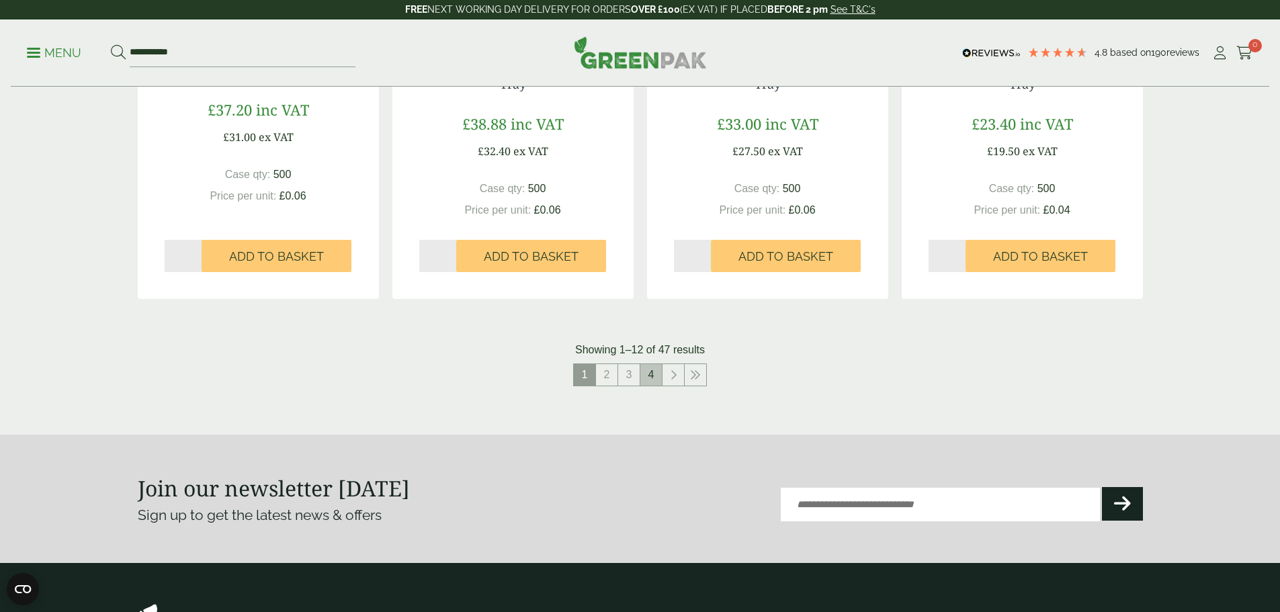
scroll to position [1358, 0]
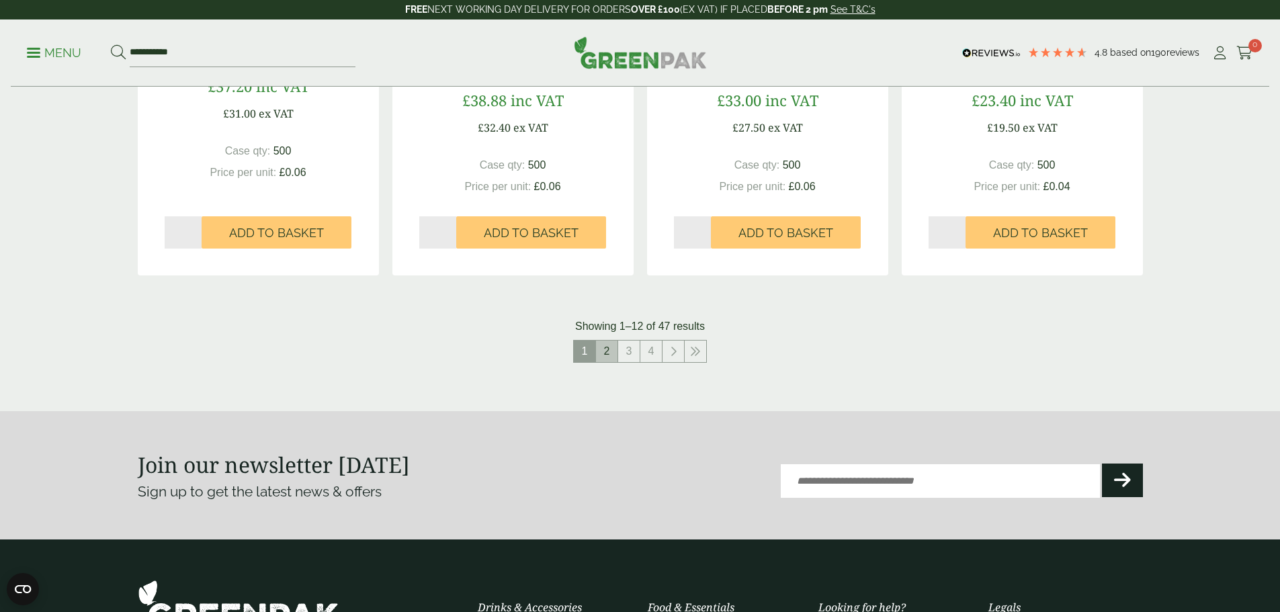
click at [605, 345] on link "2" at bounding box center [606, 351] width 21 height 21
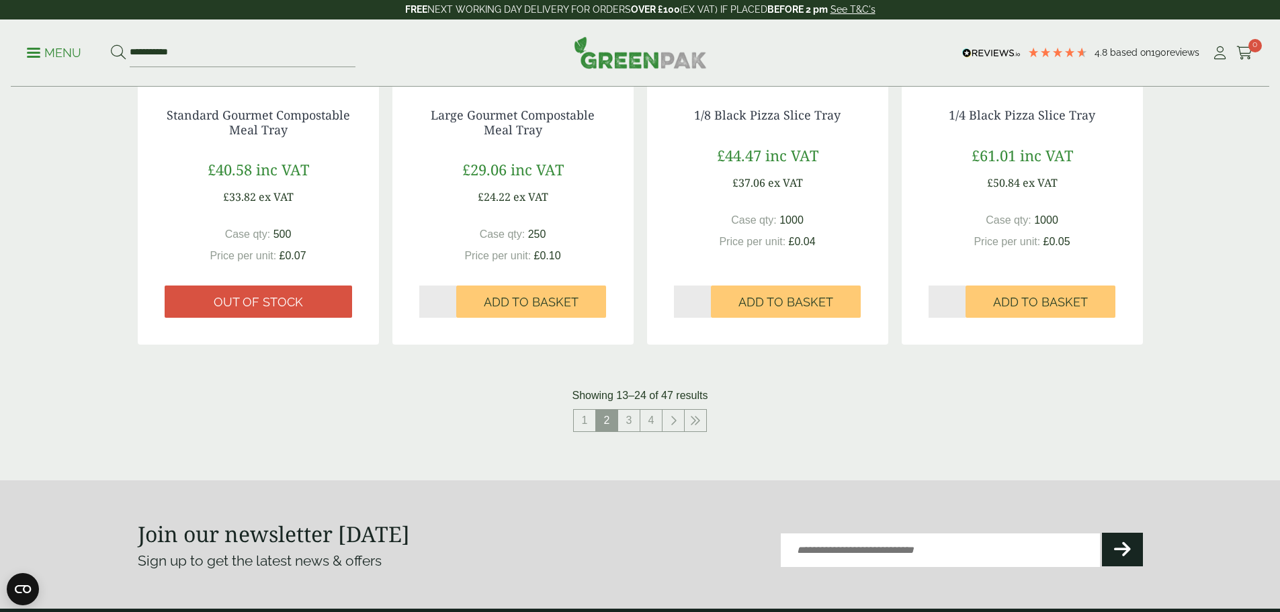
scroll to position [1291, 0]
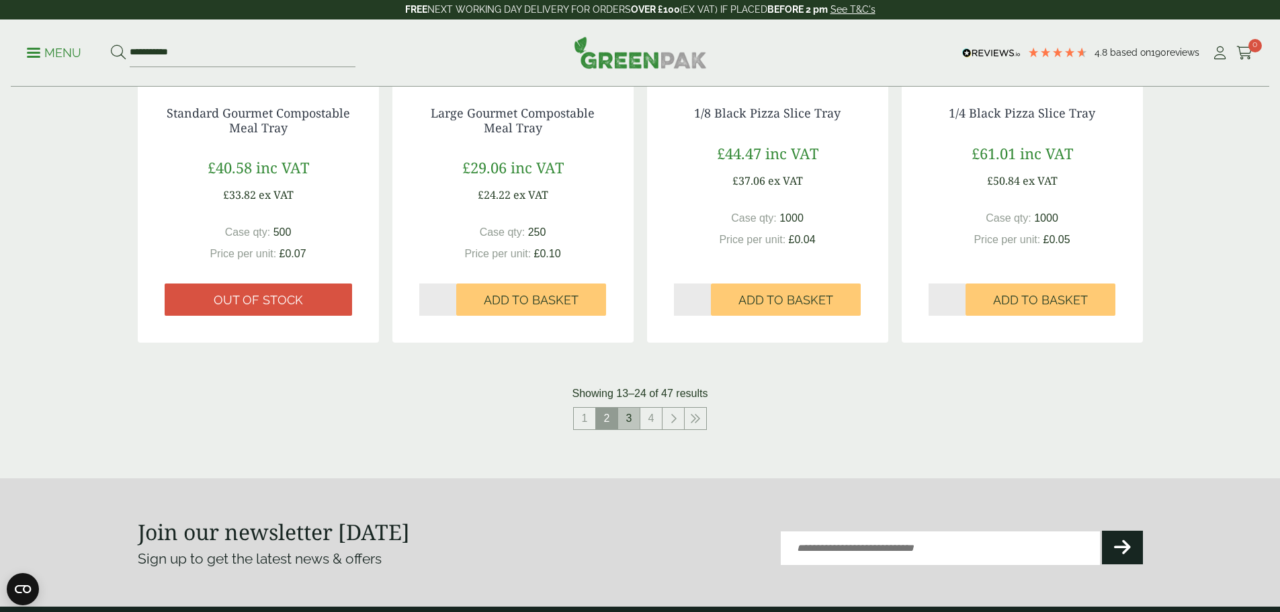
click at [635, 416] on link "3" at bounding box center [628, 418] width 21 height 21
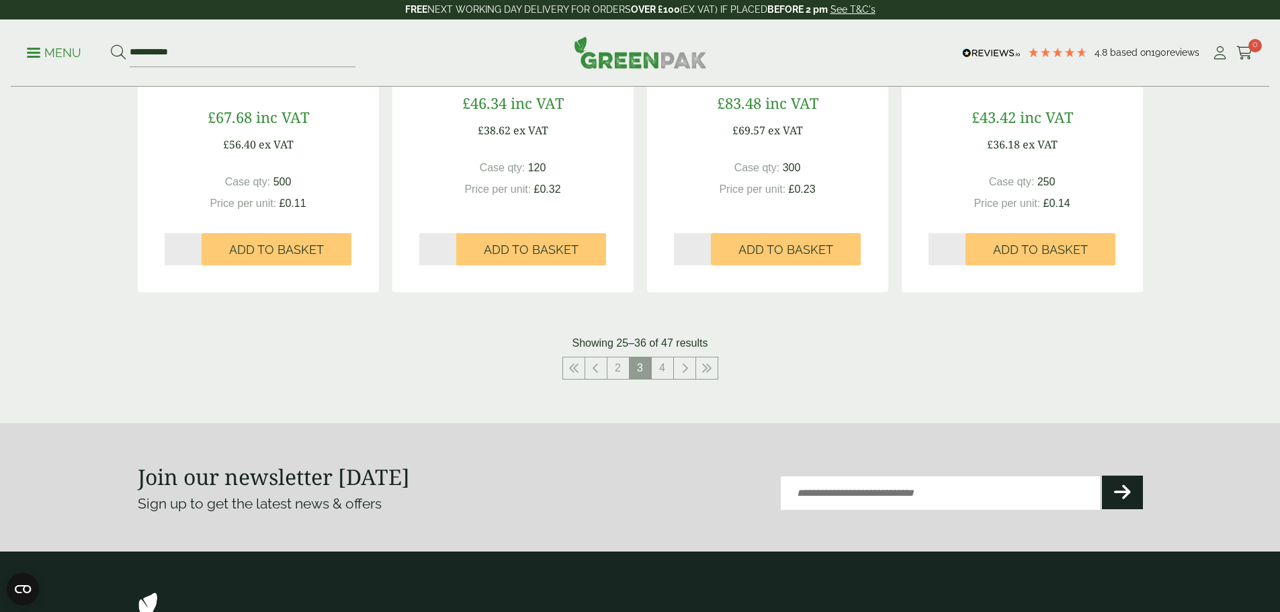
scroll to position [1358, 0]
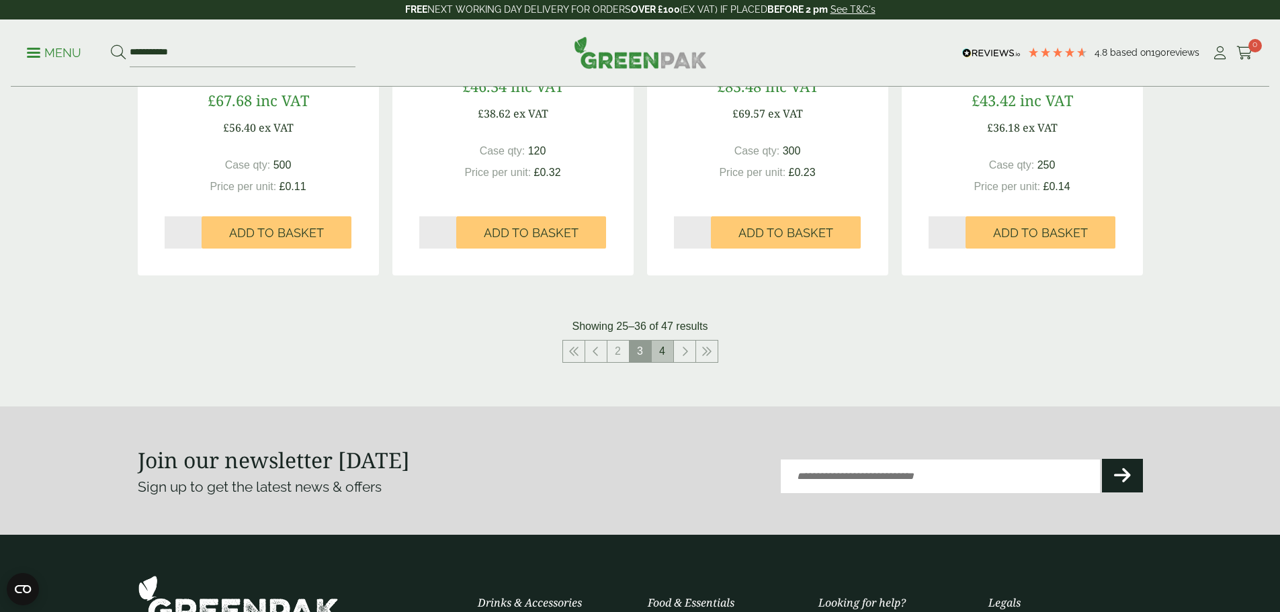
click at [668, 353] on link "4" at bounding box center [662, 351] width 21 height 21
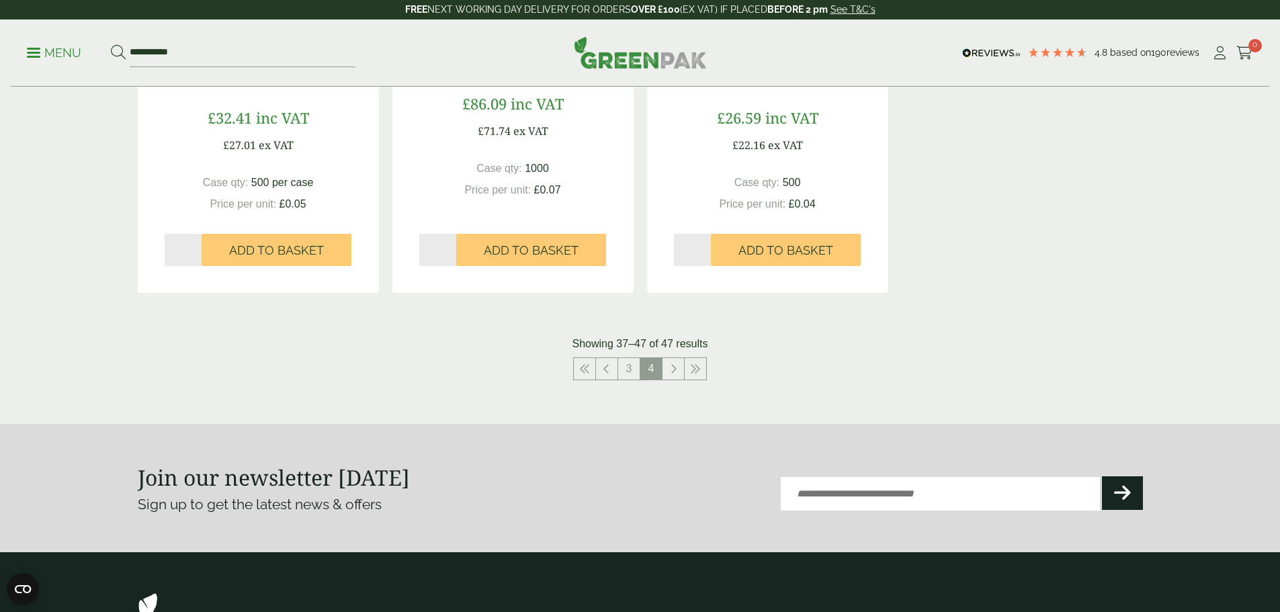
scroll to position [1344, 0]
